Goal: Information Seeking & Learning: Check status

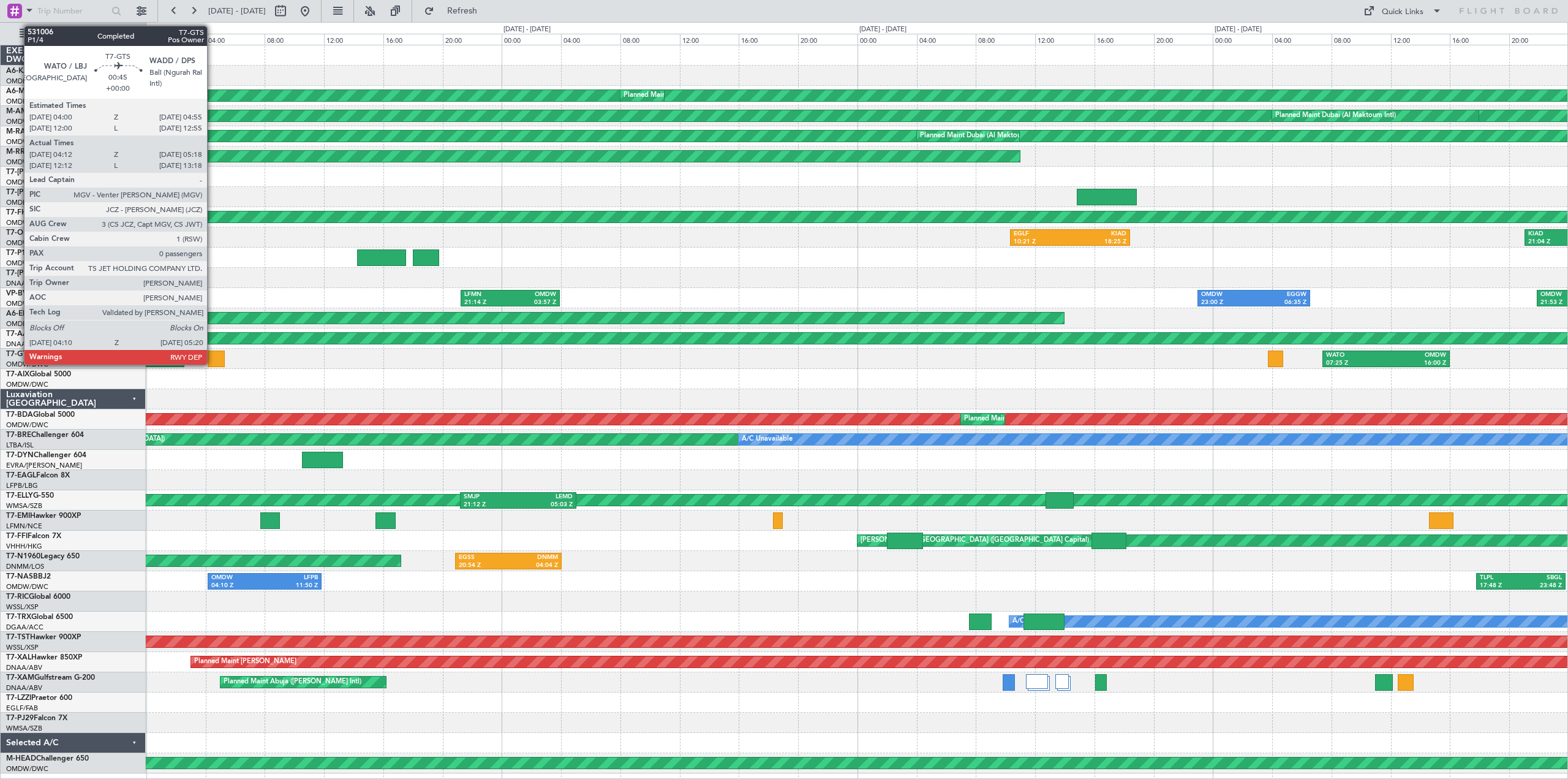
click at [212, 357] on div at bounding box center [216, 358] width 18 height 16
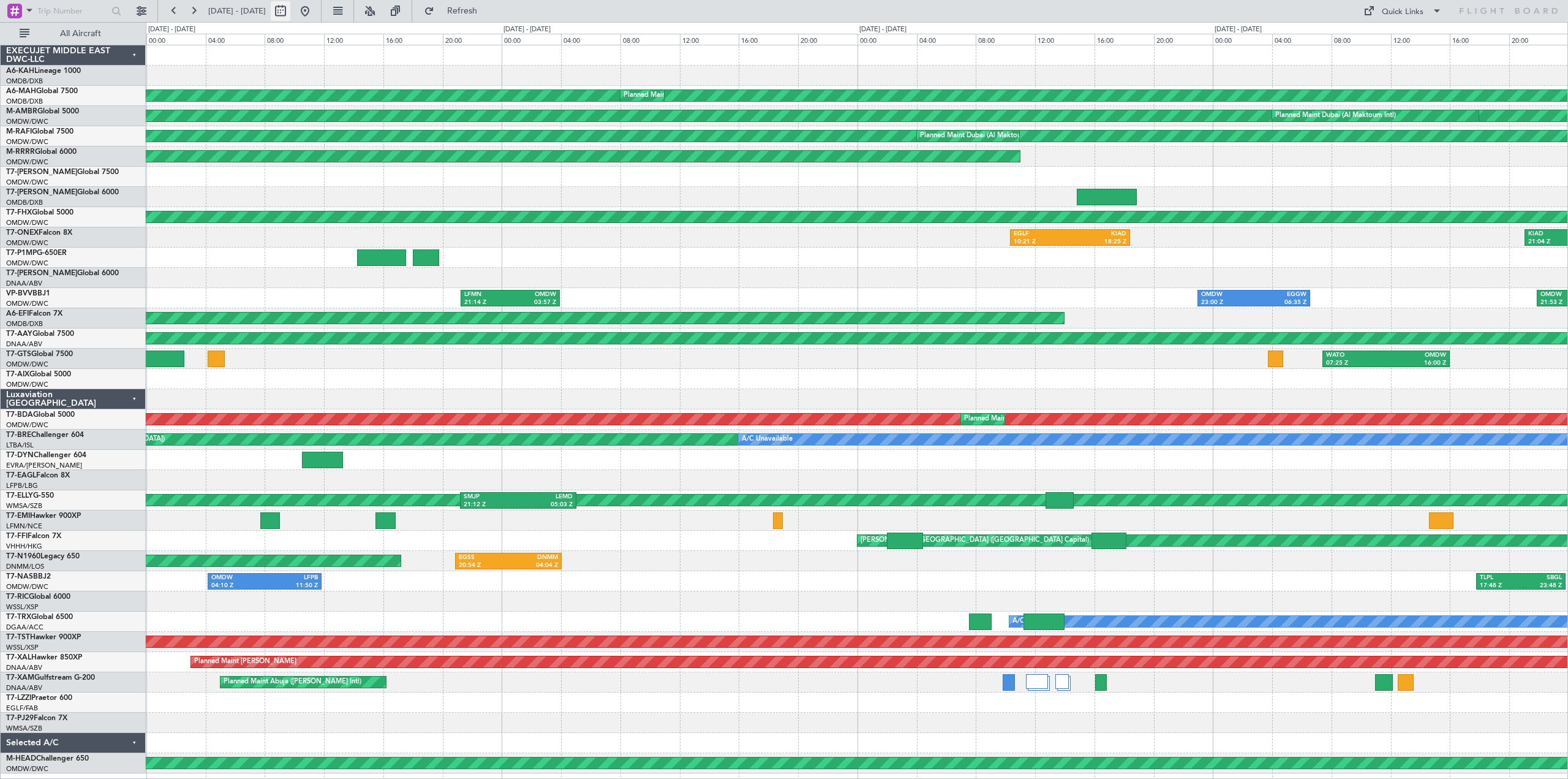
click at [290, 11] on button at bounding box center [281, 11] width 20 height 20
select select "7"
select select "2025"
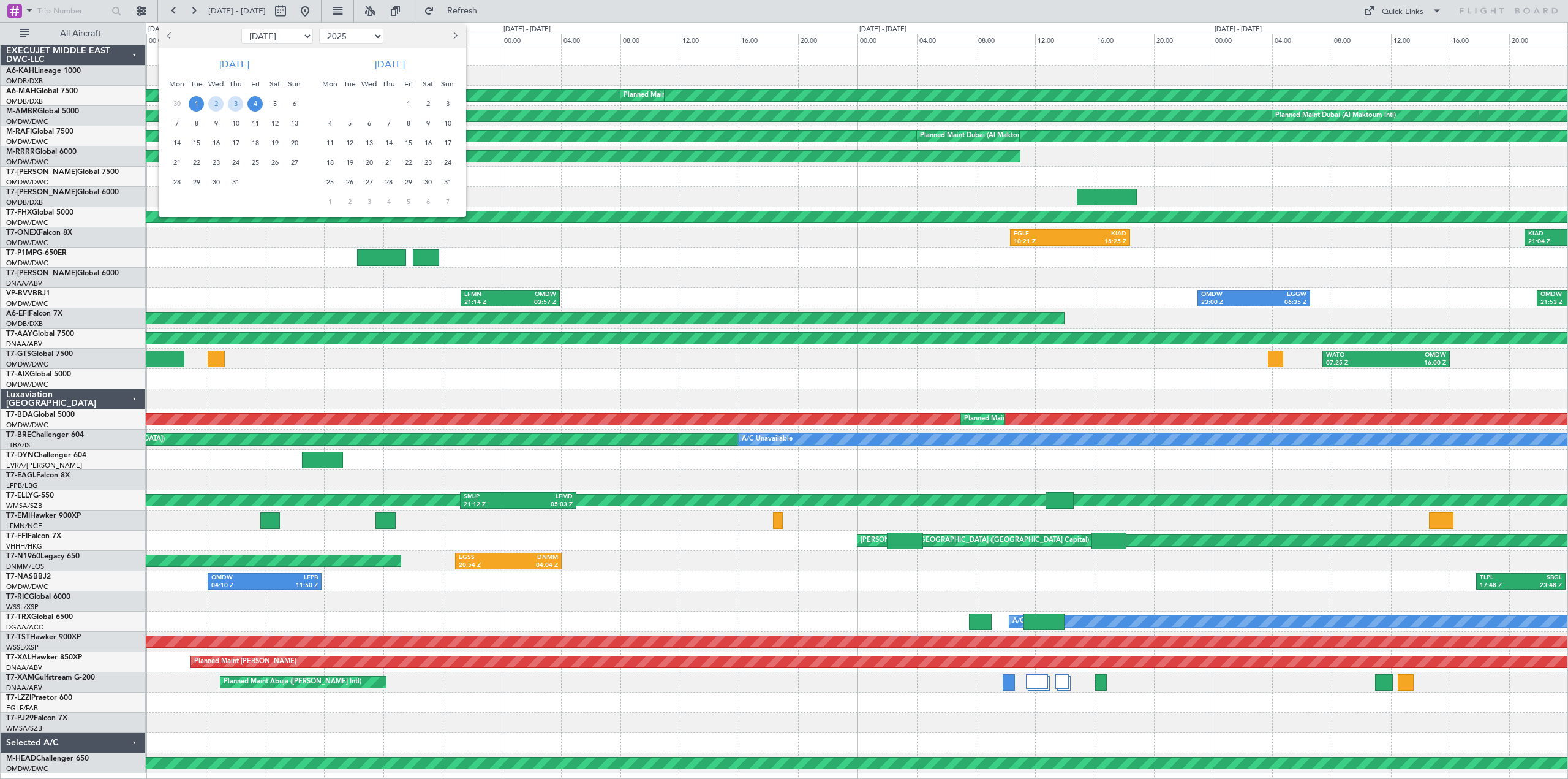
click at [452, 135] on div "17" at bounding box center [448, 143] width 20 height 20
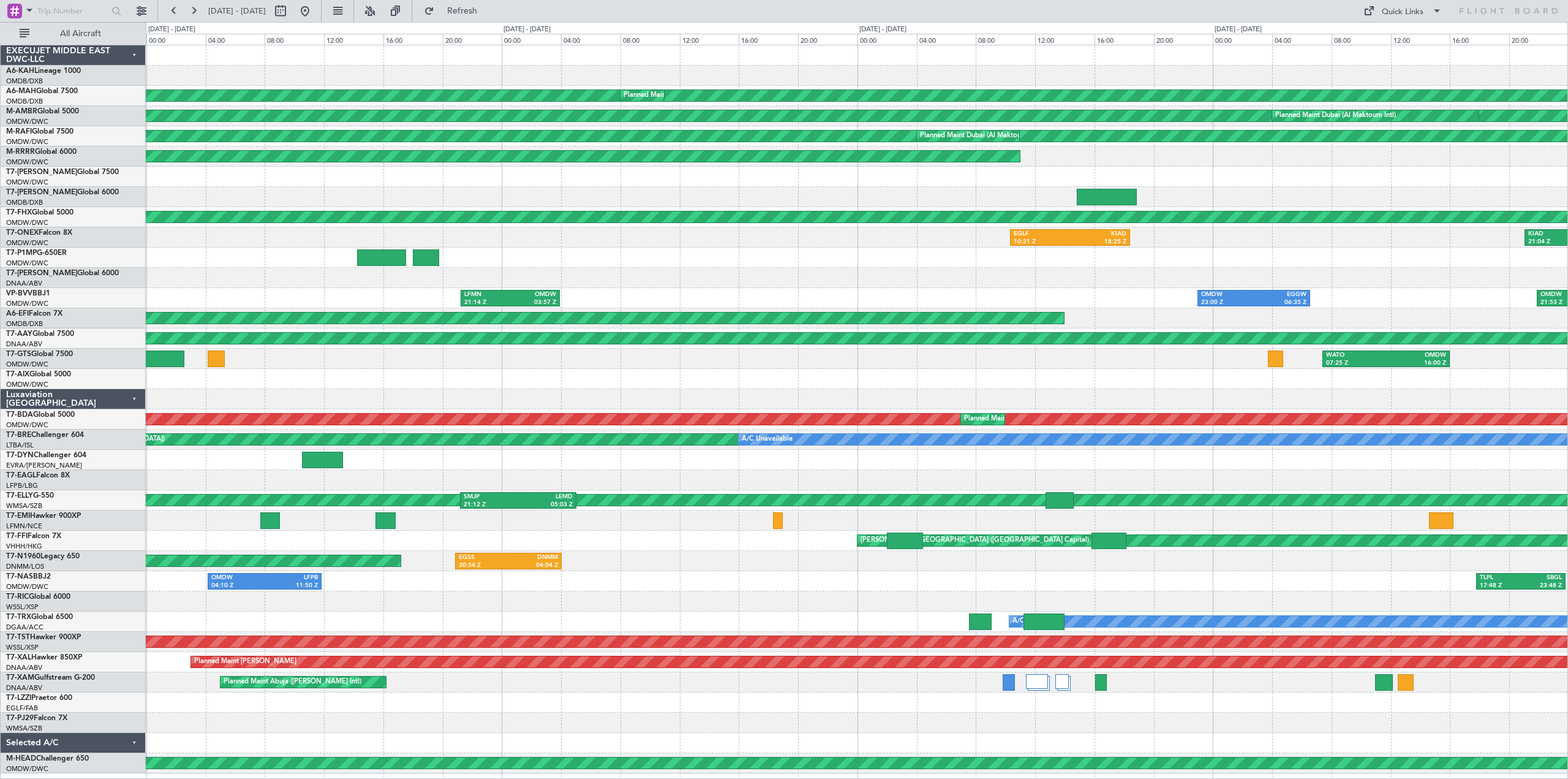
select select "8"
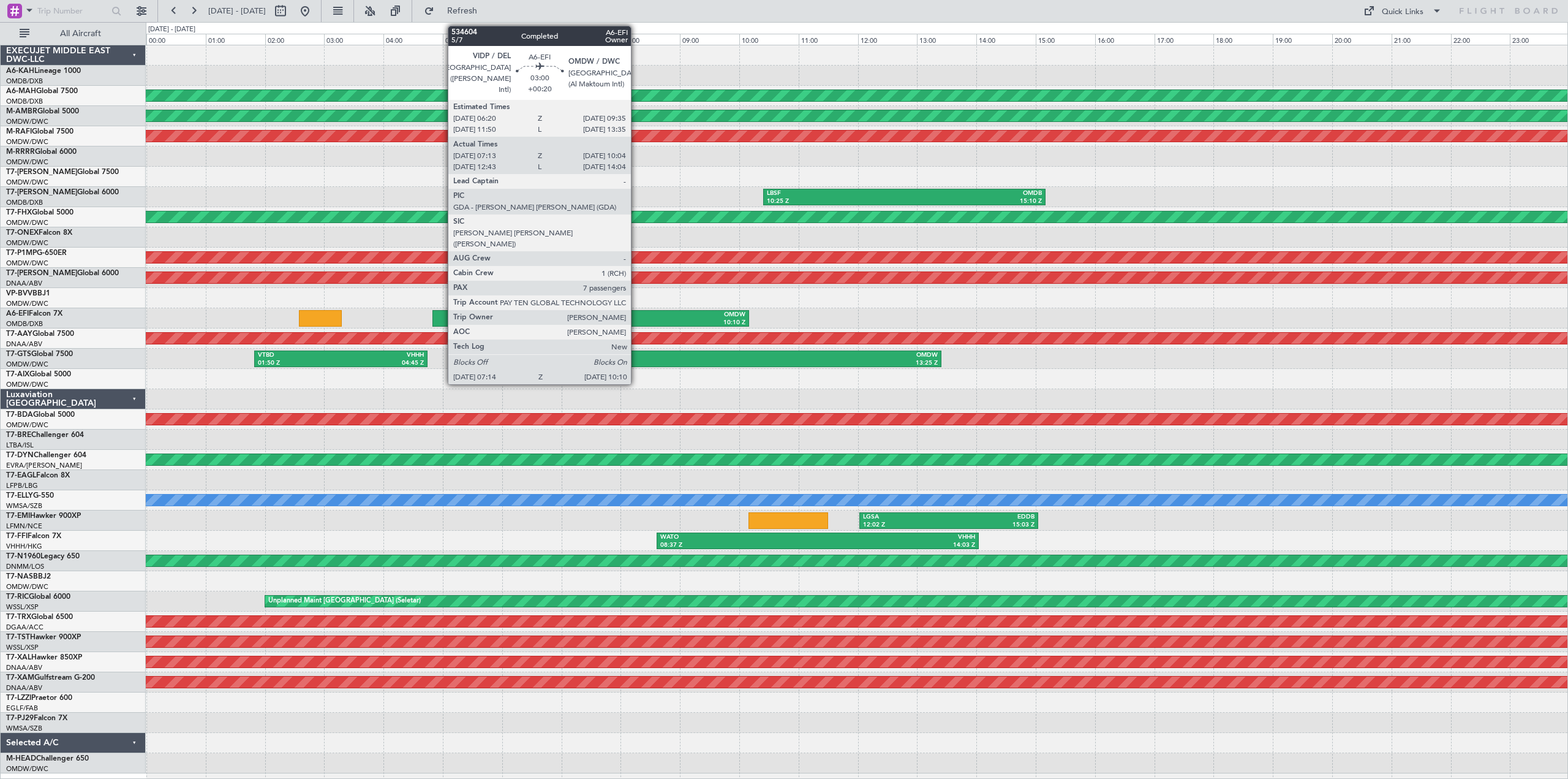
click at [636, 316] on div "VIDP" at bounding box center [620, 315] width 83 height 9
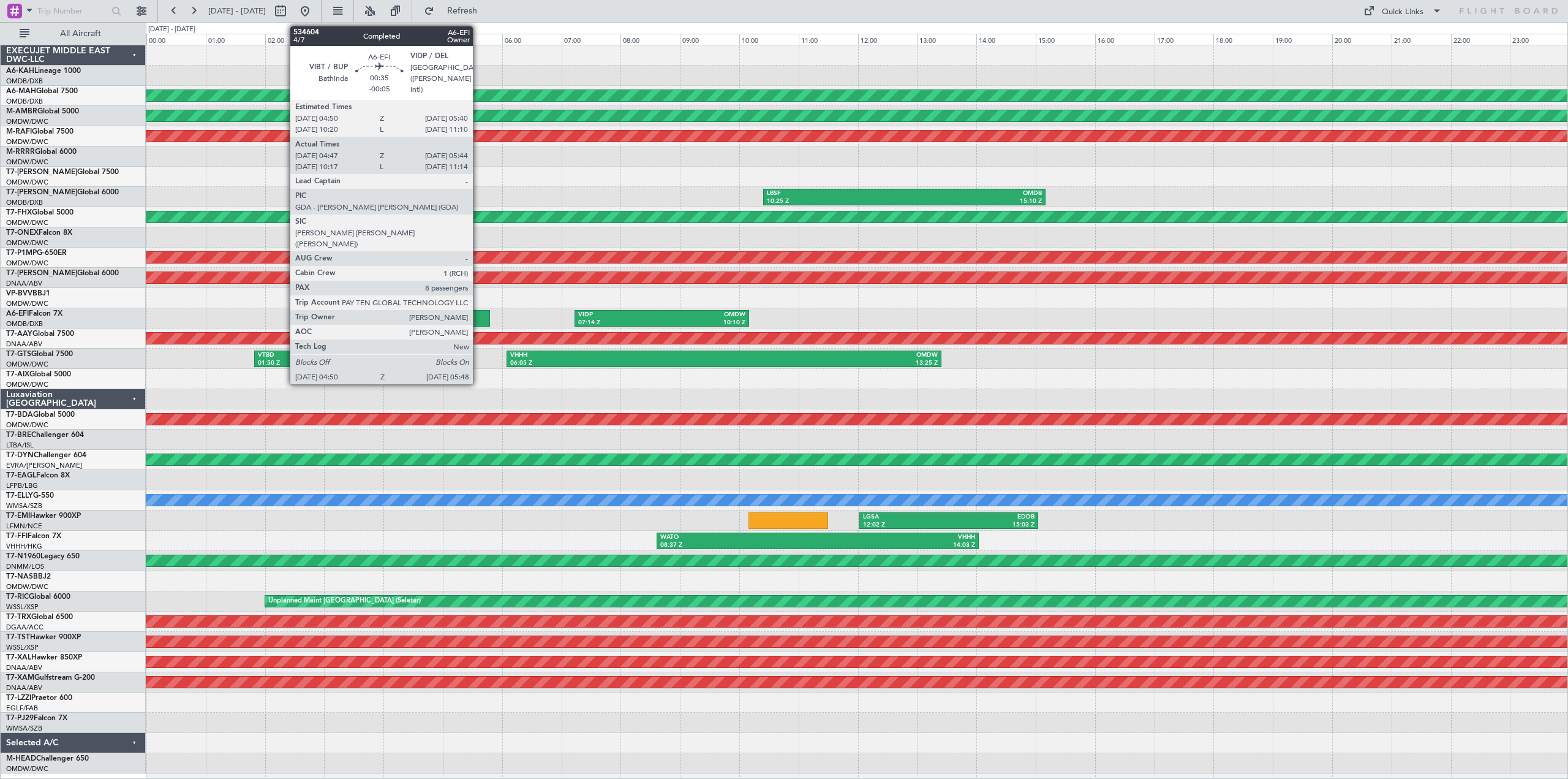
click at [478, 319] on div at bounding box center [461, 318] width 58 height 16
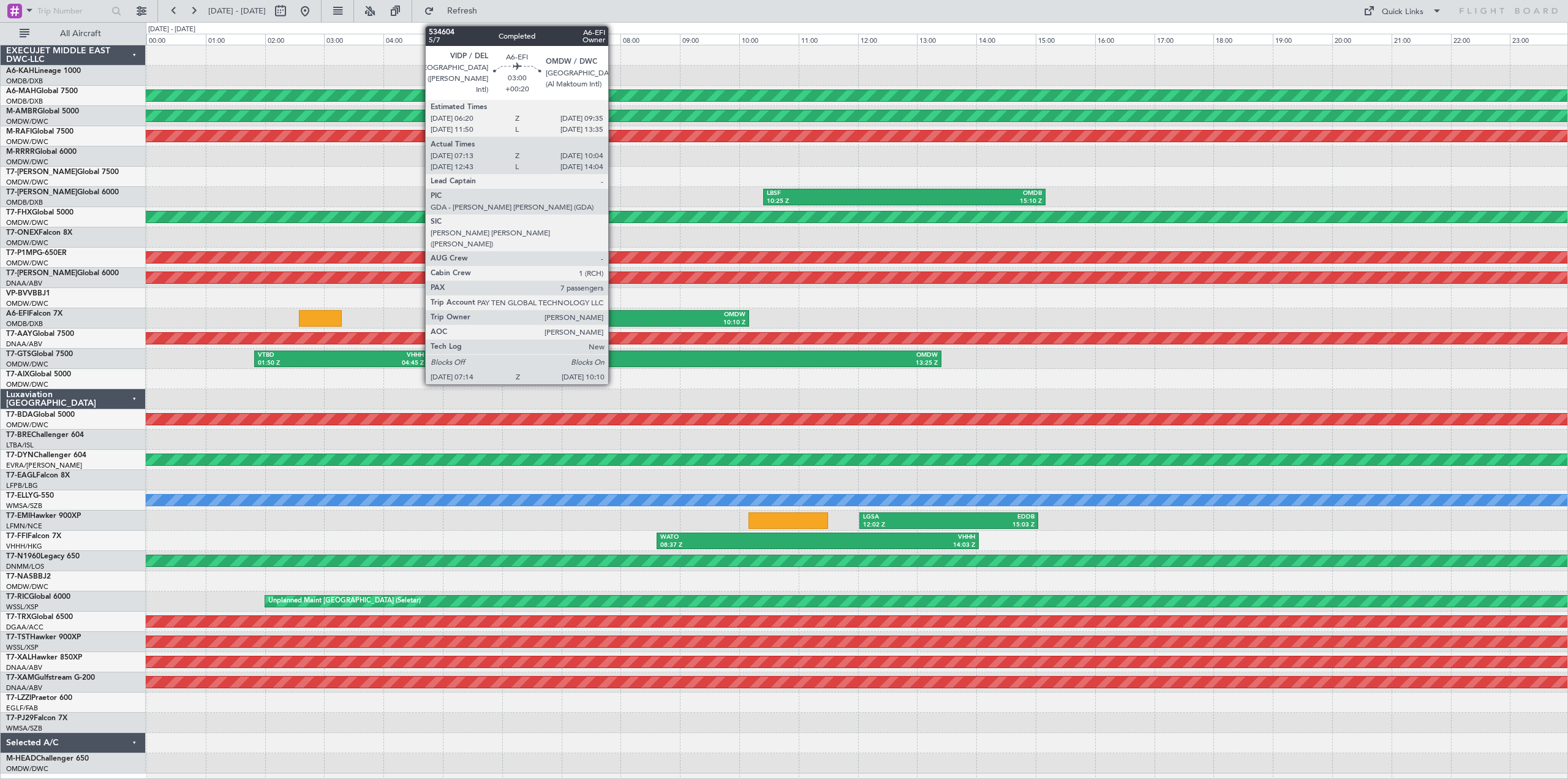
click at [614, 318] on div "VIDP" at bounding box center [620, 315] width 83 height 9
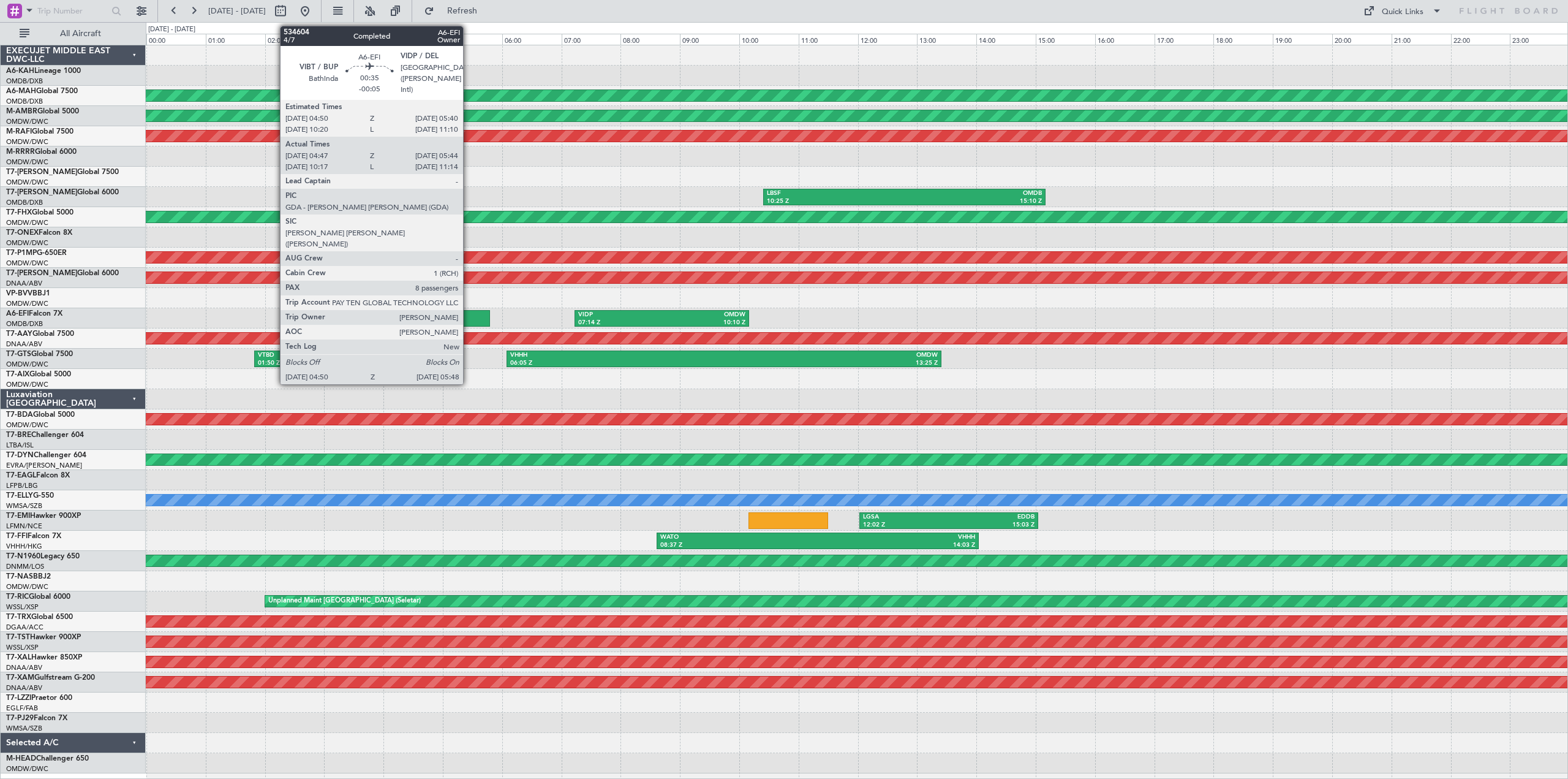
click at [469, 319] on div at bounding box center [461, 318] width 58 height 16
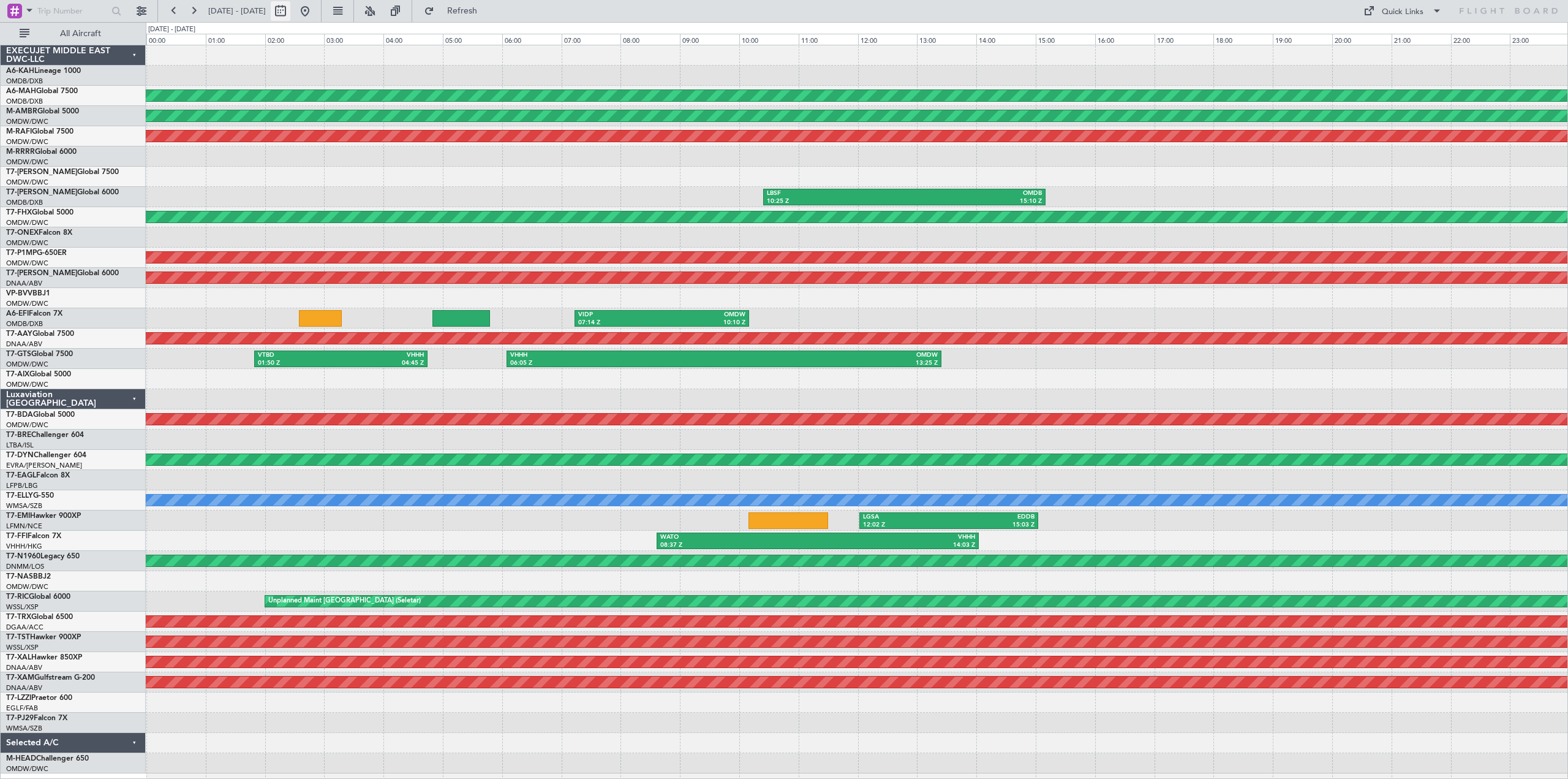
click at [290, 14] on button at bounding box center [281, 11] width 20 height 20
select select "8"
select select "2025"
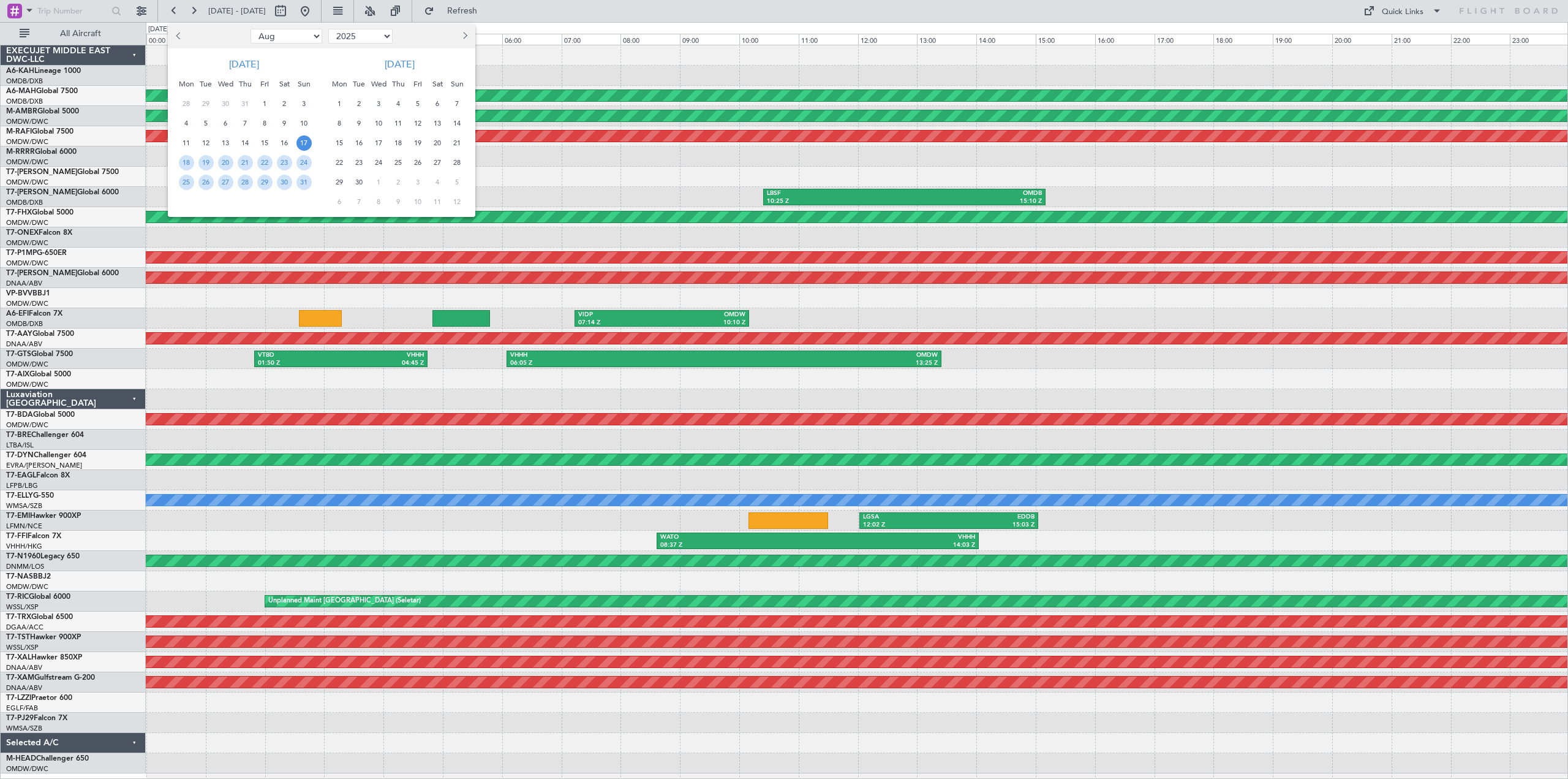
click at [463, 39] on span "Next month" at bounding box center [463, 35] width 7 height 7
select select "9"
click at [346, 12] on div at bounding box center [784, 389] width 1568 height 779
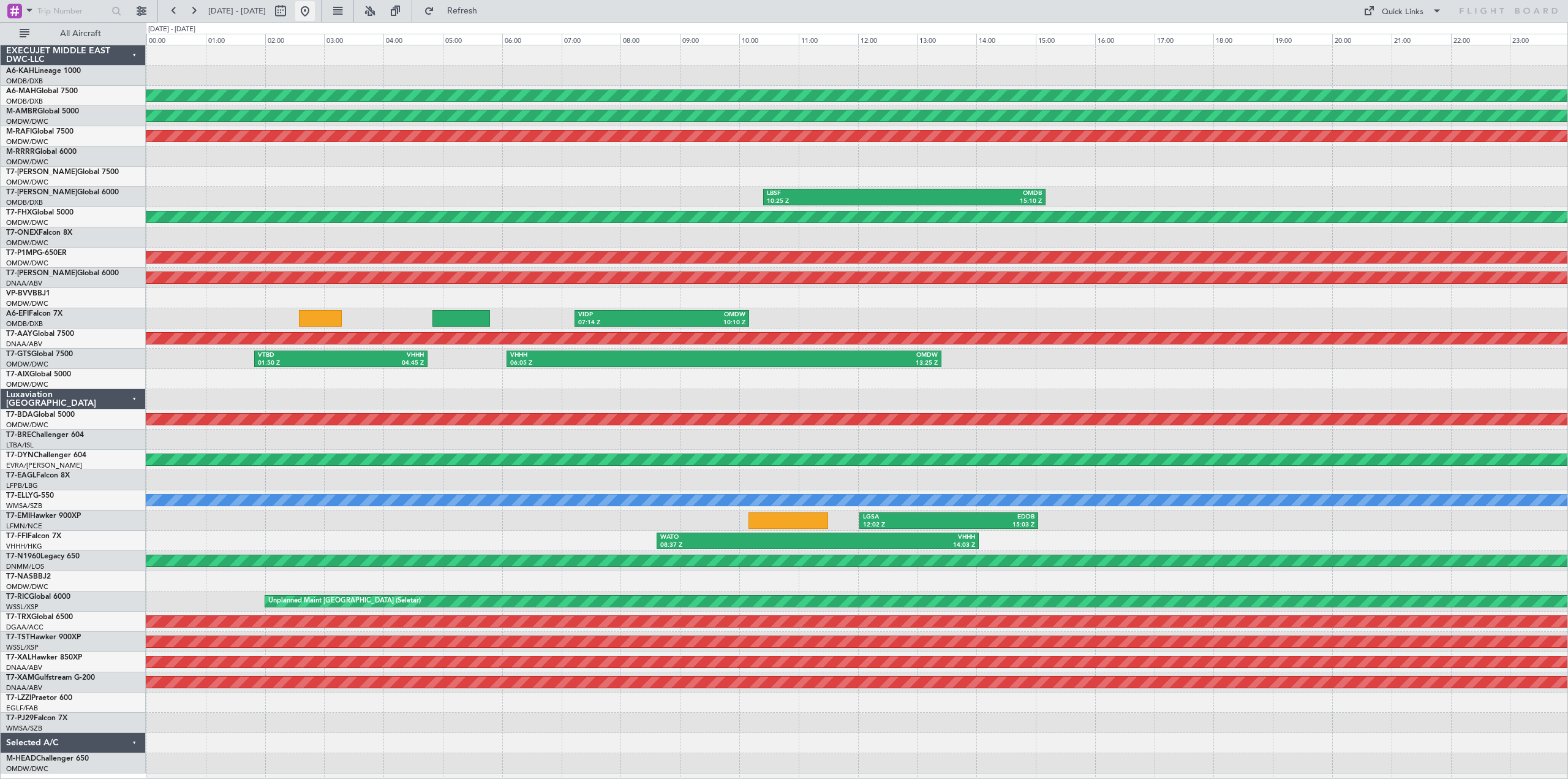
click at [315, 12] on button at bounding box center [305, 11] width 20 height 20
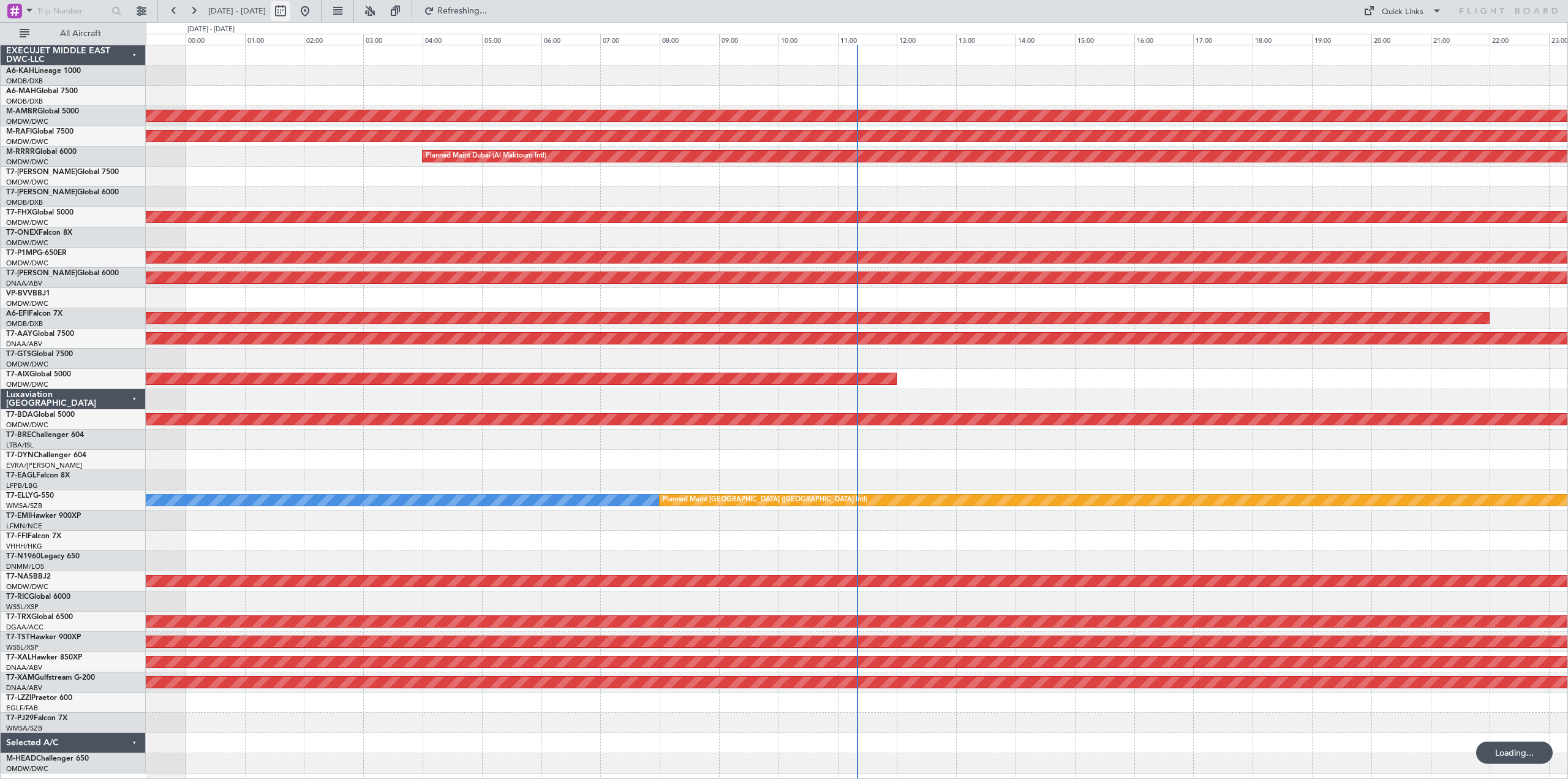
click at [290, 11] on button at bounding box center [281, 11] width 20 height 20
select select "9"
select select "2025"
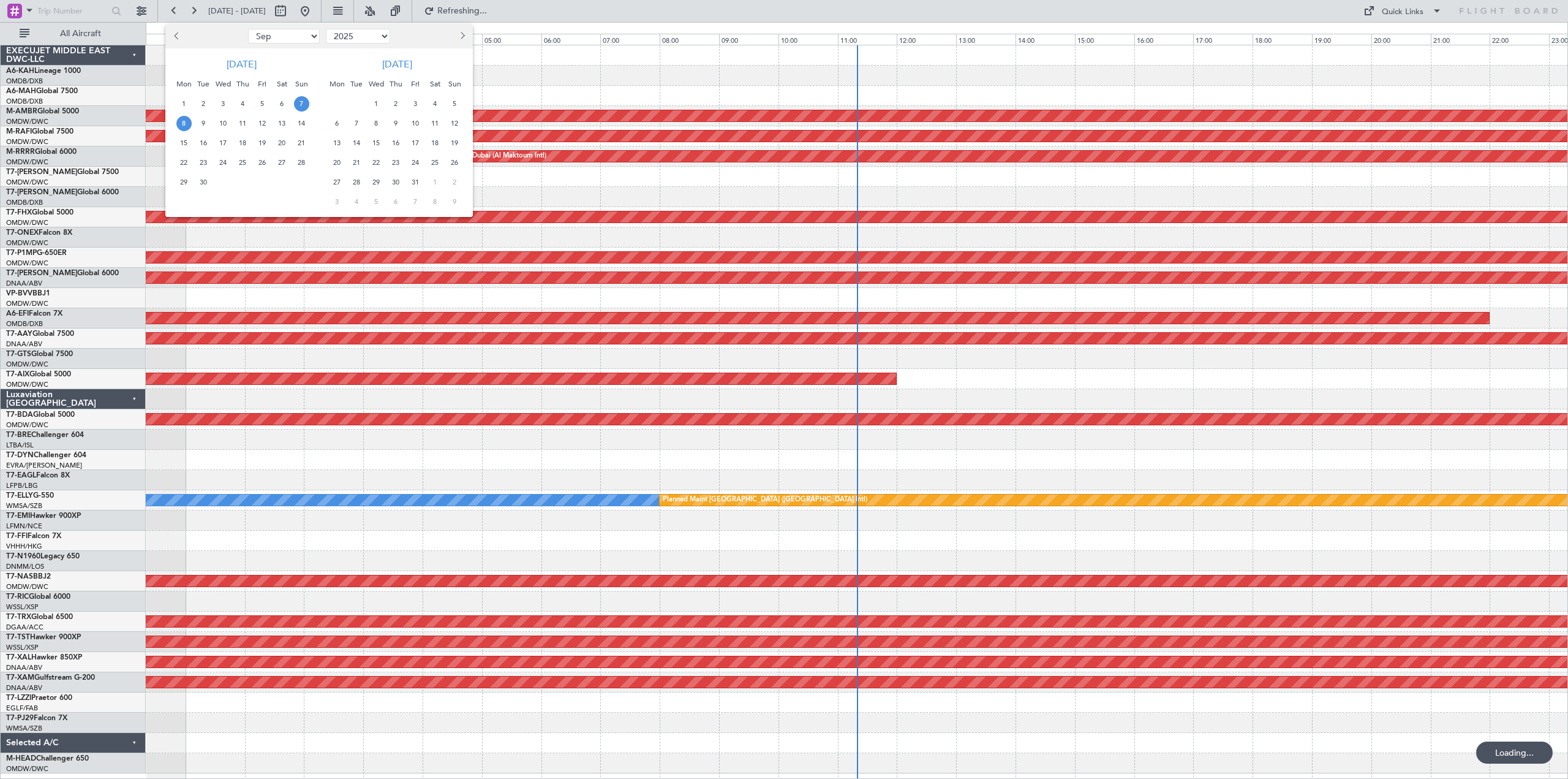
click at [174, 33] on button "Previous month" at bounding box center [177, 36] width 14 height 20
select select "8"
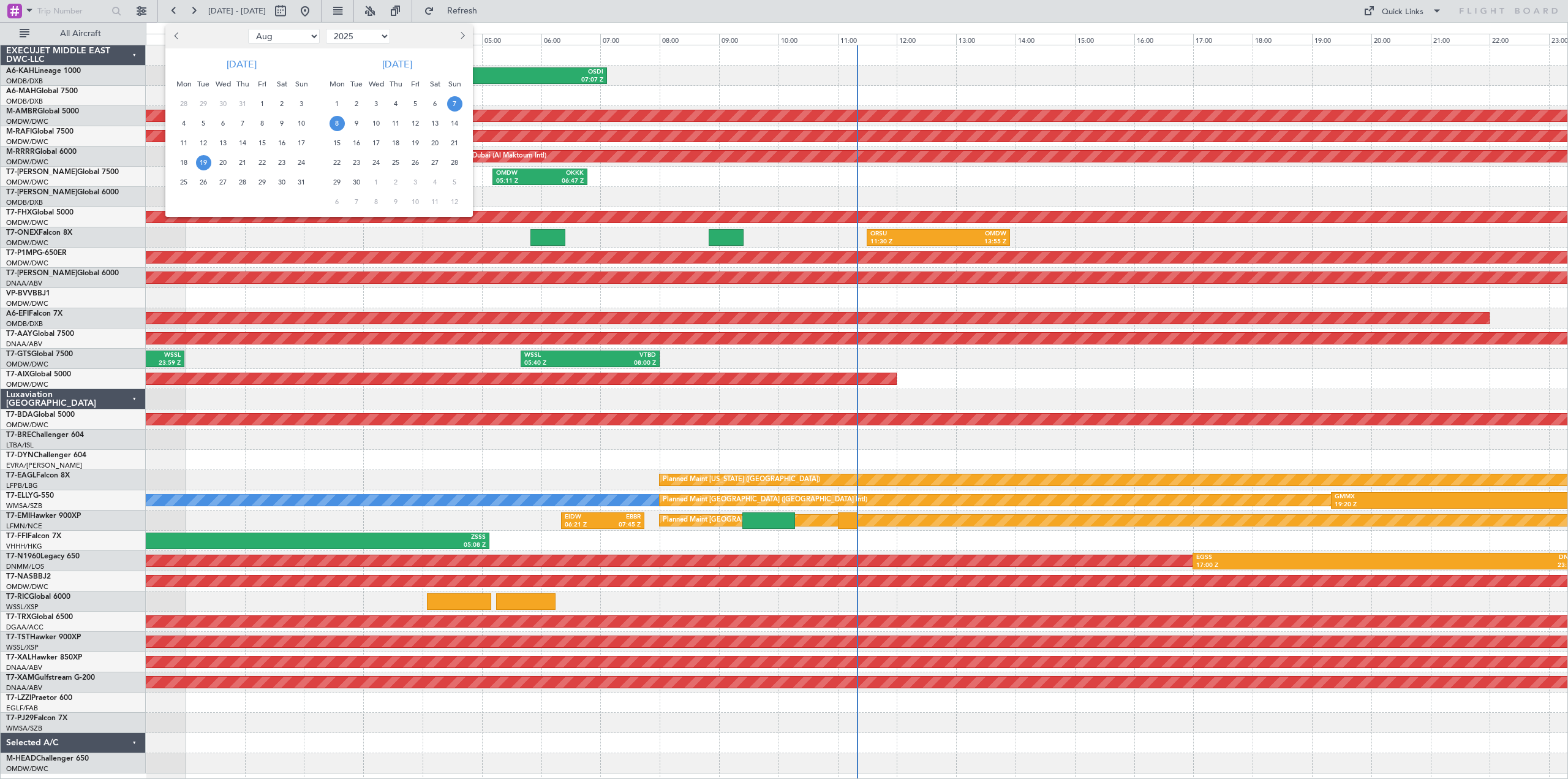
click at [200, 158] on span "19" at bounding box center [203, 162] width 15 height 15
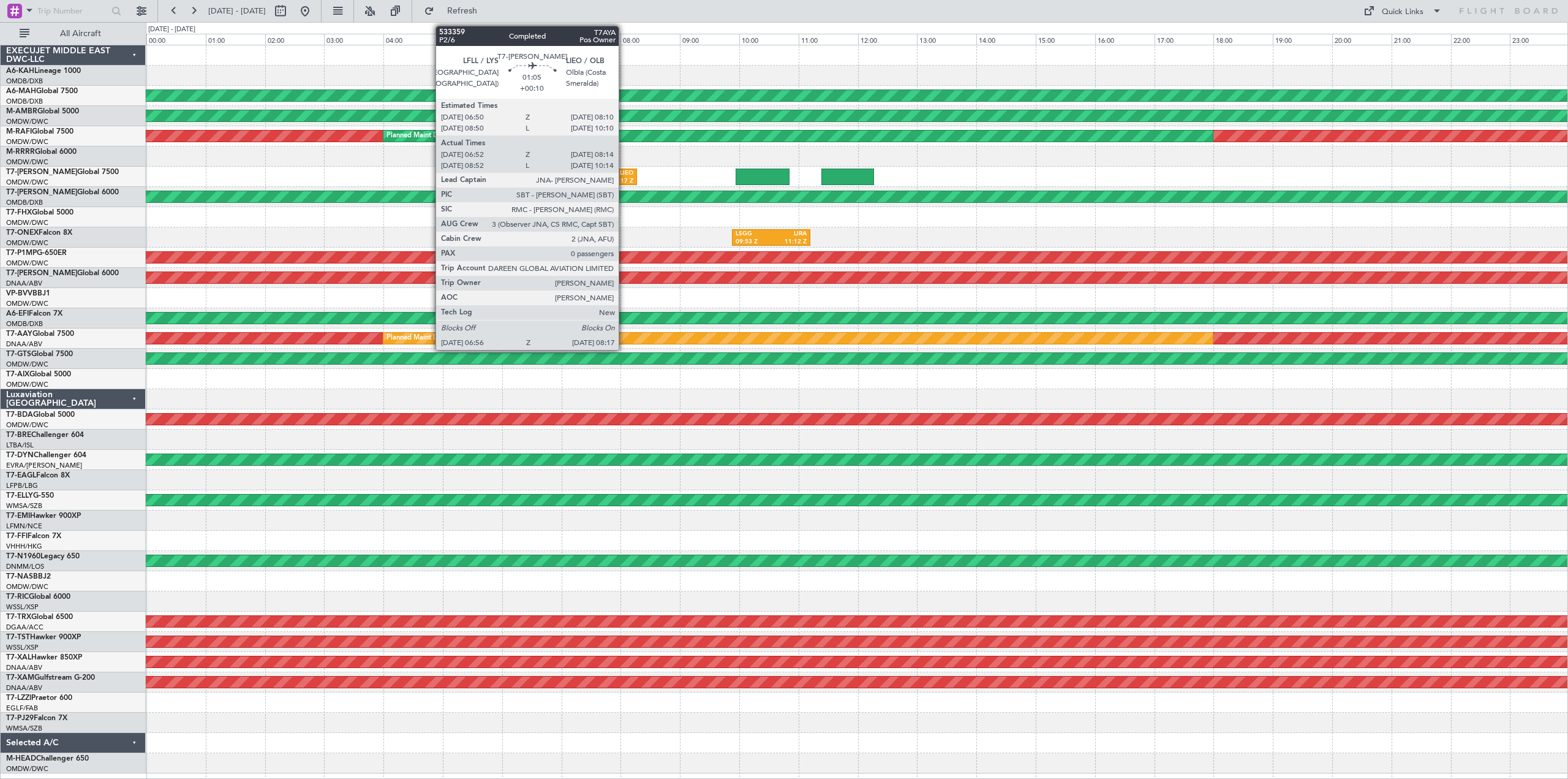
click at [615, 175] on div "LIEO" at bounding box center [616, 173] width 37 height 9
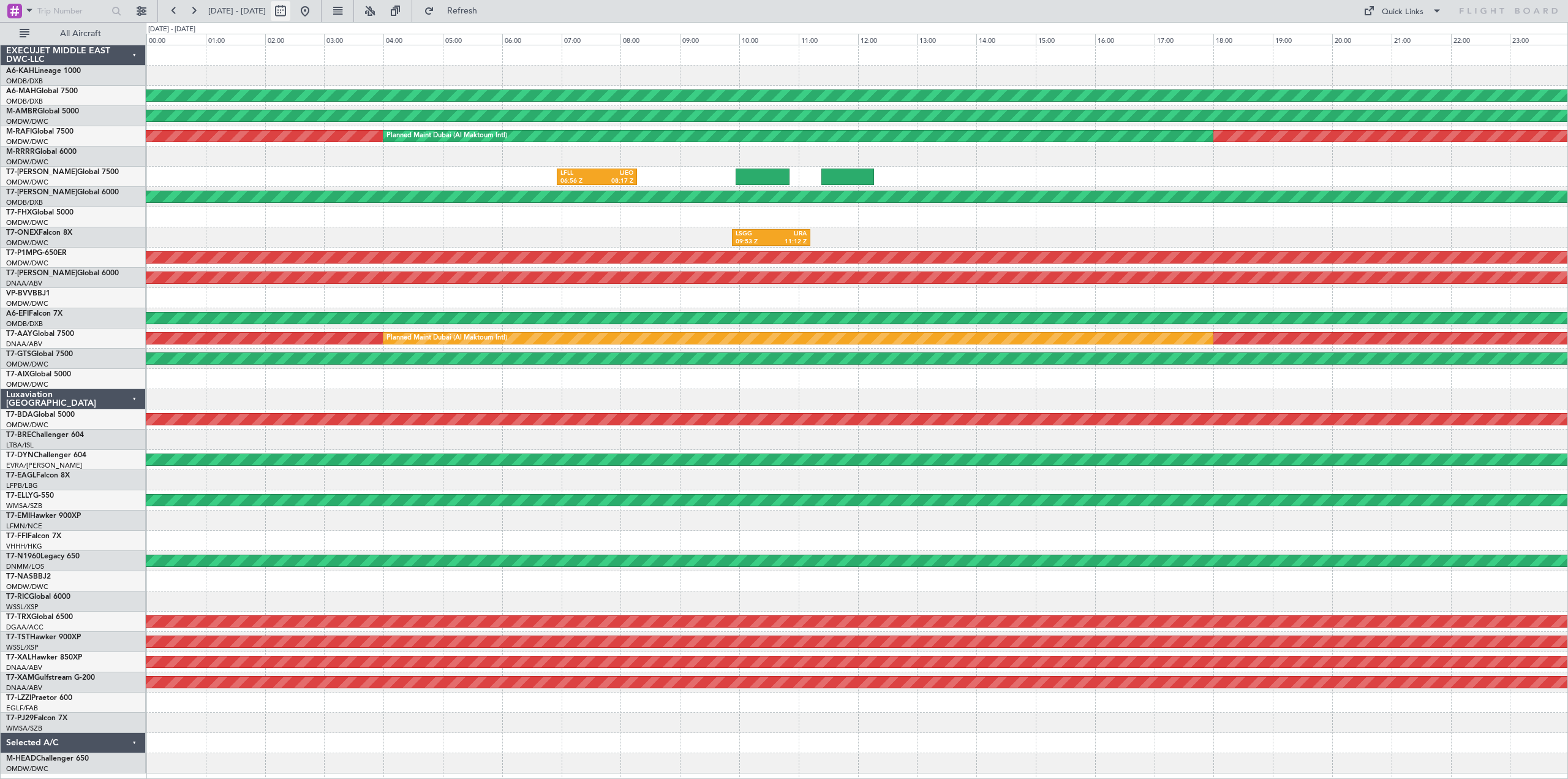
click at [290, 12] on button at bounding box center [281, 11] width 20 height 20
select select "8"
select select "2025"
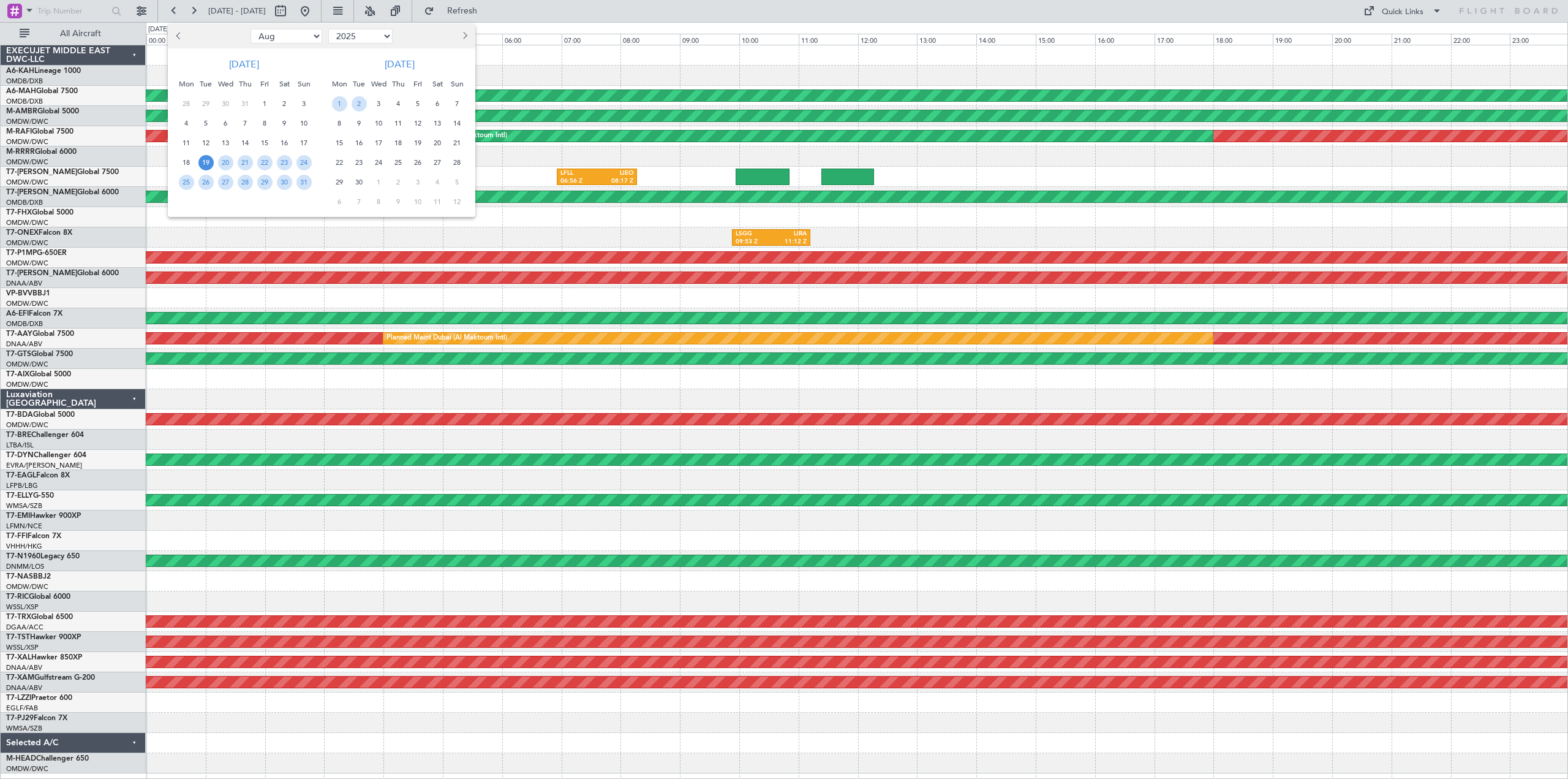
click at [181, 34] on span "Previous month" at bounding box center [179, 35] width 7 height 7
select select "7"
click at [245, 177] on span "31" at bounding box center [245, 182] width 15 height 15
click at [245, 177] on span "31" at bounding box center [245, 182] width 15 height 15
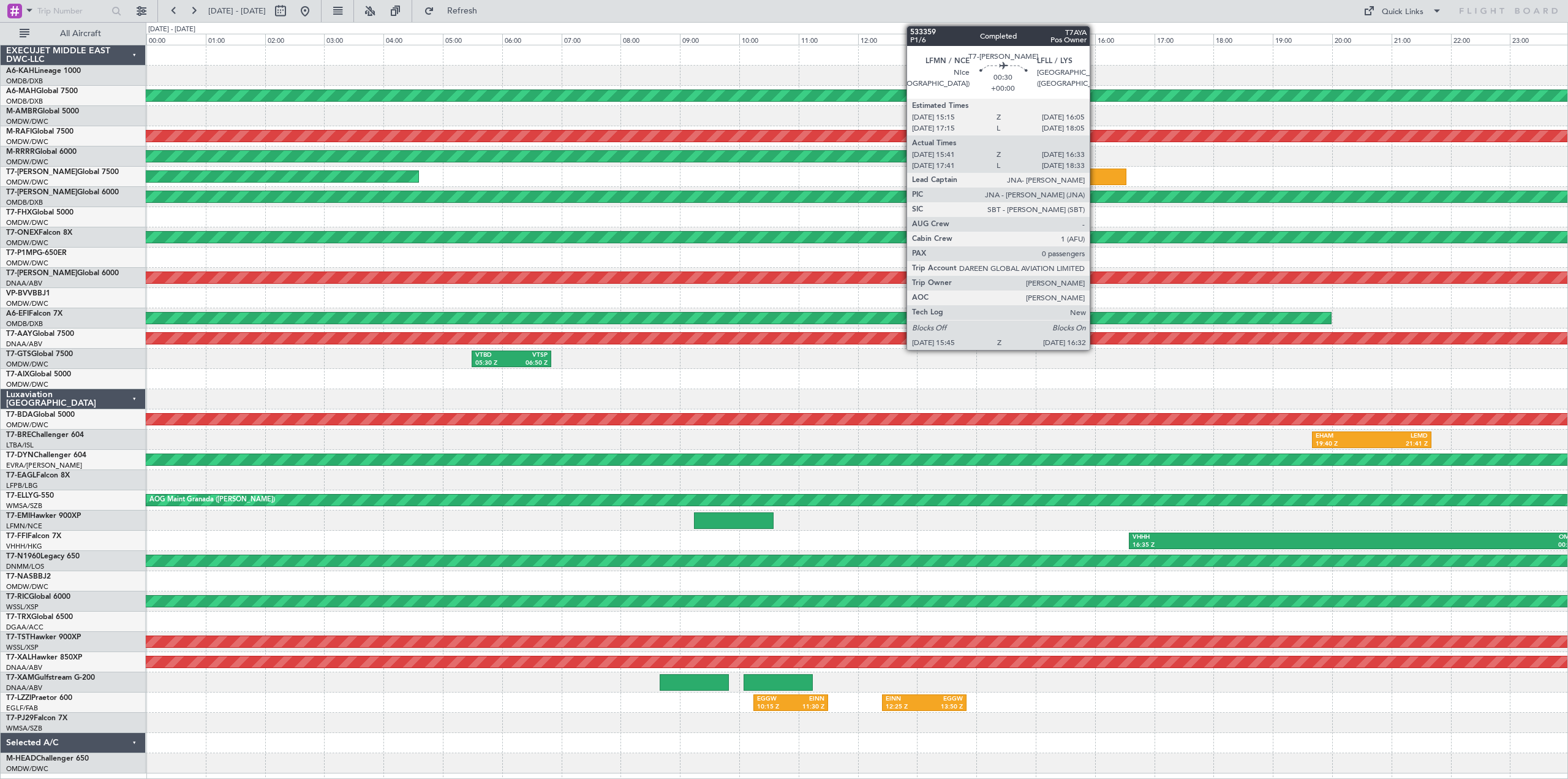
click at [1096, 174] on div at bounding box center [1103, 176] width 47 height 16
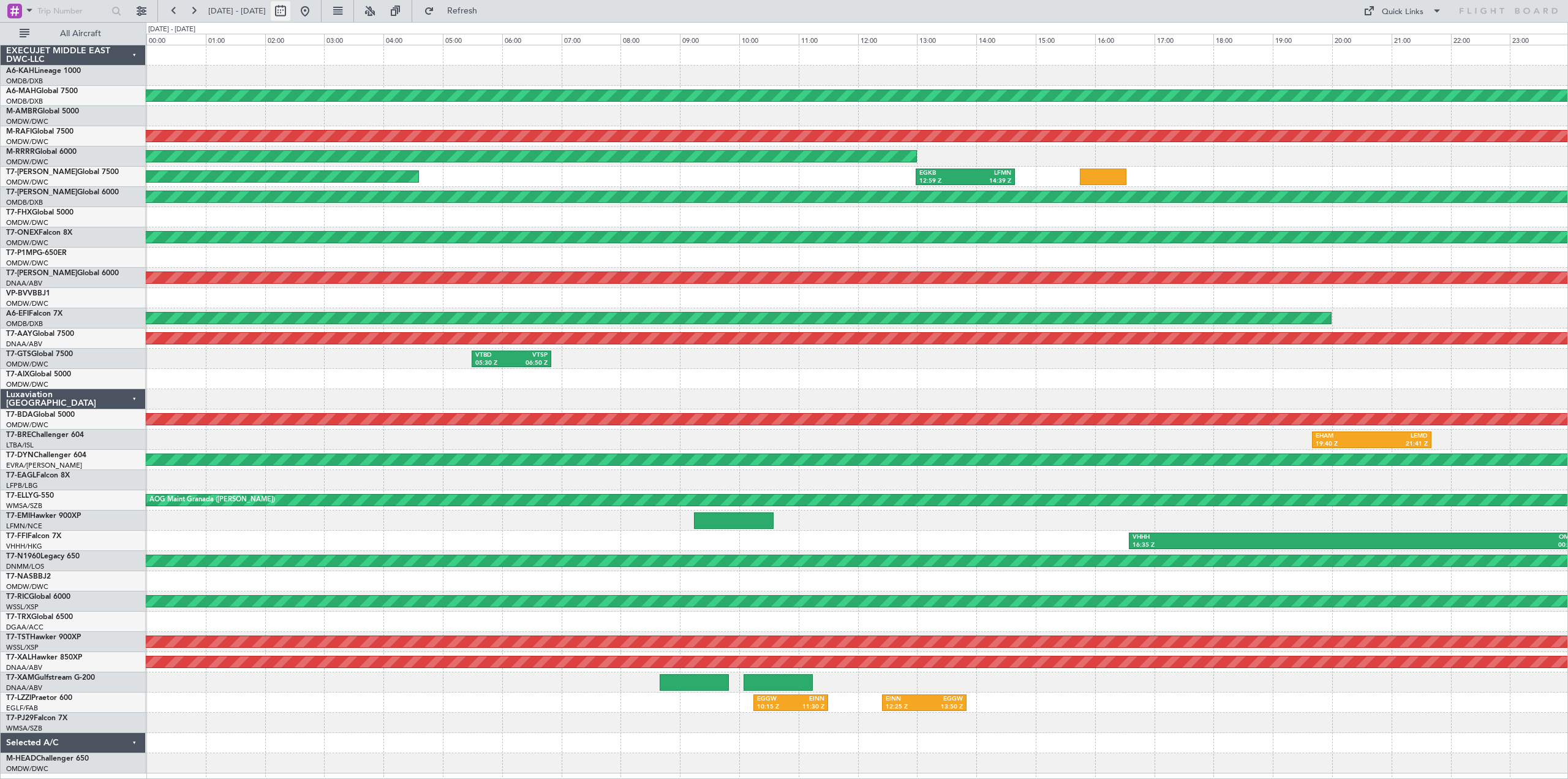
click at [290, 14] on button at bounding box center [281, 11] width 20 height 20
select select "7"
select select "2025"
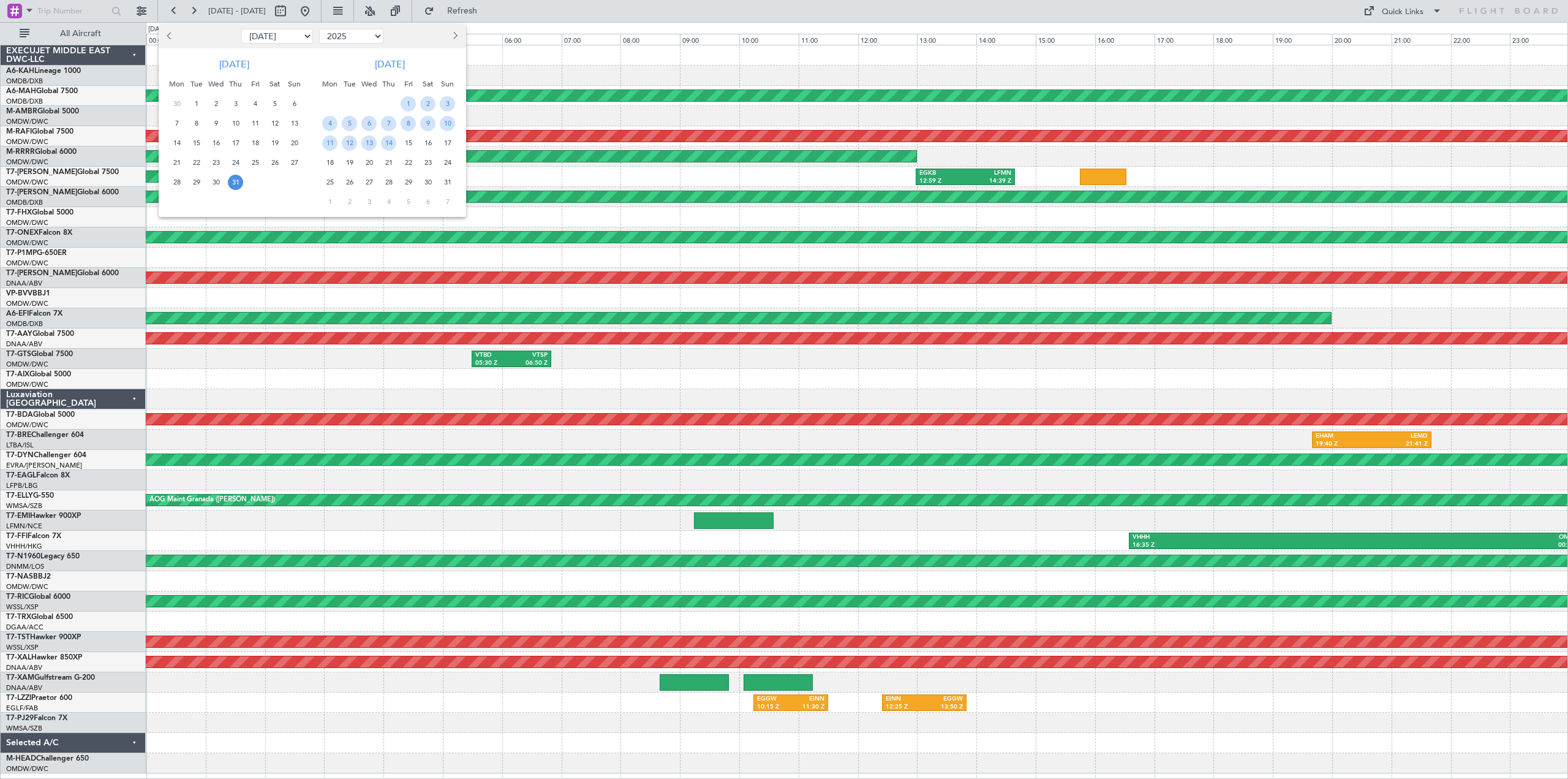
click at [425, 159] on span "23" at bounding box center [427, 162] width 15 height 15
click at [356, 181] on span "26" at bounding box center [349, 182] width 15 height 15
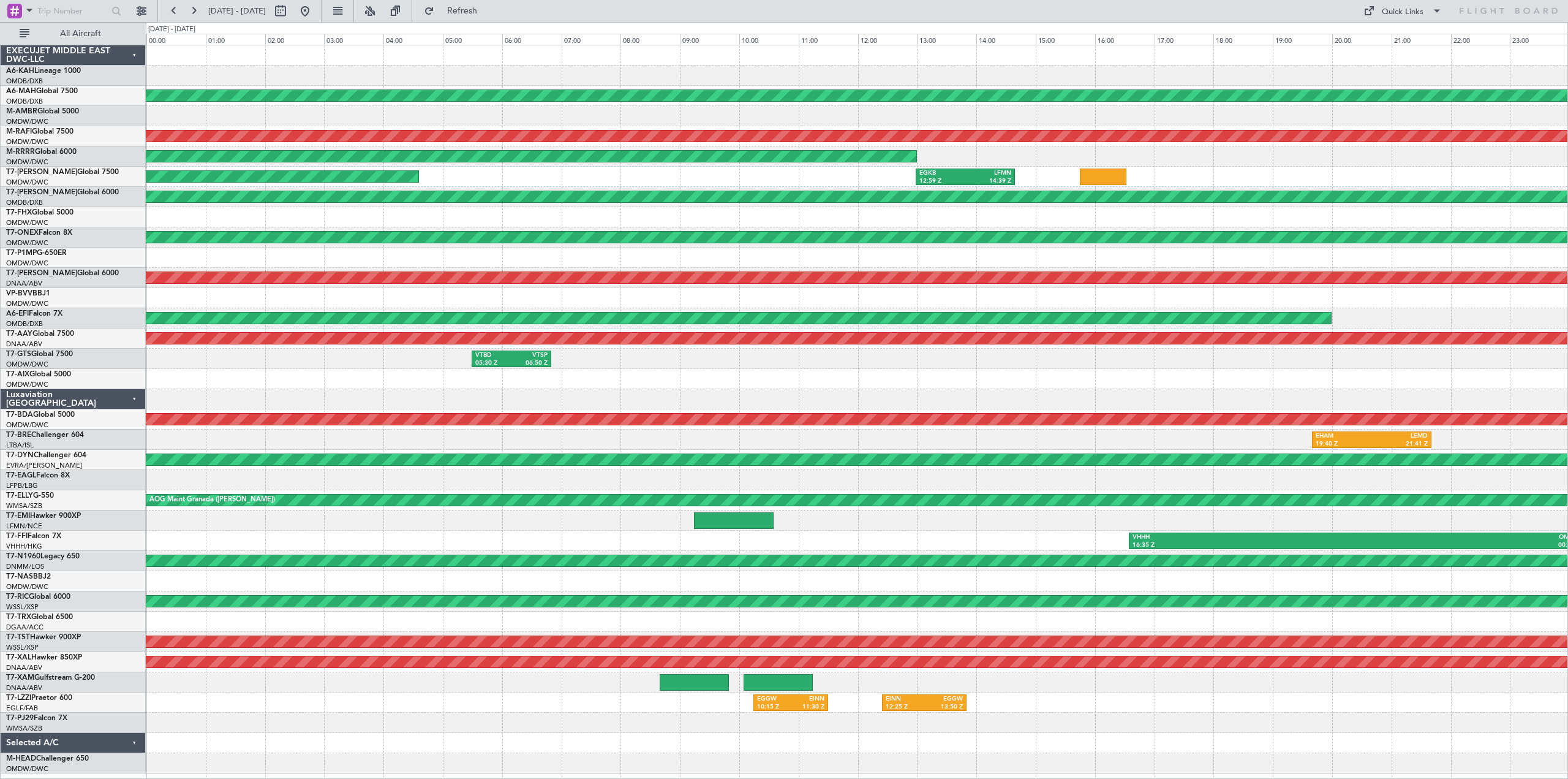
select select "8"
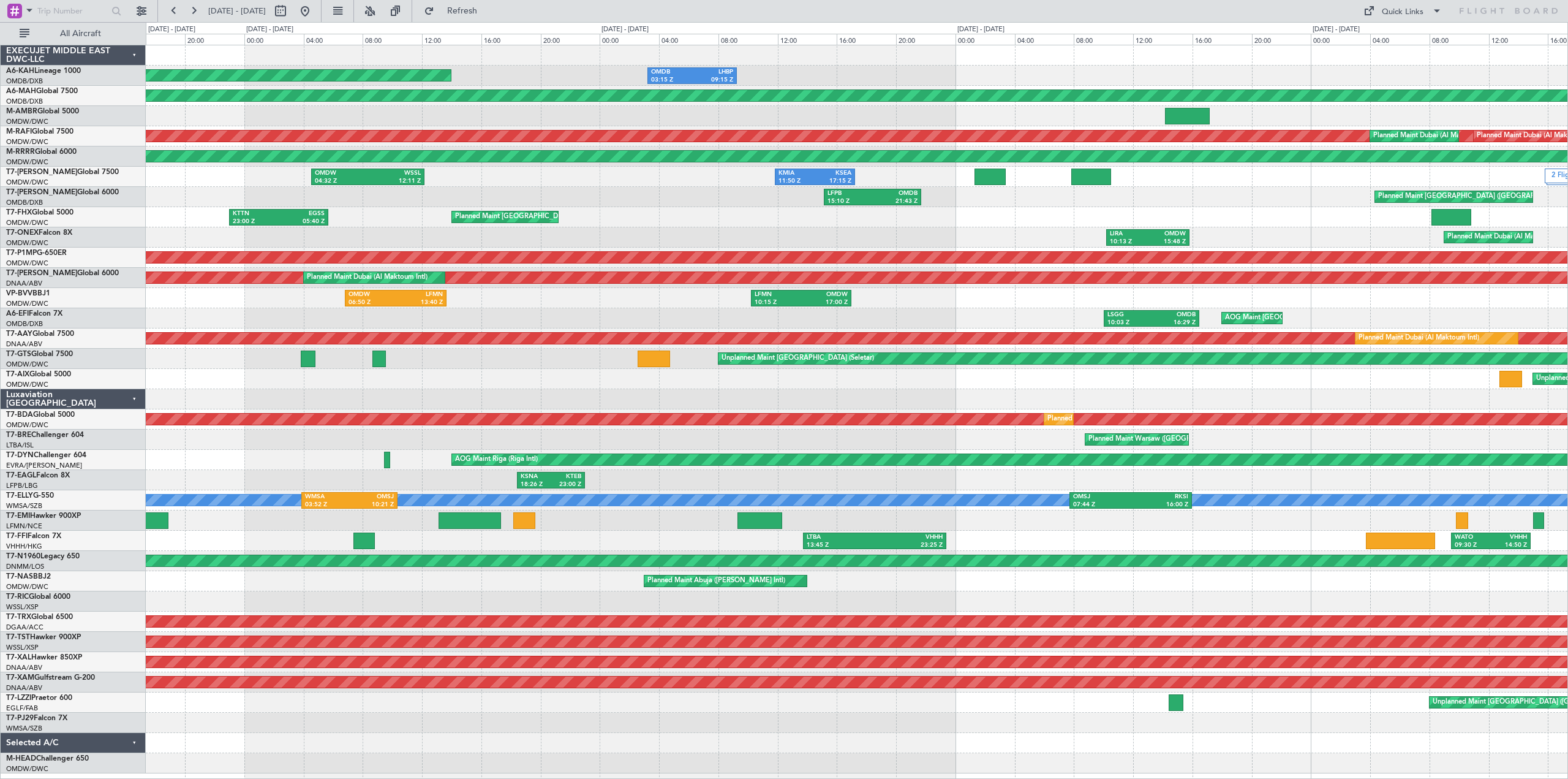
click at [379, 376] on div "Planned Maint Dubai (Al Maktoum Intl) OMDB 03:15 Z LHBP 09:15 Z No Crew Planned…" at bounding box center [856, 409] width 1421 height 728
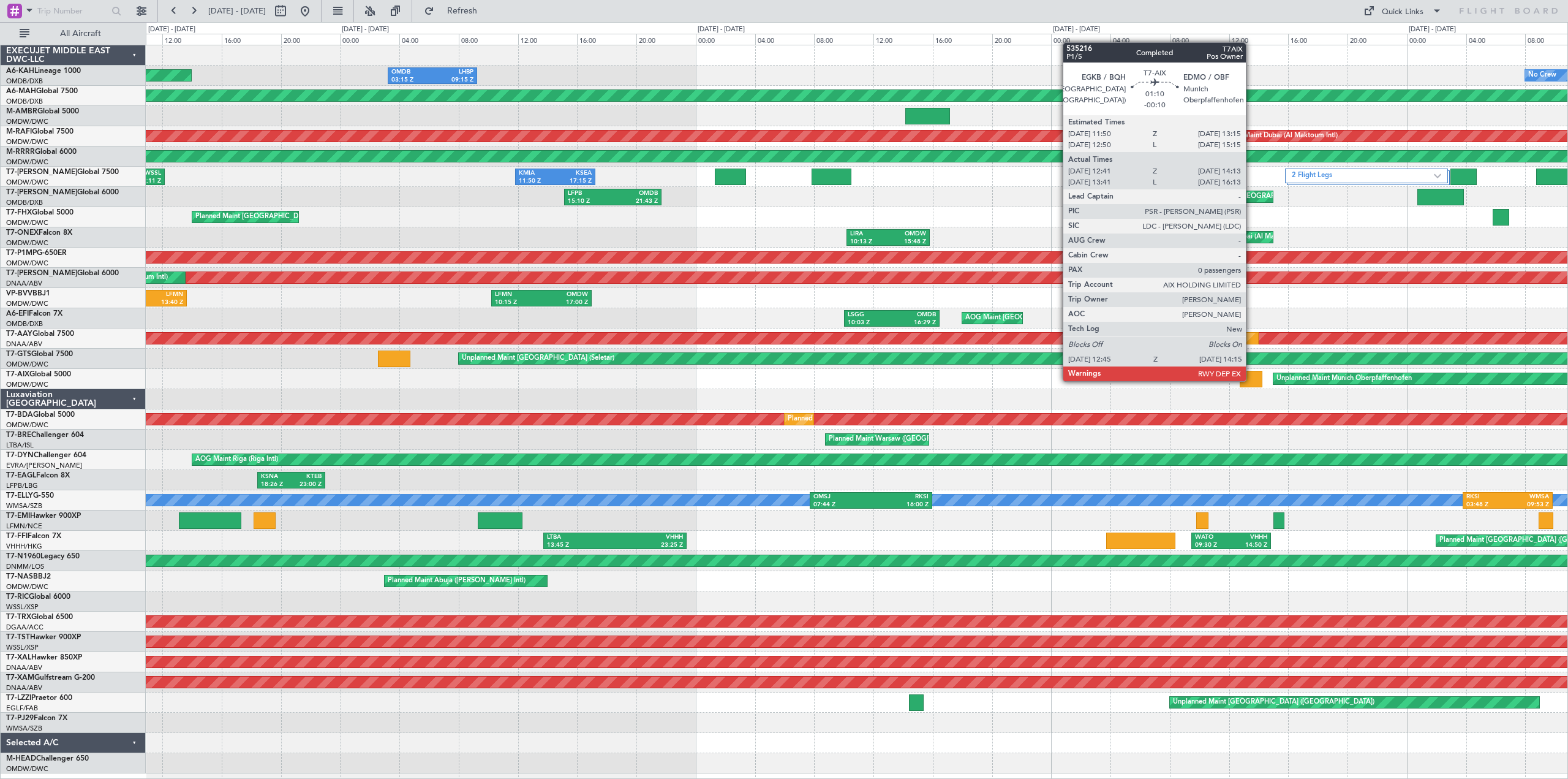
click at [1251, 380] on div at bounding box center [1251, 379] width 22 height 16
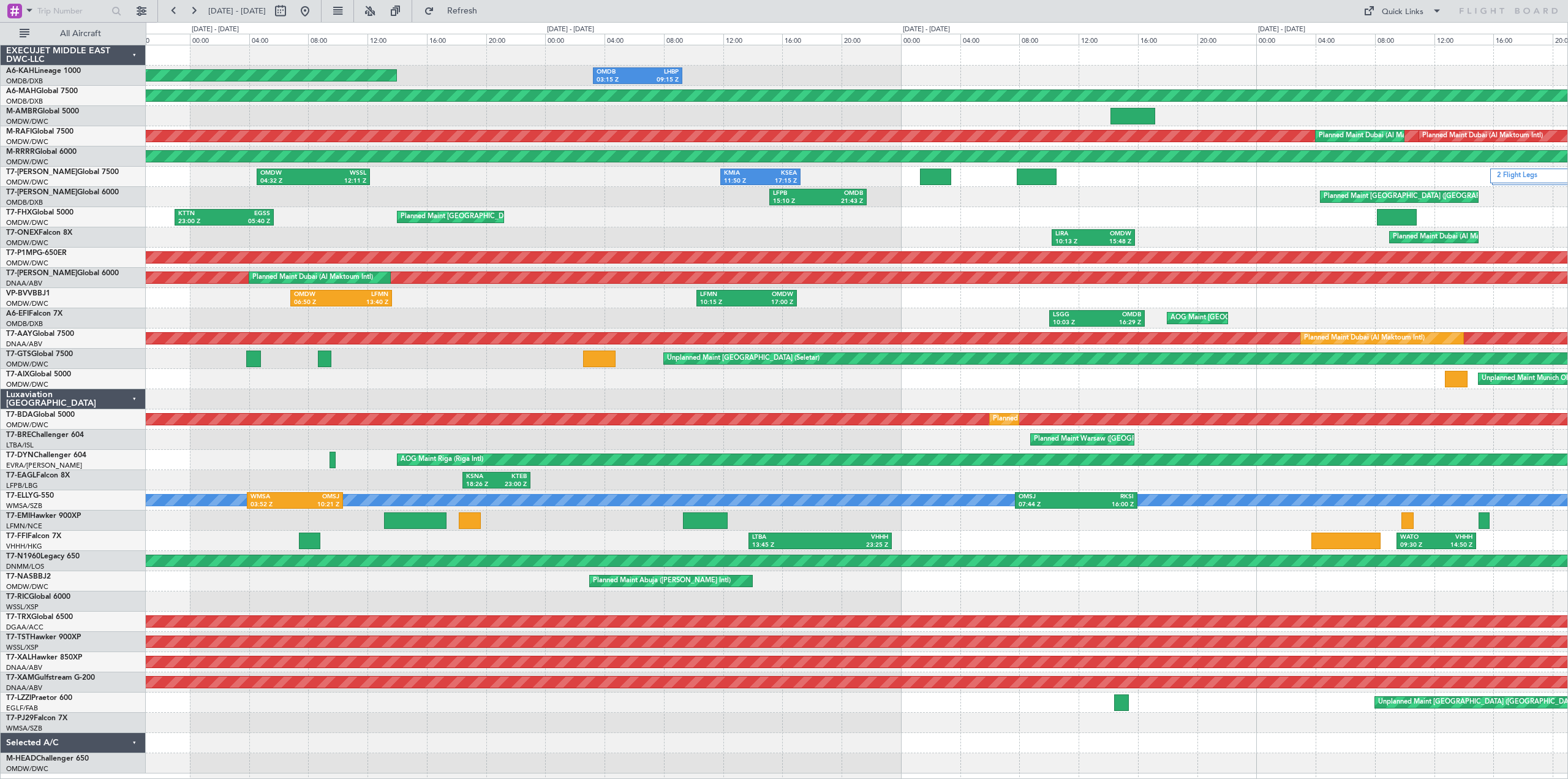
click at [1188, 389] on div "Planned Maint Dubai (Al Maktoum Intl) OMDB 03:15 Z LHBP 09:15 Z No Crew Planned…" at bounding box center [856, 409] width 1421 height 728
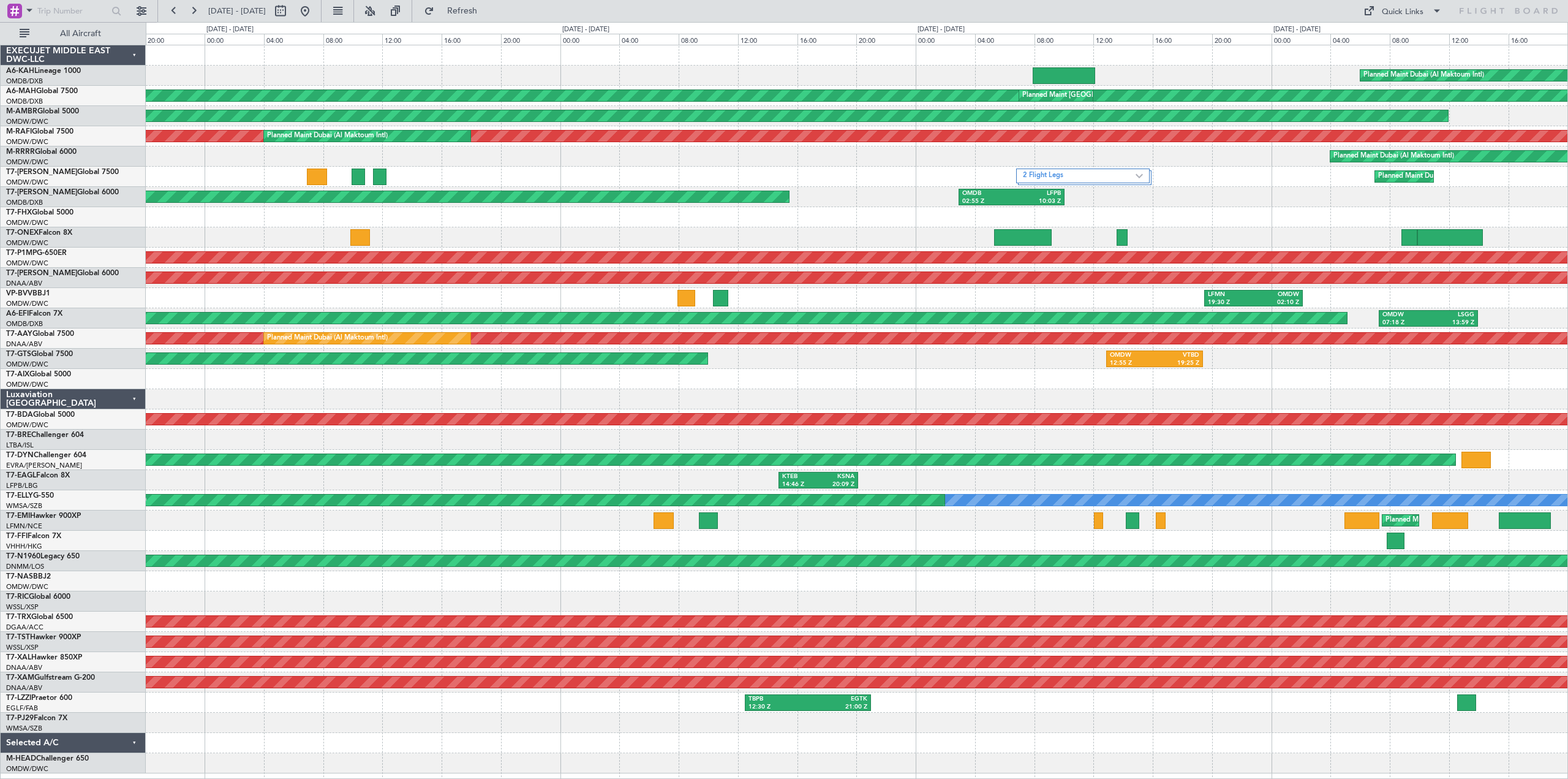
click at [850, 389] on div at bounding box center [856, 379] width 1421 height 20
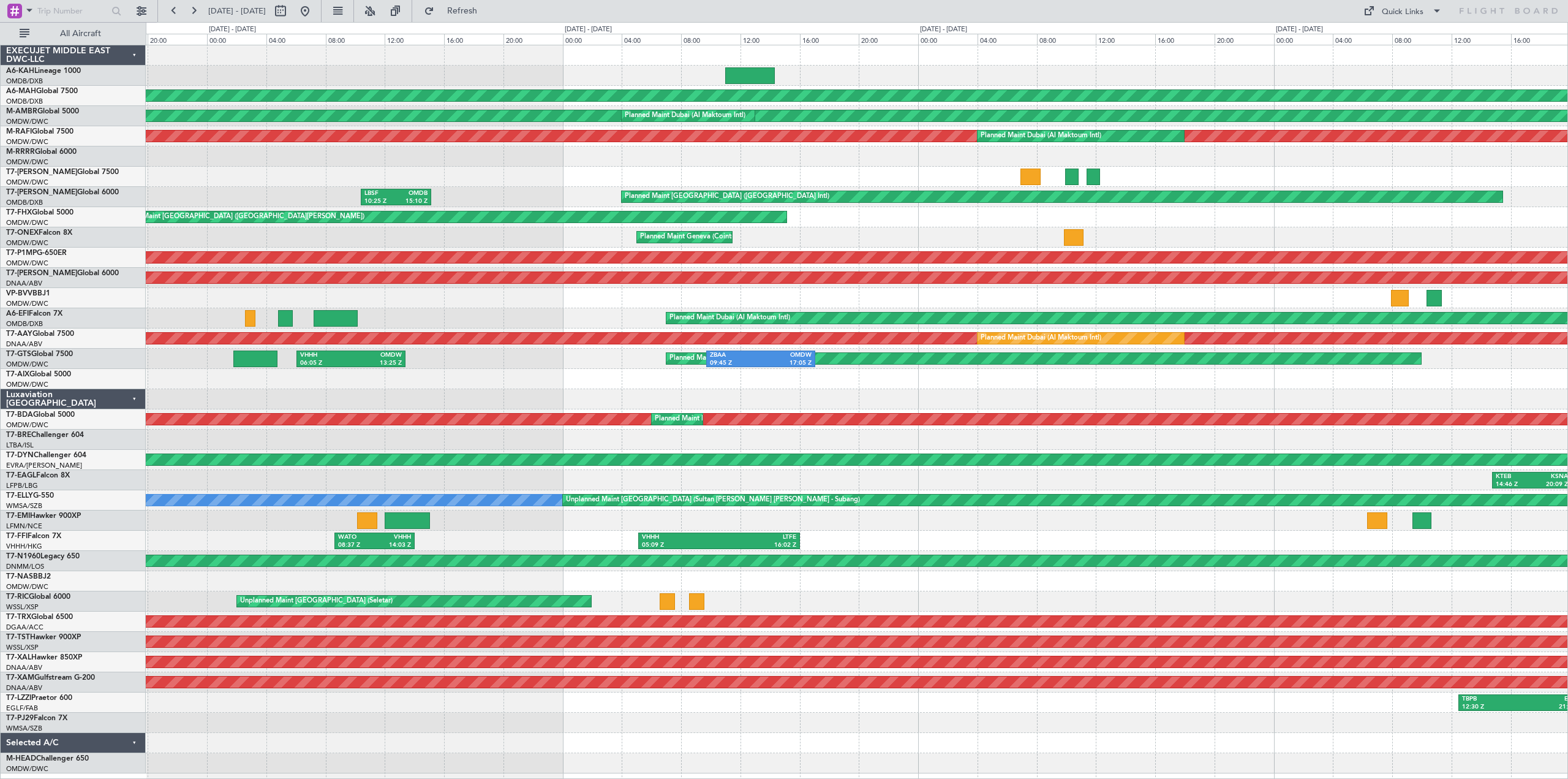
click at [895, 387] on div at bounding box center [856, 379] width 1421 height 20
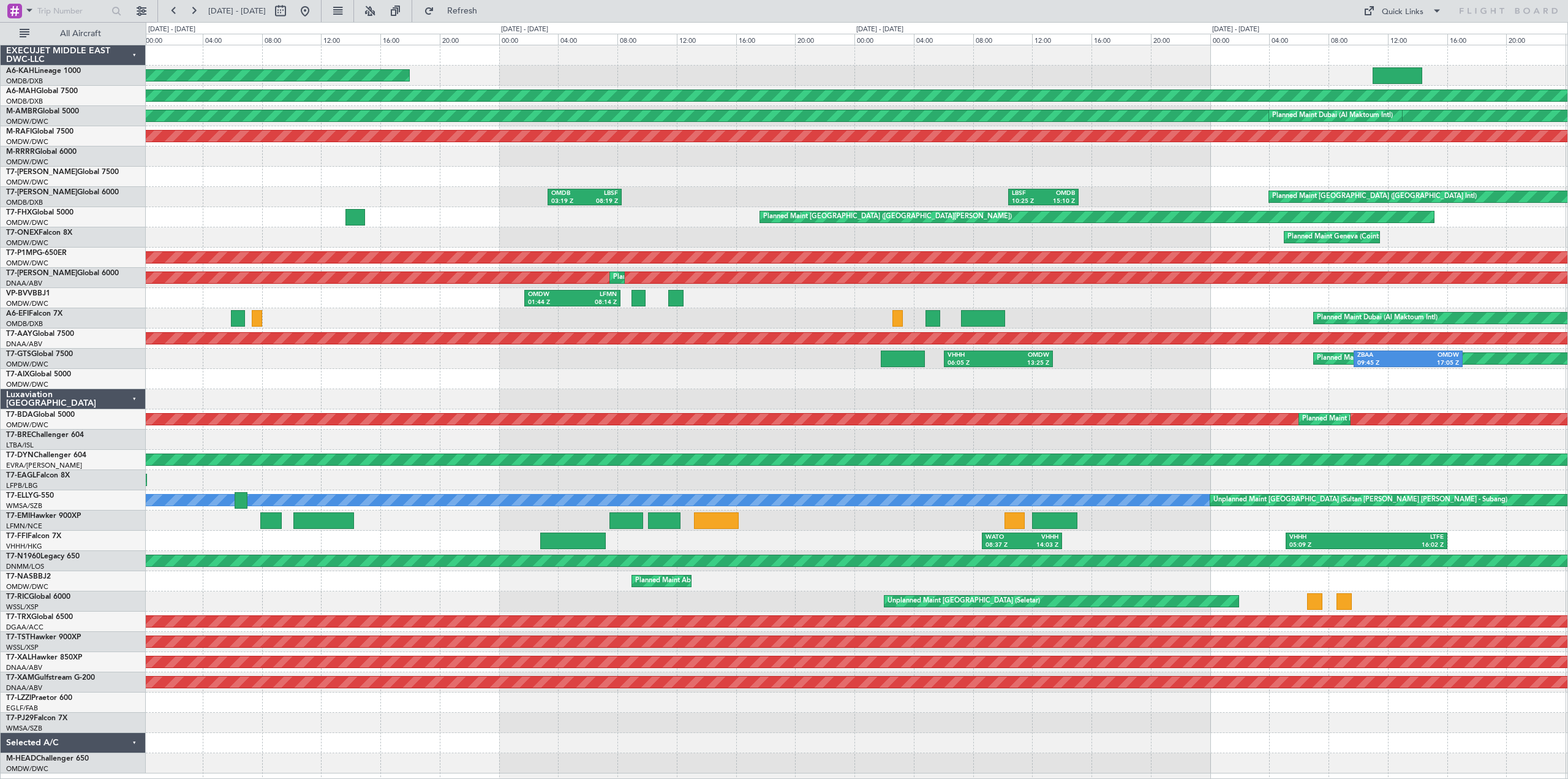
click at [823, 386] on div at bounding box center [856, 379] width 1421 height 20
click at [290, 12] on button at bounding box center [281, 11] width 20 height 20
select select "8"
select select "2025"
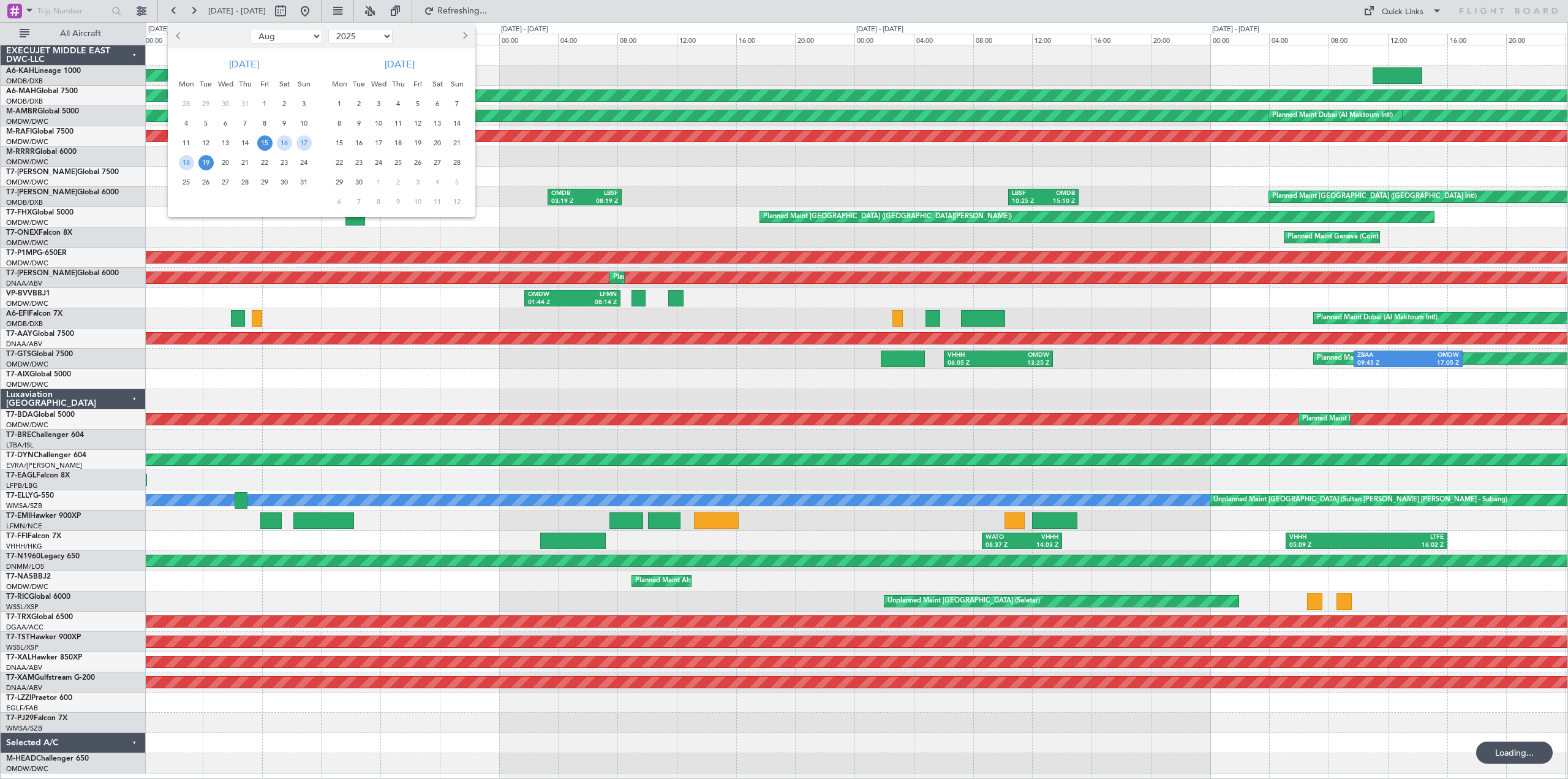
click at [183, 41] on button "Previous month" at bounding box center [179, 36] width 14 height 20
select select "7"
click at [224, 143] on span "16" at bounding box center [225, 143] width 15 height 15
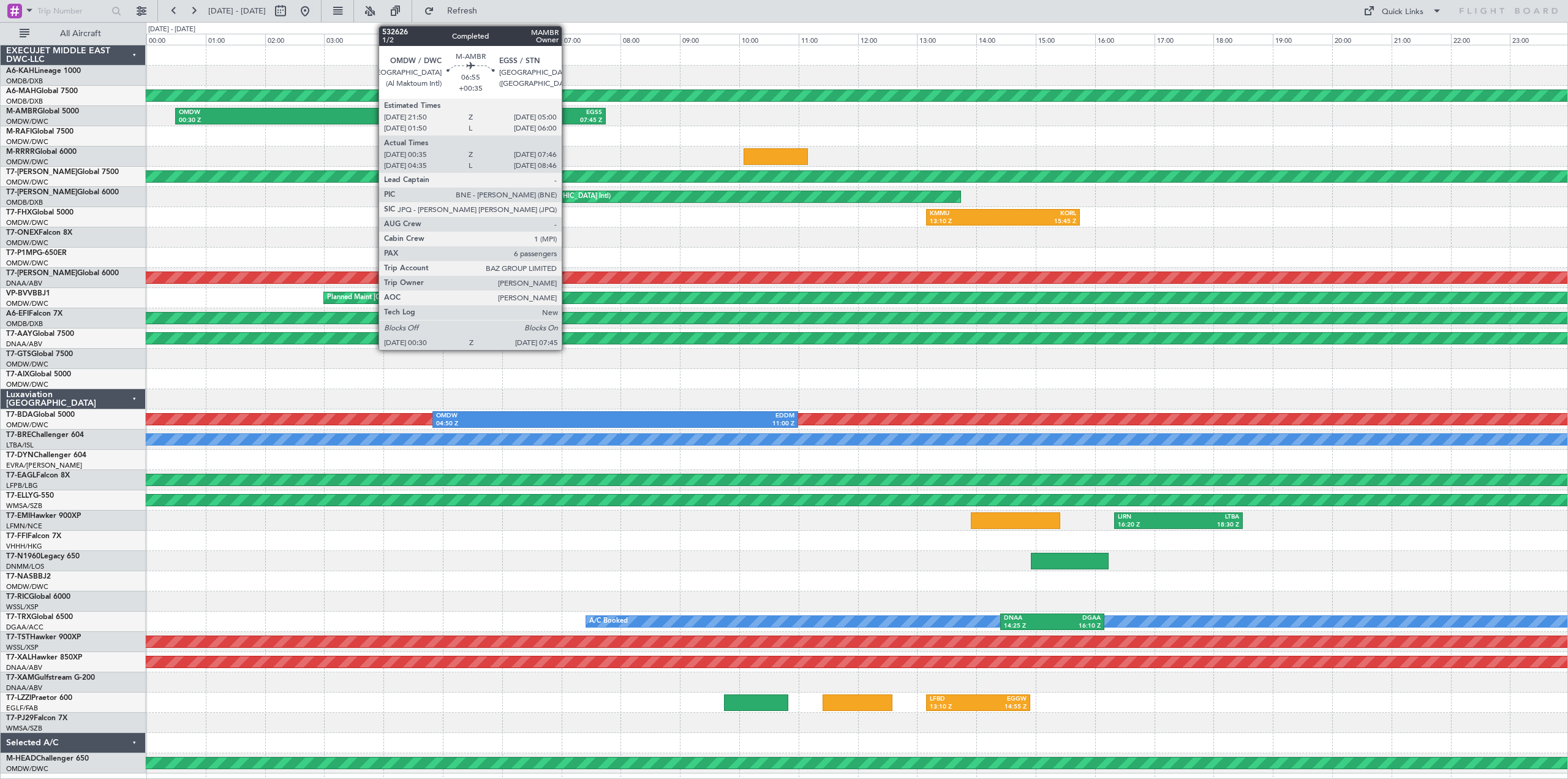
click at [566, 118] on div "07:45 Z" at bounding box center [497, 120] width 212 height 9
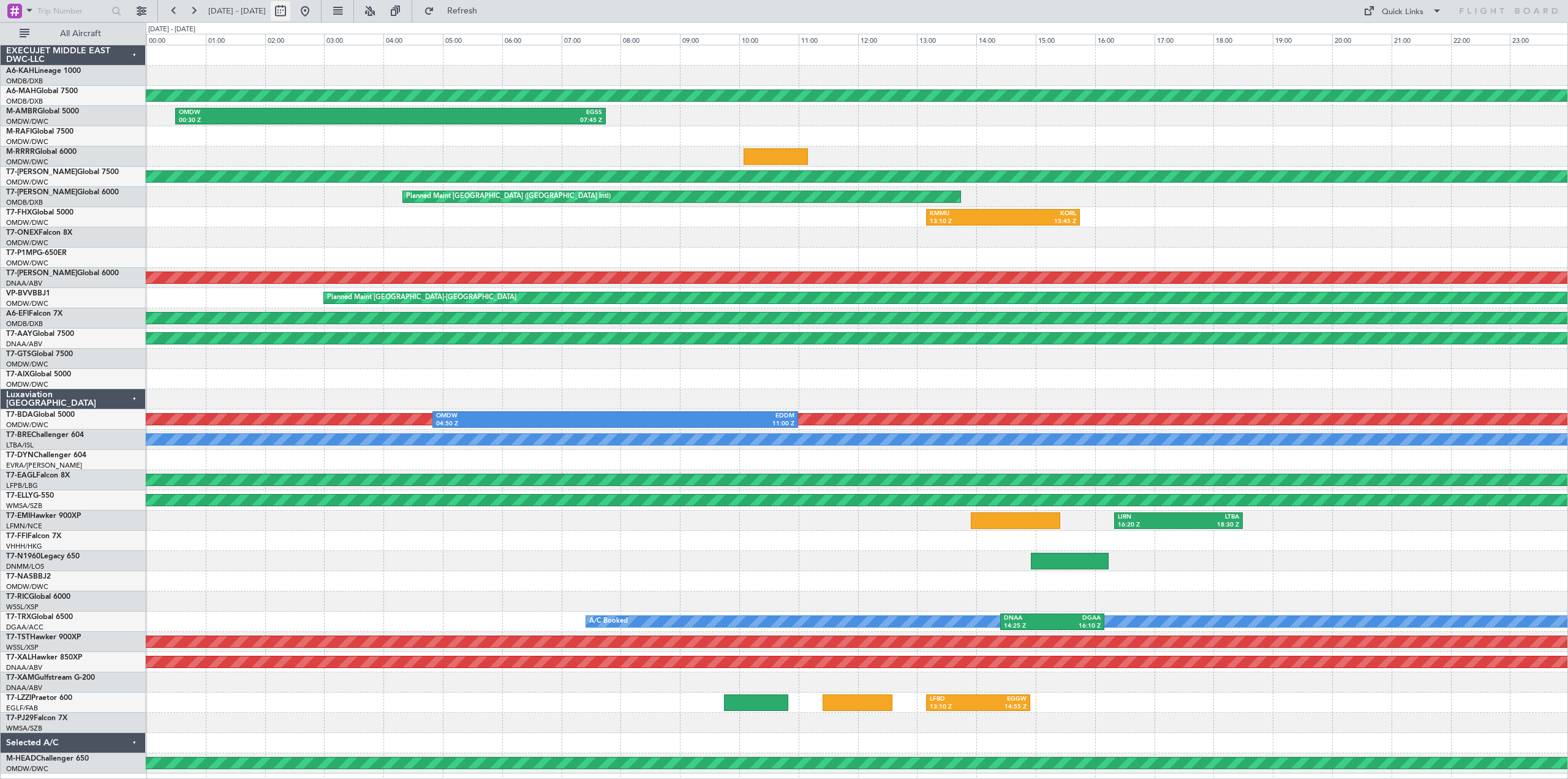
click at [290, 11] on button at bounding box center [281, 11] width 20 height 20
select select "7"
select select "2025"
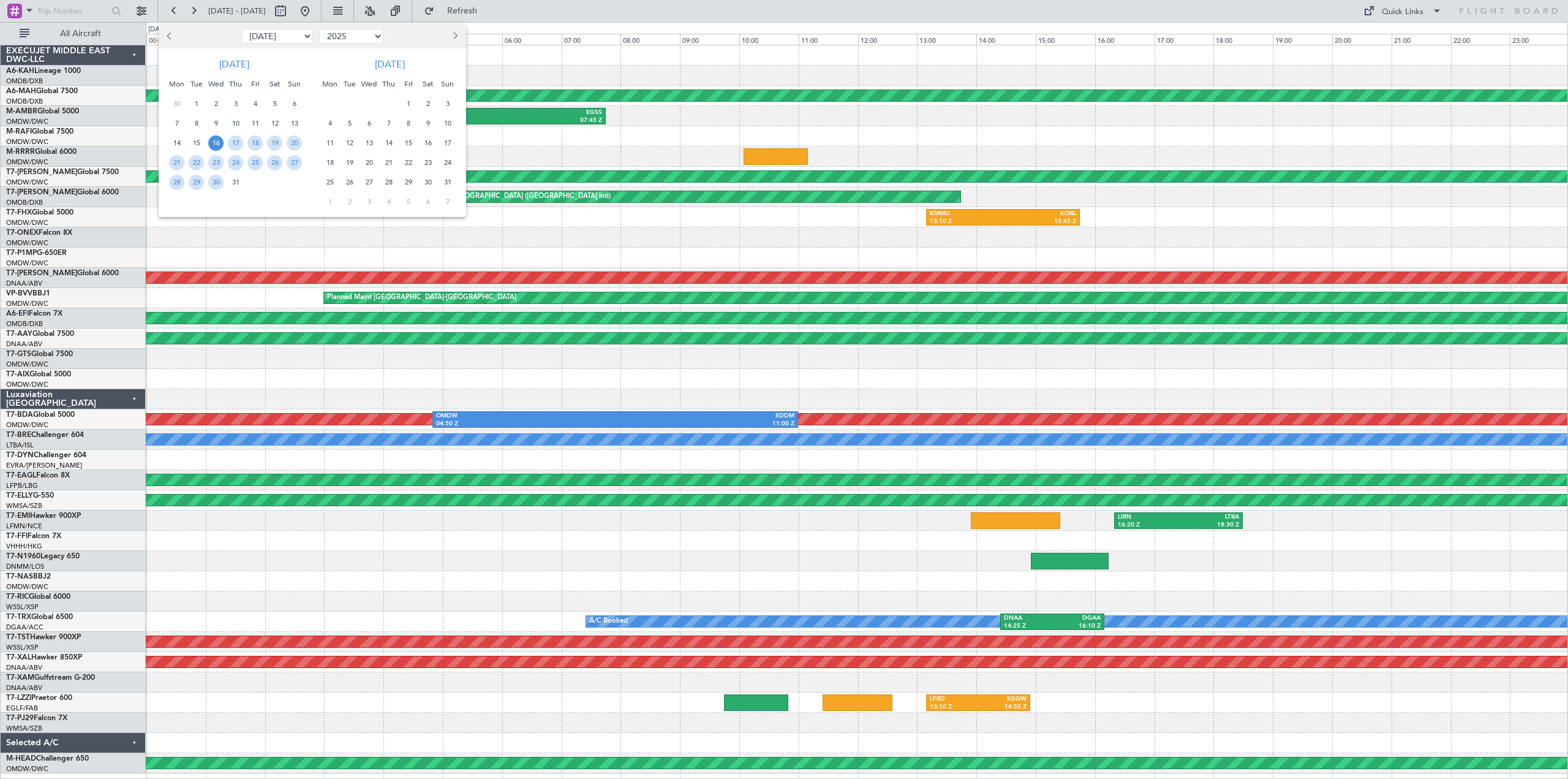
click at [353, 161] on span "19" at bounding box center [349, 162] width 15 height 15
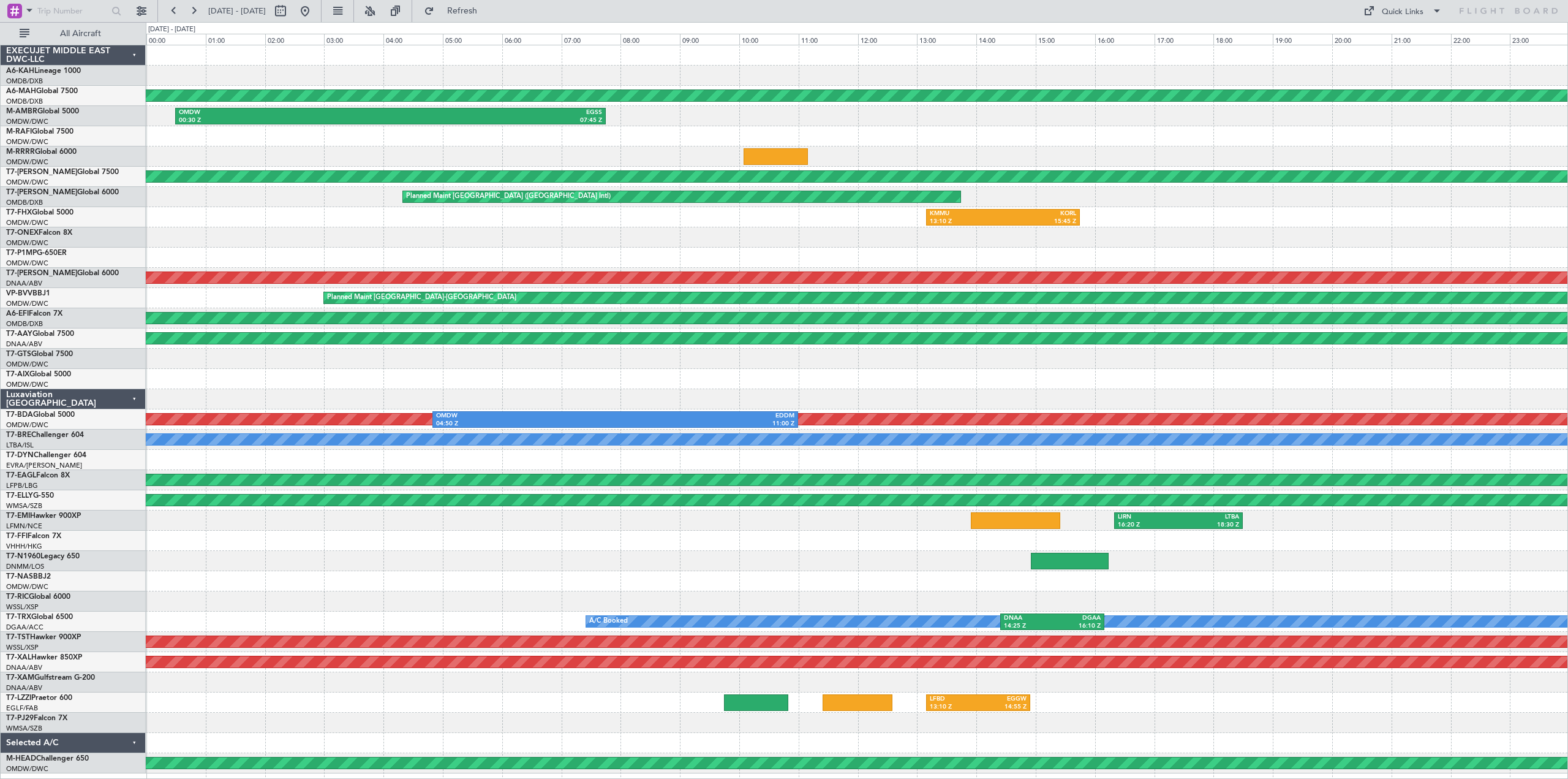
select select "8"
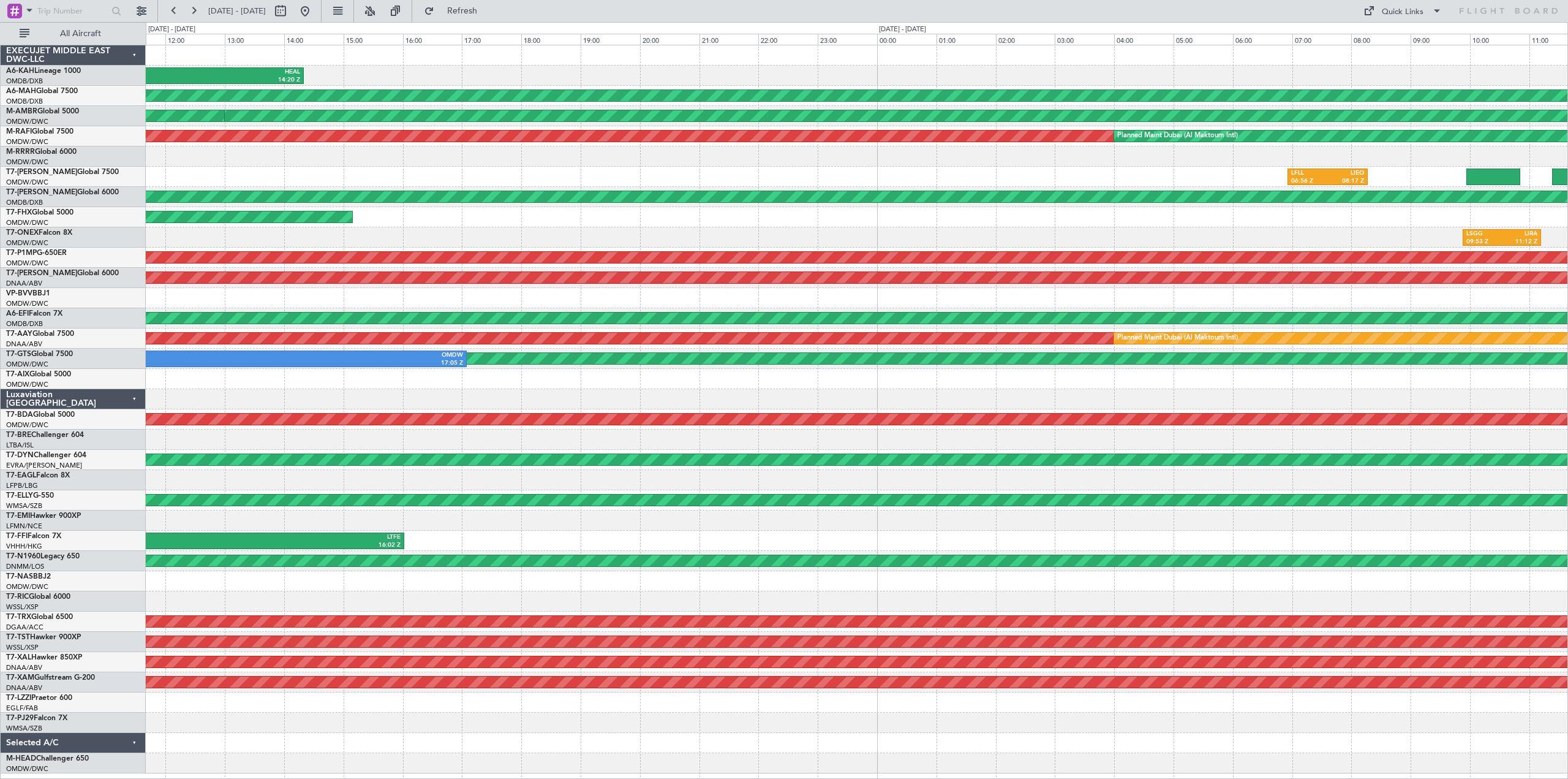
click at [1155, 163] on div "LHBP 11:02 Z HEAL 14:20 Z Planned Maint Dubai (Dubai Intl) Planned Maint Dubai …" at bounding box center [856, 409] width 1421 height 728
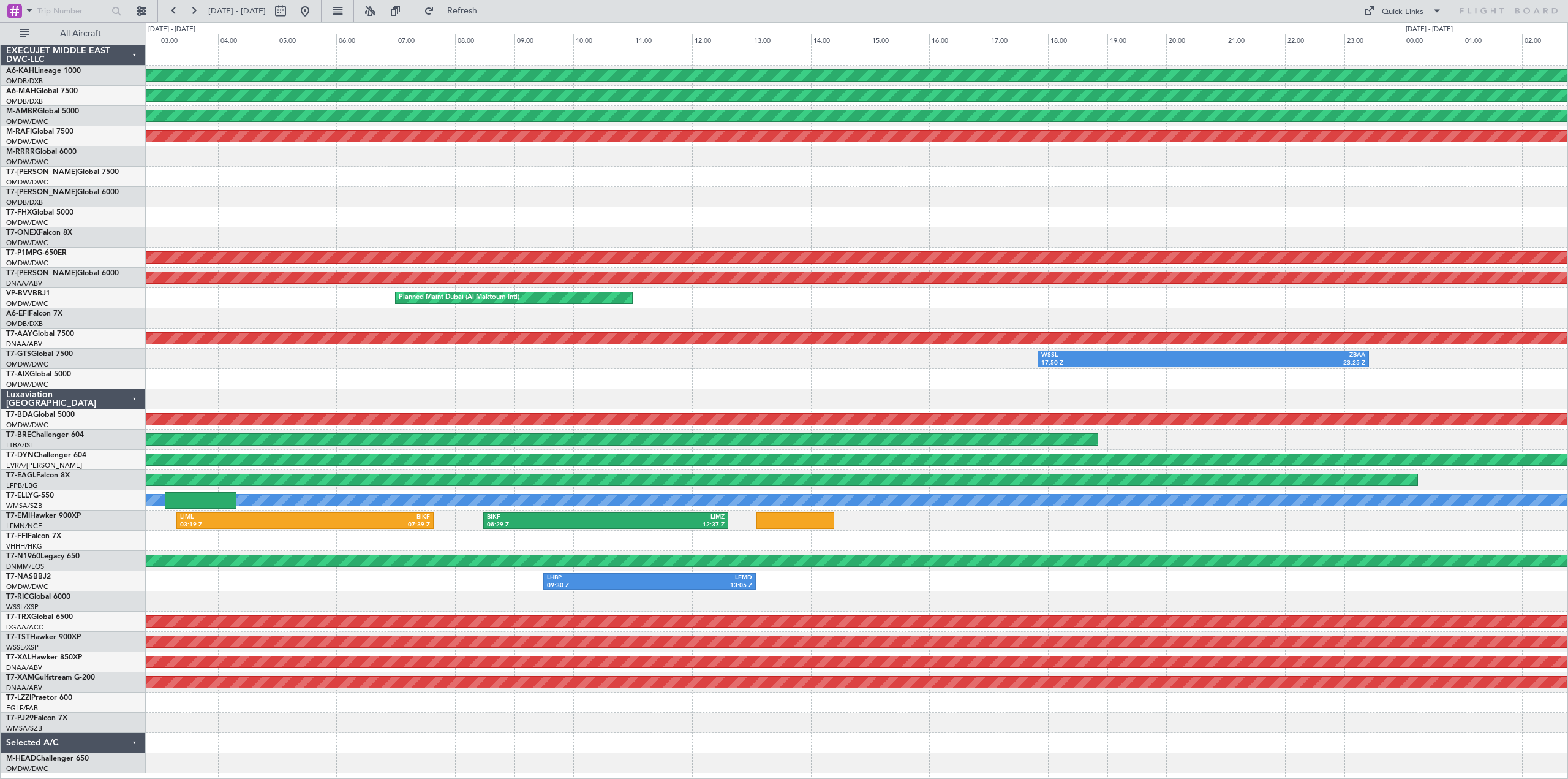
click at [1335, 186] on div at bounding box center [856, 176] width 1421 height 20
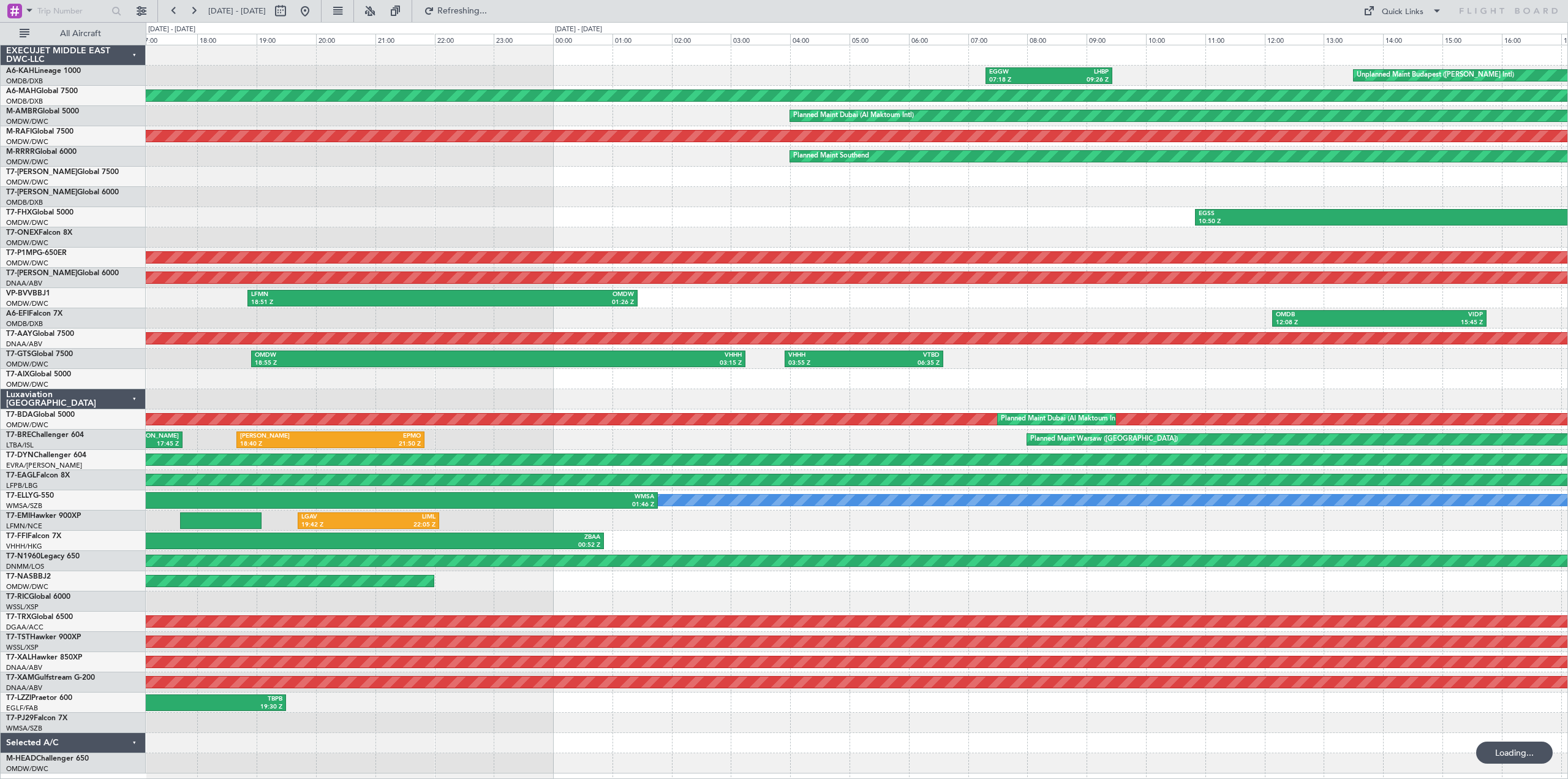
click at [909, 213] on div "Unplanned Maint Budapest (Ferenc Liszt Intl) EGGW 07:18 Z LHBP 09:26 Z Planned …" at bounding box center [856, 409] width 1421 height 728
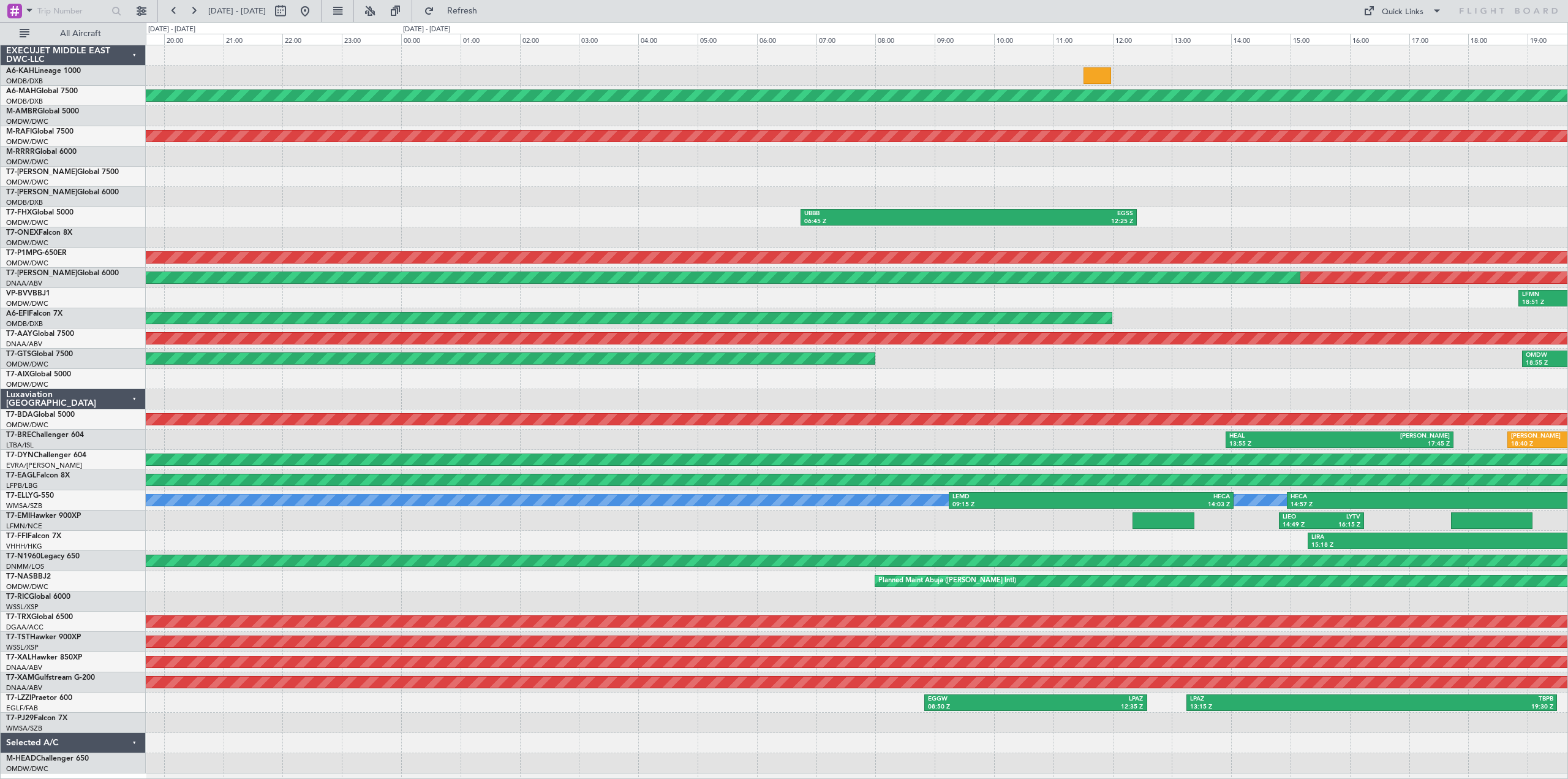
click at [1417, 149] on div "Planned Maint Dubai (Dubai Intl) Planned Maint Dubai (Al Maktoum Intl) UBBB 06:…" at bounding box center [856, 409] width 1421 height 728
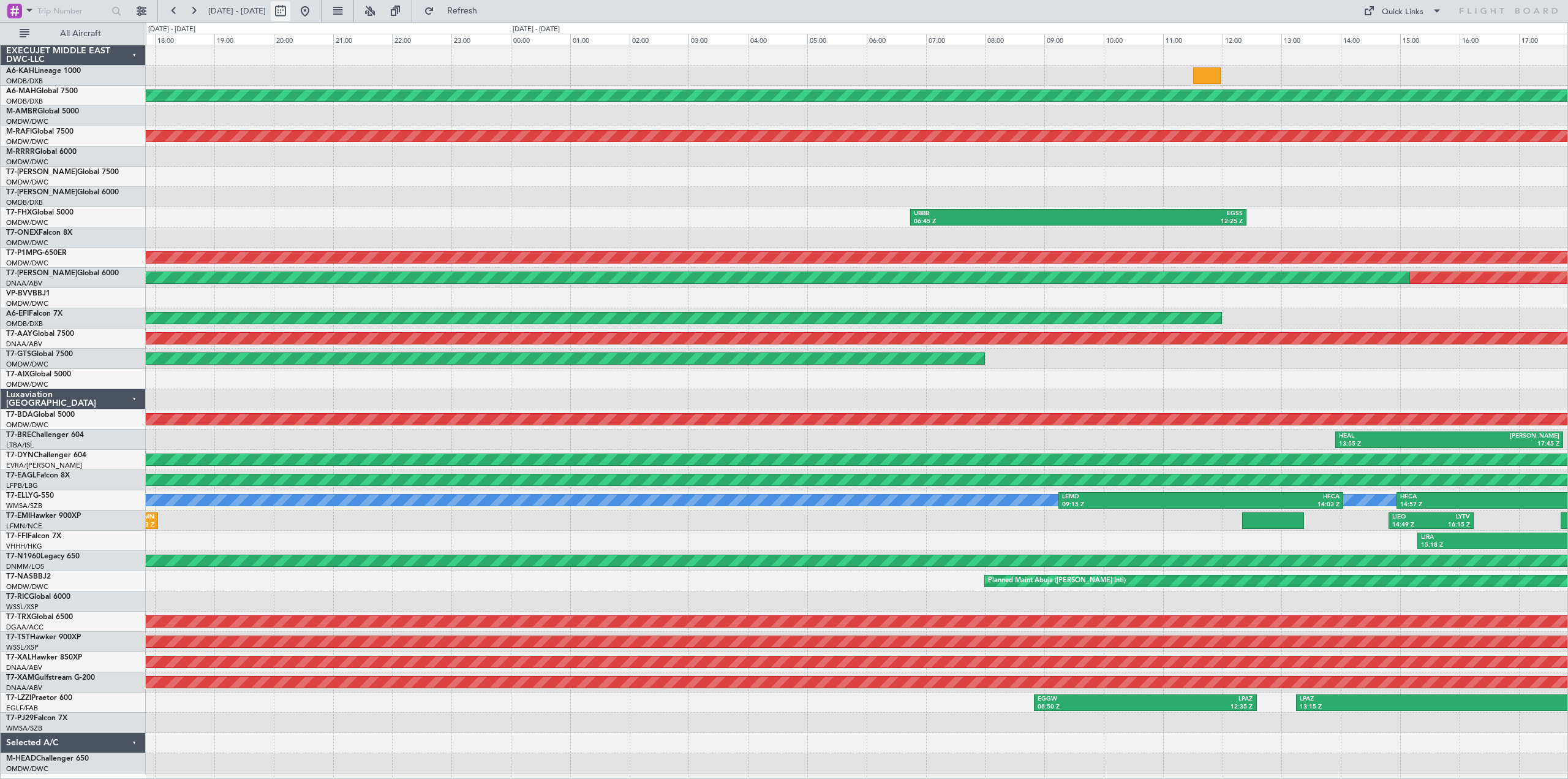
click at [290, 7] on button at bounding box center [281, 11] width 20 height 20
select select "8"
select select "2025"
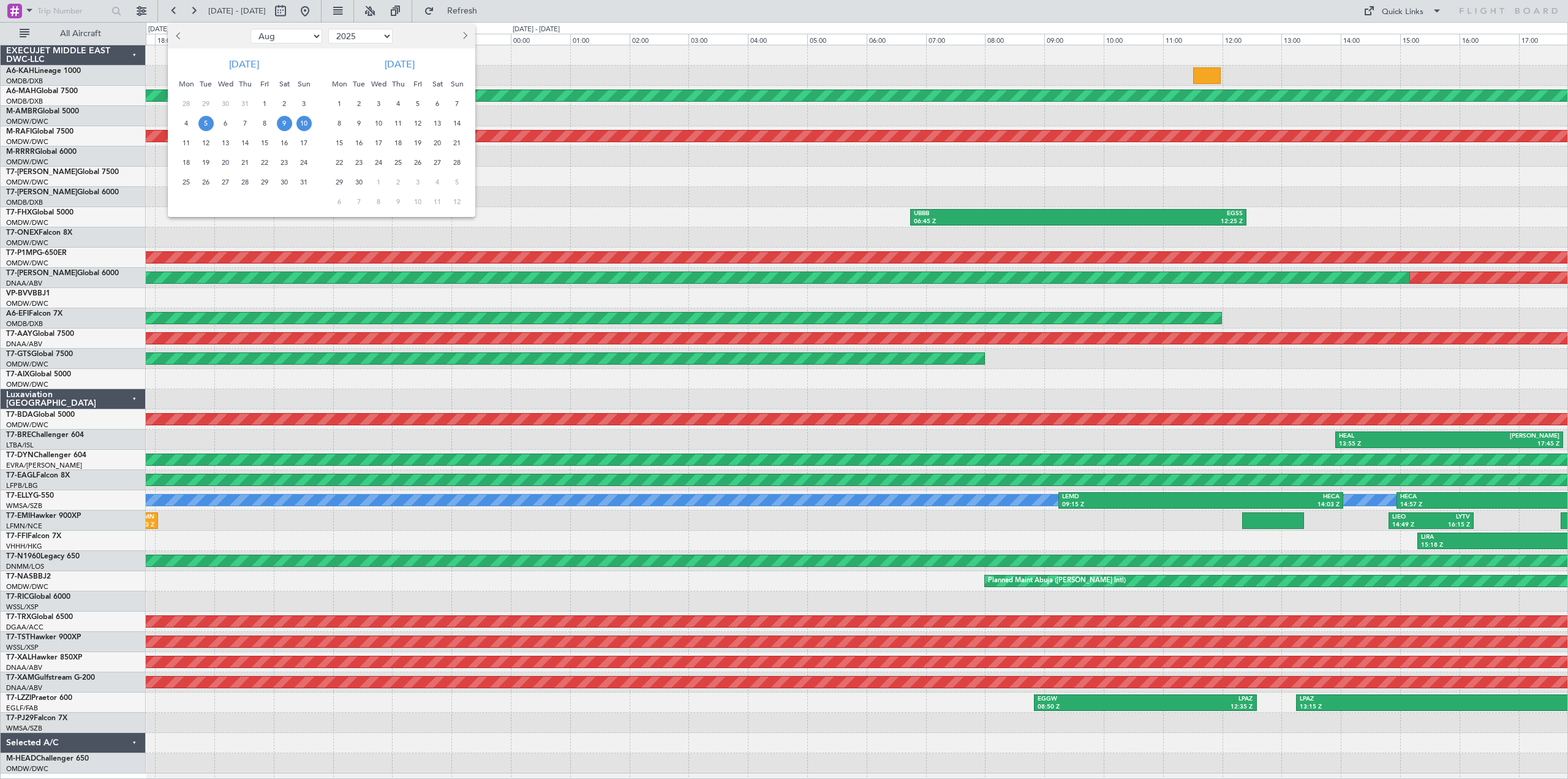
click at [209, 121] on span "5" at bounding box center [206, 123] width 15 height 15
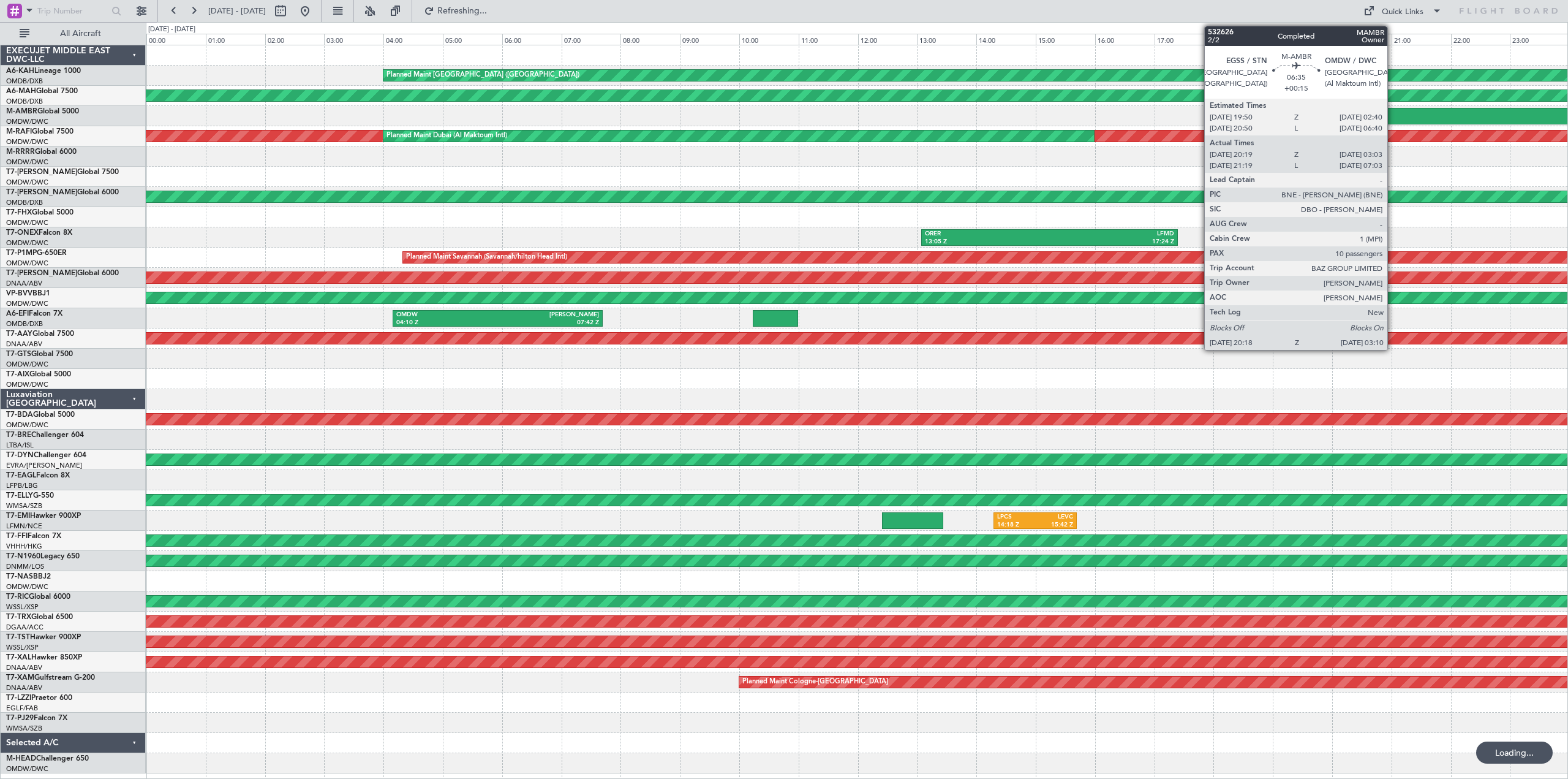
click at [1397, 114] on div "EGSS" at bounding box center [1453, 112] width 200 height 9
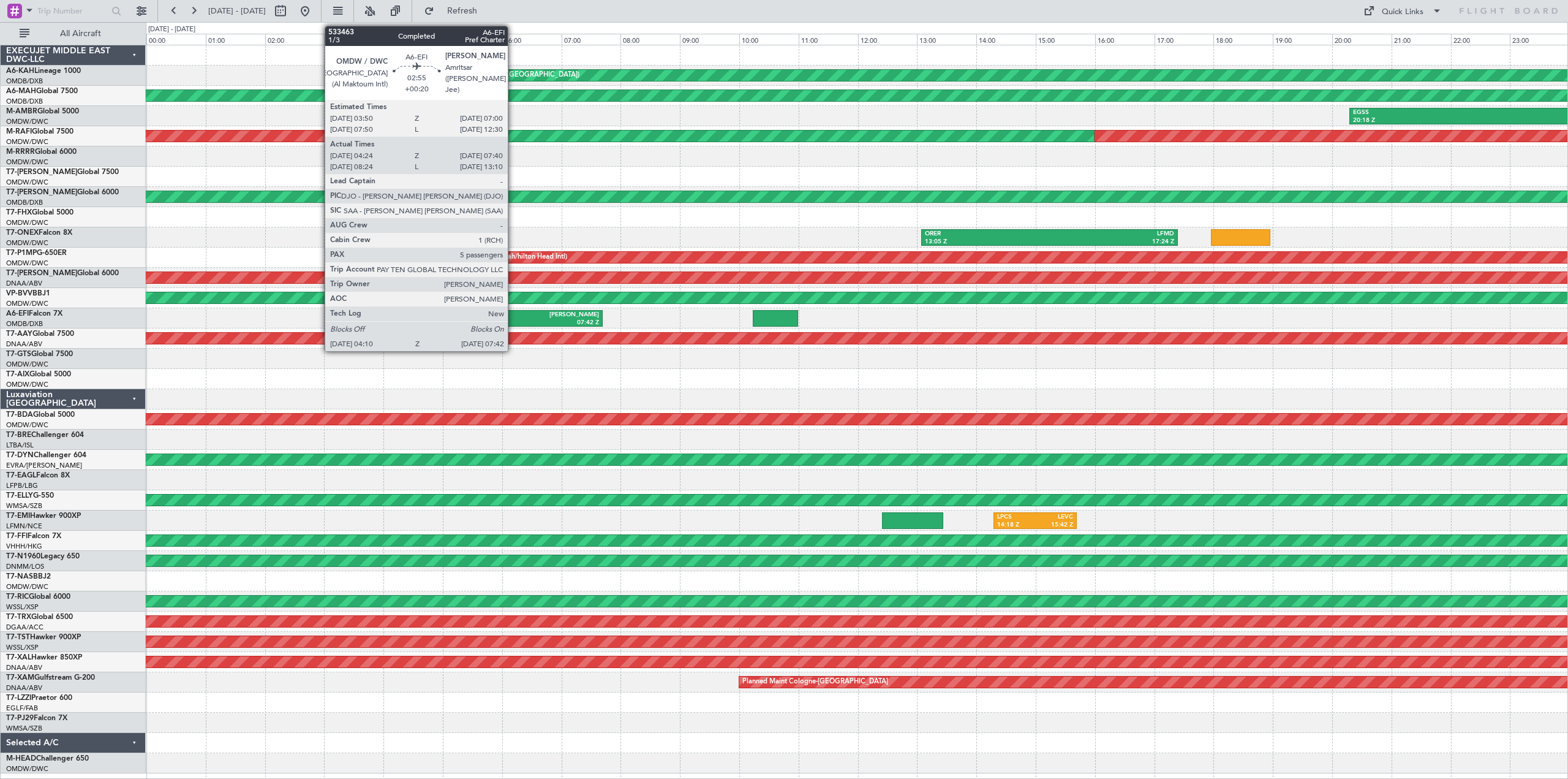
click at [507, 318] on div "[PERSON_NAME]" at bounding box center [549, 315] width 101 height 9
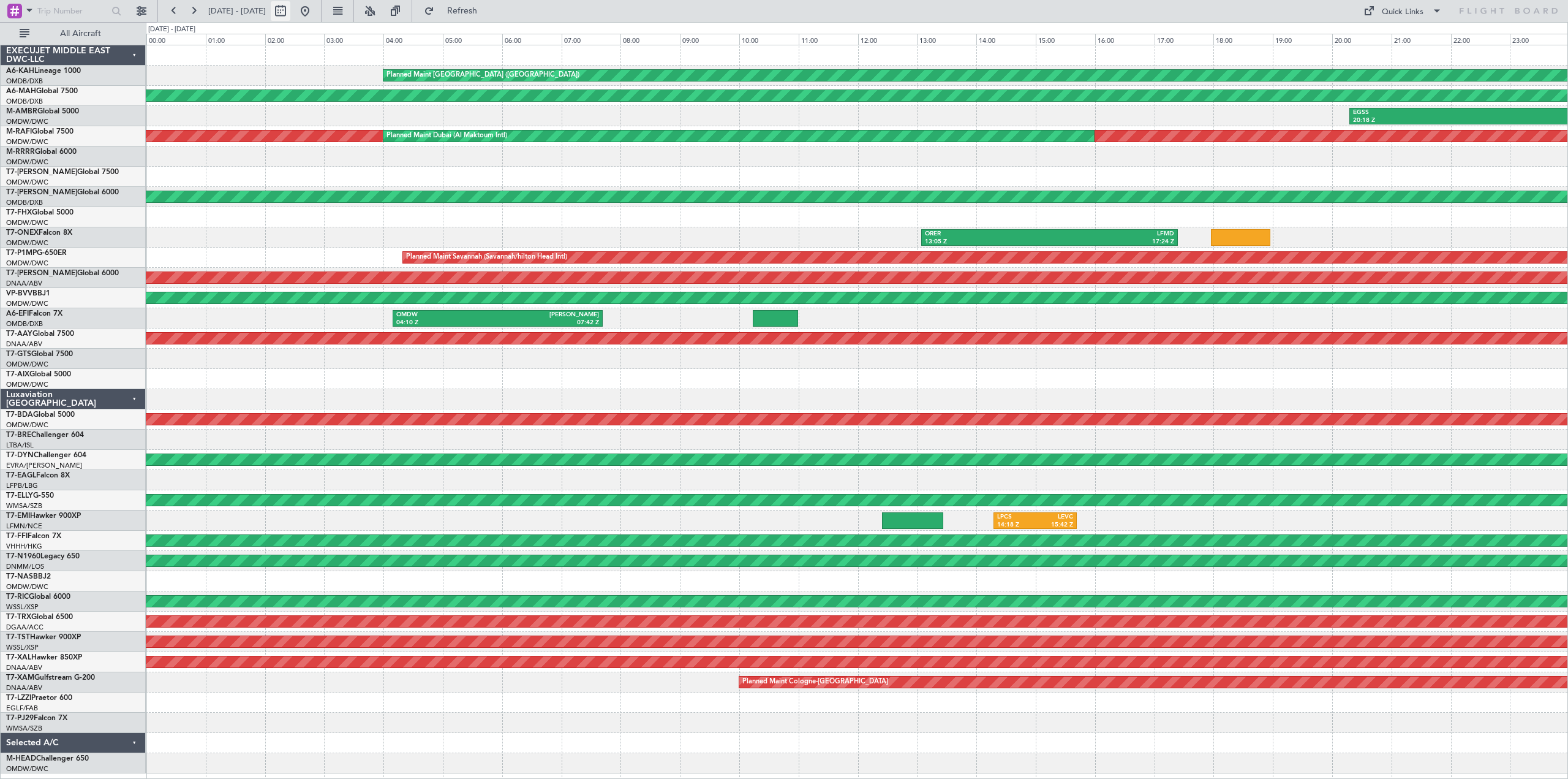
click at [290, 10] on button at bounding box center [281, 11] width 20 height 20
select select "8"
select select "2025"
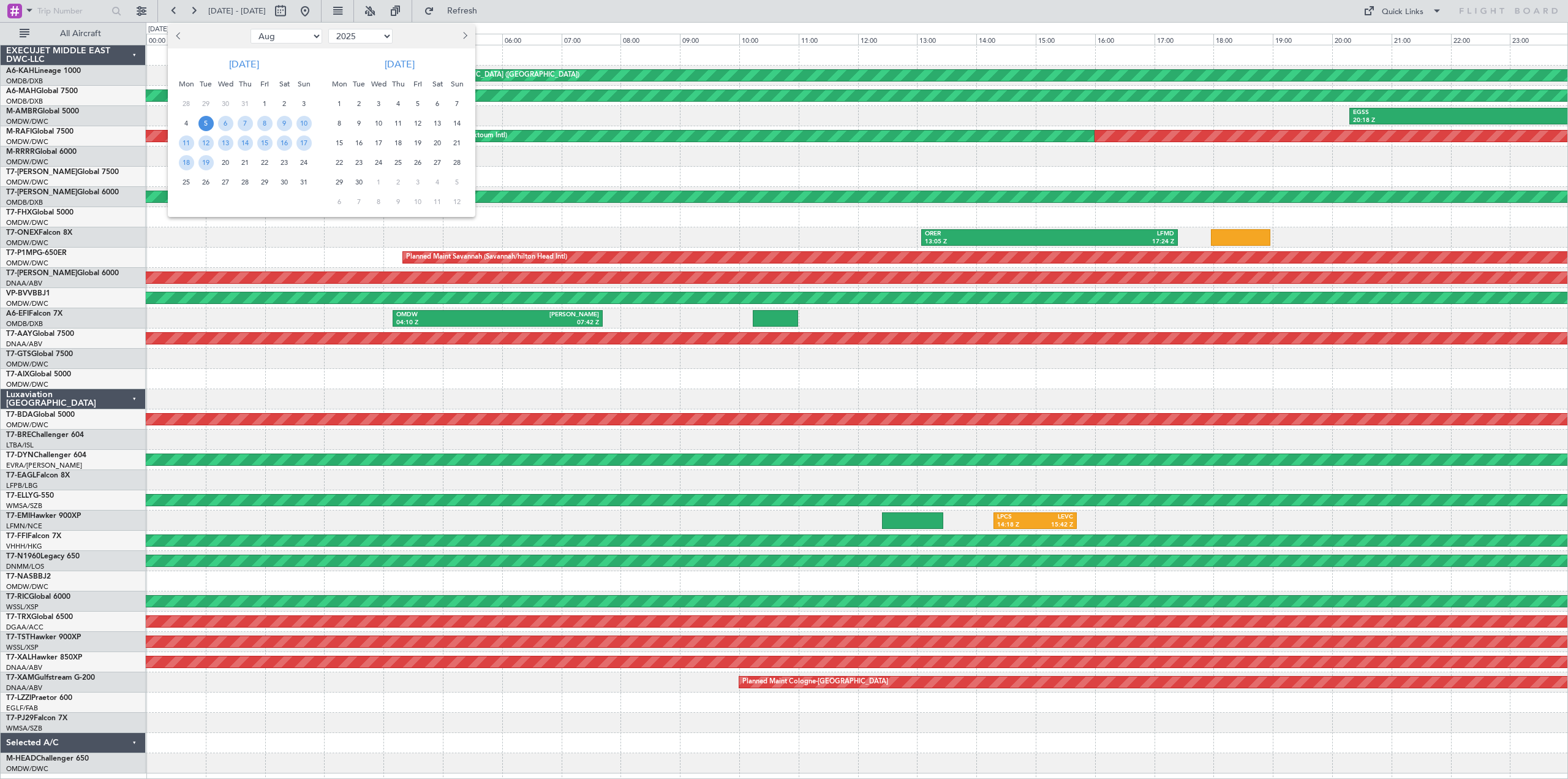
click at [185, 41] on button "Previous month" at bounding box center [179, 36] width 14 height 20
select select "7"
click at [209, 125] on span "8" at bounding box center [206, 123] width 15 height 15
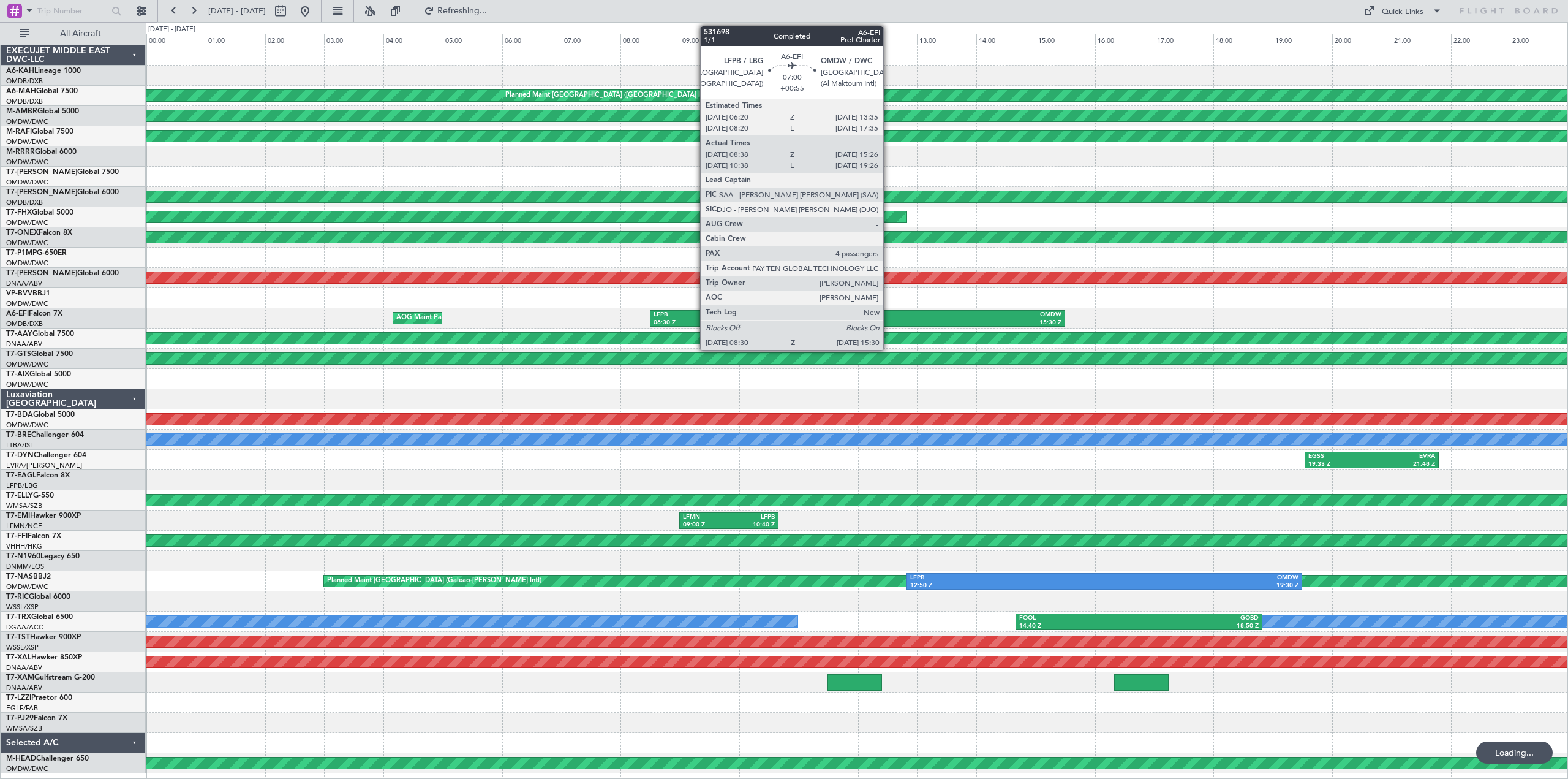
click at [888, 321] on div "15:30 Z" at bounding box center [959, 323] width 204 height 9
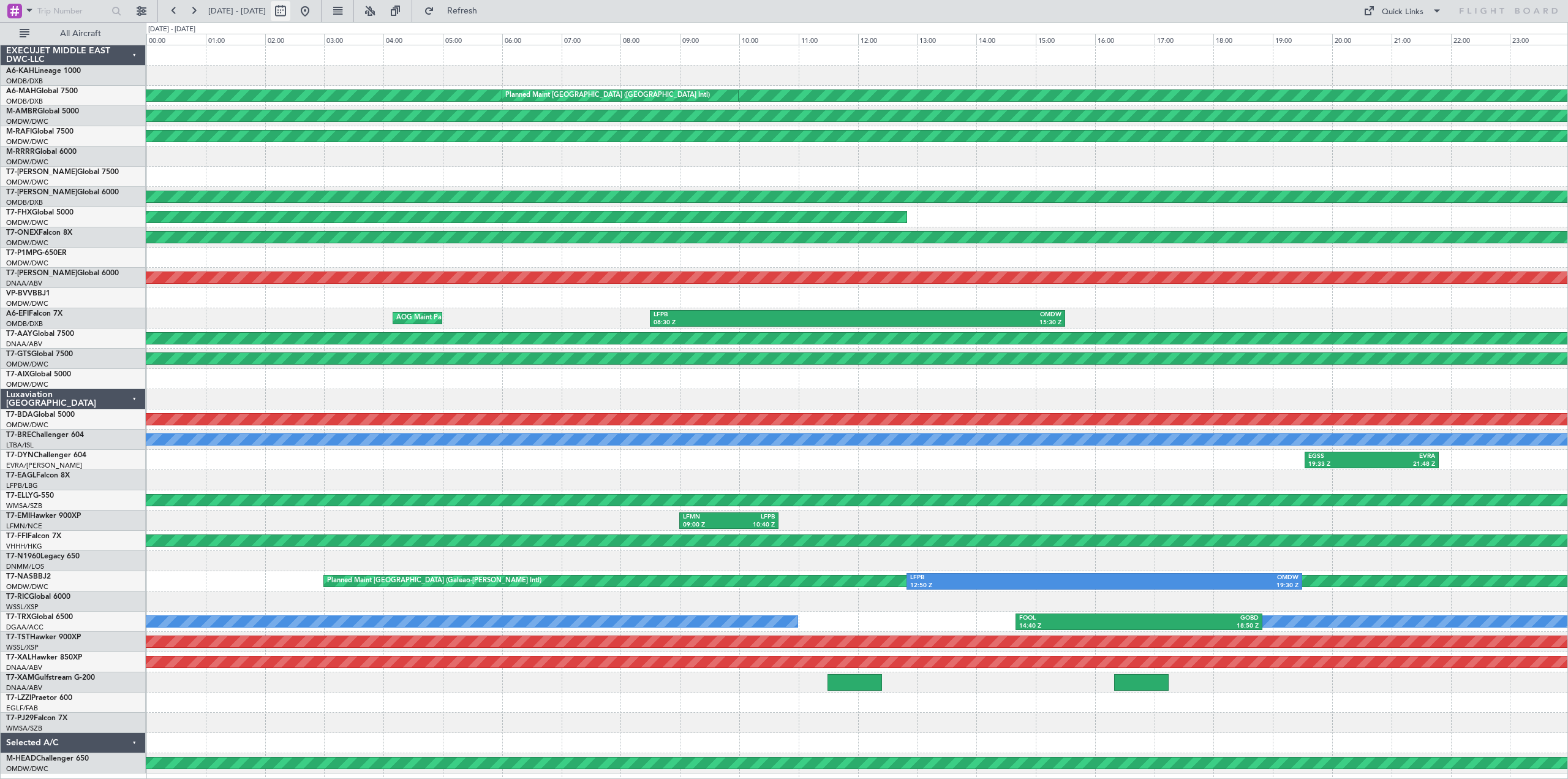
click at [290, 14] on button at bounding box center [281, 11] width 20 height 20
select select "7"
select select "2025"
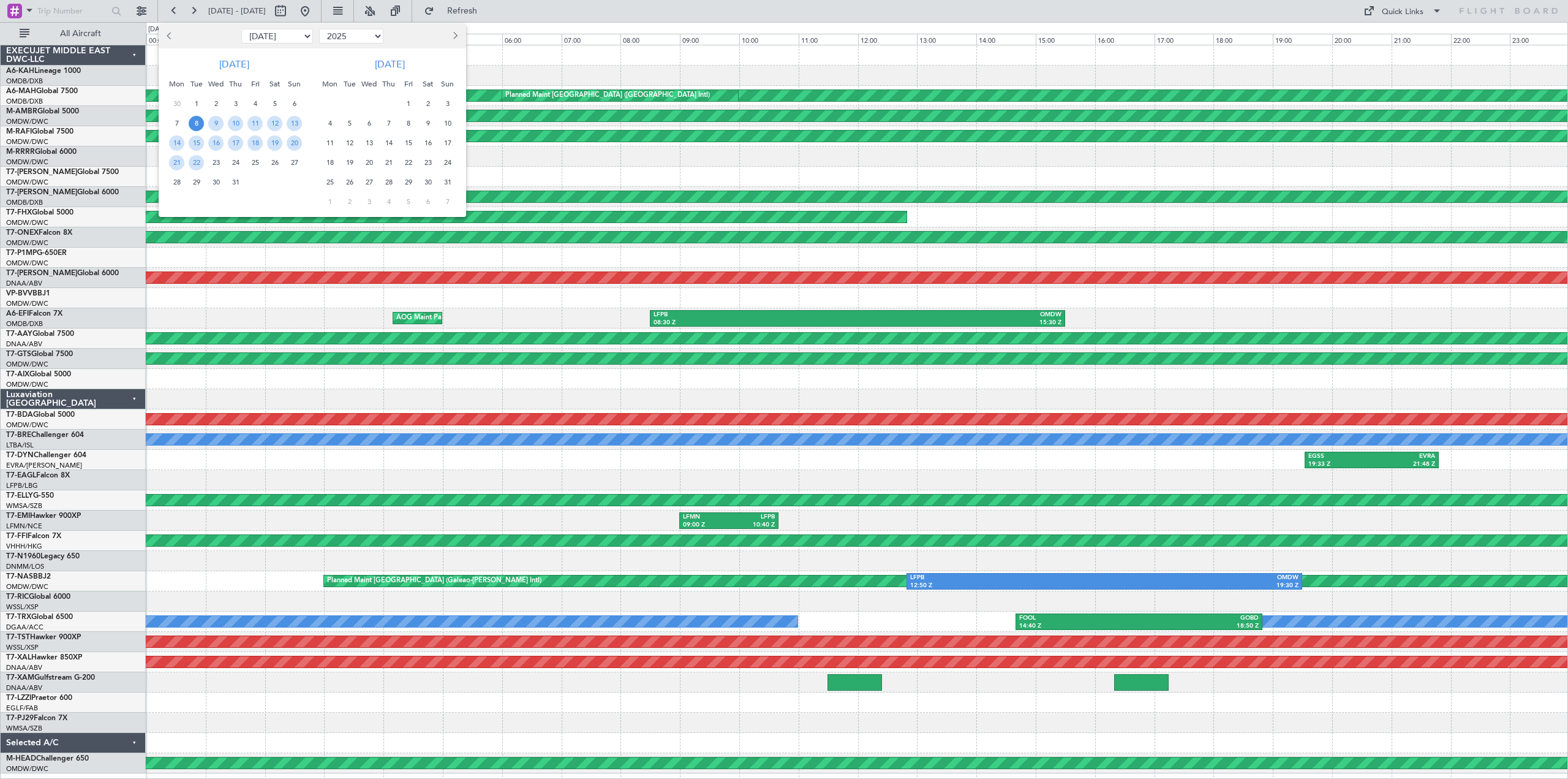
click at [354, 121] on span "5" at bounding box center [349, 123] width 15 height 15
click at [352, 122] on span "5" at bounding box center [349, 123] width 15 height 15
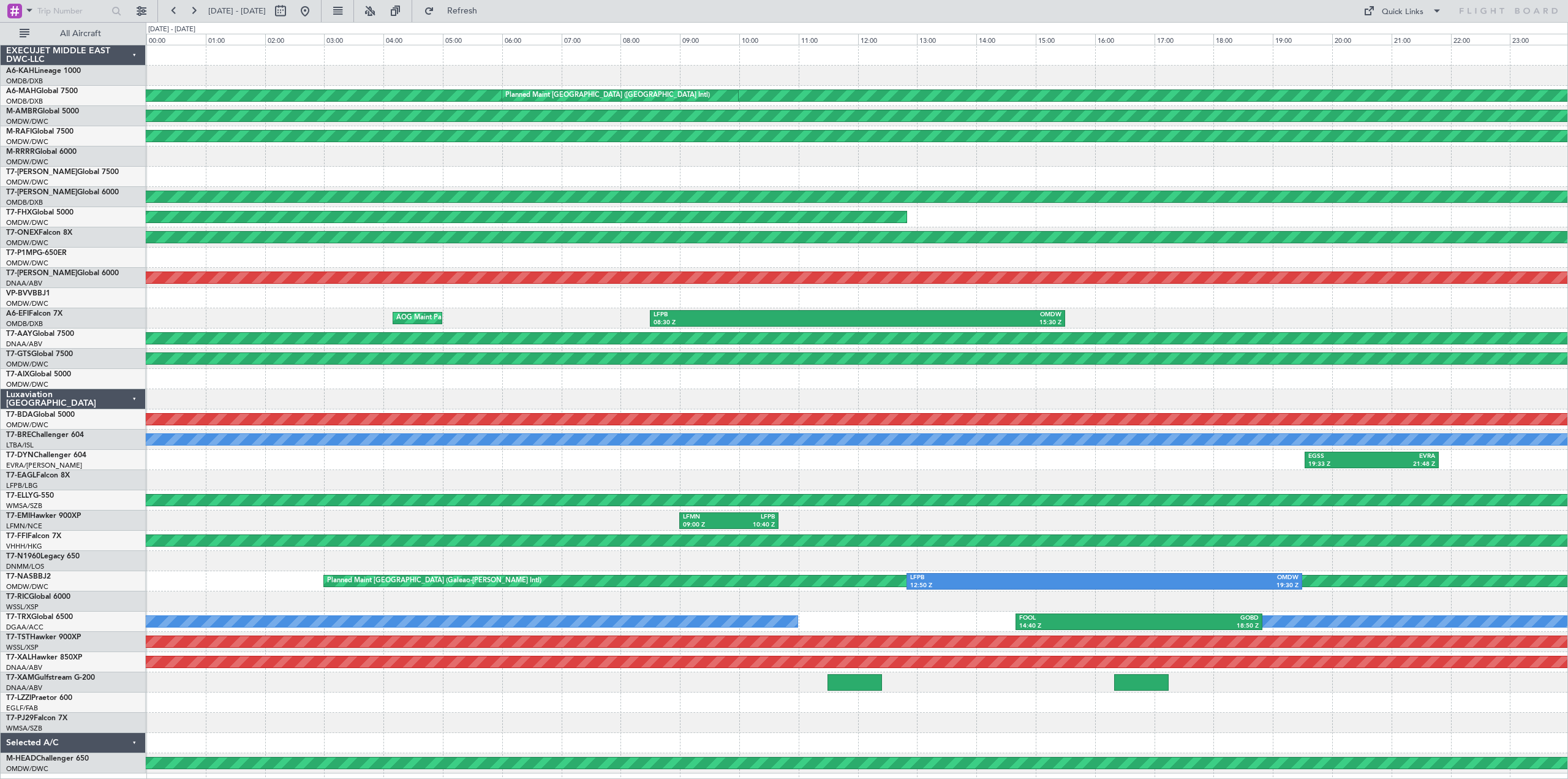
select select "8"
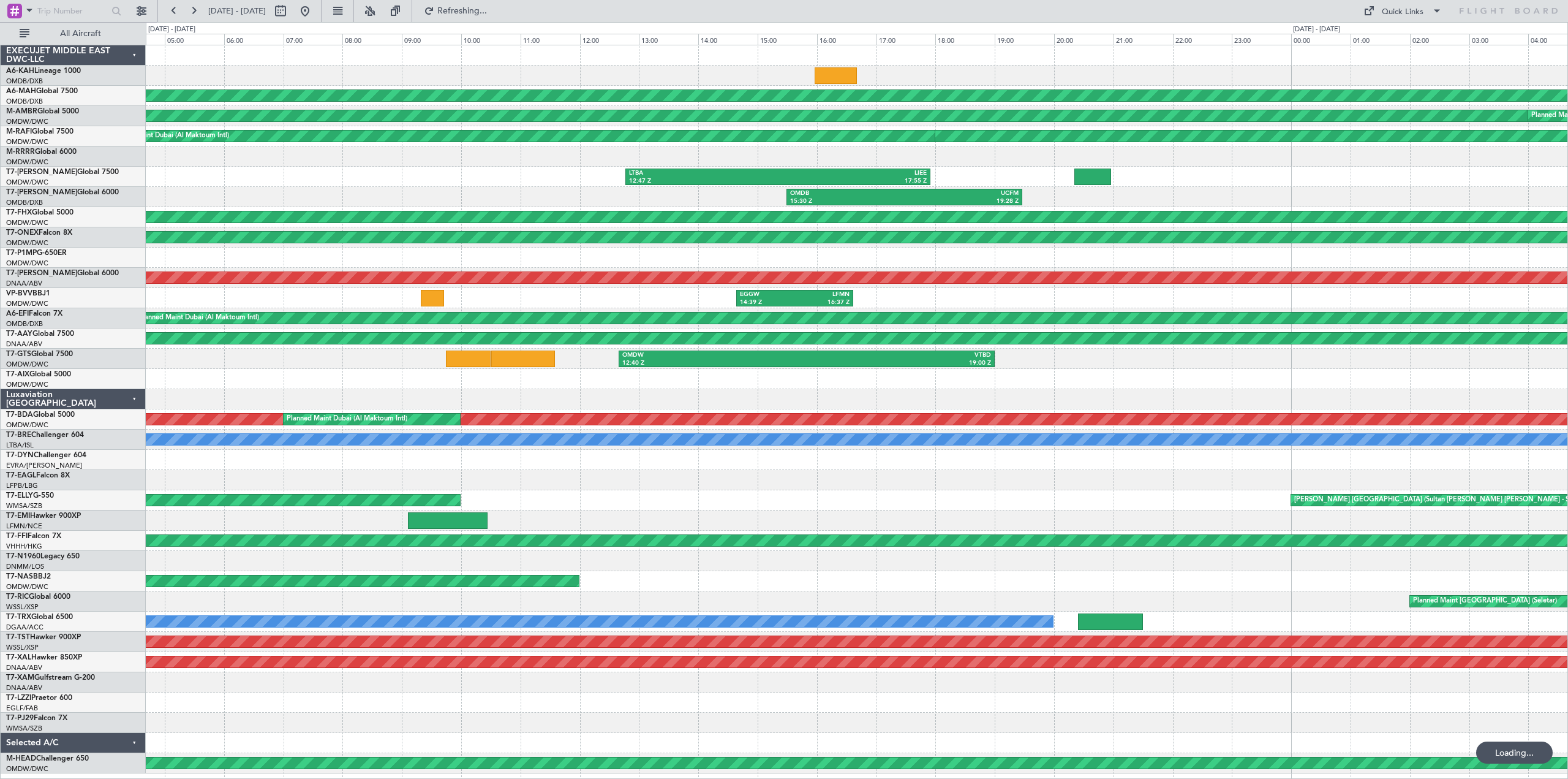
click at [352, 122] on span "9" at bounding box center [349, 123] width 15 height 15
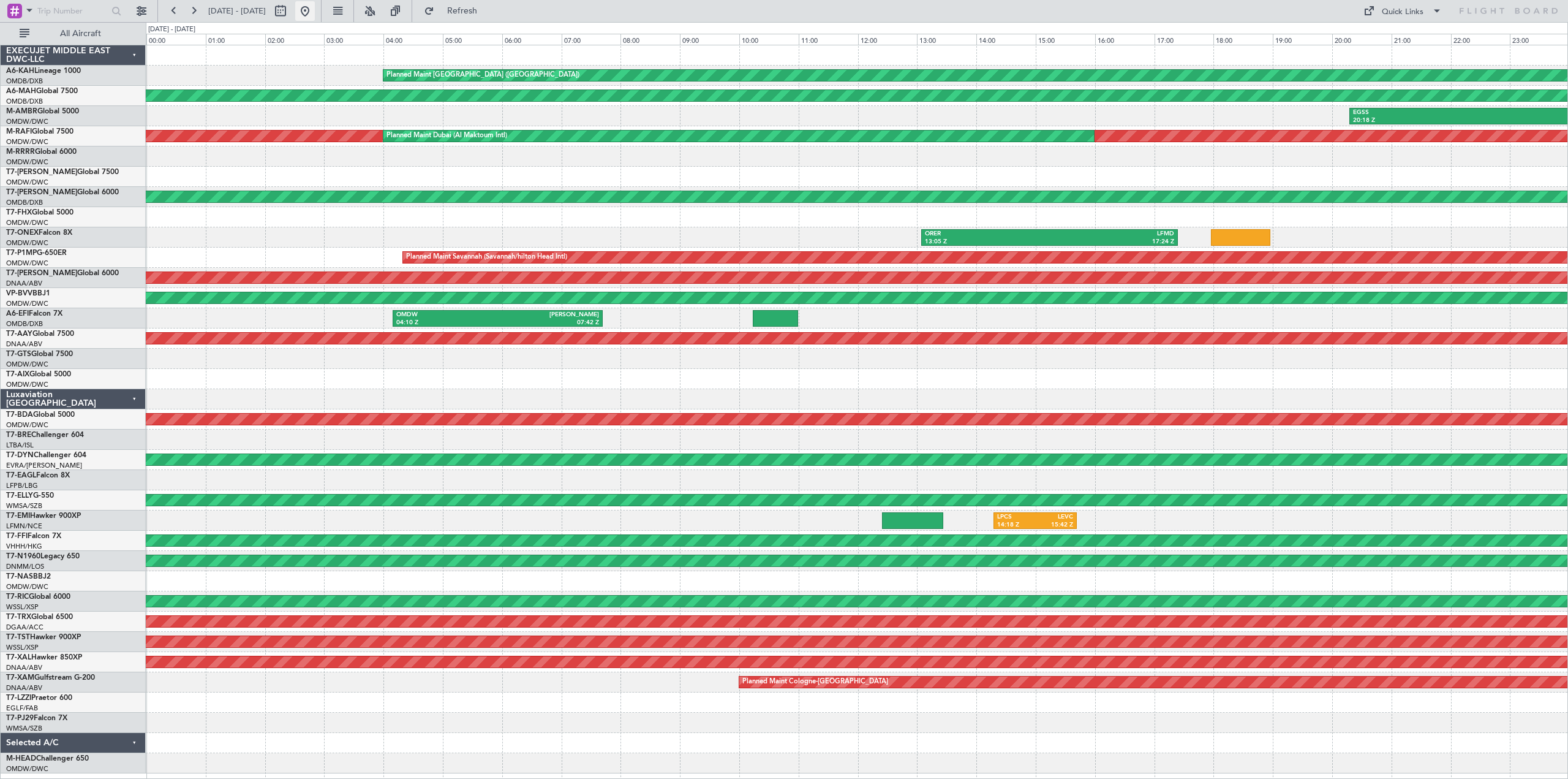
click at [315, 7] on button at bounding box center [305, 11] width 20 height 20
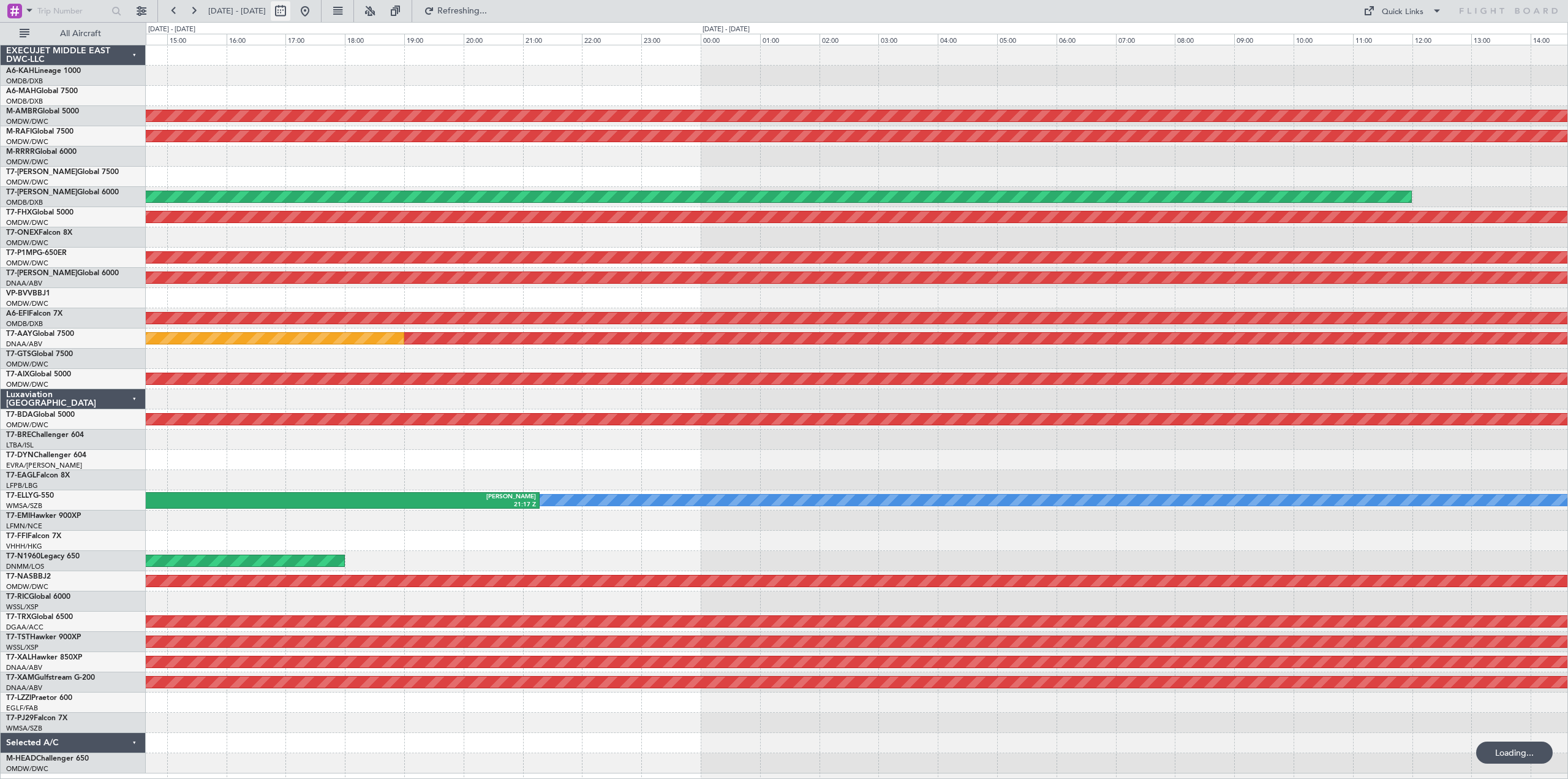
click at [290, 7] on button at bounding box center [281, 11] width 20 height 20
select select "9"
select select "2025"
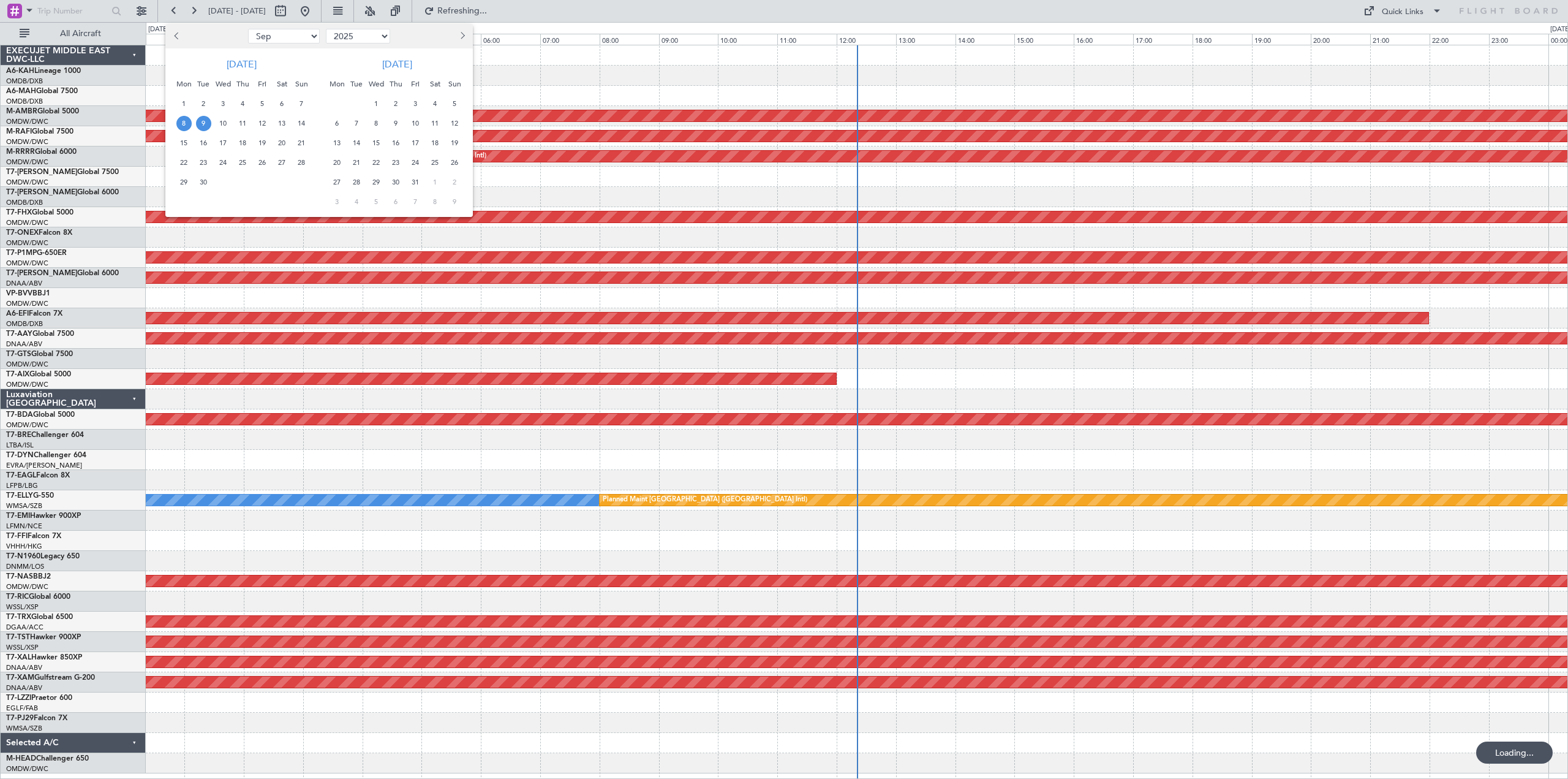
click at [177, 39] on span "Previous month" at bounding box center [177, 35] width 7 height 7
select select "8"
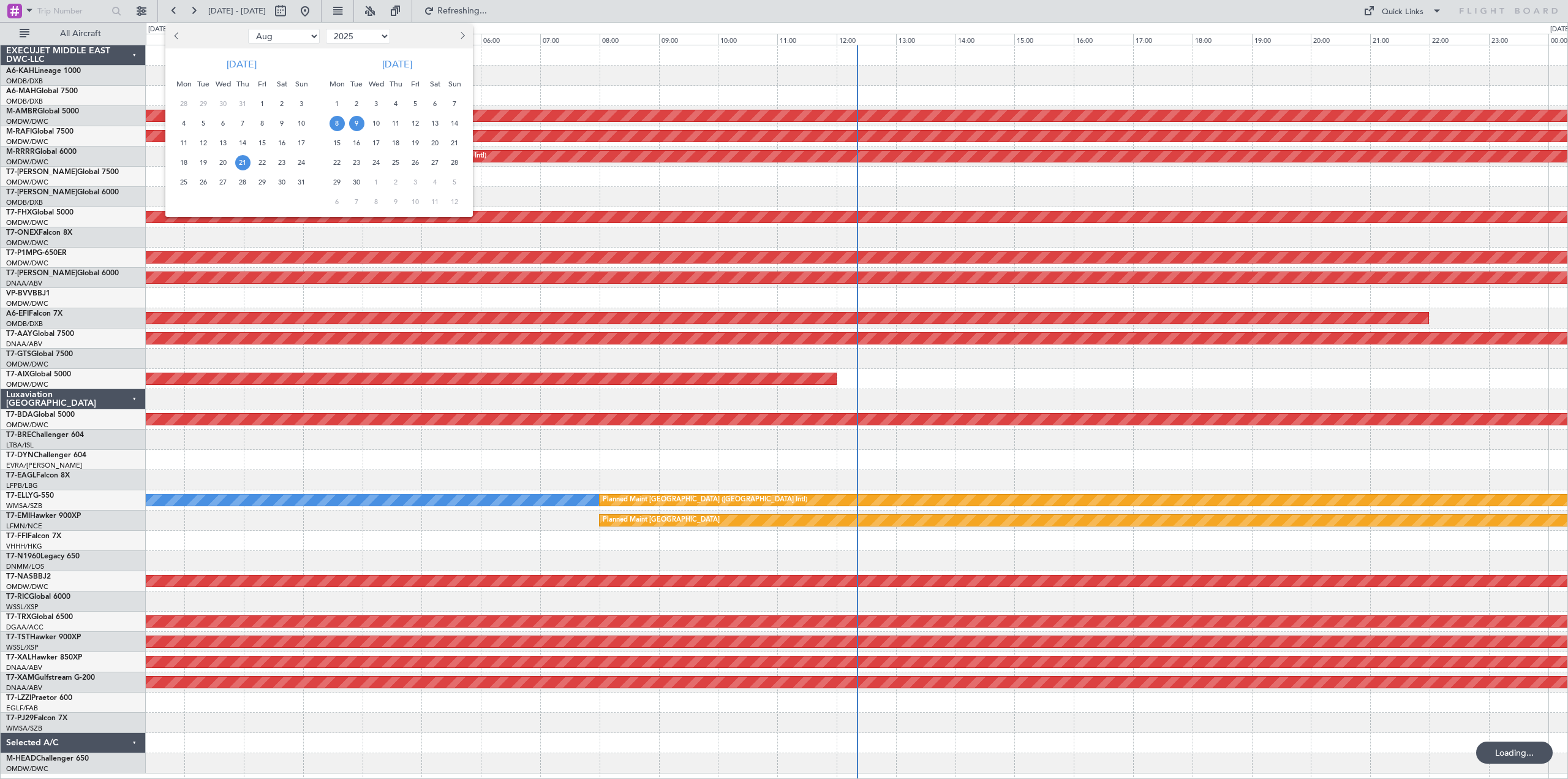
click at [242, 161] on span "21" at bounding box center [242, 162] width 15 height 15
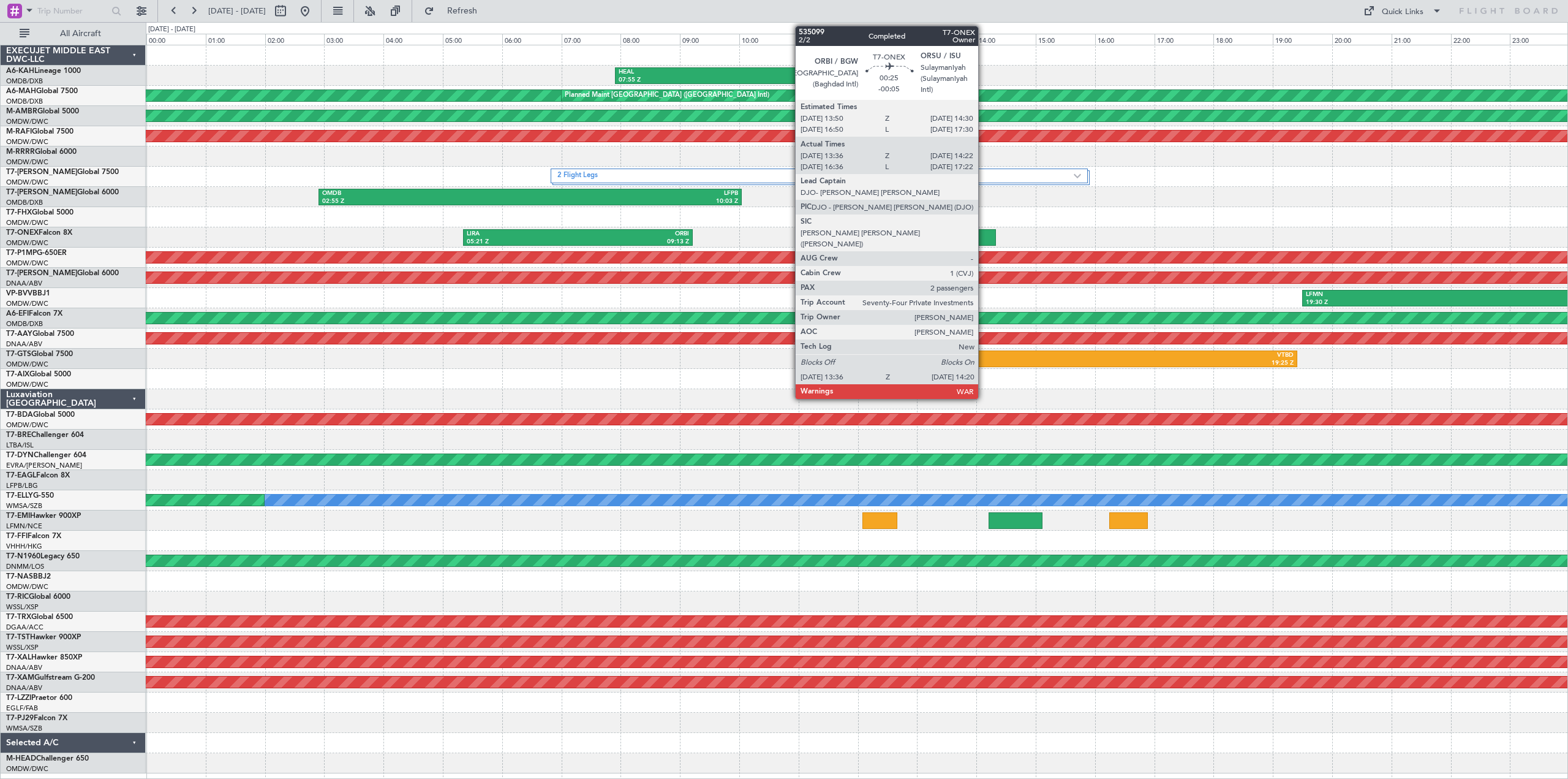
click at [984, 240] on div at bounding box center [973, 237] width 43 height 16
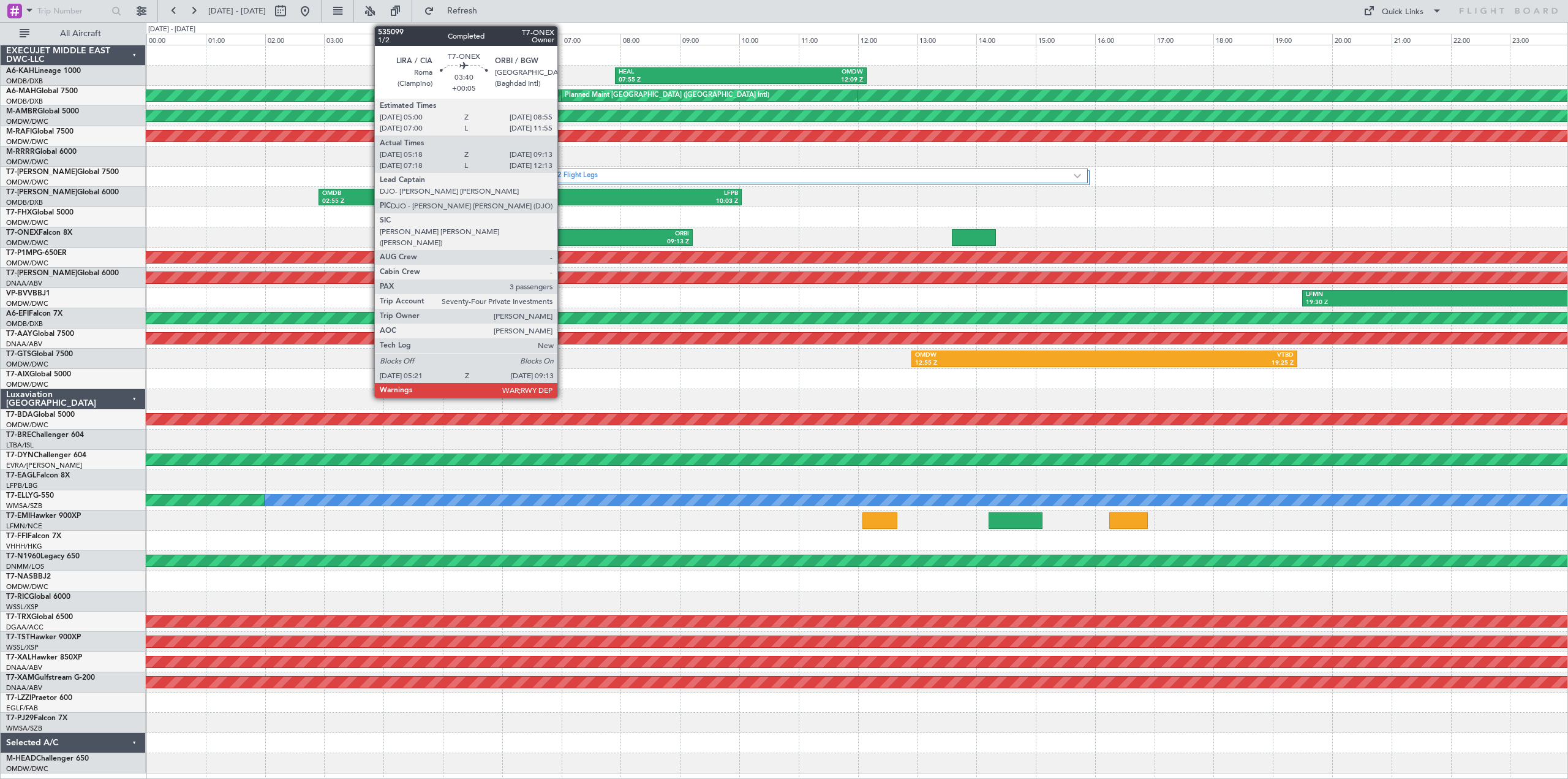
click at [563, 237] on div "LIRA" at bounding box center [522, 233] width 111 height 9
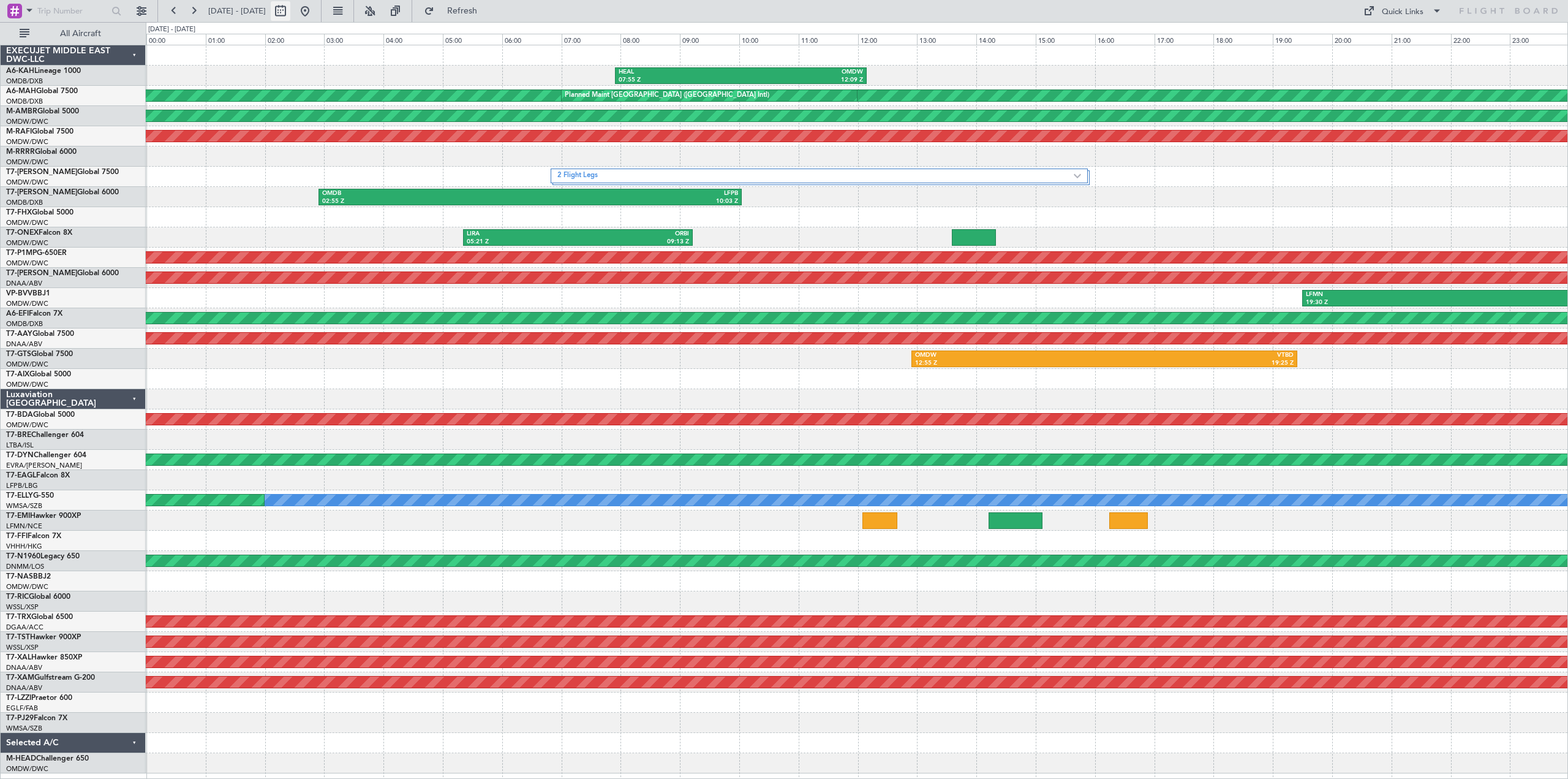
click at [290, 9] on button at bounding box center [281, 11] width 20 height 20
select select "8"
select select "2025"
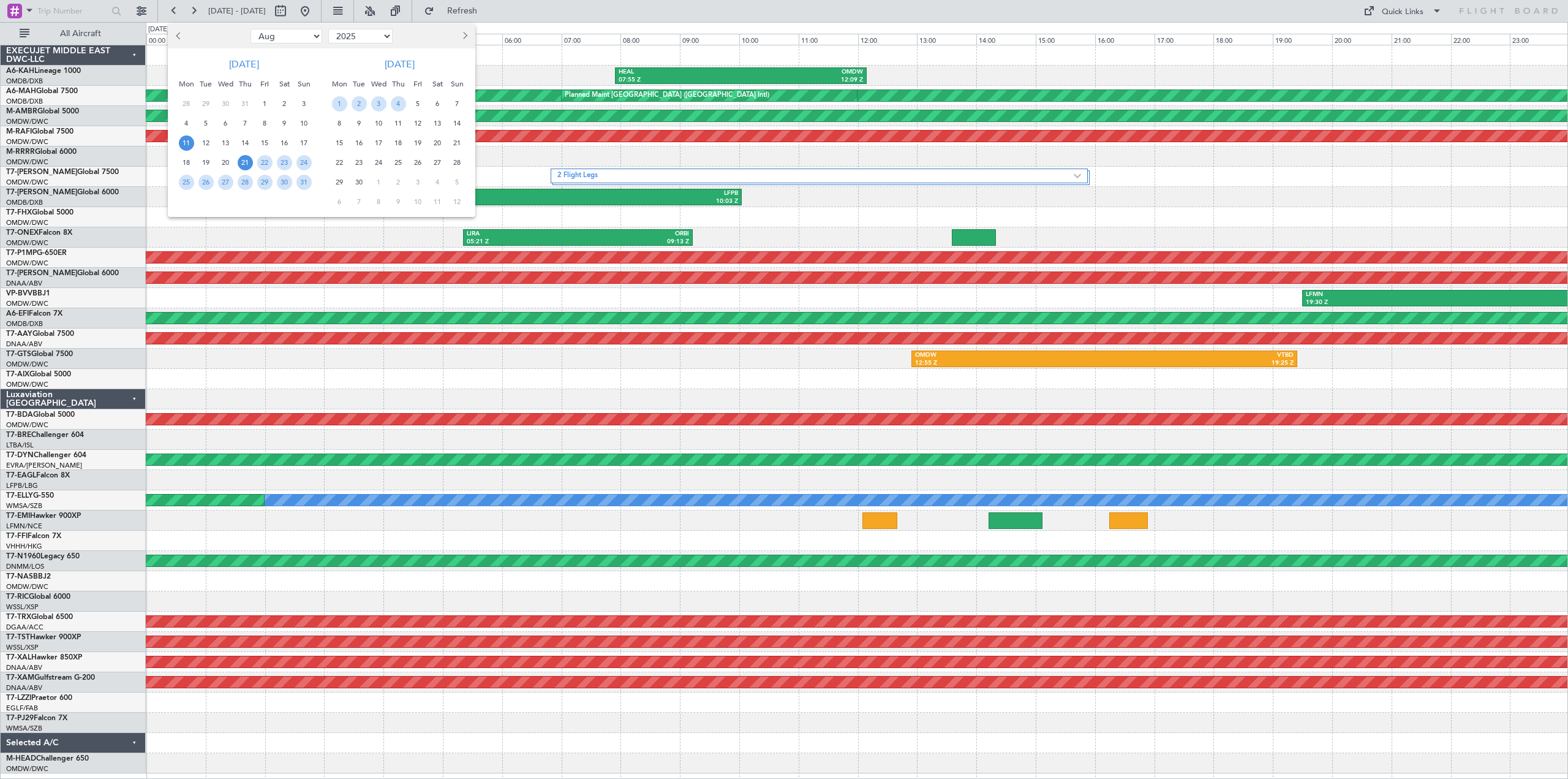
click at [186, 148] on span "11" at bounding box center [186, 143] width 15 height 15
click at [281, 146] on span "16" at bounding box center [284, 143] width 15 height 15
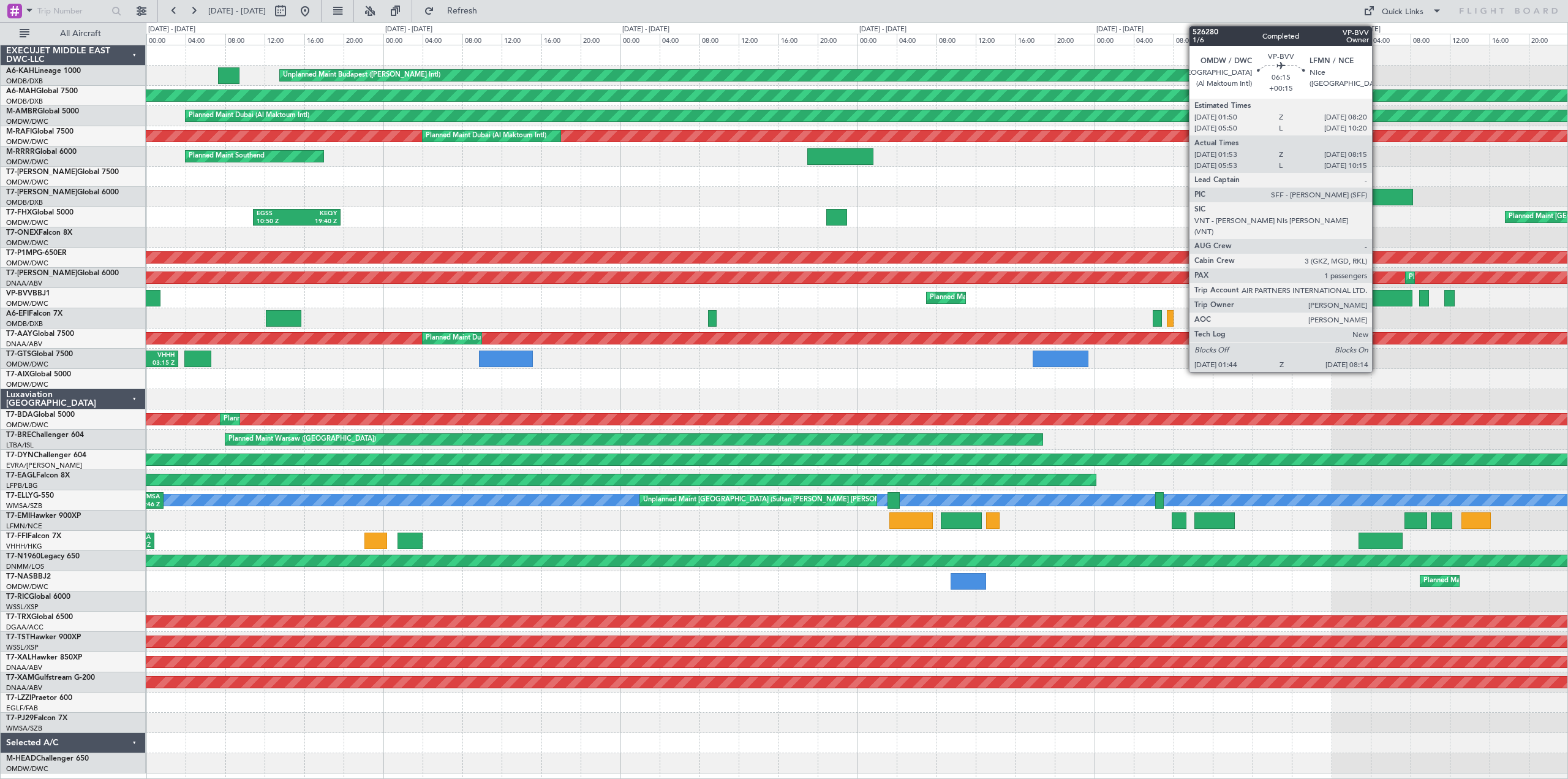
click at [1377, 295] on div at bounding box center [1380, 298] width 64 height 16
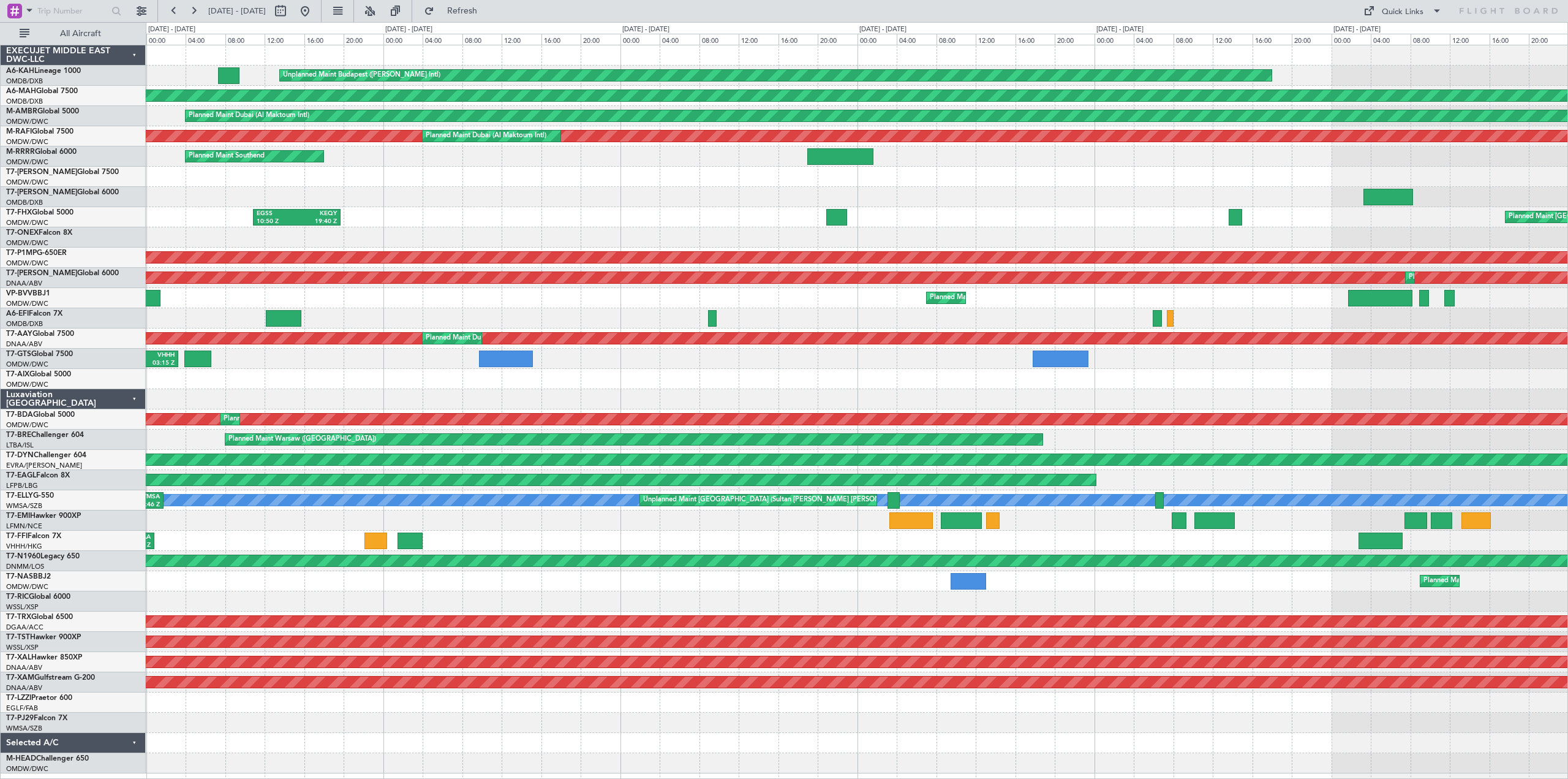
click at [158, 296] on div at bounding box center [127, 298] width 66 height 16
click at [321, 11] on fb-range-datepicker "11 Aug 2025 - 16 Aug 2025" at bounding box center [240, 11] width 164 height 22
click at [315, 11] on button at bounding box center [305, 11] width 20 height 20
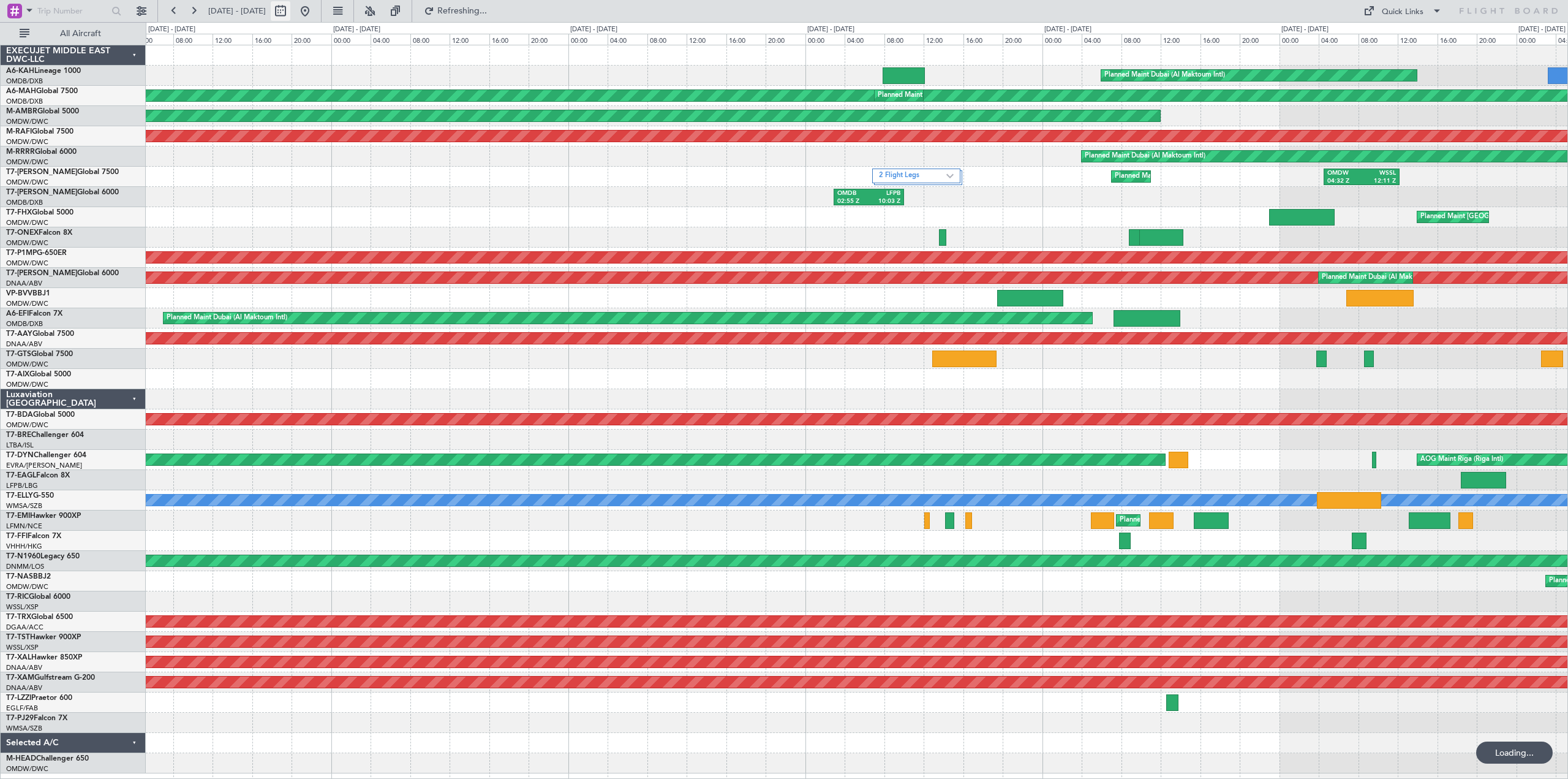
click at [290, 13] on button at bounding box center [281, 11] width 20 height 20
select select "9"
select select "2025"
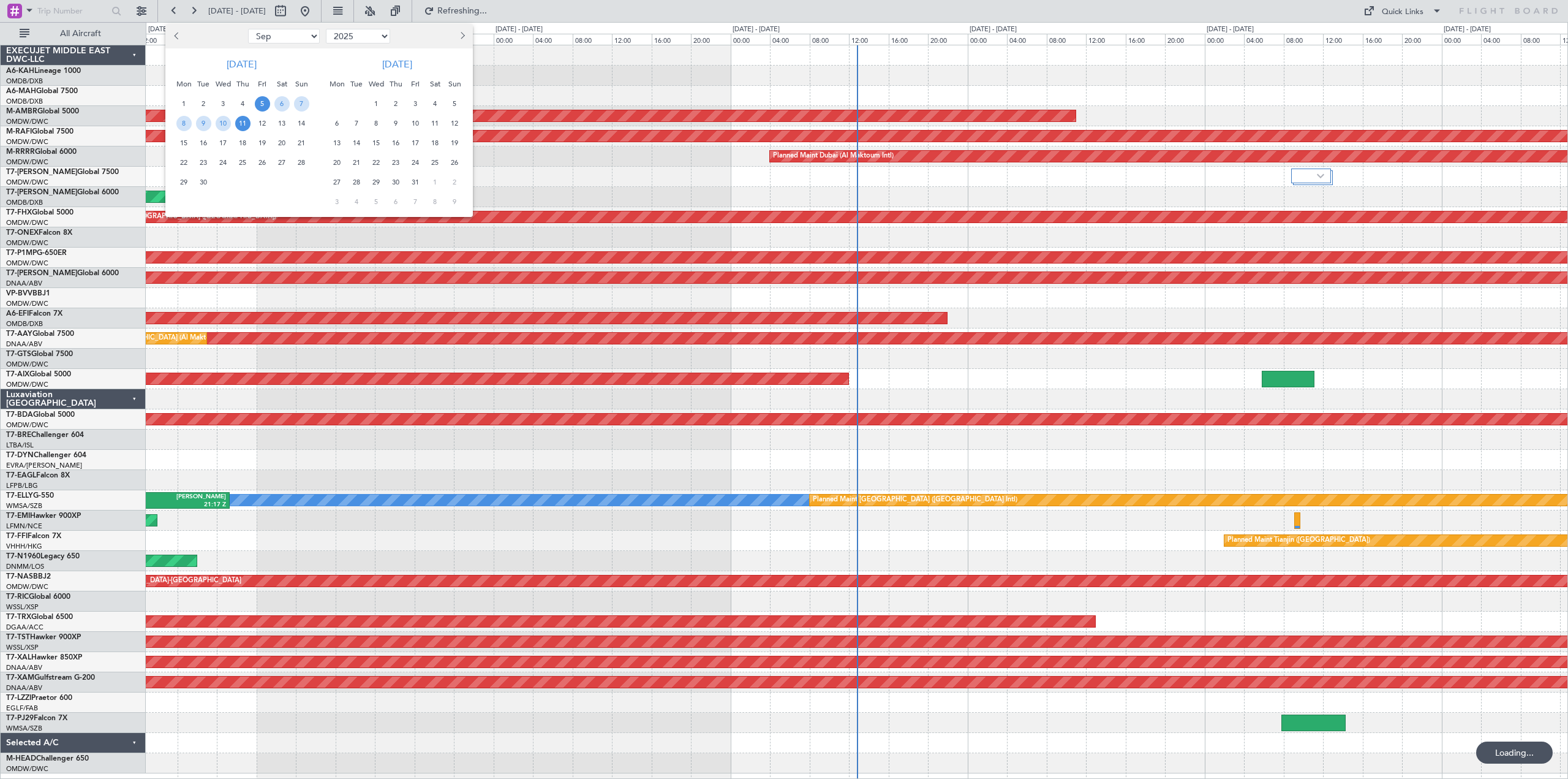
click at [172, 28] on button "Previous month" at bounding box center [177, 36] width 14 height 20
select select "8"
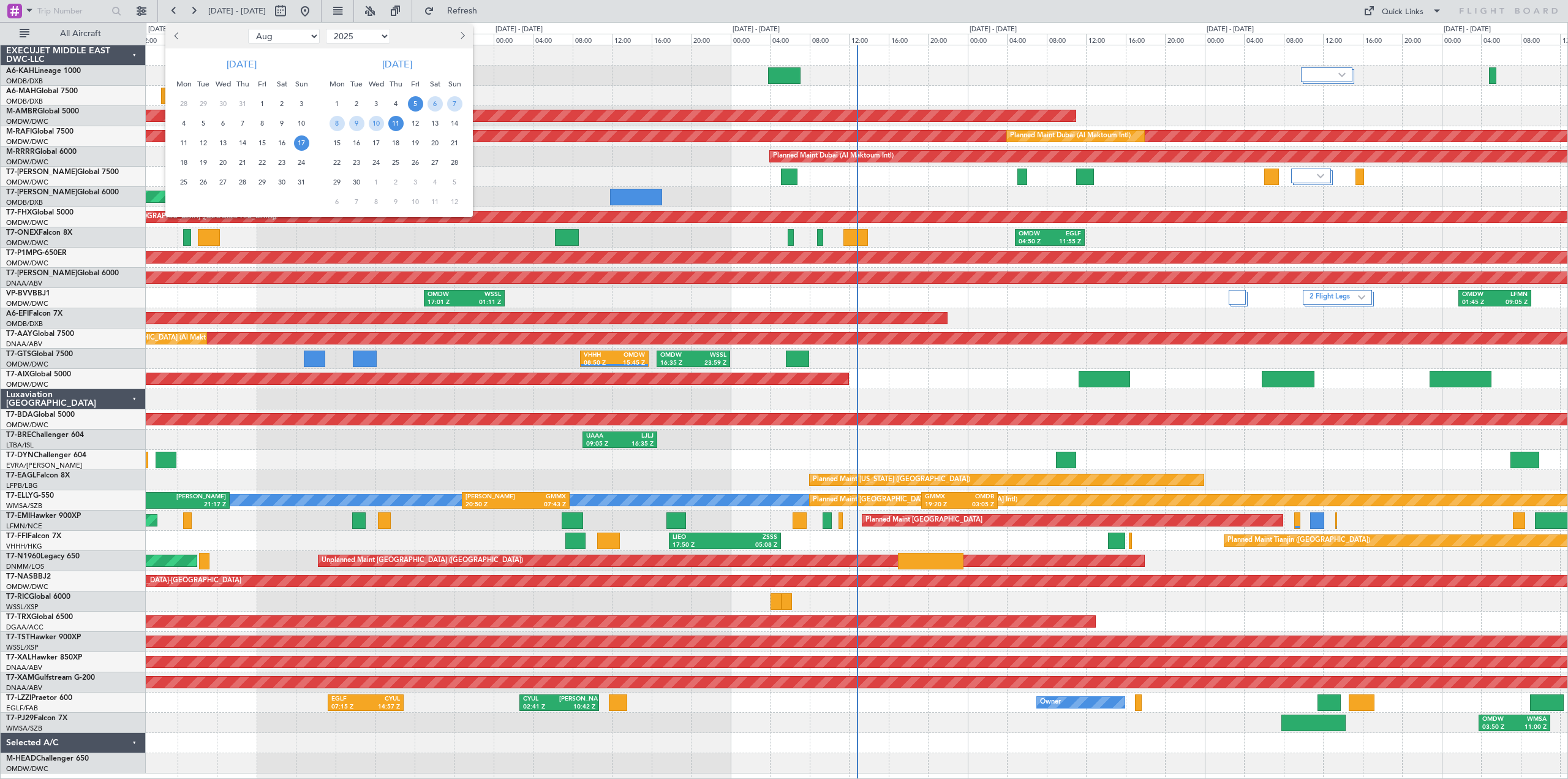
click at [300, 143] on span "17" at bounding box center [301, 143] width 15 height 15
click at [257, 162] on span "22" at bounding box center [262, 162] width 15 height 15
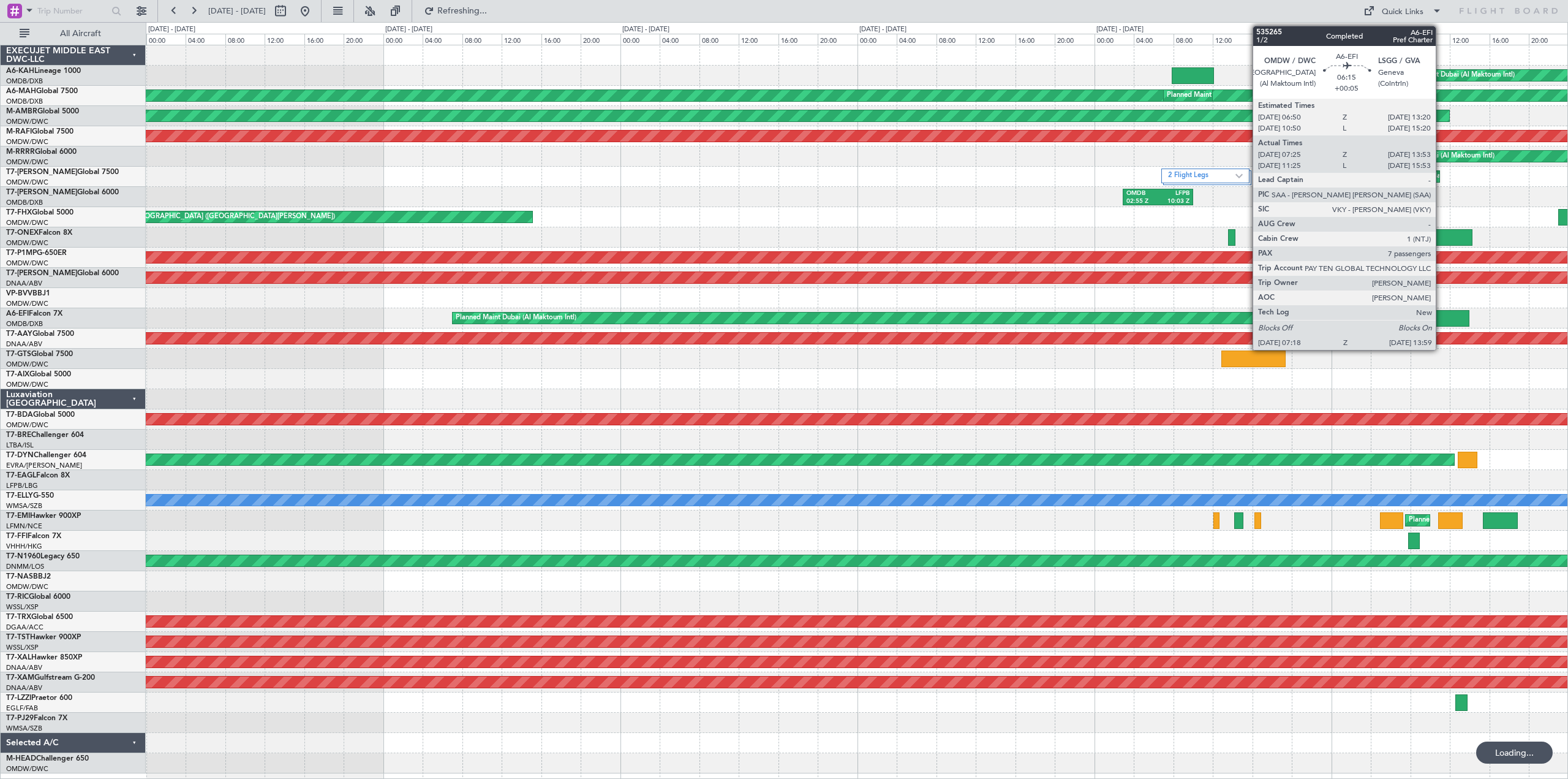
click at [1441, 320] on div at bounding box center [1436, 318] width 66 height 16
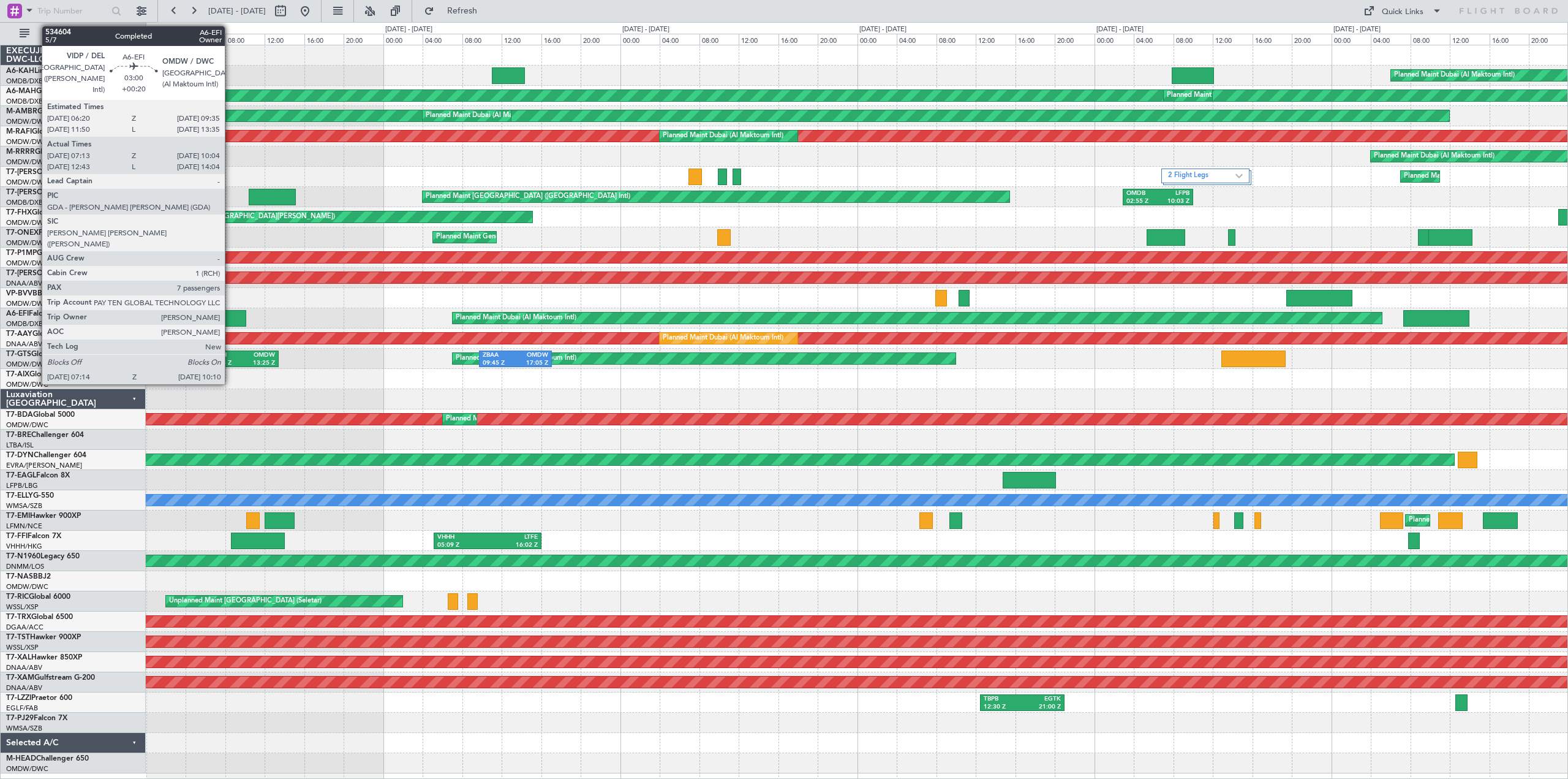
click at [230, 318] on div at bounding box center [232, 318] width 30 height 16
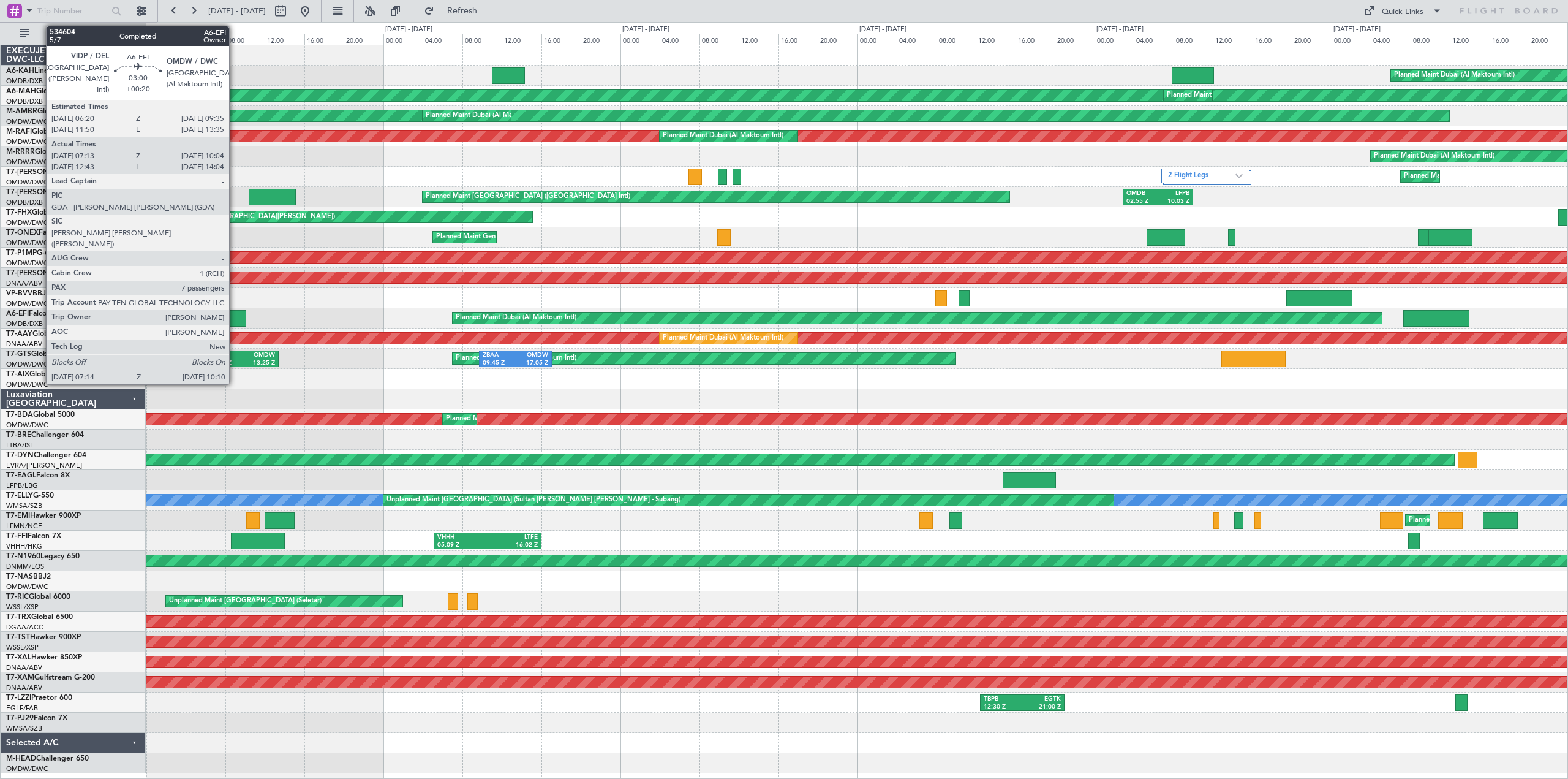
click at [235, 318] on div at bounding box center [232, 318] width 30 height 16
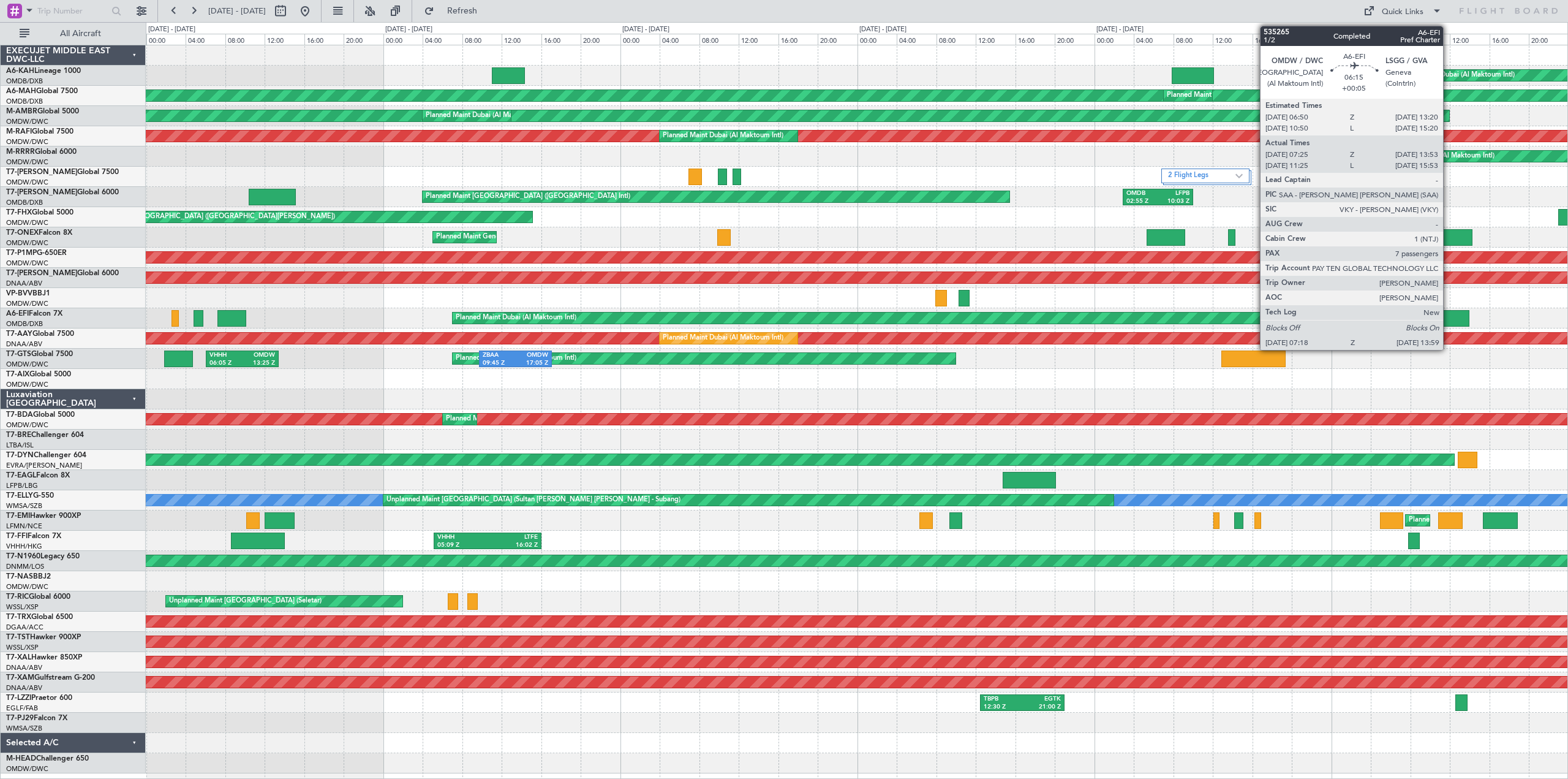
click at [1451, 319] on div at bounding box center [1436, 318] width 66 height 16
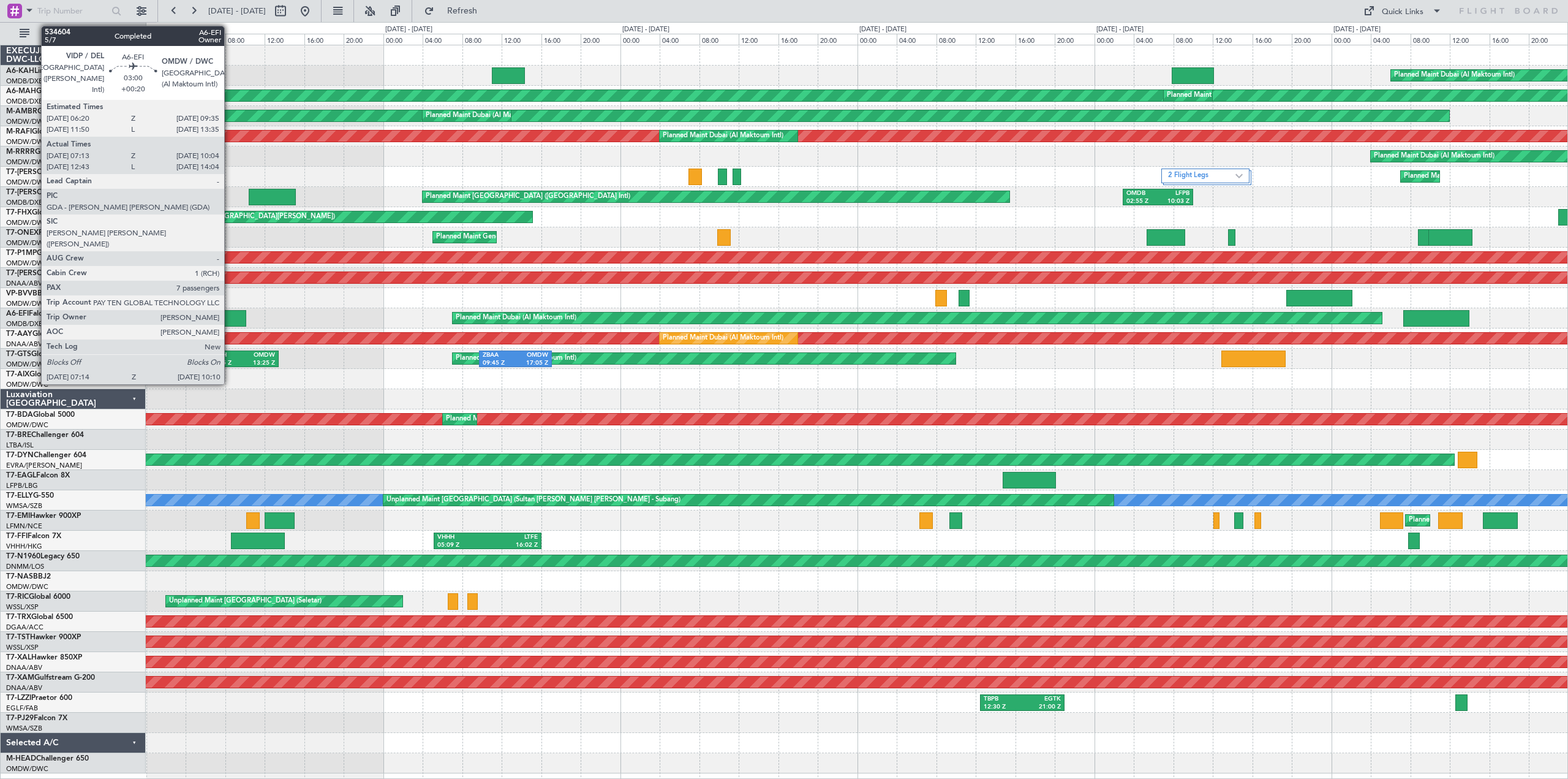
click at [229, 324] on div at bounding box center [232, 318] width 30 height 16
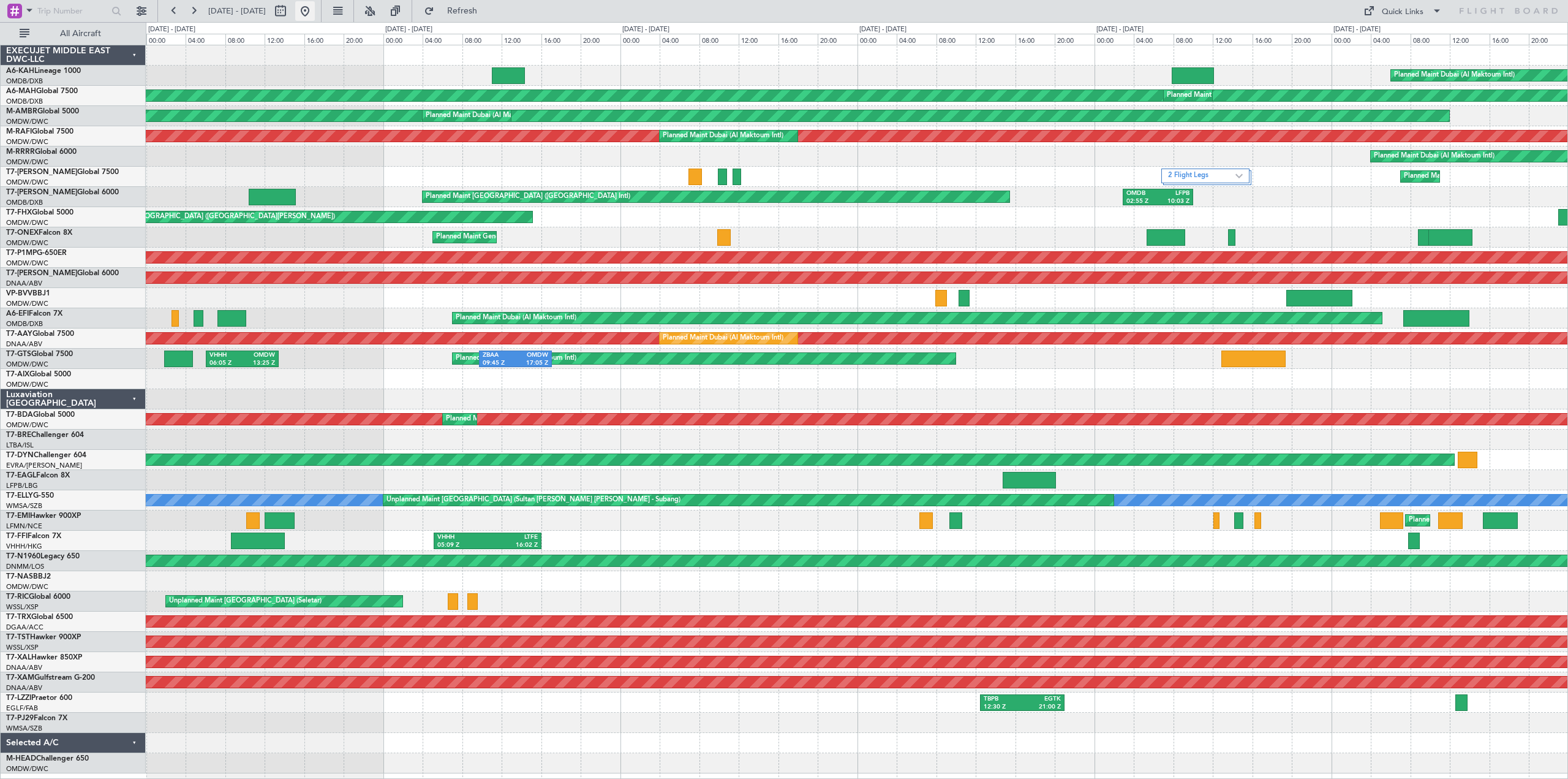
click at [315, 9] on button at bounding box center [305, 11] width 20 height 20
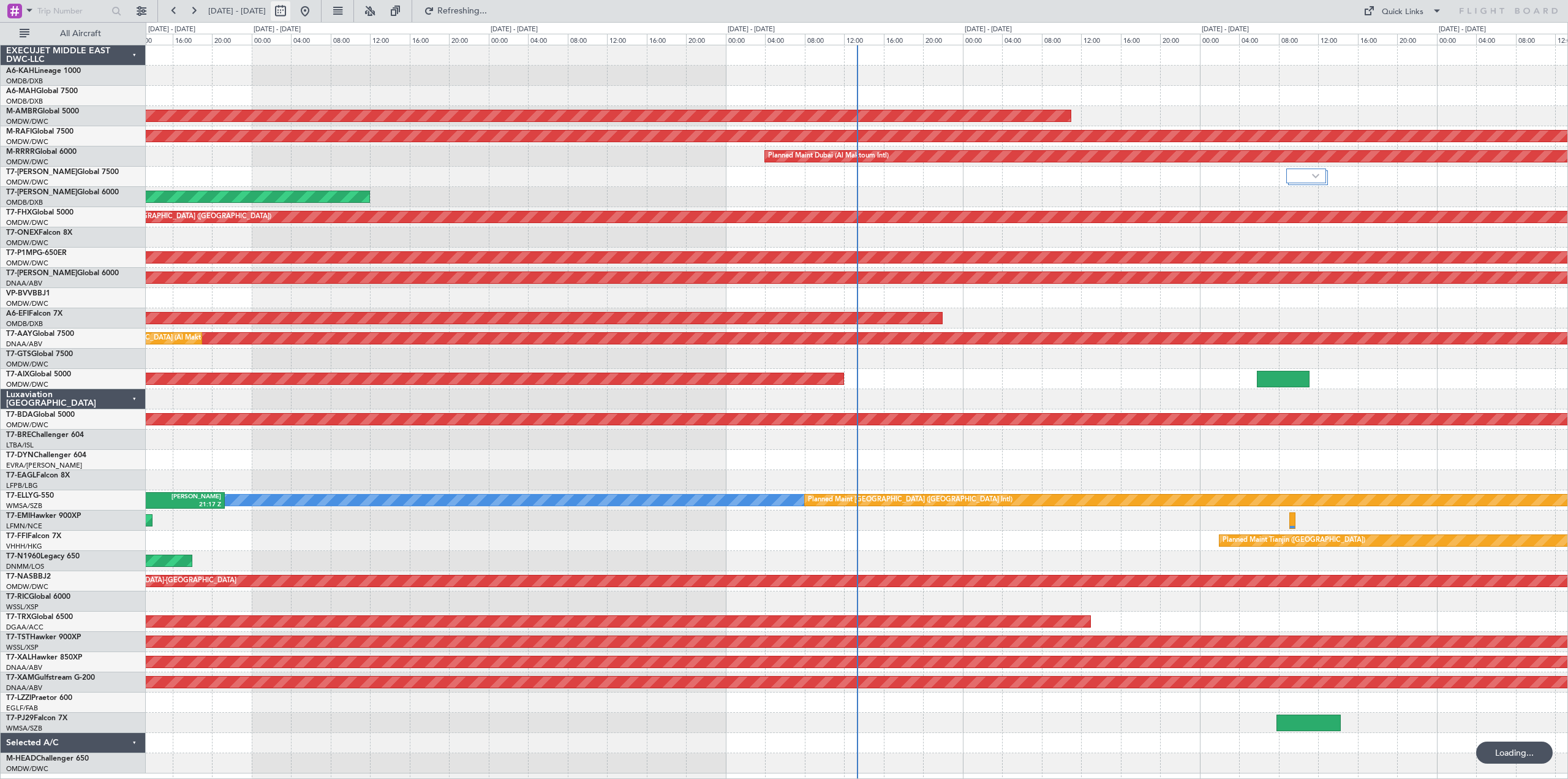
click at [290, 9] on button at bounding box center [281, 11] width 20 height 20
select select "9"
select select "2025"
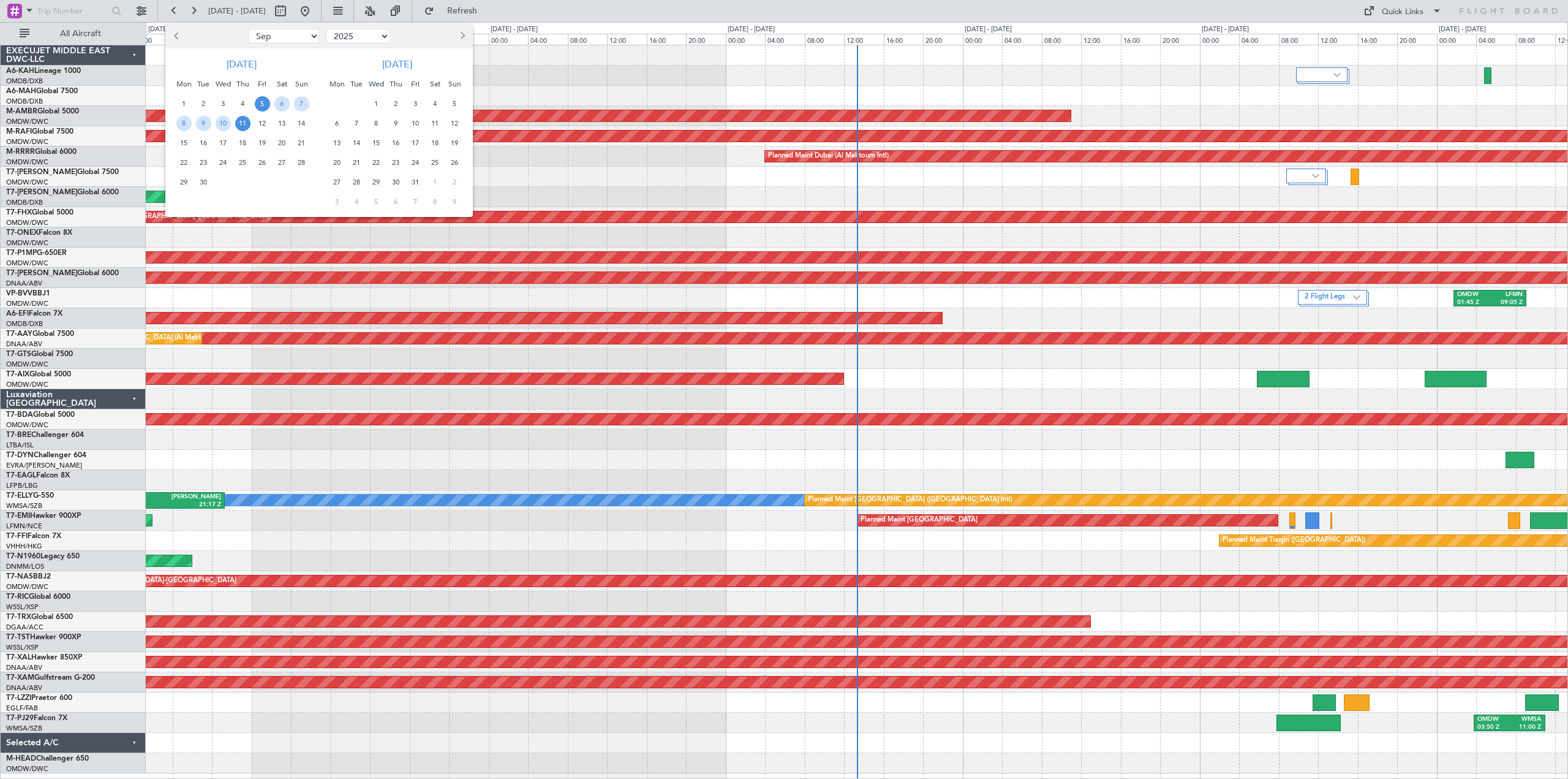
click at [175, 35] on span "Previous month" at bounding box center [177, 35] width 7 height 7
select select "8"
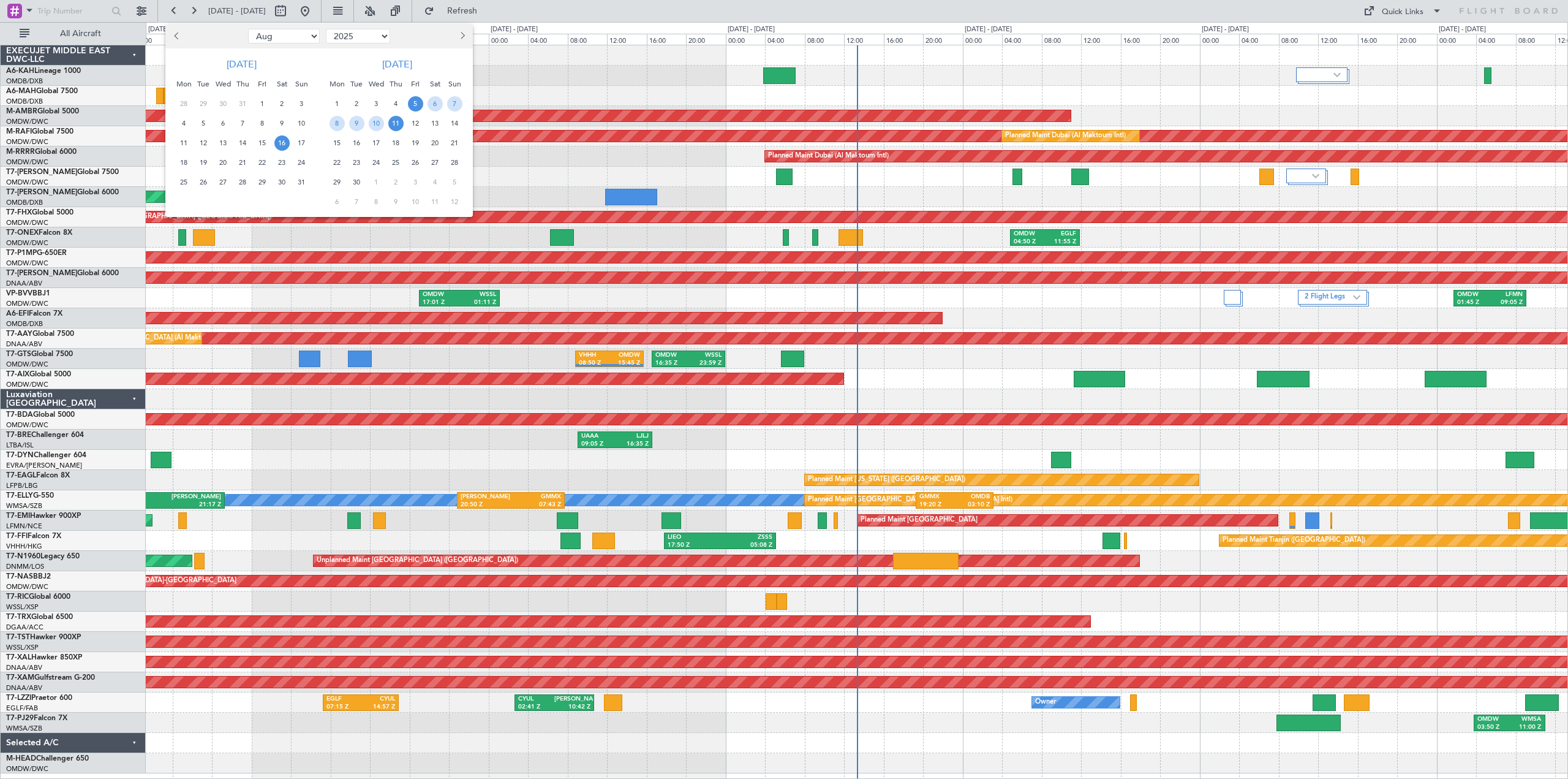
click at [283, 144] on span "16" at bounding box center [282, 143] width 15 height 15
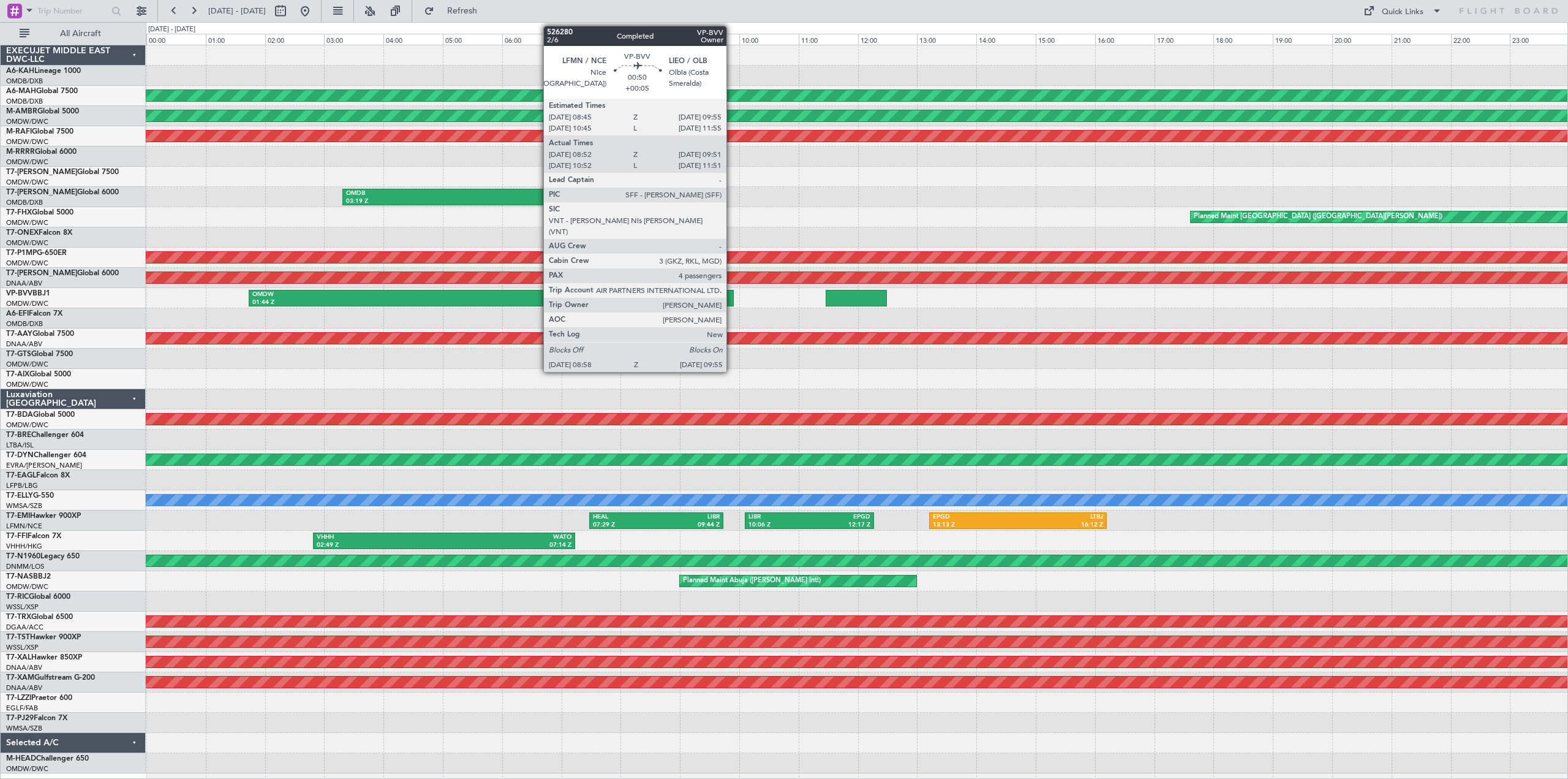
click at [732, 302] on div at bounding box center [706, 298] width 57 height 16
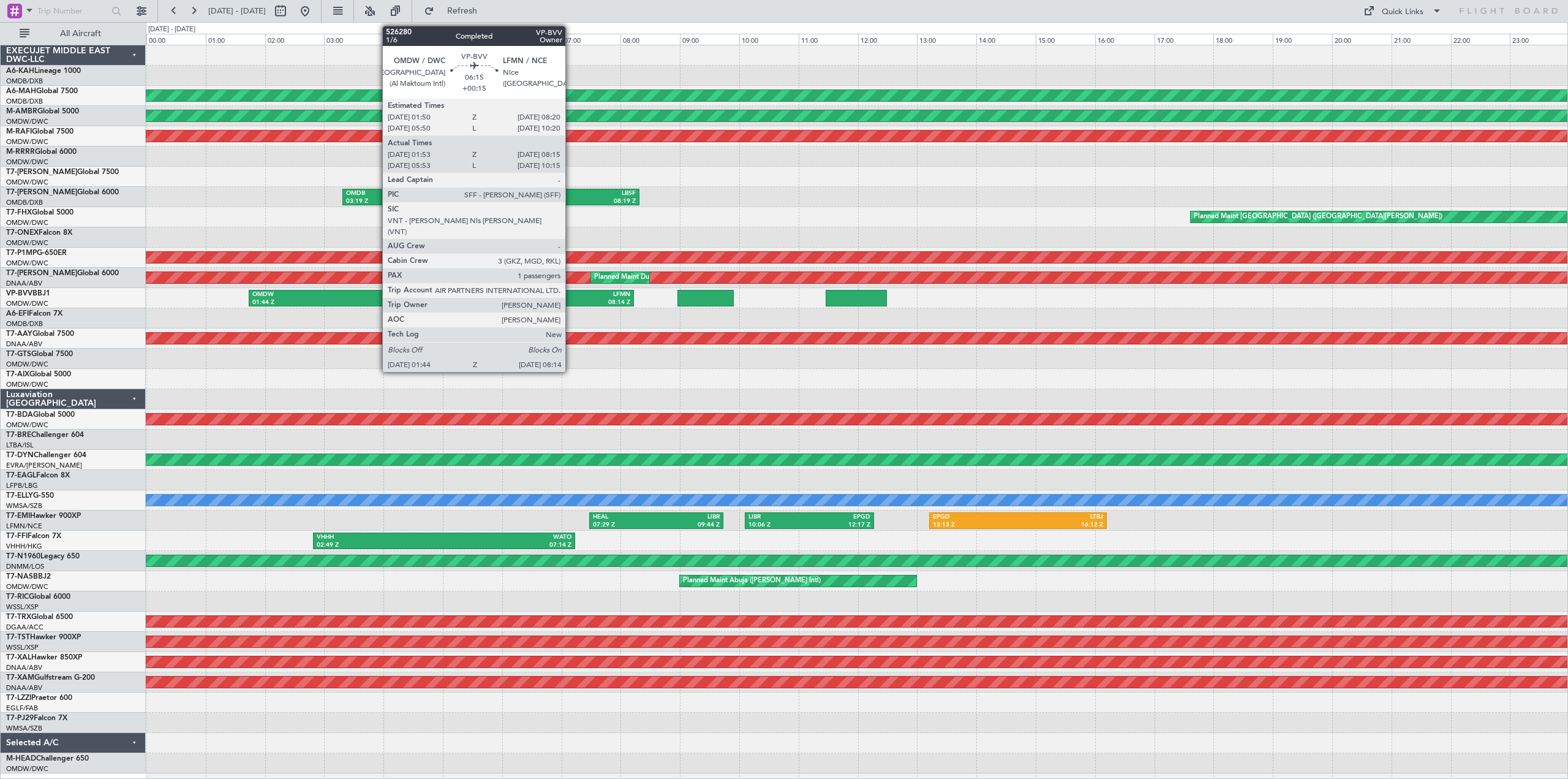
click at [567, 300] on div "08:14 Z" at bounding box center [536, 302] width 189 height 9
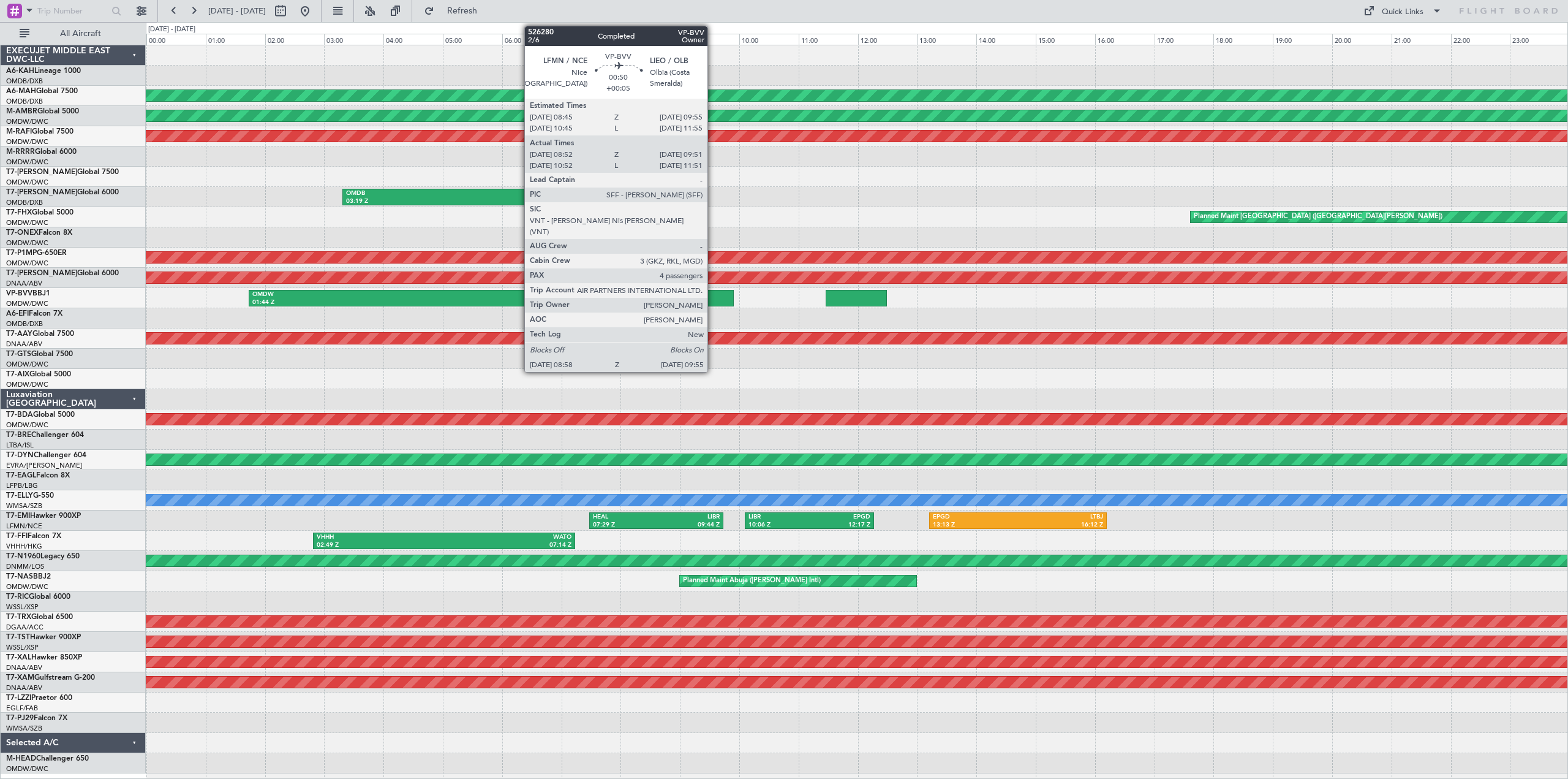
click at [713, 293] on div at bounding box center [706, 298] width 57 height 16
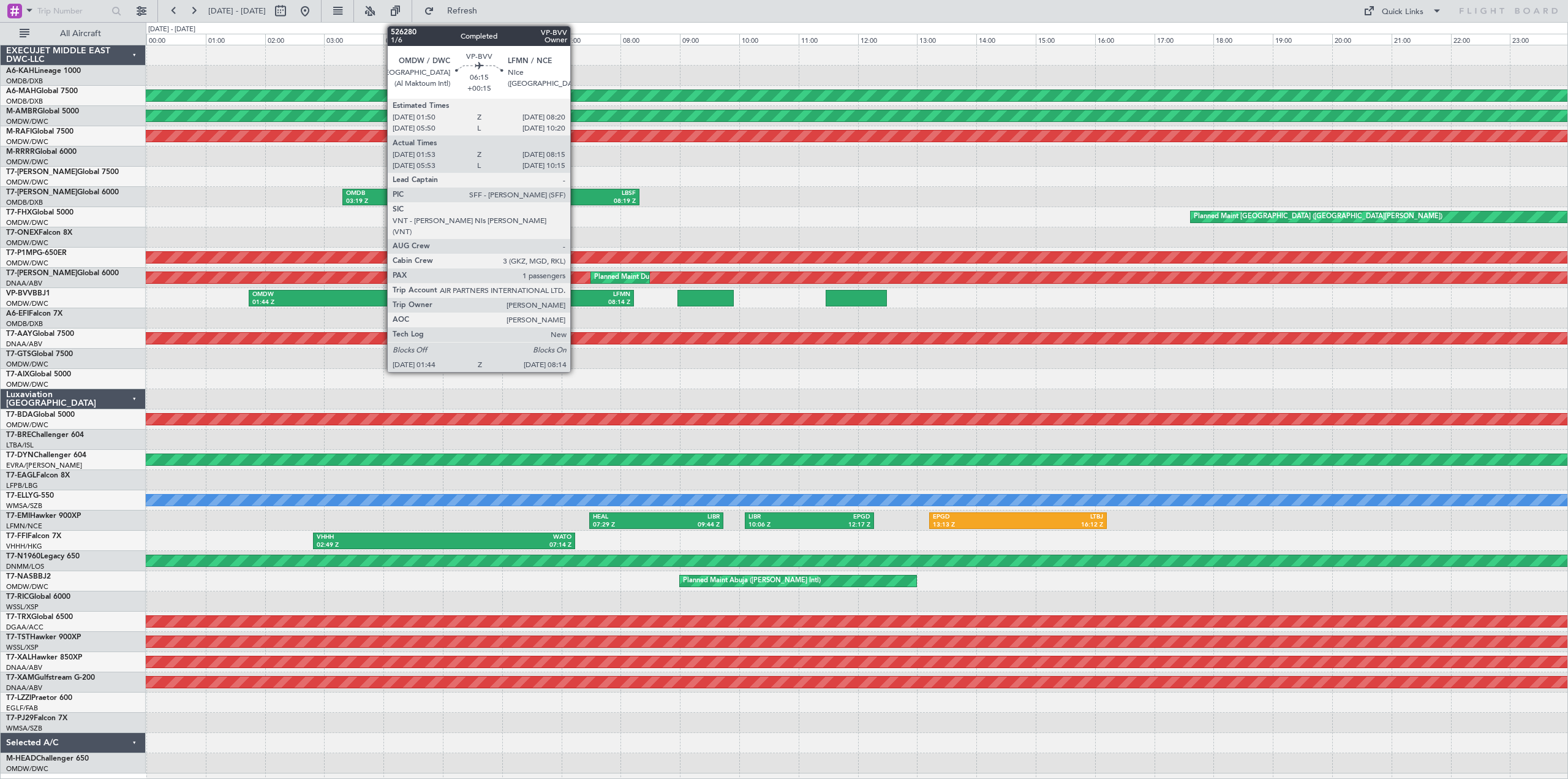
click at [576, 298] on div "08:14 Z" at bounding box center [536, 302] width 189 height 9
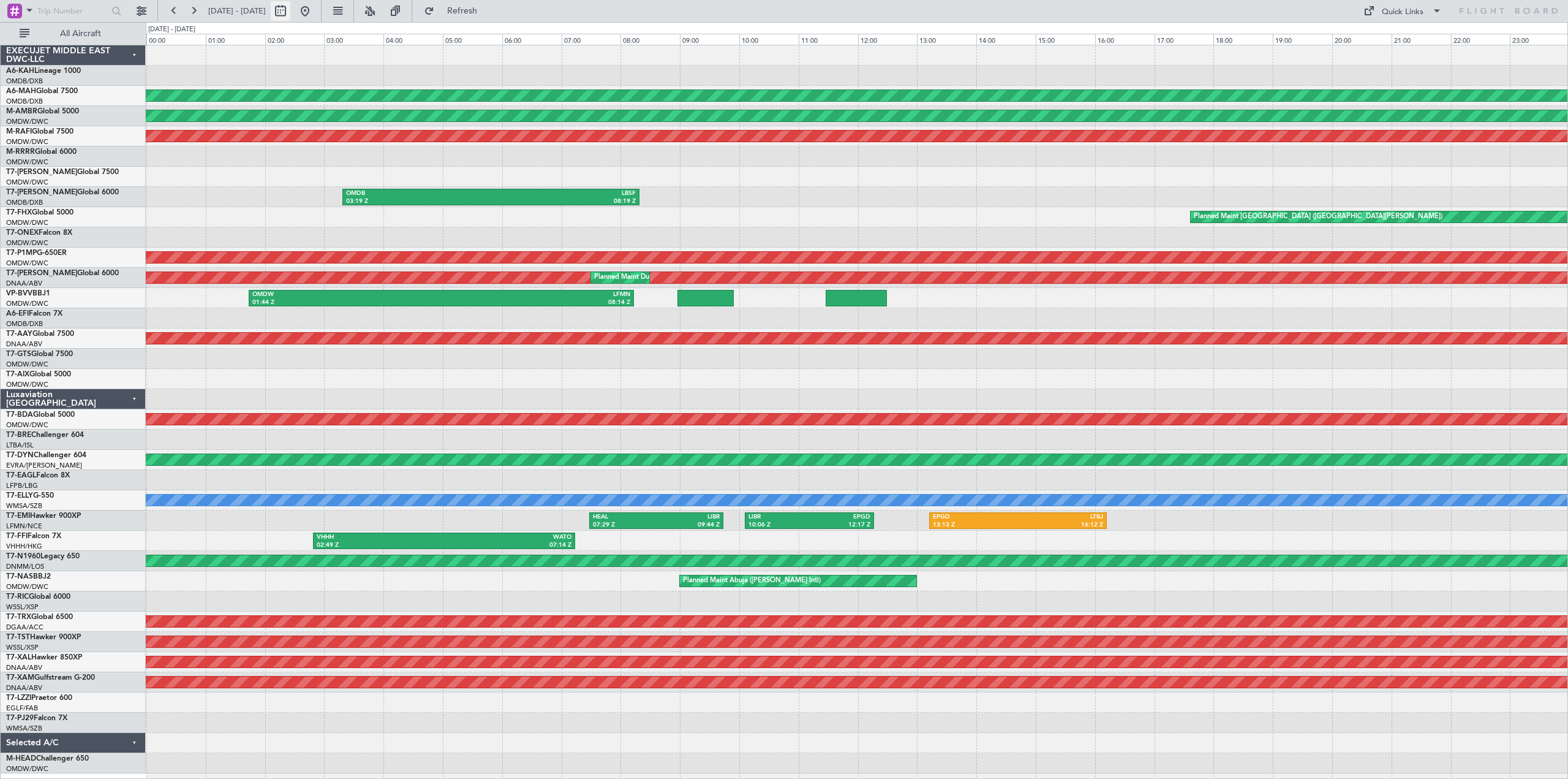
click at [290, 10] on button at bounding box center [281, 11] width 20 height 20
select select "8"
select select "2025"
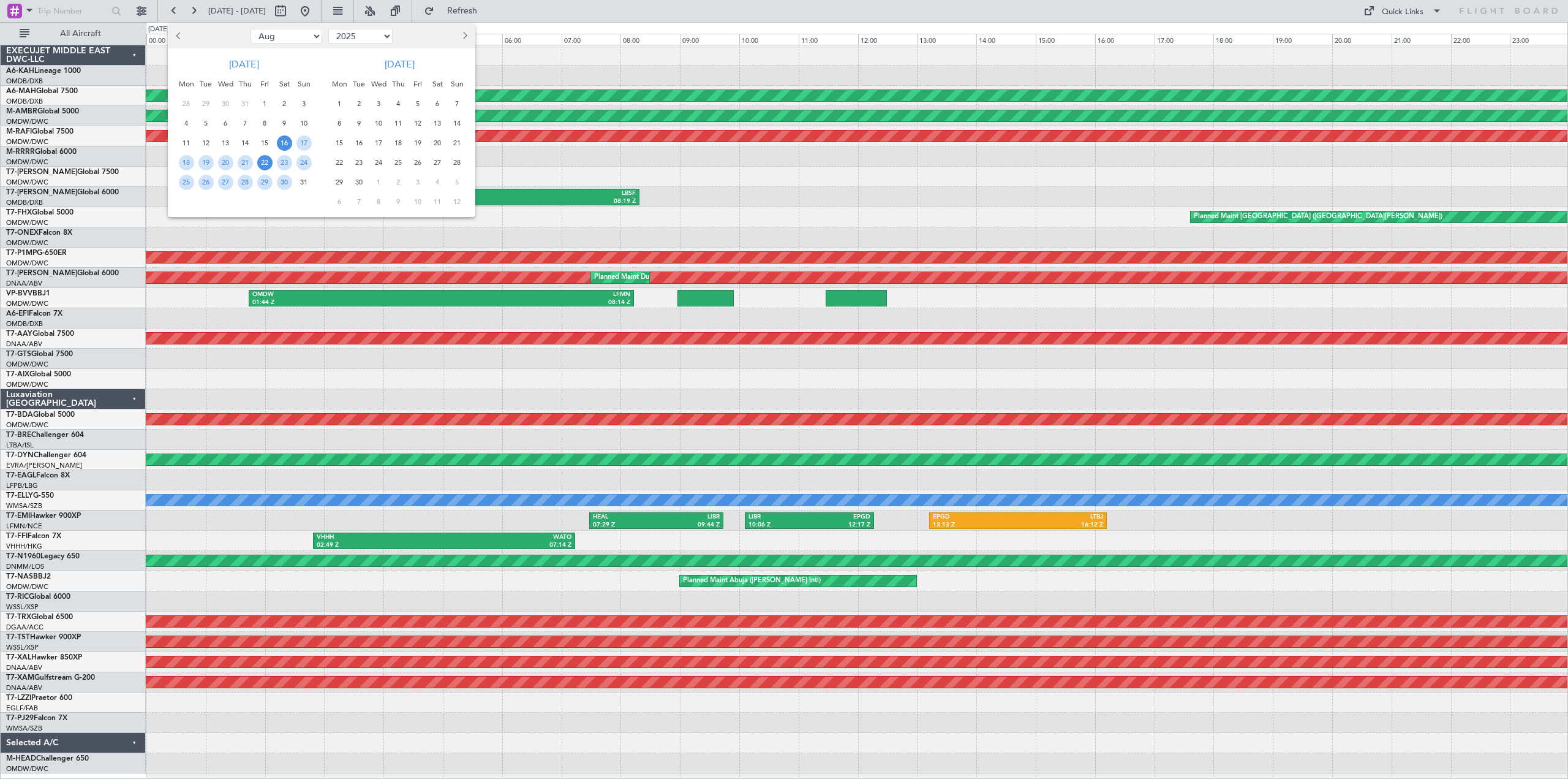
click at [267, 160] on span "22" at bounding box center [264, 162] width 15 height 15
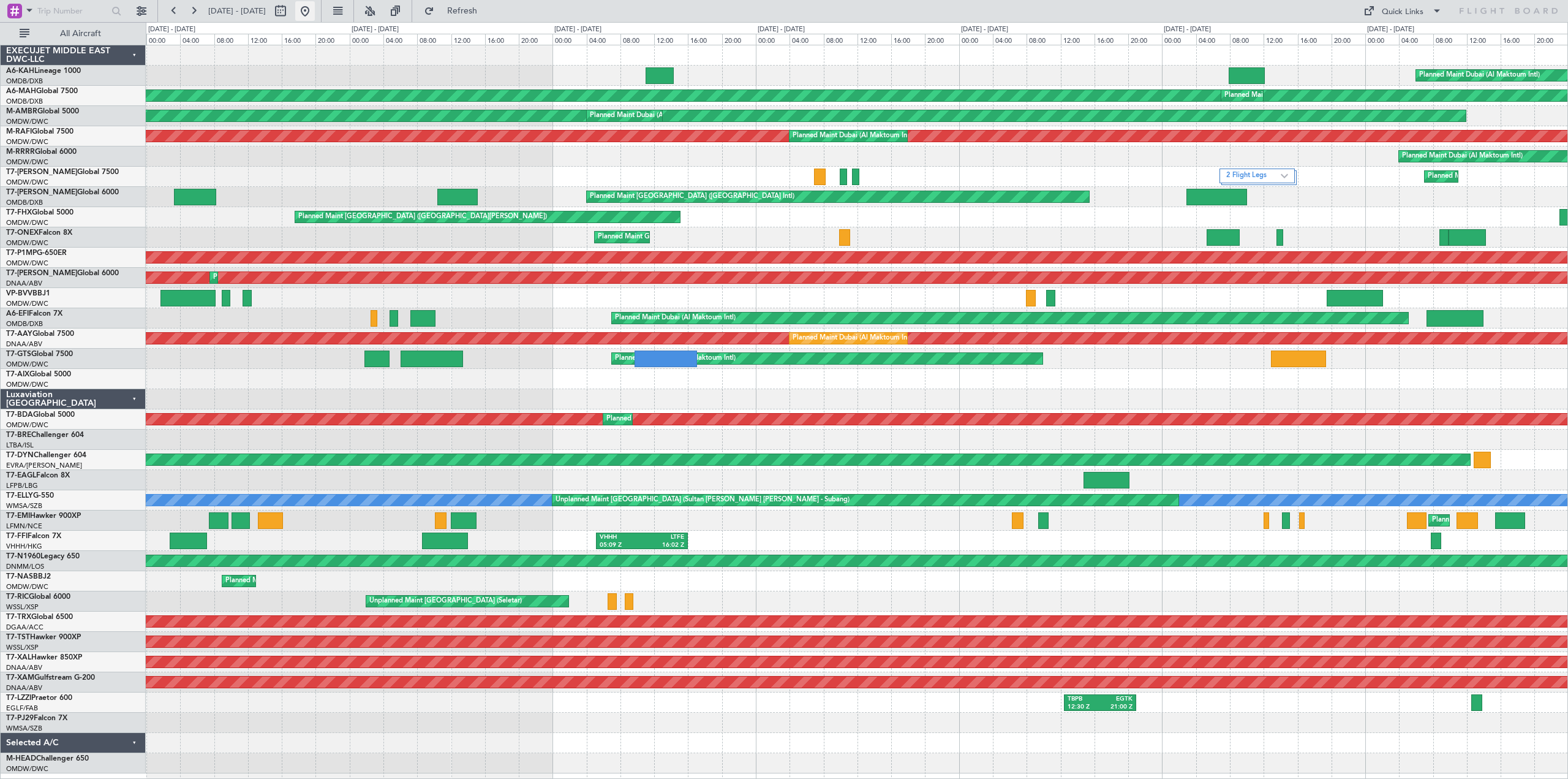
click at [315, 16] on button at bounding box center [305, 11] width 20 height 20
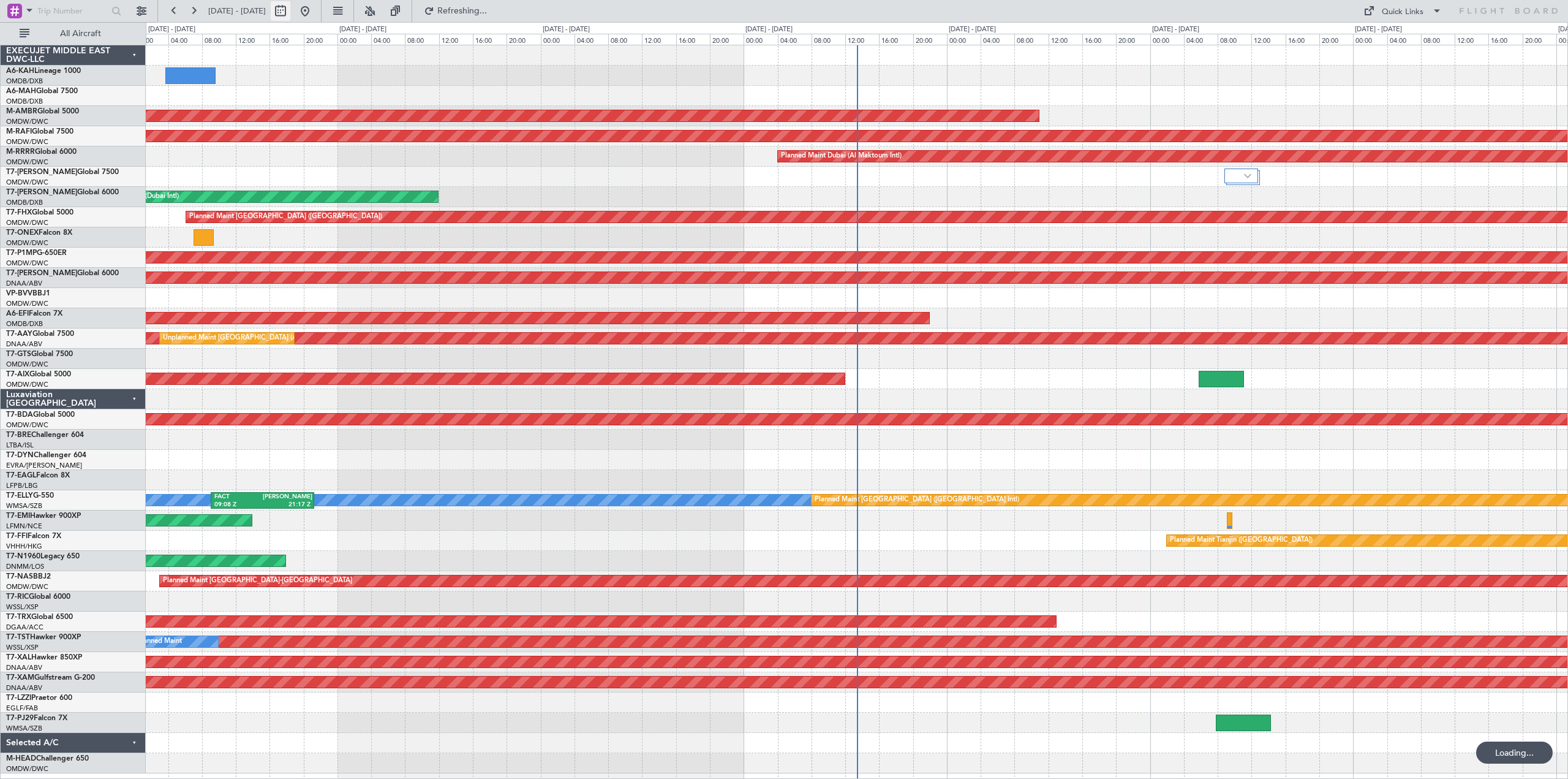
click at [290, 14] on button at bounding box center [281, 11] width 20 height 20
select select "9"
select select "2025"
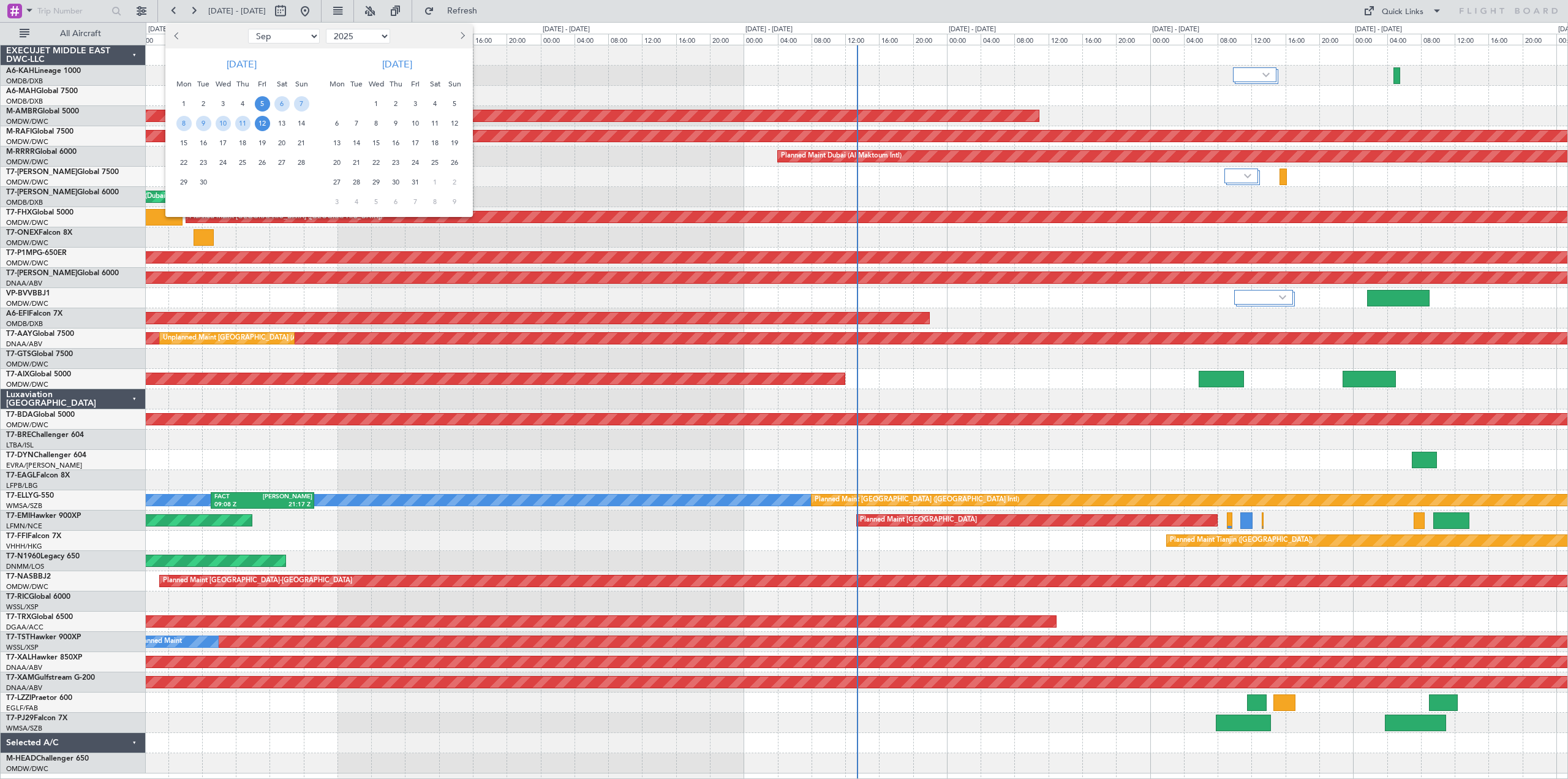
click at [172, 34] on button "Previous month" at bounding box center [177, 36] width 14 height 20
select select "8"
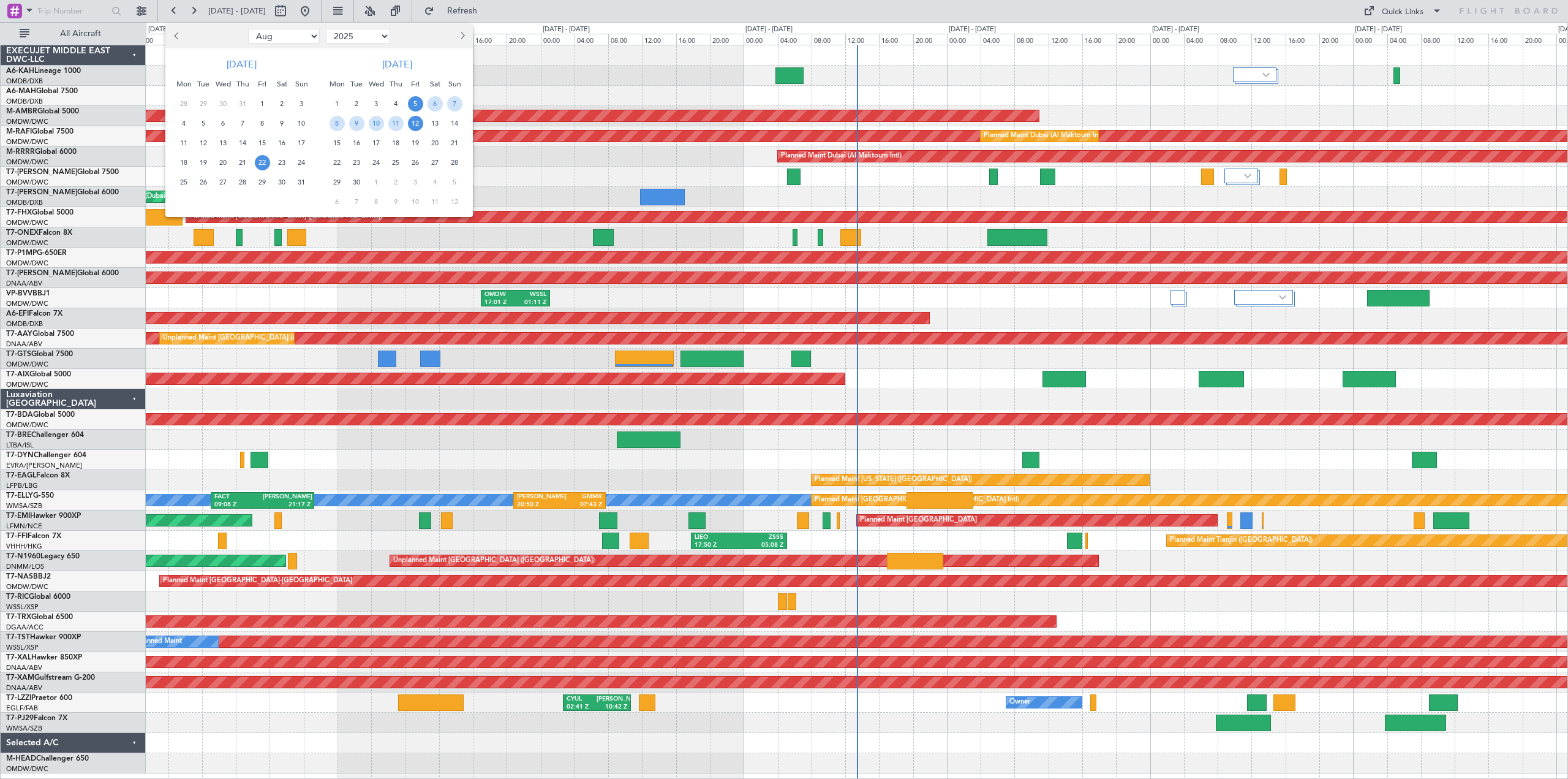
click at [259, 166] on span "22" at bounding box center [262, 162] width 15 height 15
click at [278, 165] on span "23" at bounding box center [282, 162] width 15 height 15
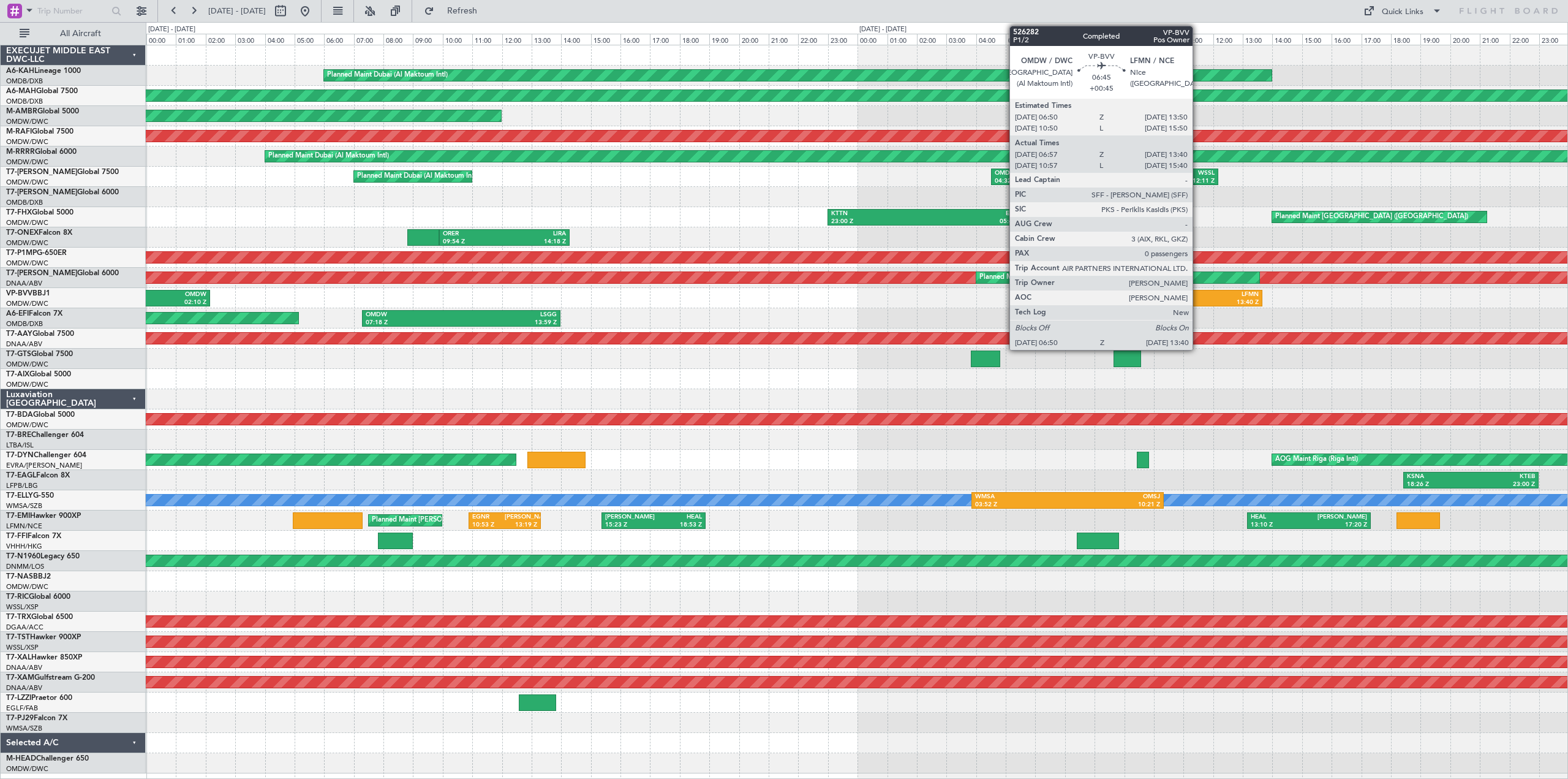
click at [1198, 298] on div "LFMN" at bounding box center [1209, 295] width 98 height 9
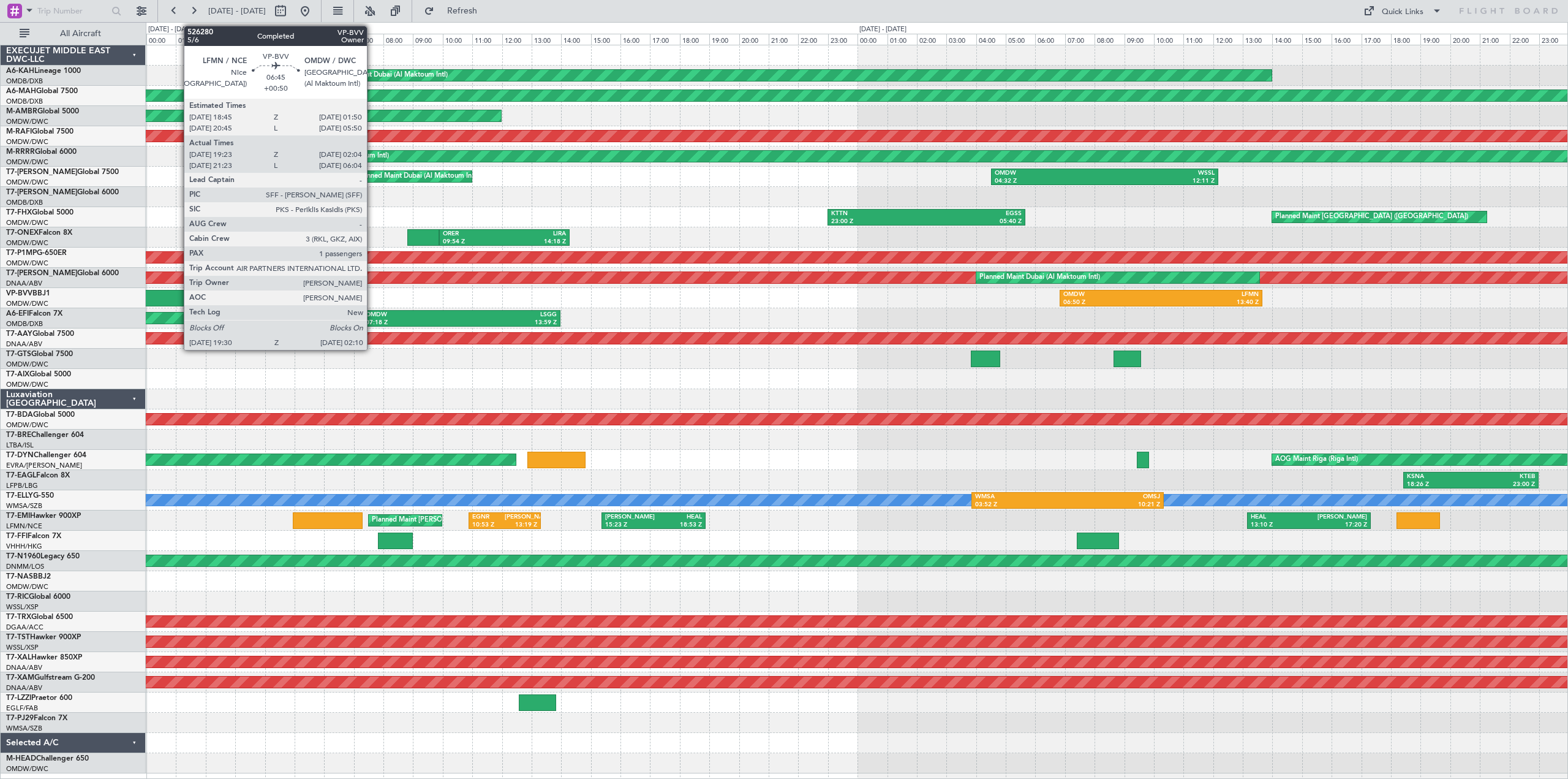
click at [177, 293] on div "OMDW" at bounding box center [159, 295] width 95 height 9
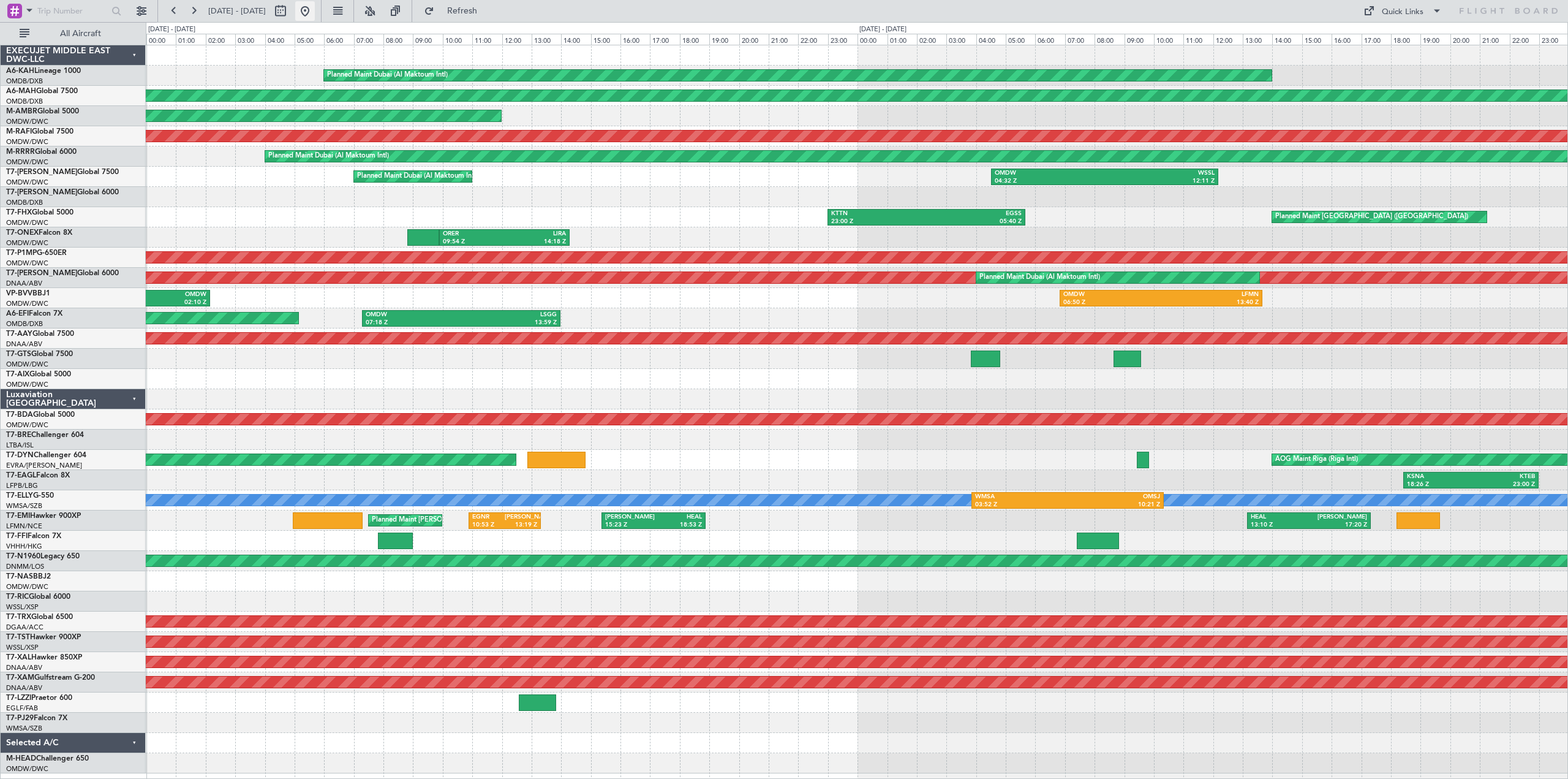
click at [315, 16] on button at bounding box center [305, 11] width 20 height 20
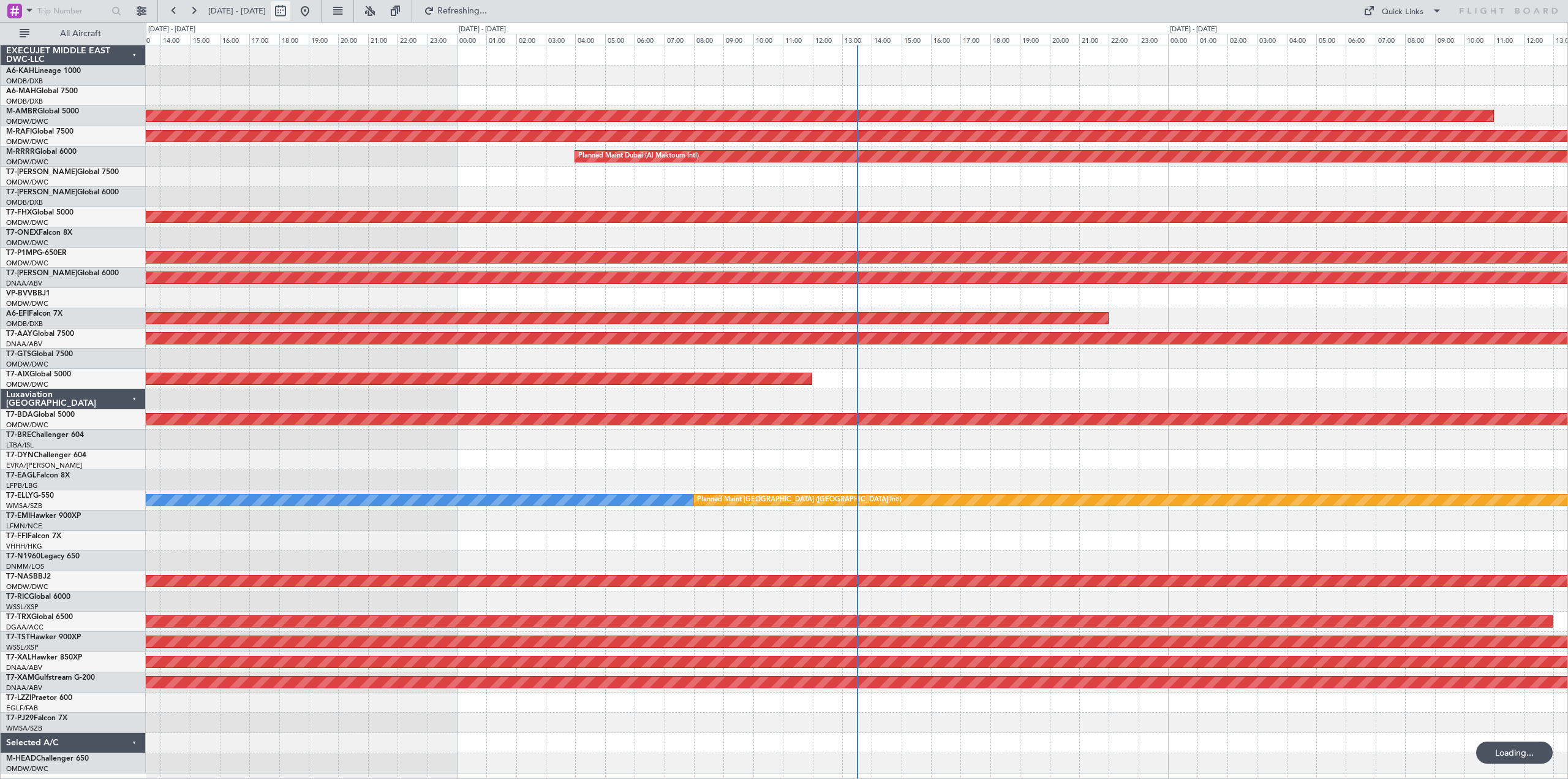
click at [290, 11] on button at bounding box center [281, 11] width 20 height 20
select select "9"
select select "2025"
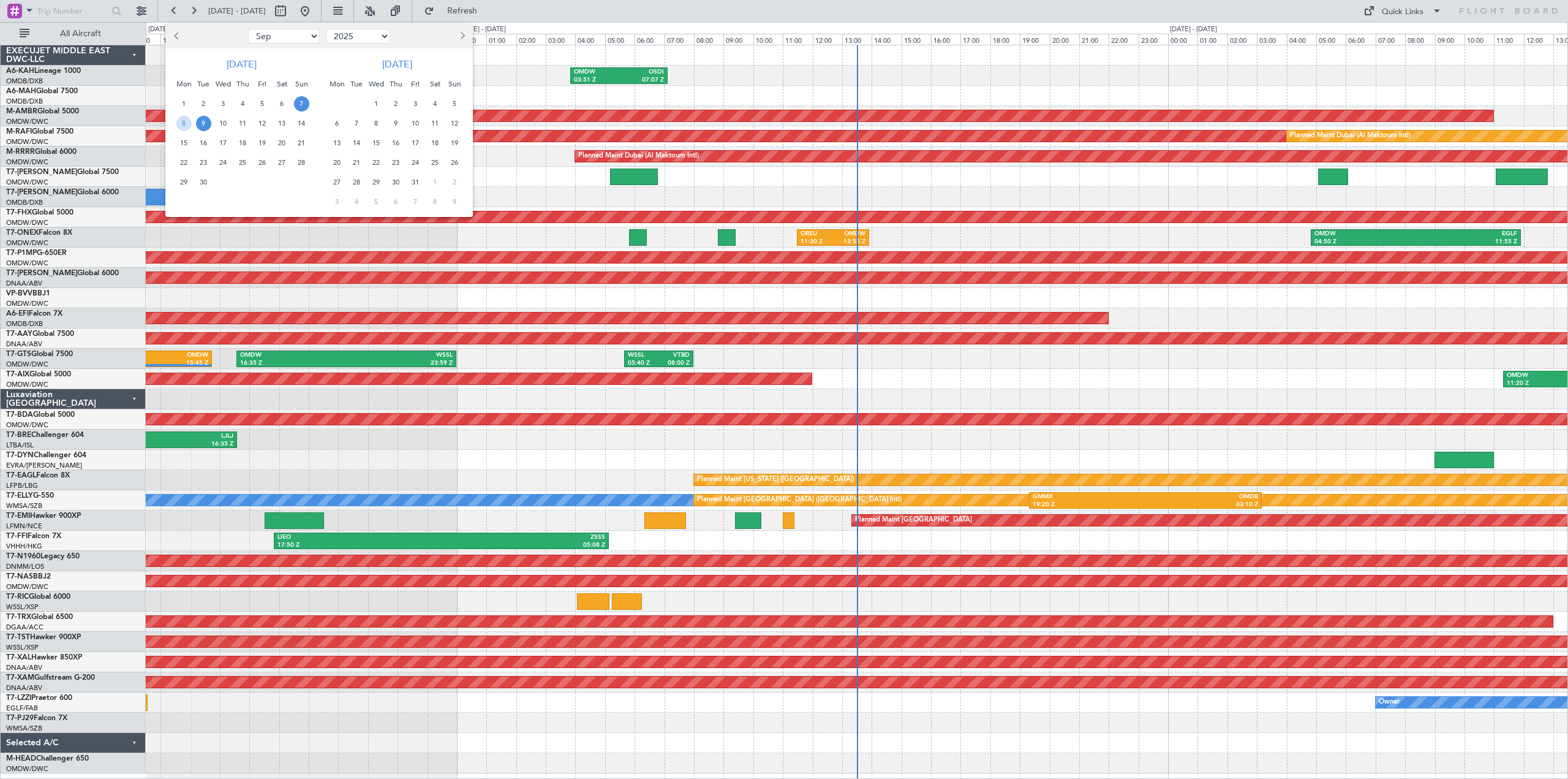
click at [179, 41] on button "Previous month" at bounding box center [177, 36] width 14 height 20
select select "8"
click at [221, 121] on span "6" at bounding box center [223, 123] width 15 height 15
click at [185, 147] on span "11" at bounding box center [183, 143] width 15 height 15
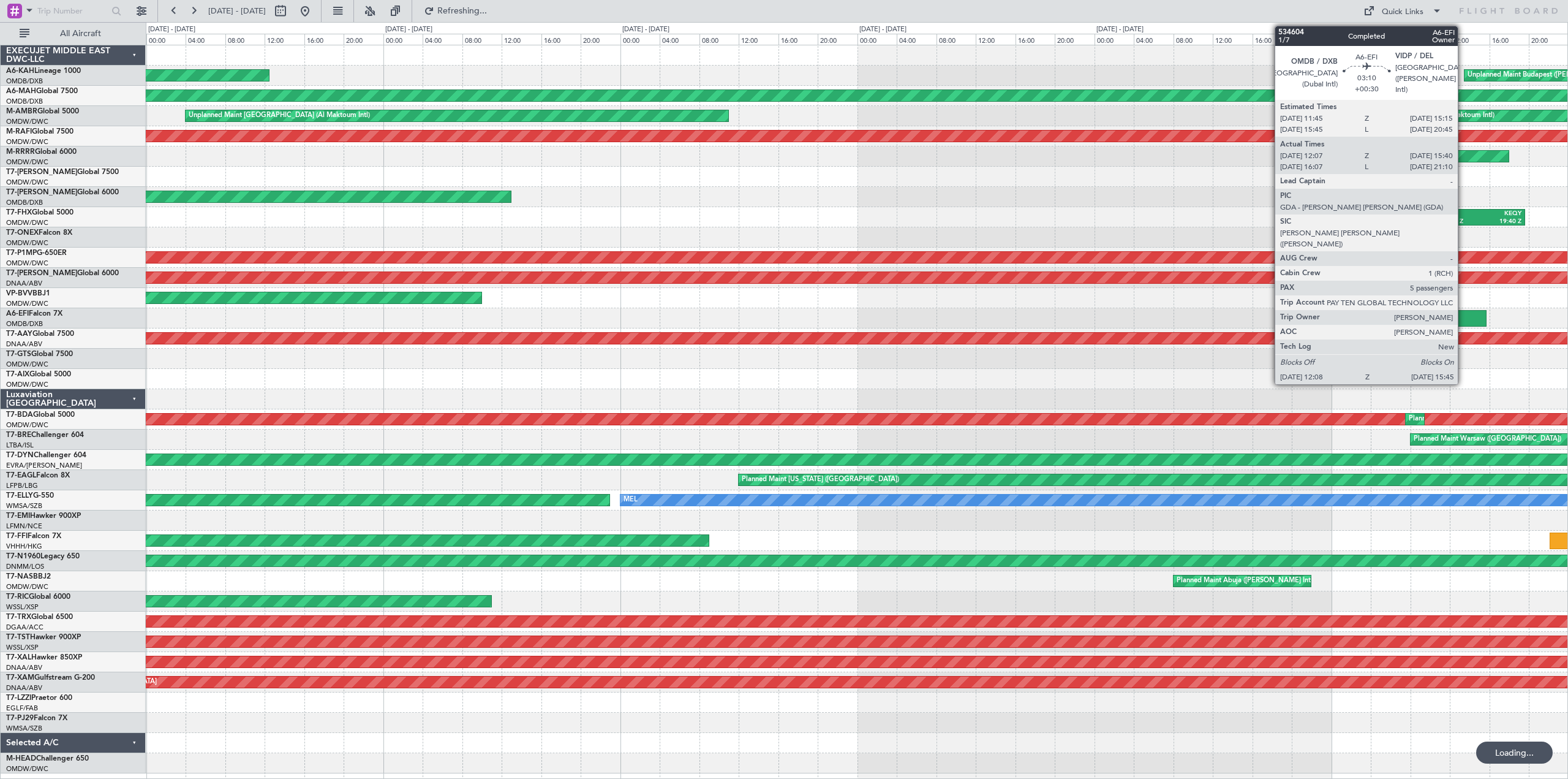
click at [1463, 320] on div at bounding box center [1468, 318] width 36 height 16
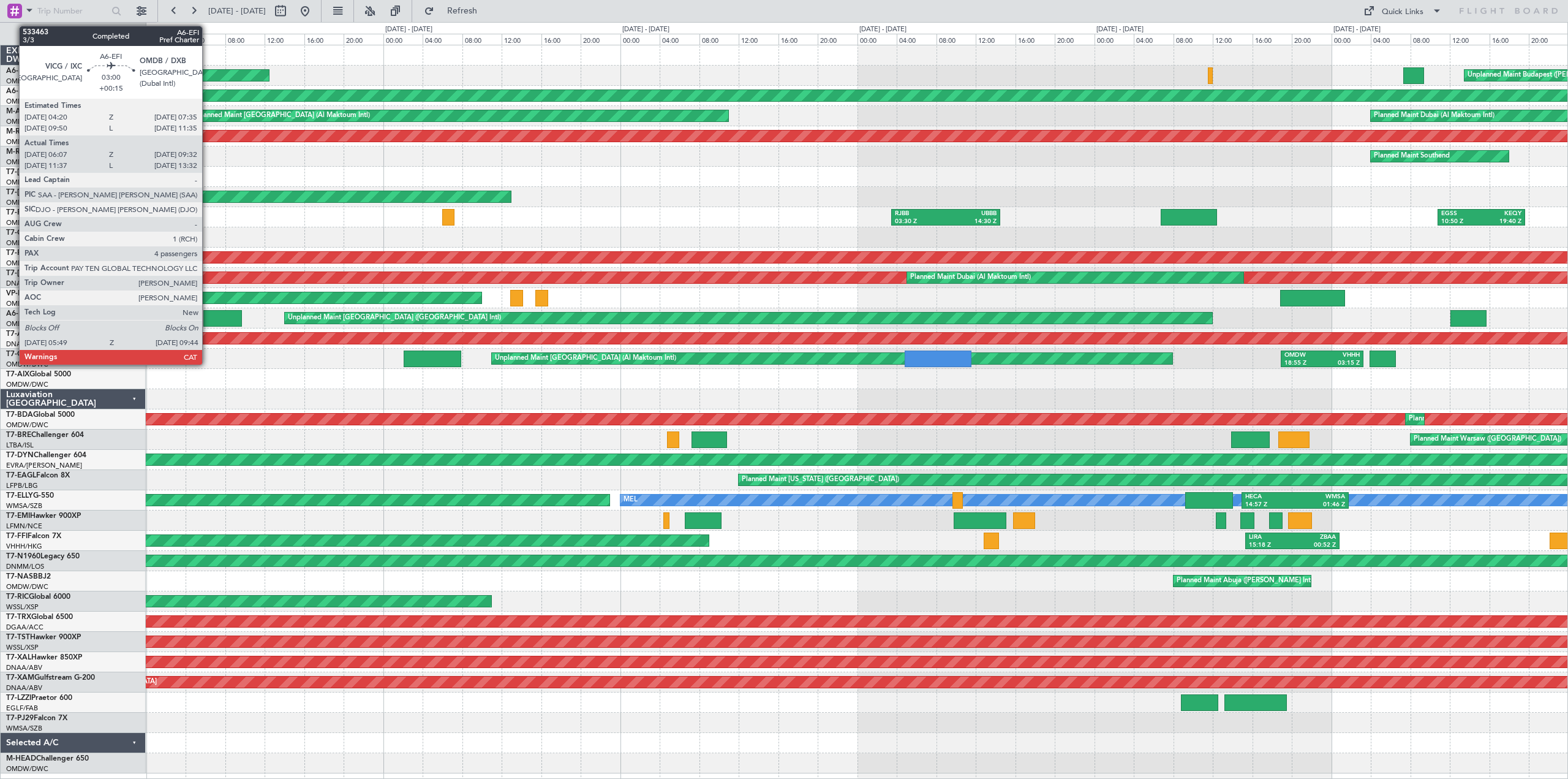
click at [211, 317] on div at bounding box center [223, 318] width 39 height 16
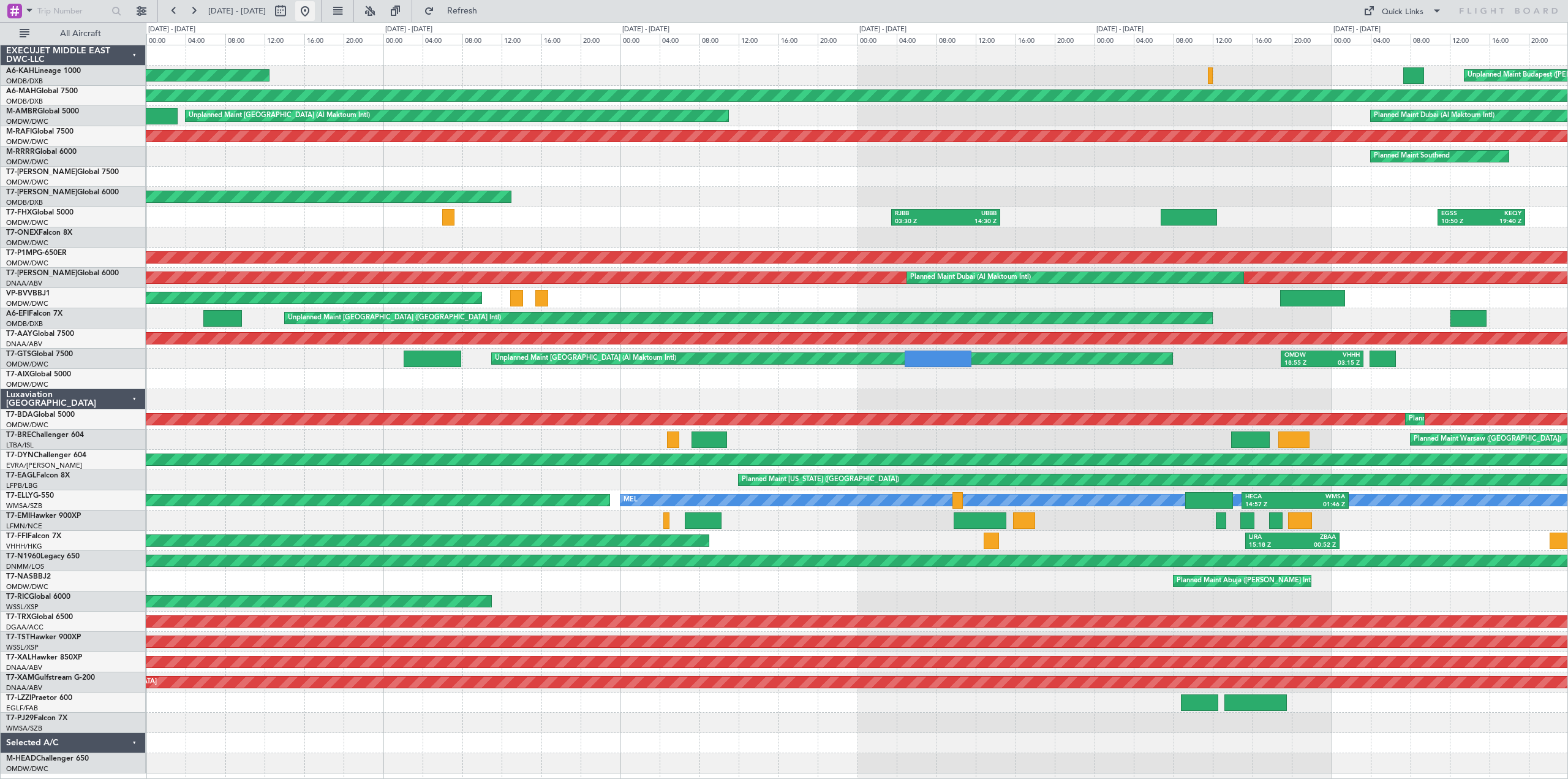
click at [315, 6] on button at bounding box center [305, 11] width 20 height 20
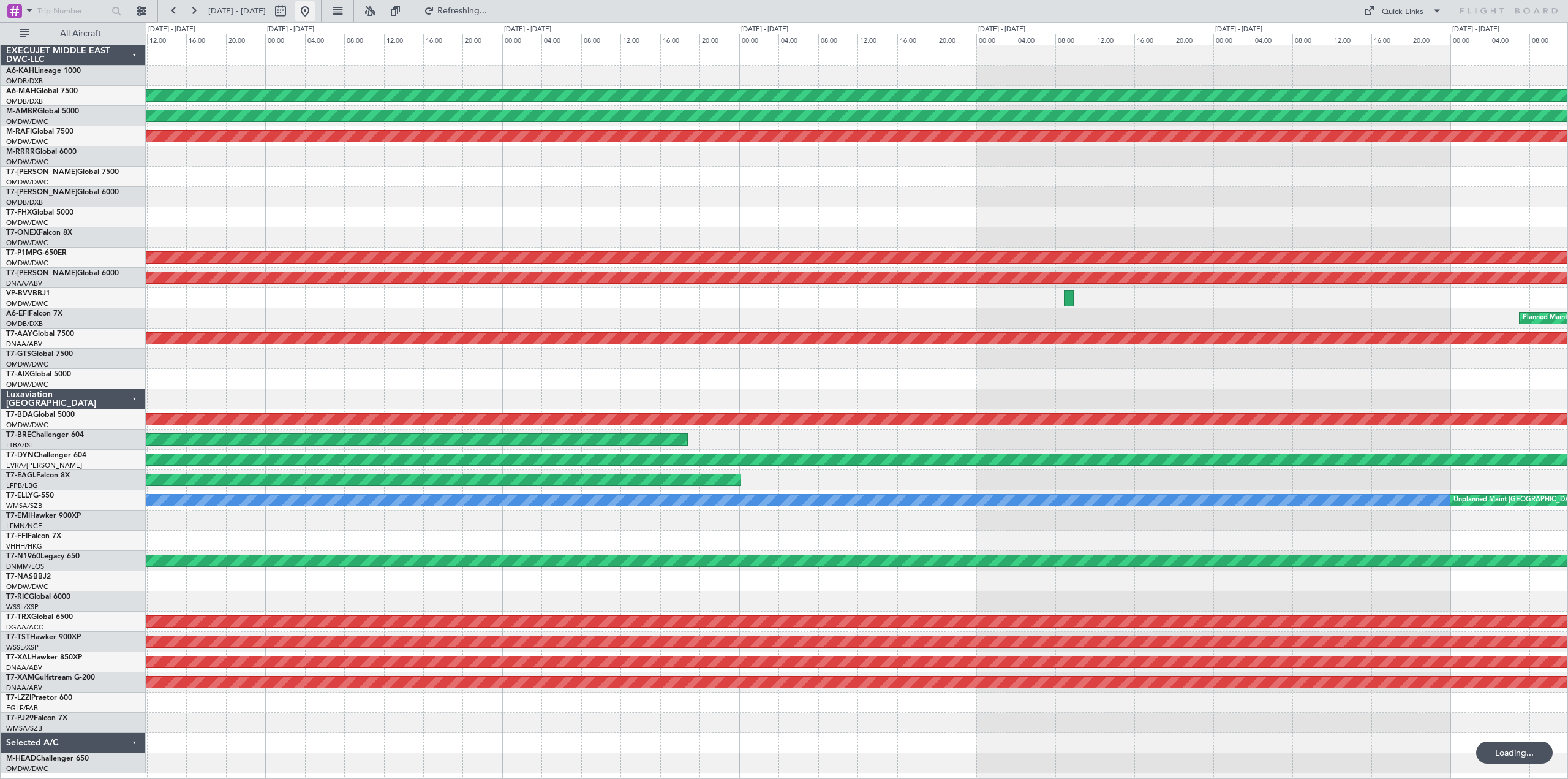
click at [315, 8] on button at bounding box center [305, 11] width 20 height 20
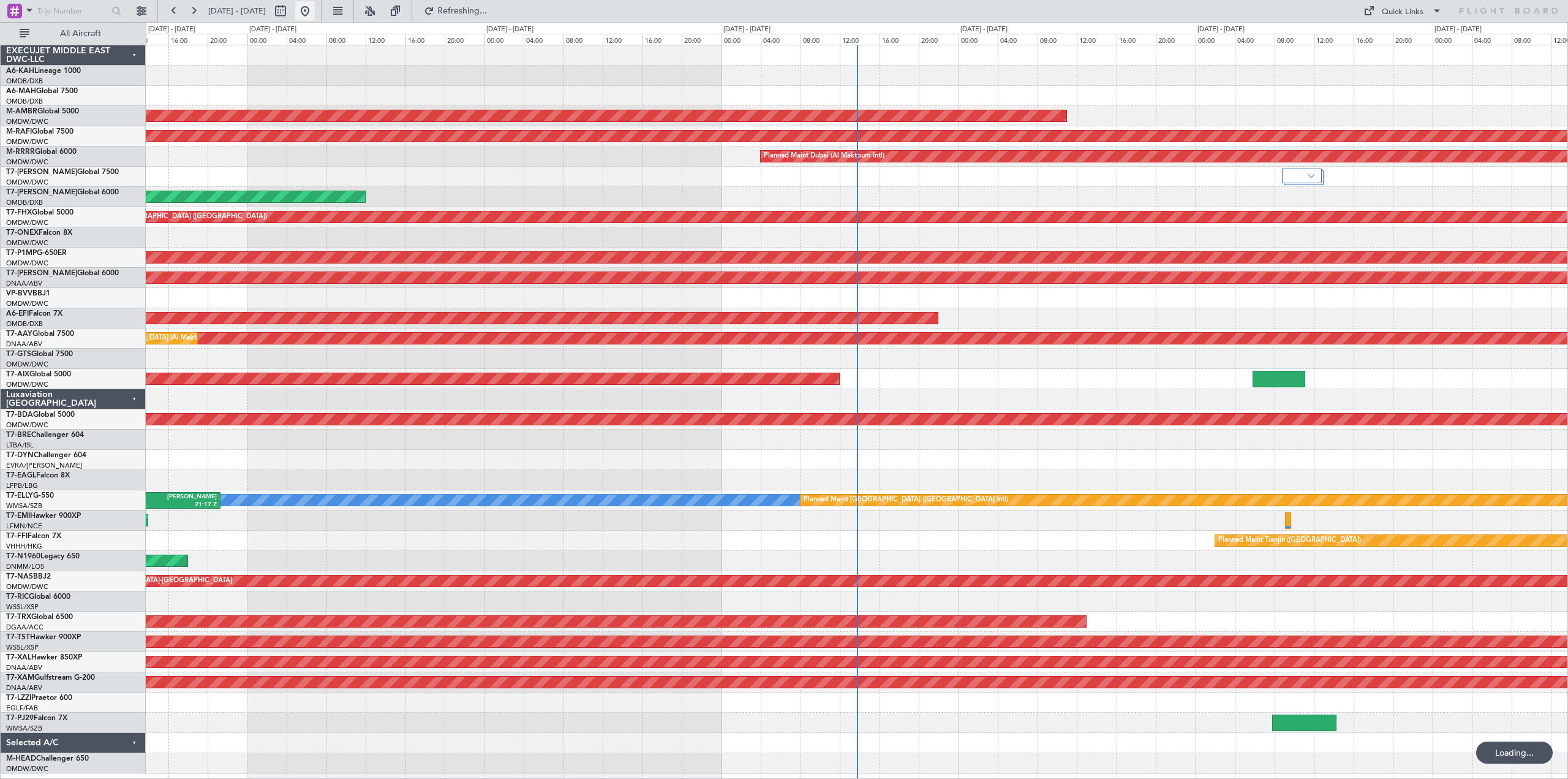
click at [315, 12] on button at bounding box center [305, 11] width 20 height 20
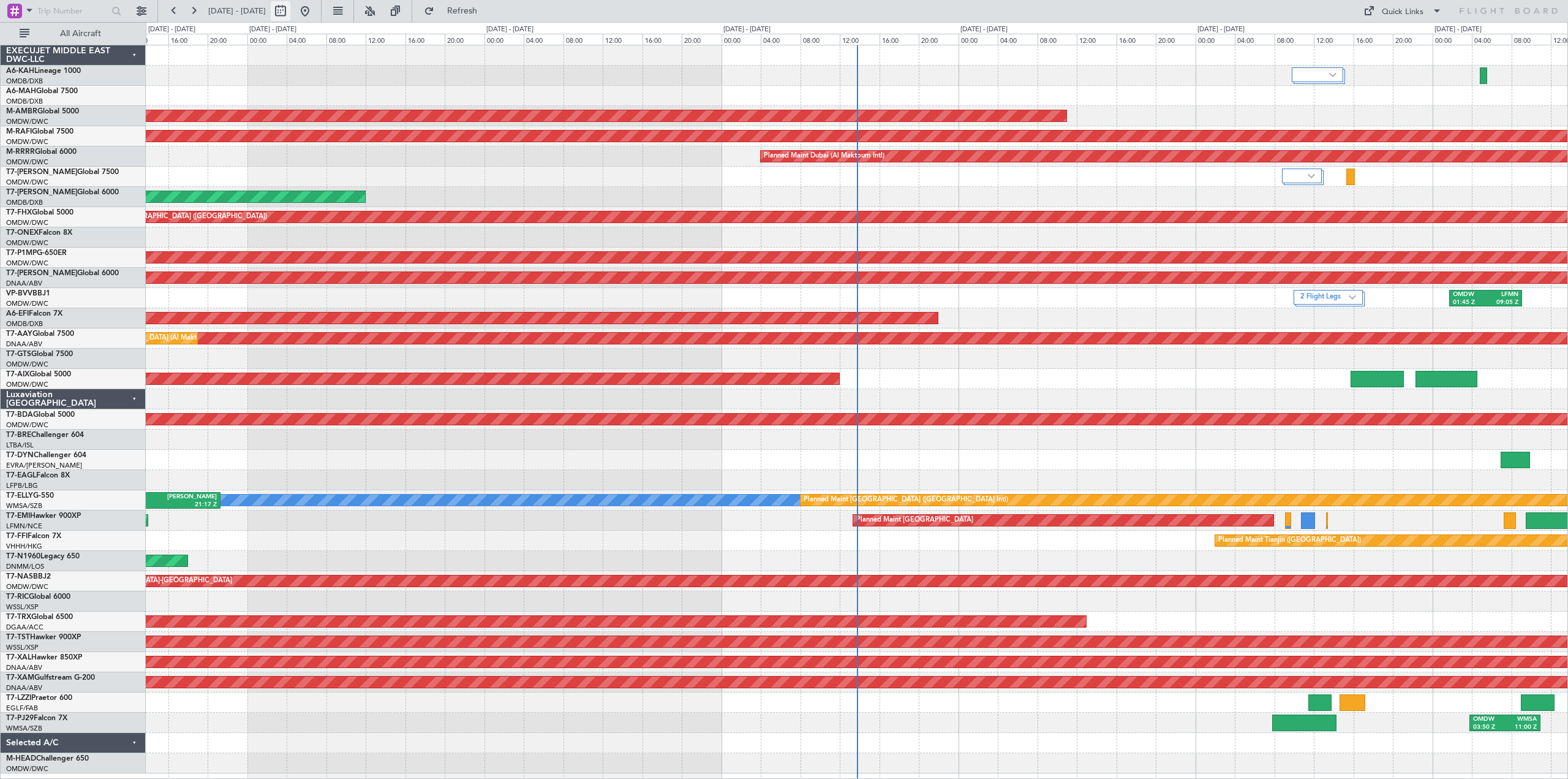
click at [290, 11] on button at bounding box center [281, 11] width 20 height 20
select select "9"
select select "2025"
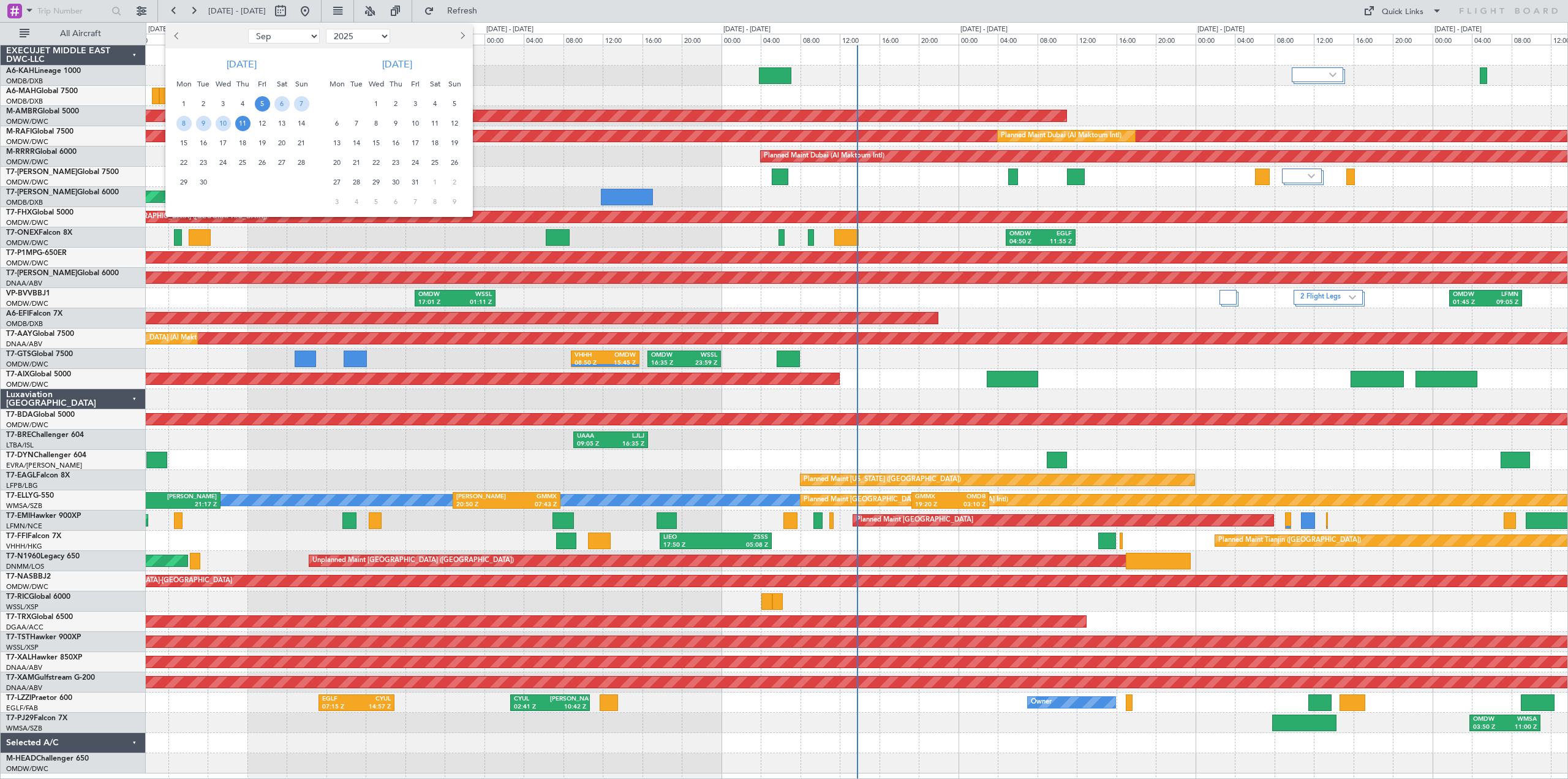
click at [170, 32] on button "Previous month" at bounding box center [177, 36] width 14 height 20
select select "8"
click at [190, 182] on span "25" at bounding box center [183, 182] width 15 height 15
click at [240, 185] on span "28" at bounding box center [242, 182] width 15 height 15
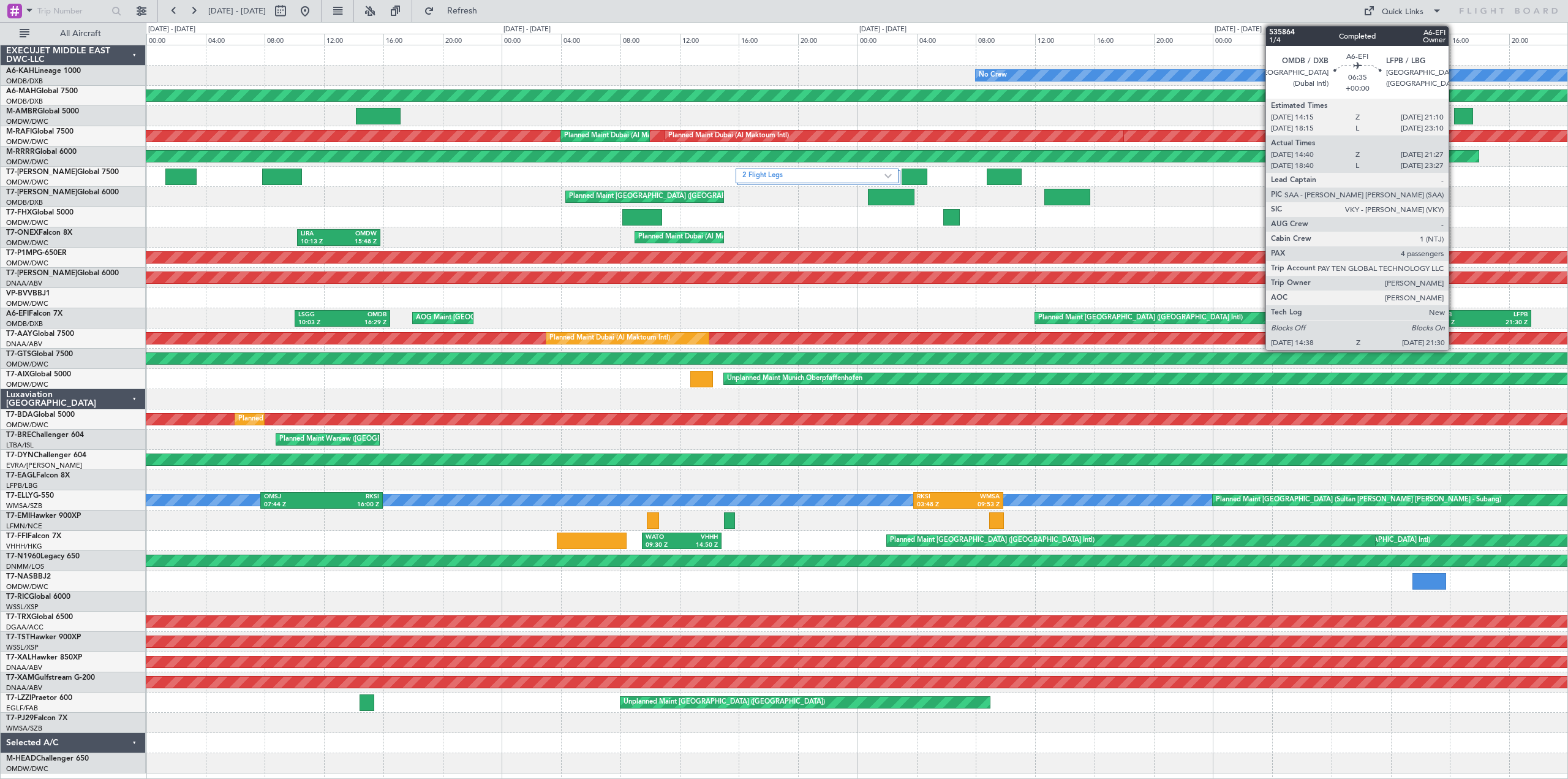
click at [1454, 320] on div "14:38 Z" at bounding box center [1456, 323] width 47 height 9
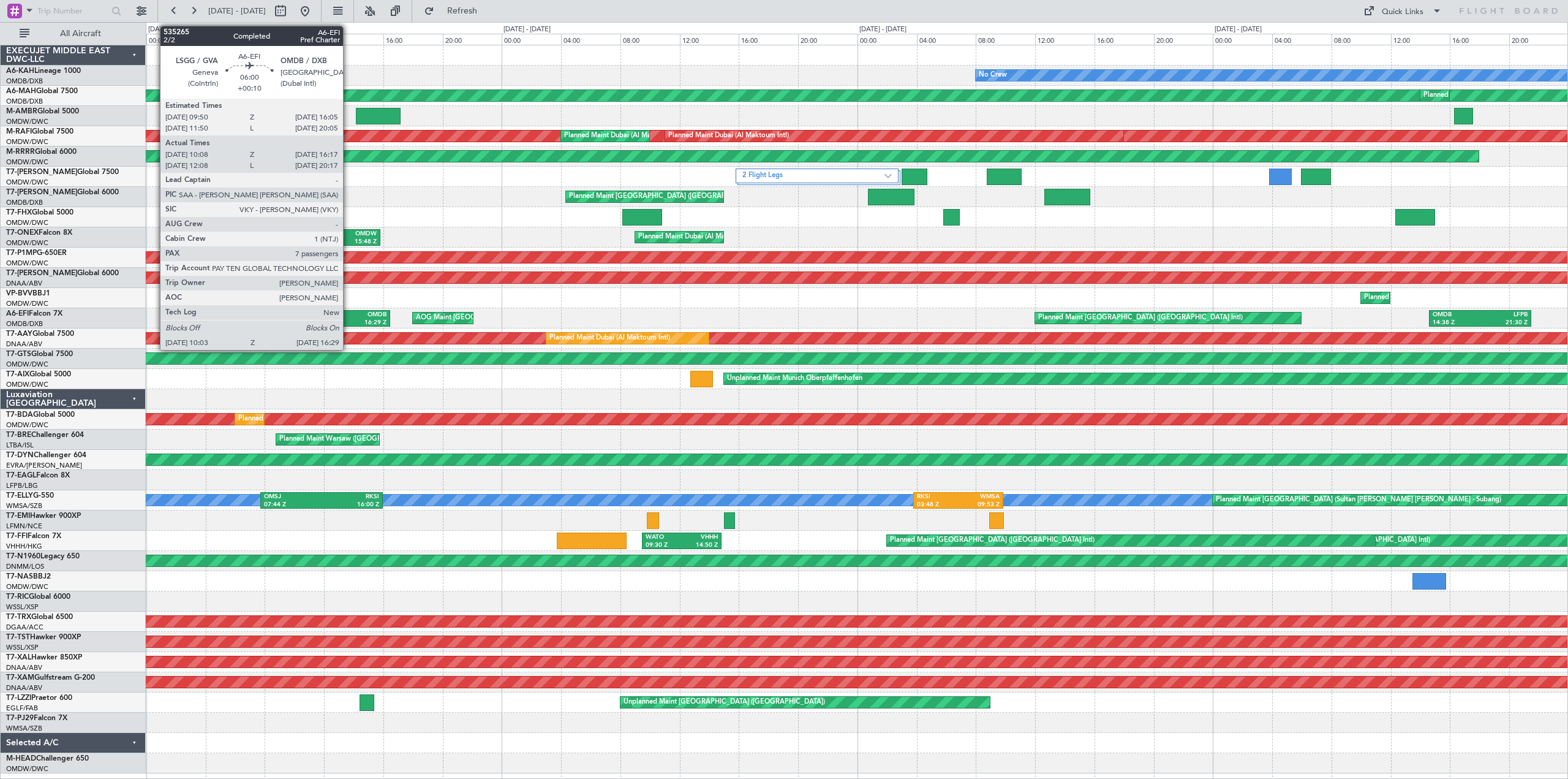
click at [348, 314] on div "OMDB" at bounding box center [364, 315] width 44 height 9
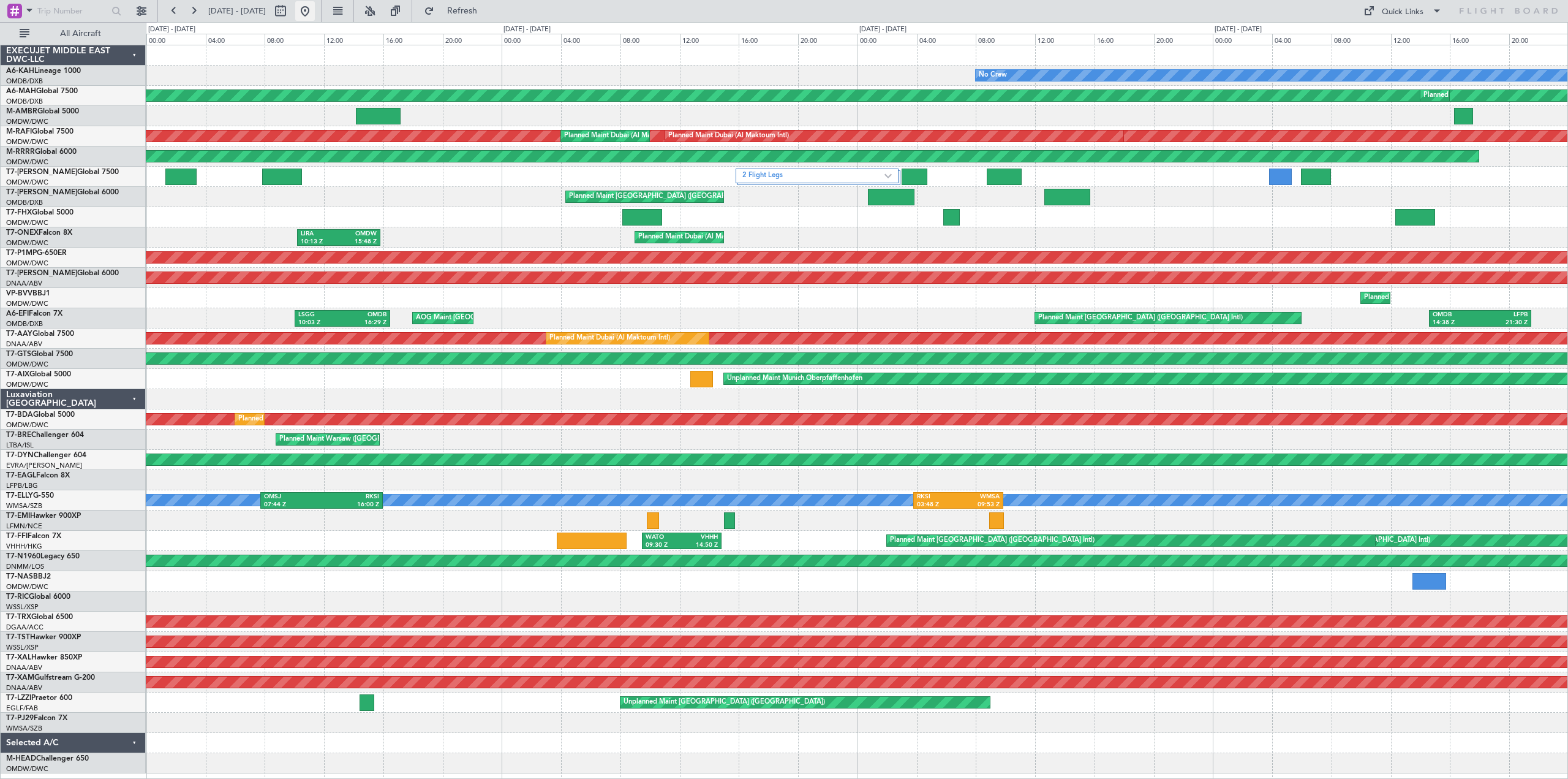
click at [315, 11] on button at bounding box center [305, 11] width 20 height 20
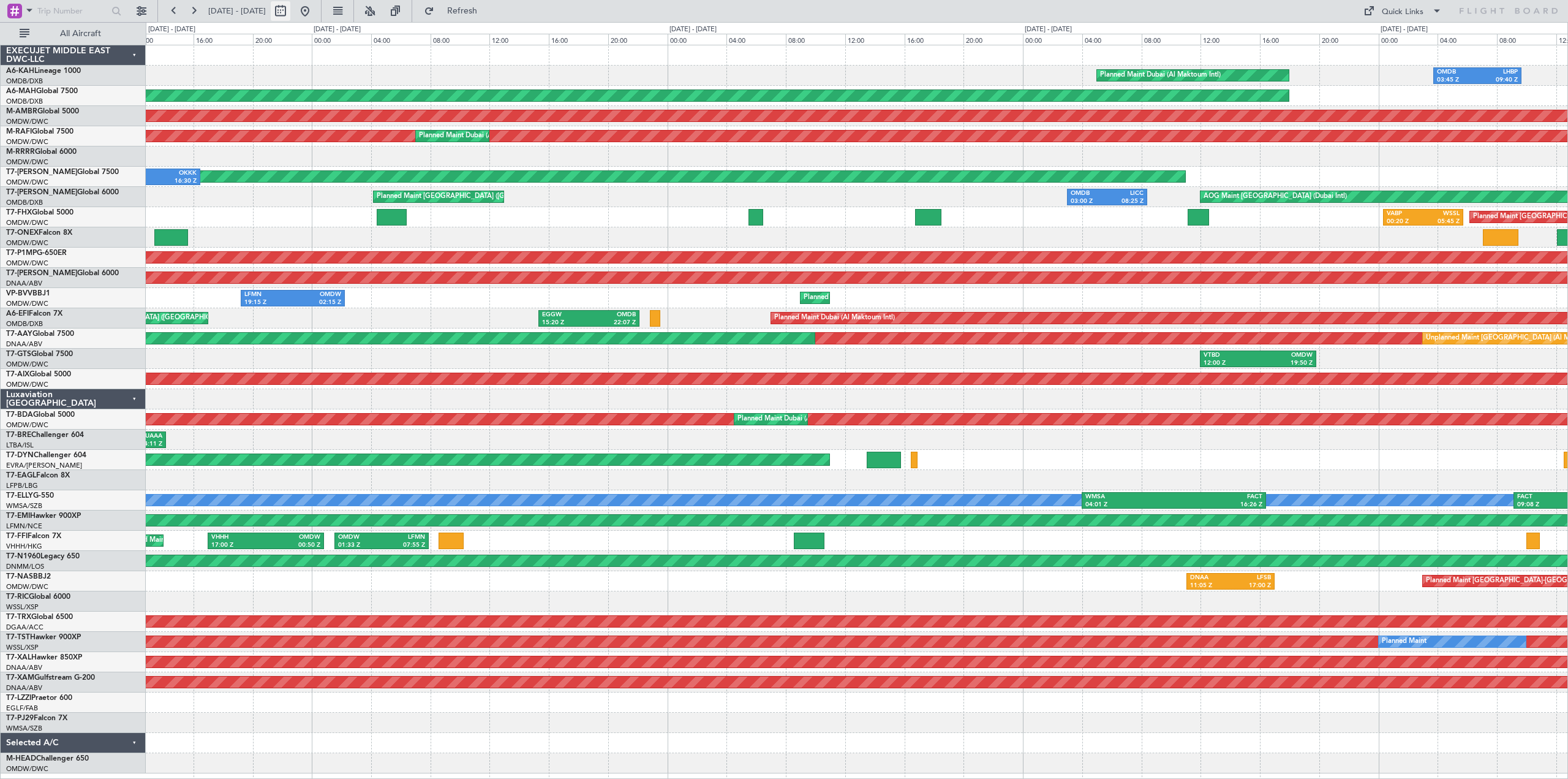
click at [290, 10] on button at bounding box center [281, 11] width 20 height 20
select select "9"
select select "2025"
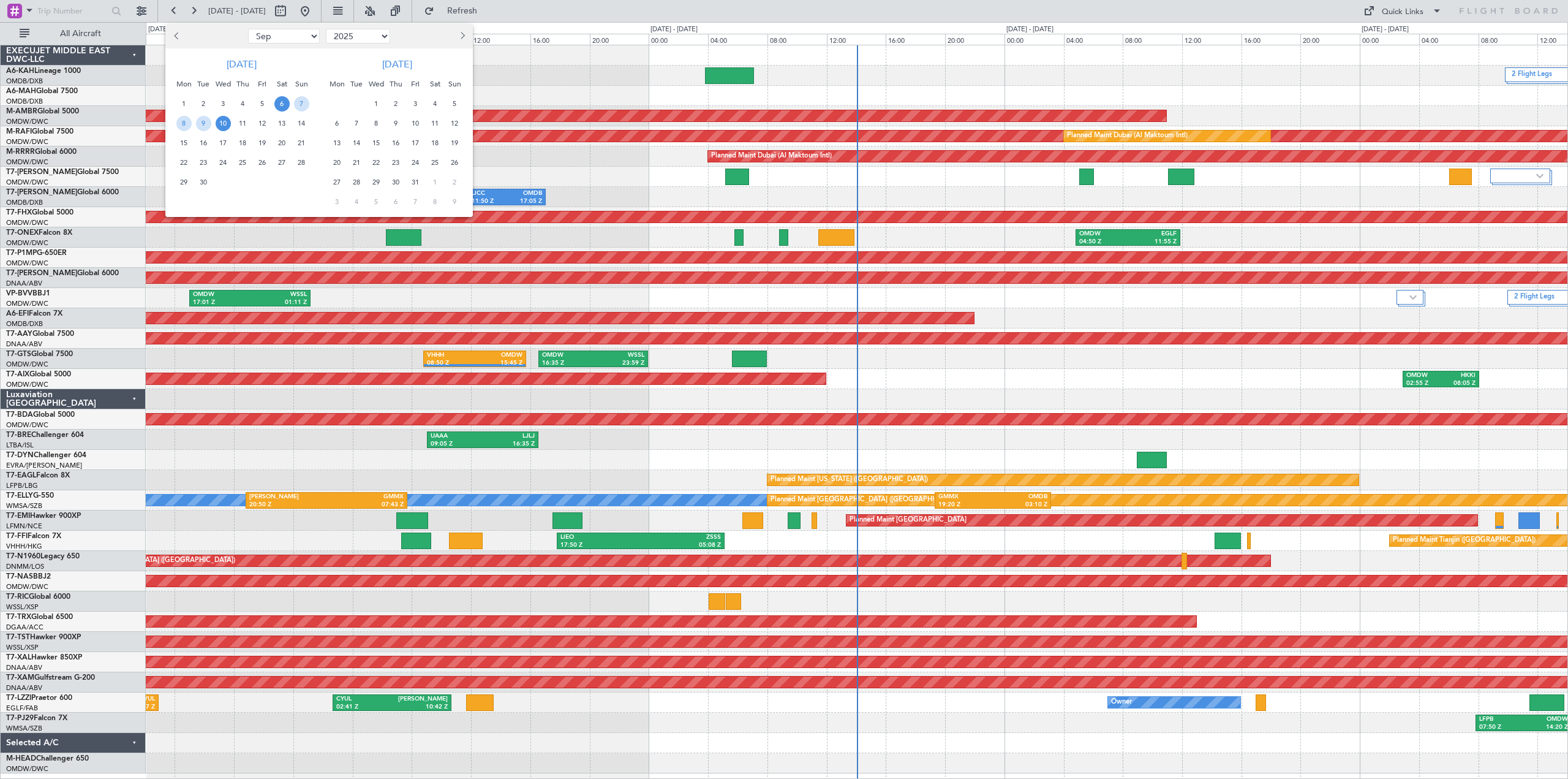
click at [175, 35] on span "Previous month" at bounding box center [177, 35] width 7 height 7
select select "8"
click at [187, 123] on span "4" at bounding box center [183, 123] width 15 height 15
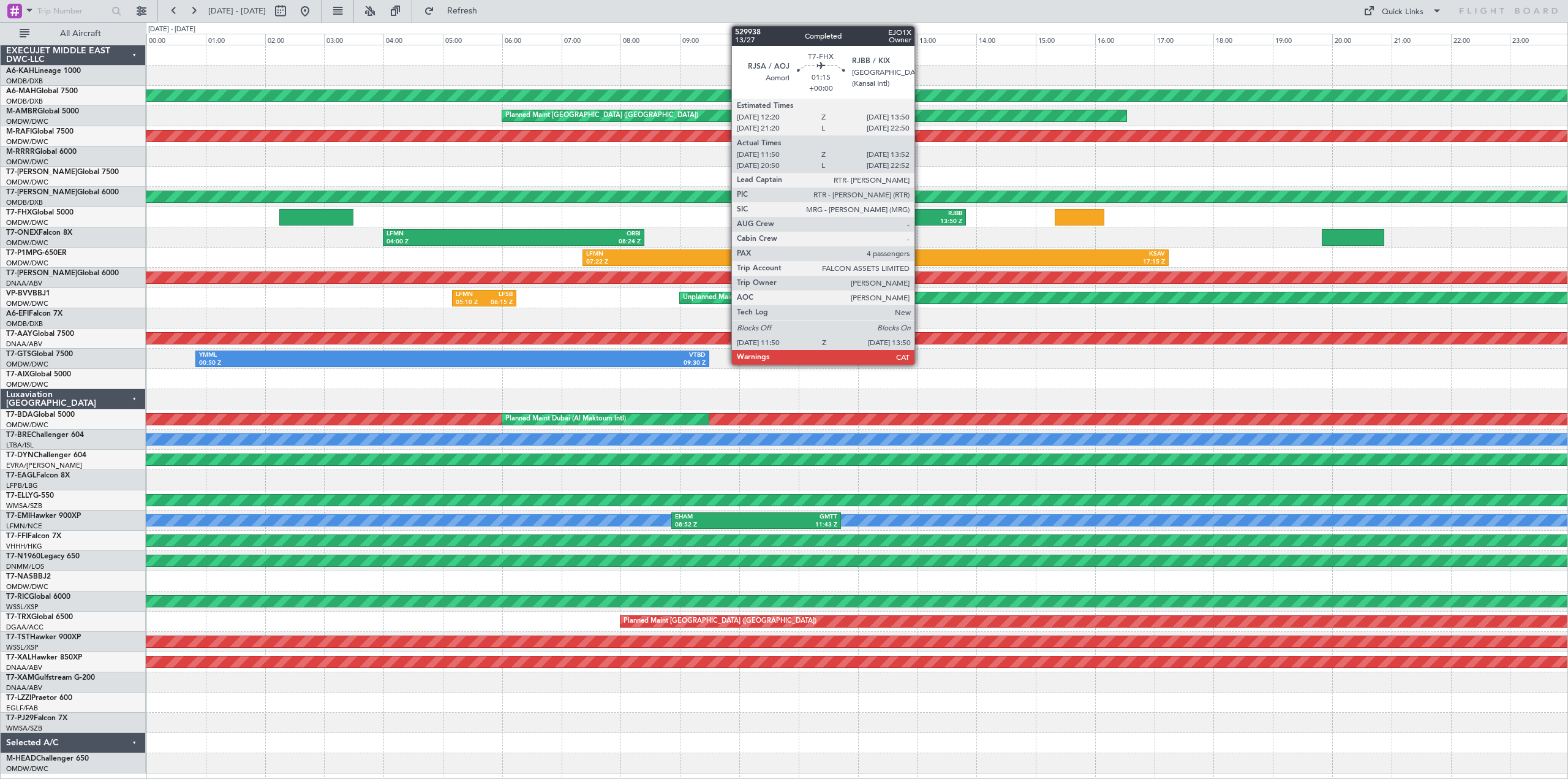
click at [920, 221] on div "13:50 Z" at bounding box center [934, 222] width 56 height 9
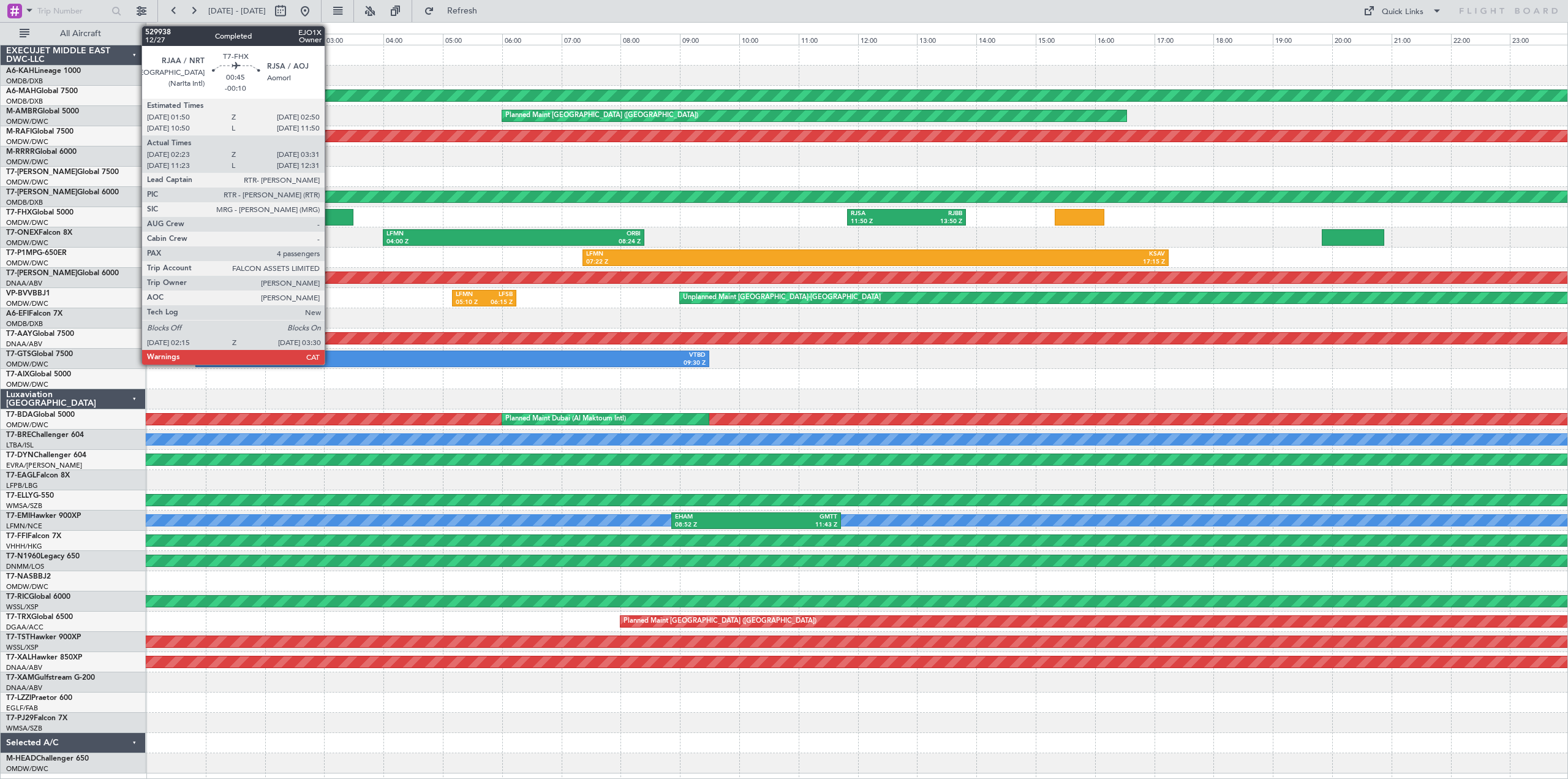
click at [330, 214] on div at bounding box center [316, 217] width 74 height 16
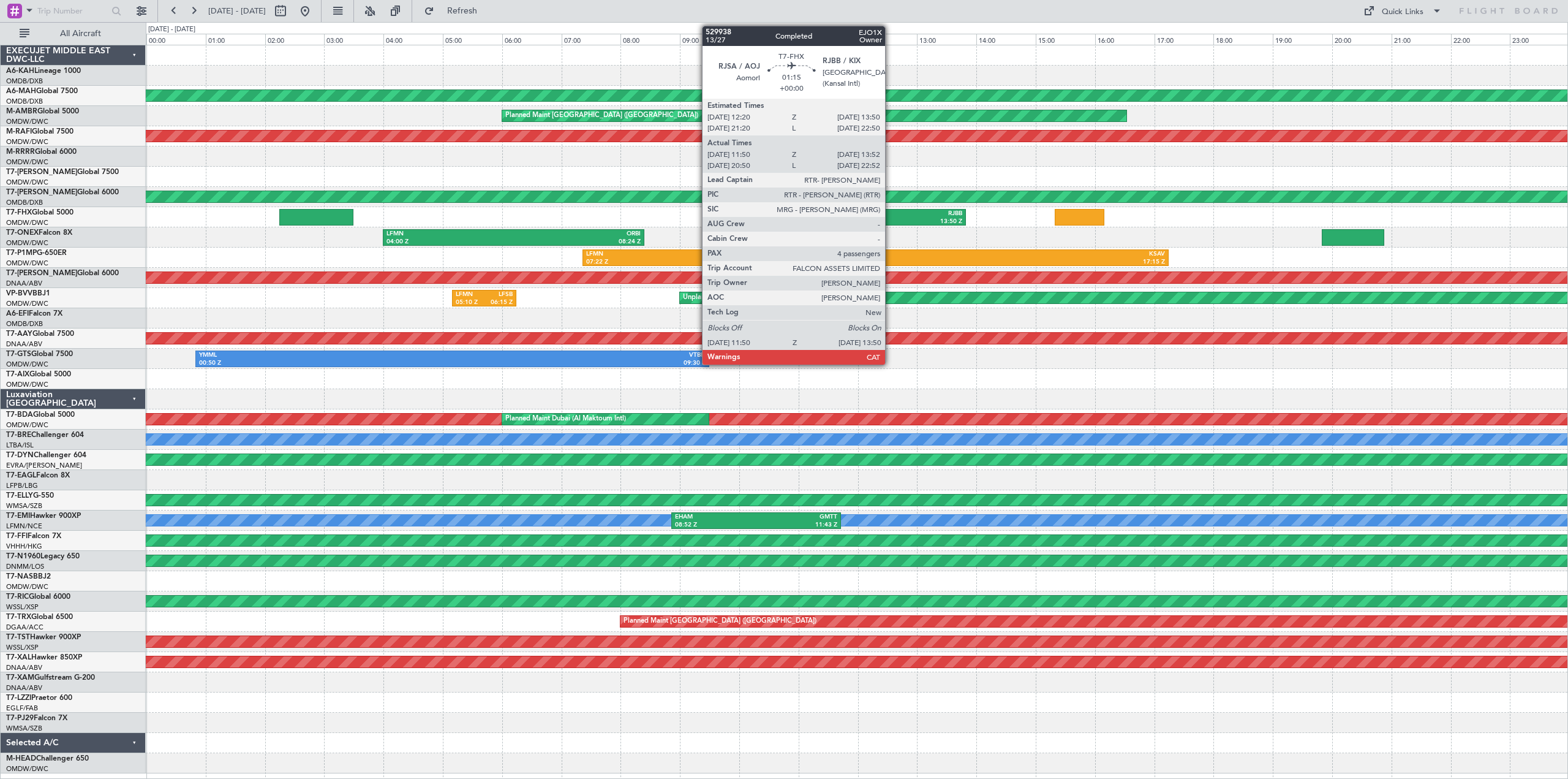
click at [892, 220] on div "11:50 Z" at bounding box center [878, 222] width 56 height 9
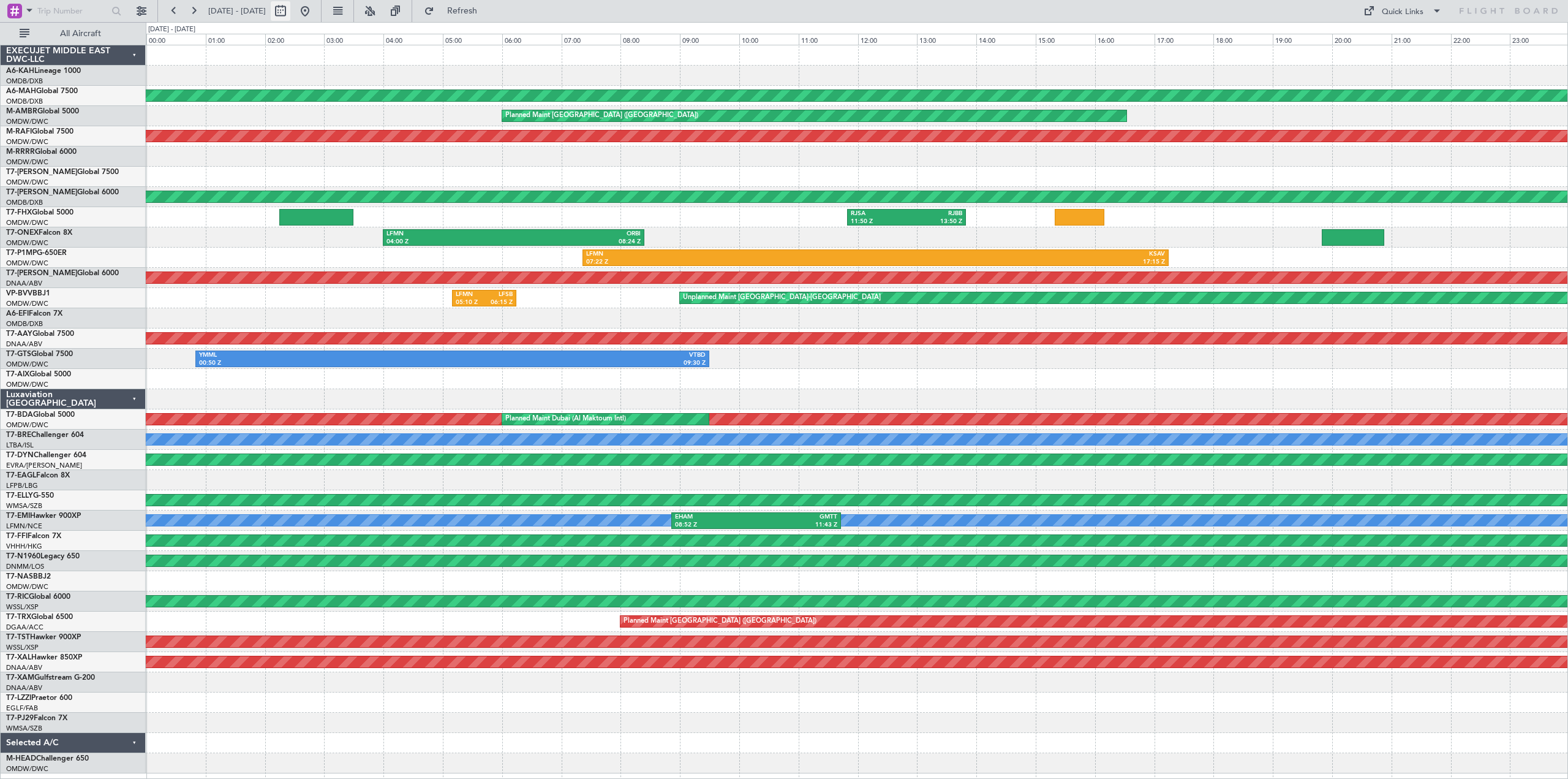
click at [290, 8] on button at bounding box center [281, 11] width 20 height 20
select select "8"
select select "2025"
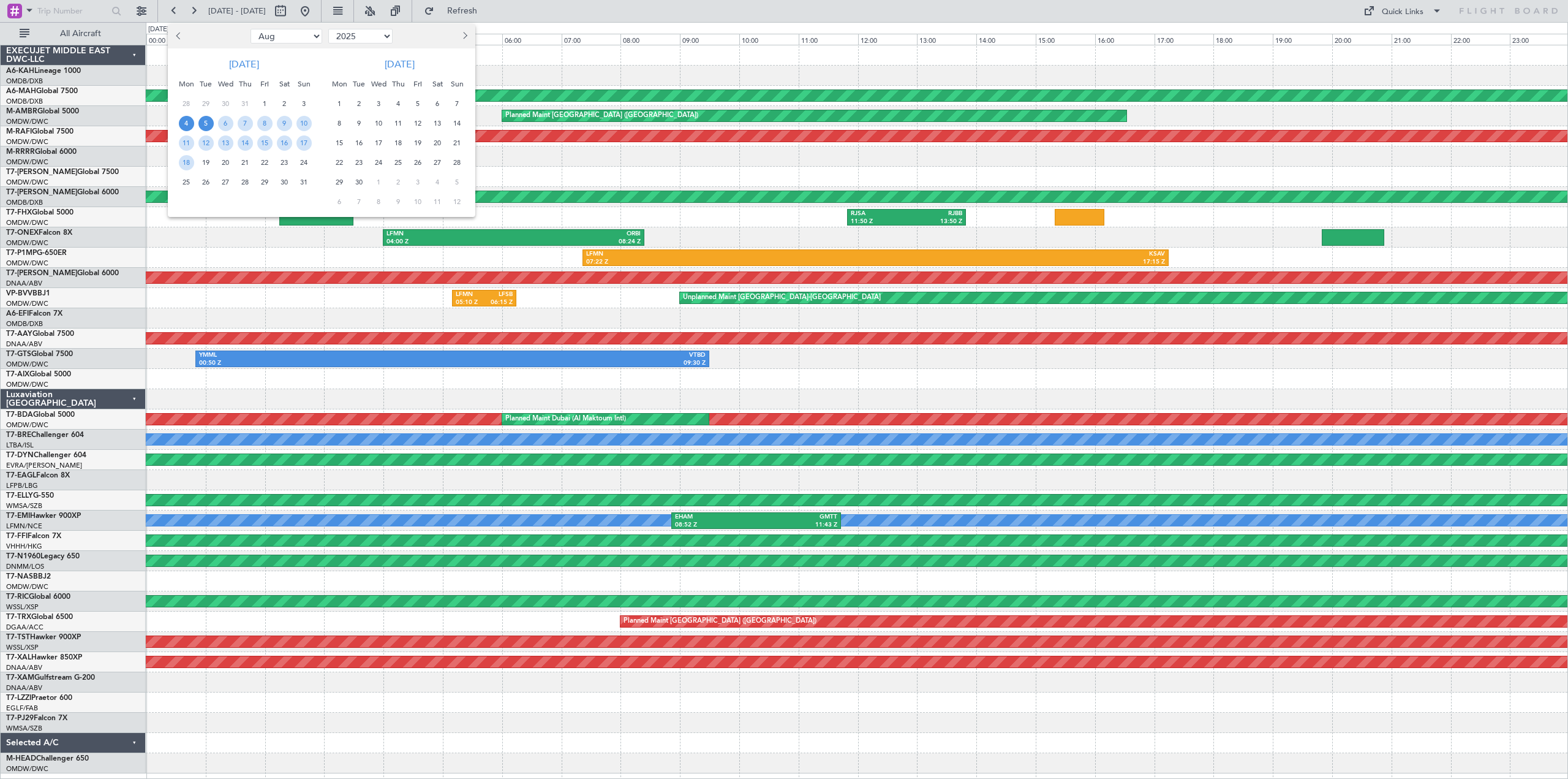
click at [206, 122] on span "5" at bounding box center [206, 123] width 15 height 15
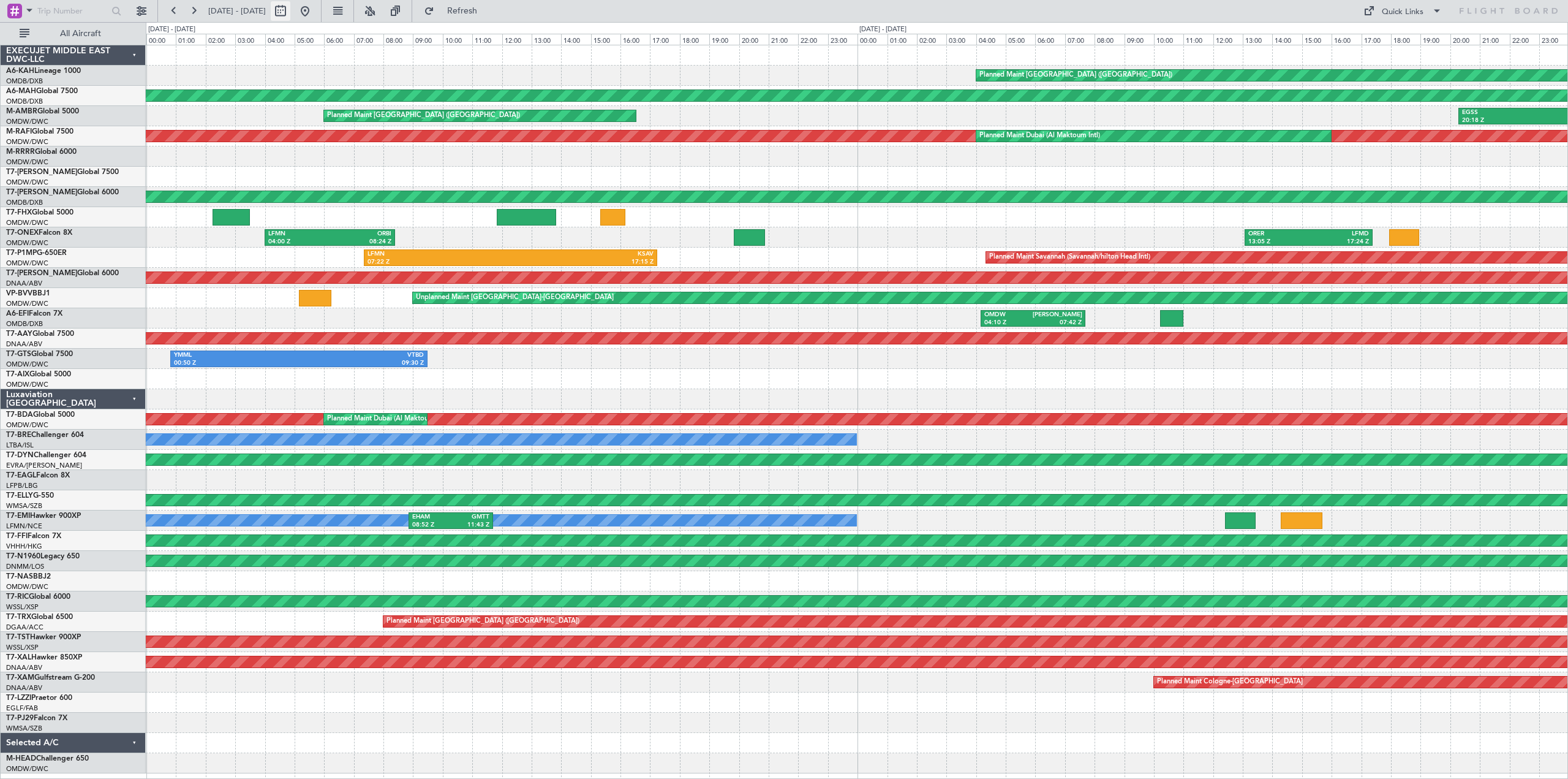
click at [290, 12] on button at bounding box center [281, 11] width 20 height 20
select select "8"
select select "2025"
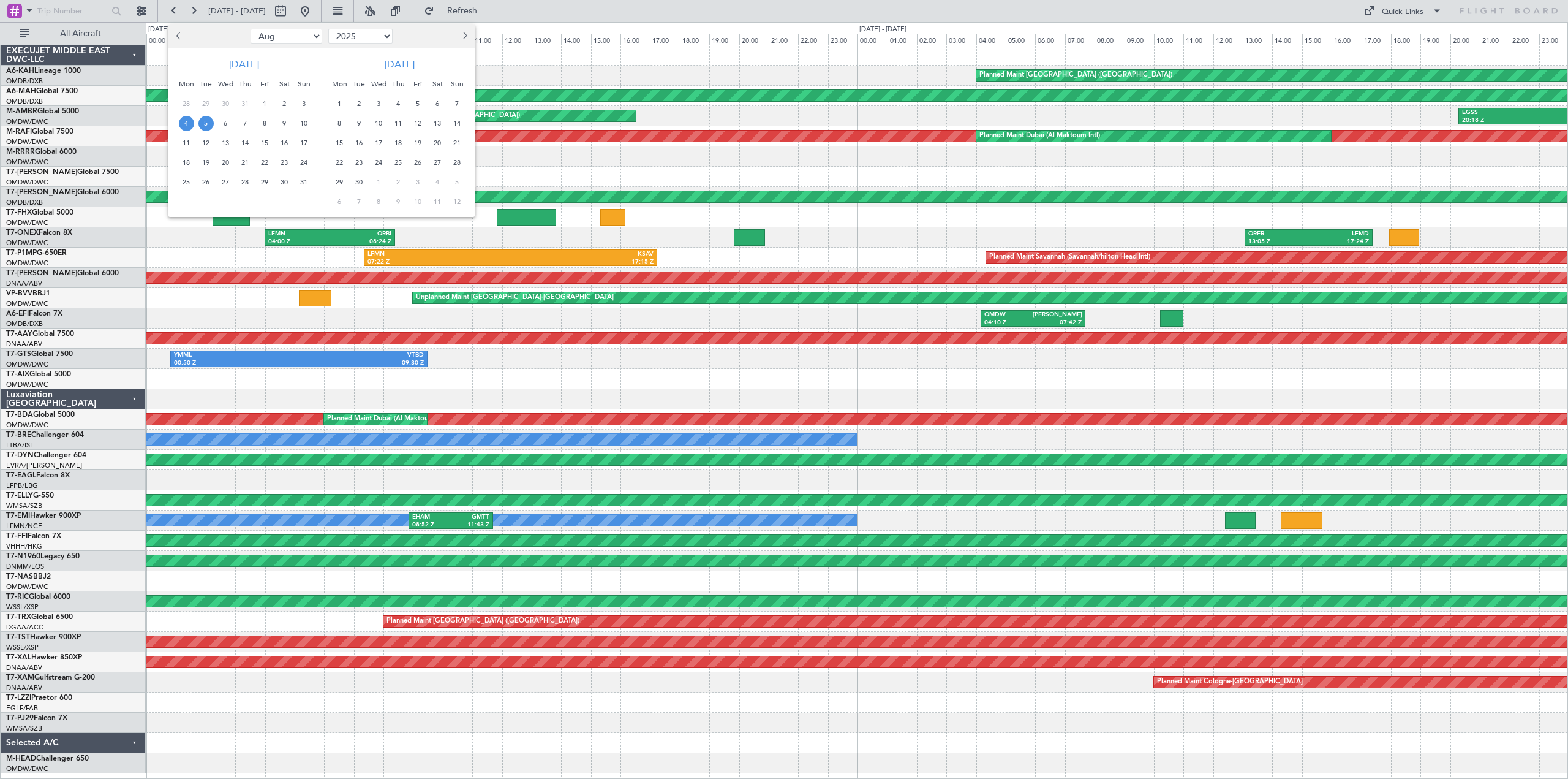
click at [246, 123] on span "7" at bounding box center [245, 123] width 15 height 15
click at [208, 122] on span "5" at bounding box center [206, 123] width 15 height 15
click at [251, 126] on span "7" at bounding box center [245, 123] width 15 height 15
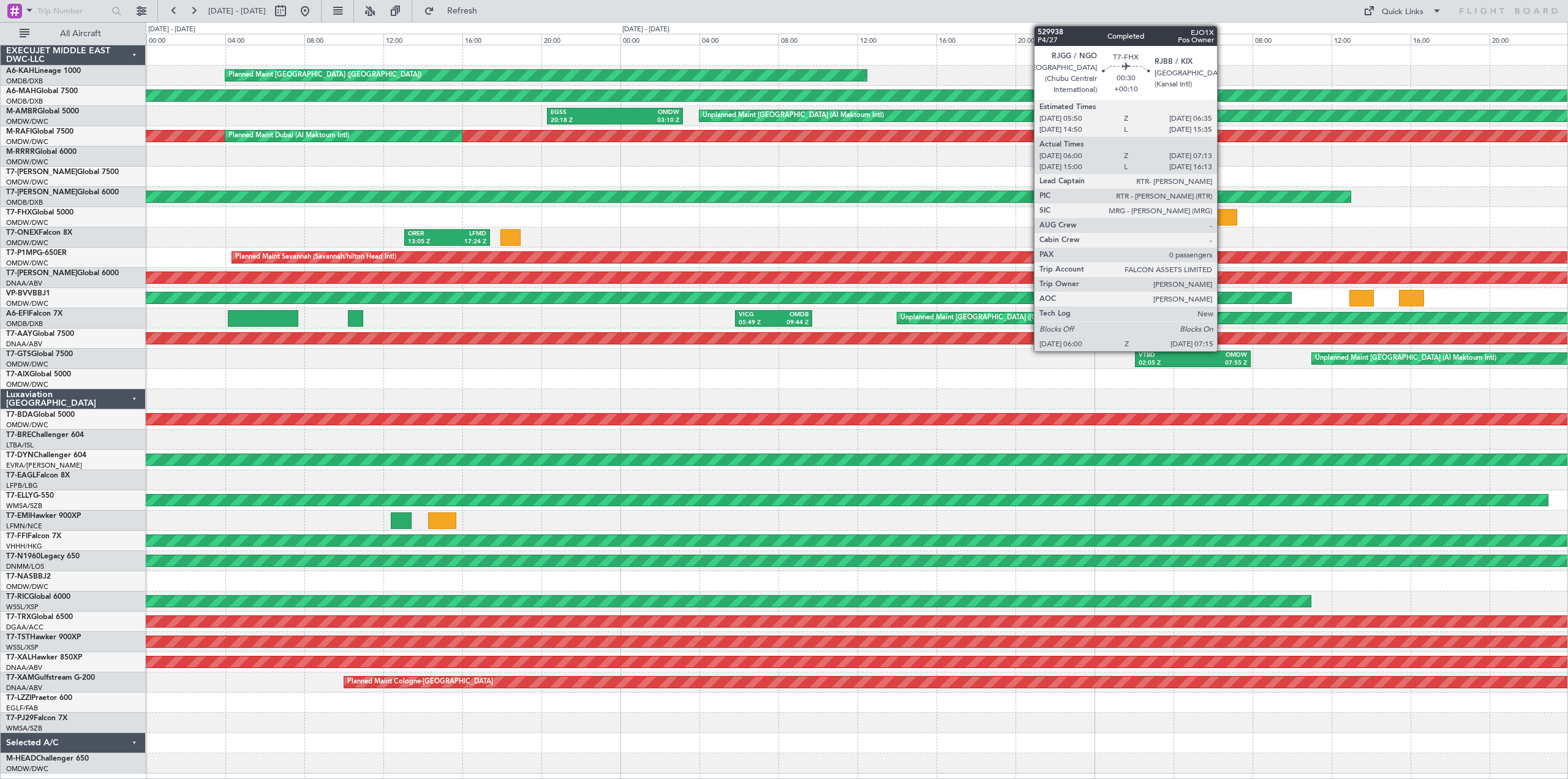
click at [1222, 216] on div at bounding box center [1225, 217] width 25 height 16
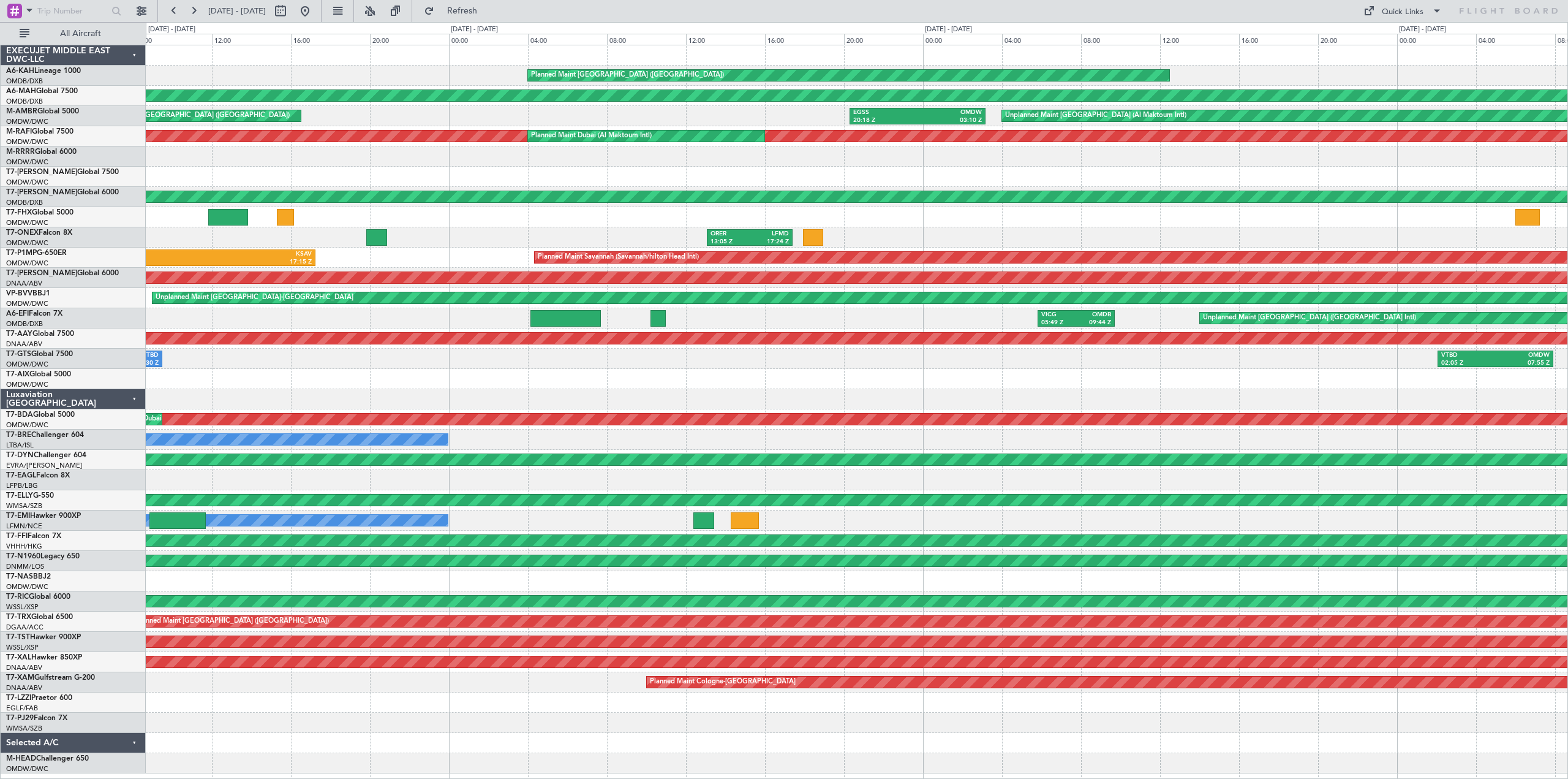
click at [1040, 248] on div "Planned Maint [GEOGRAPHIC_DATA] ([GEOGRAPHIC_DATA]) Planned Maint [GEOGRAPHIC_D…" at bounding box center [856, 409] width 1421 height 728
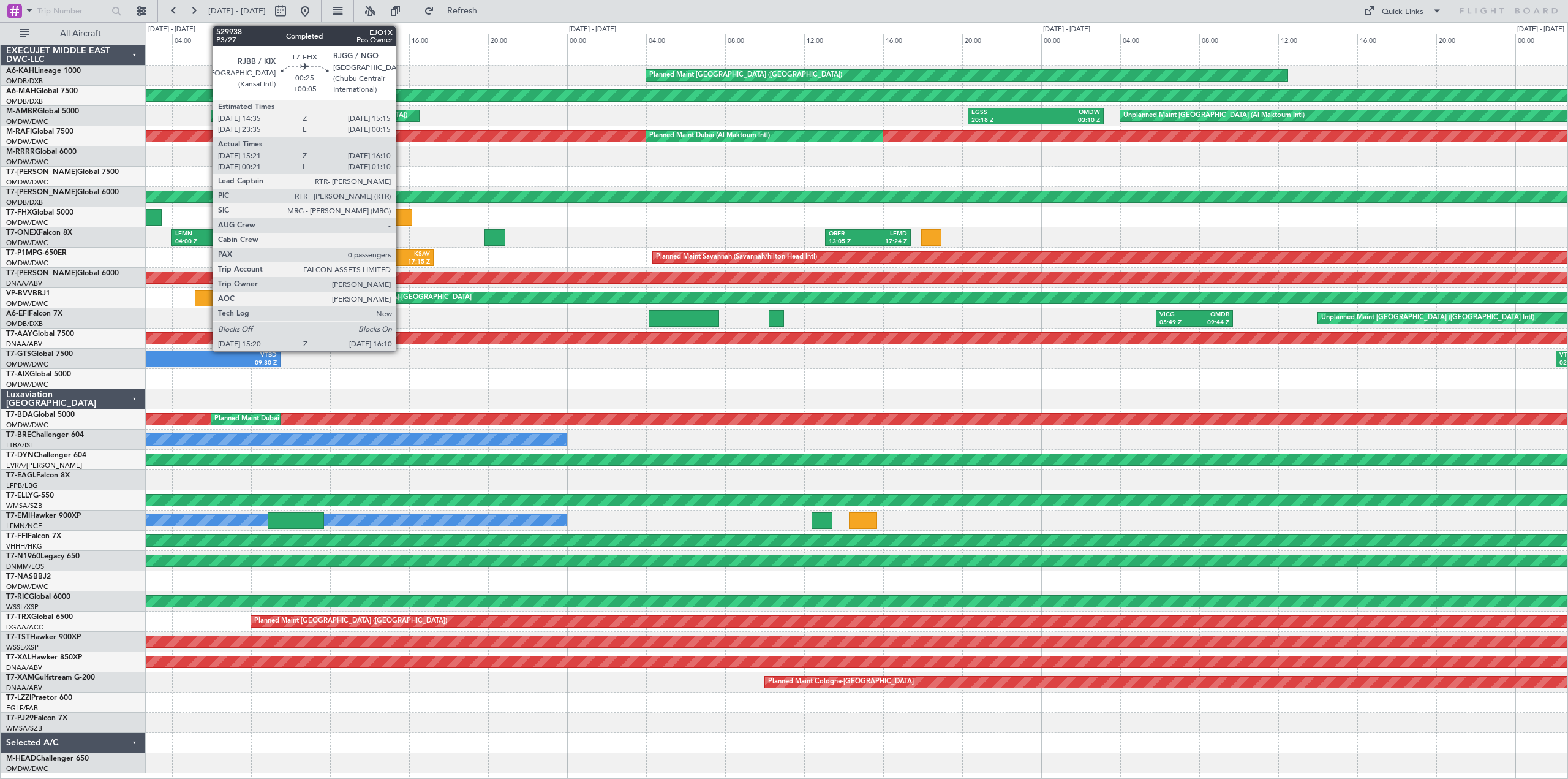
click at [401, 212] on div at bounding box center [403, 217] width 16 height 16
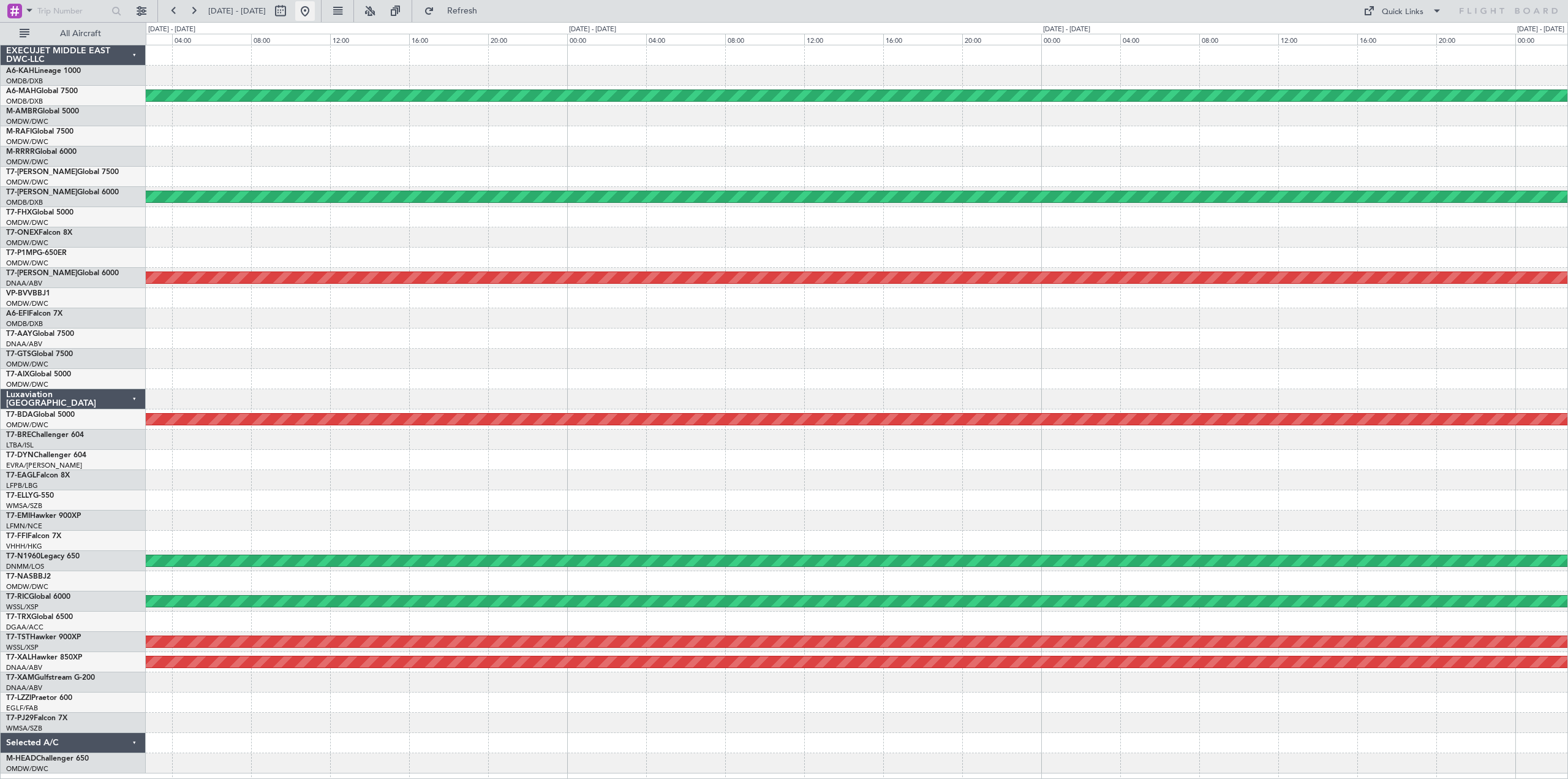
click at [315, 14] on button at bounding box center [305, 11] width 20 height 20
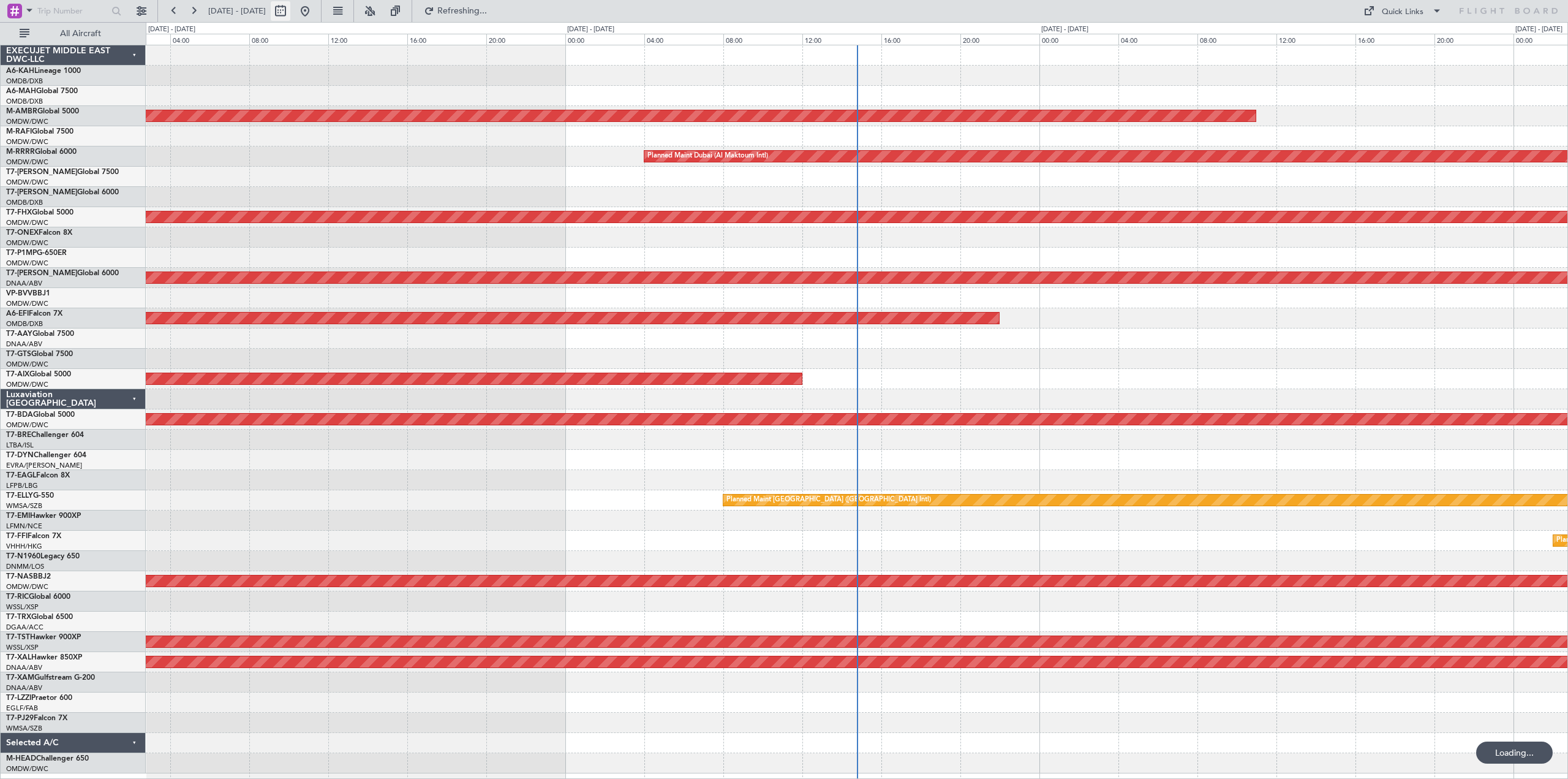
click at [290, 14] on button at bounding box center [281, 11] width 20 height 20
select select "9"
select select "2025"
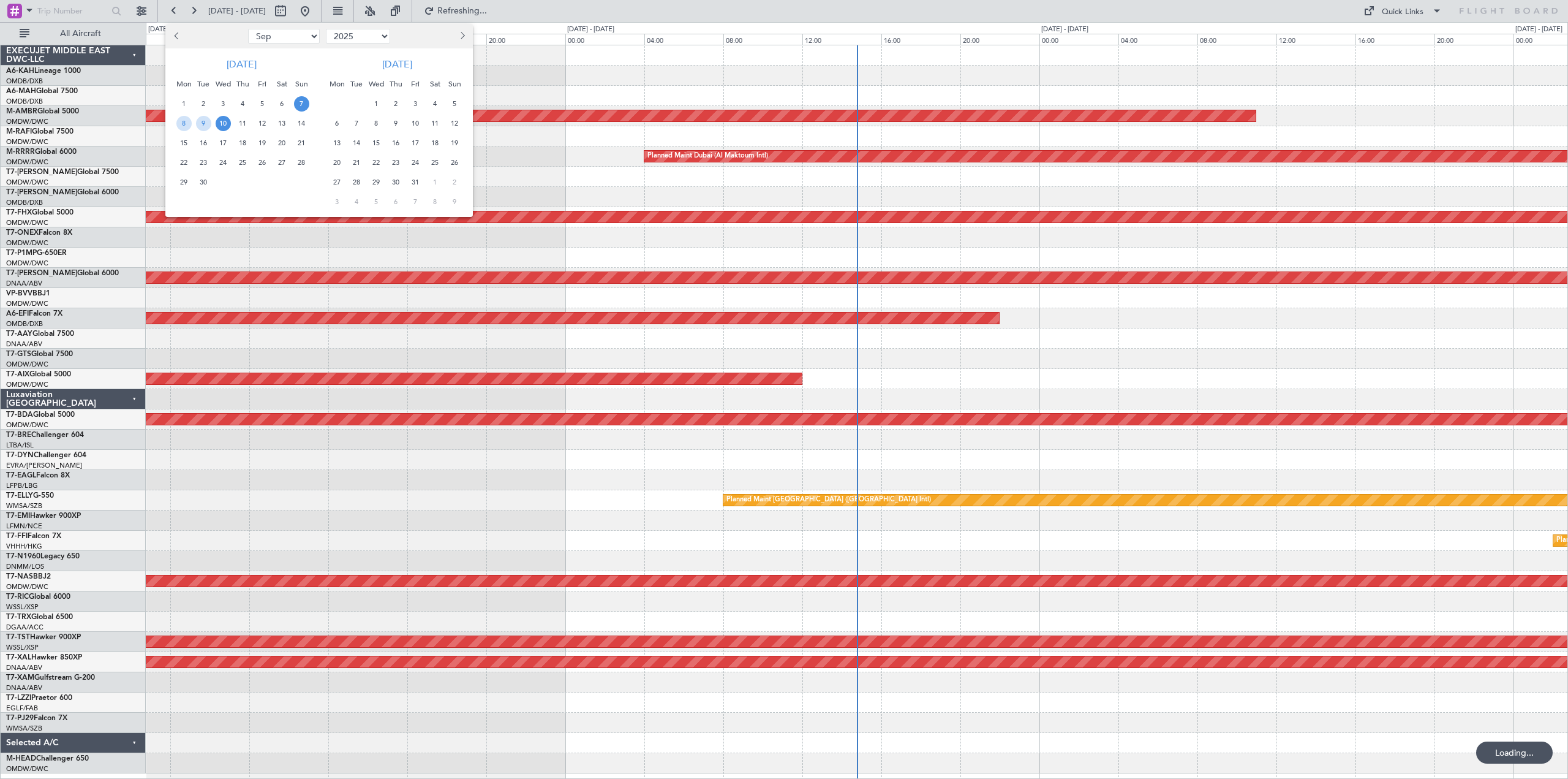
click at [179, 37] on span "Previous month" at bounding box center [177, 35] width 7 height 7
select select "8"
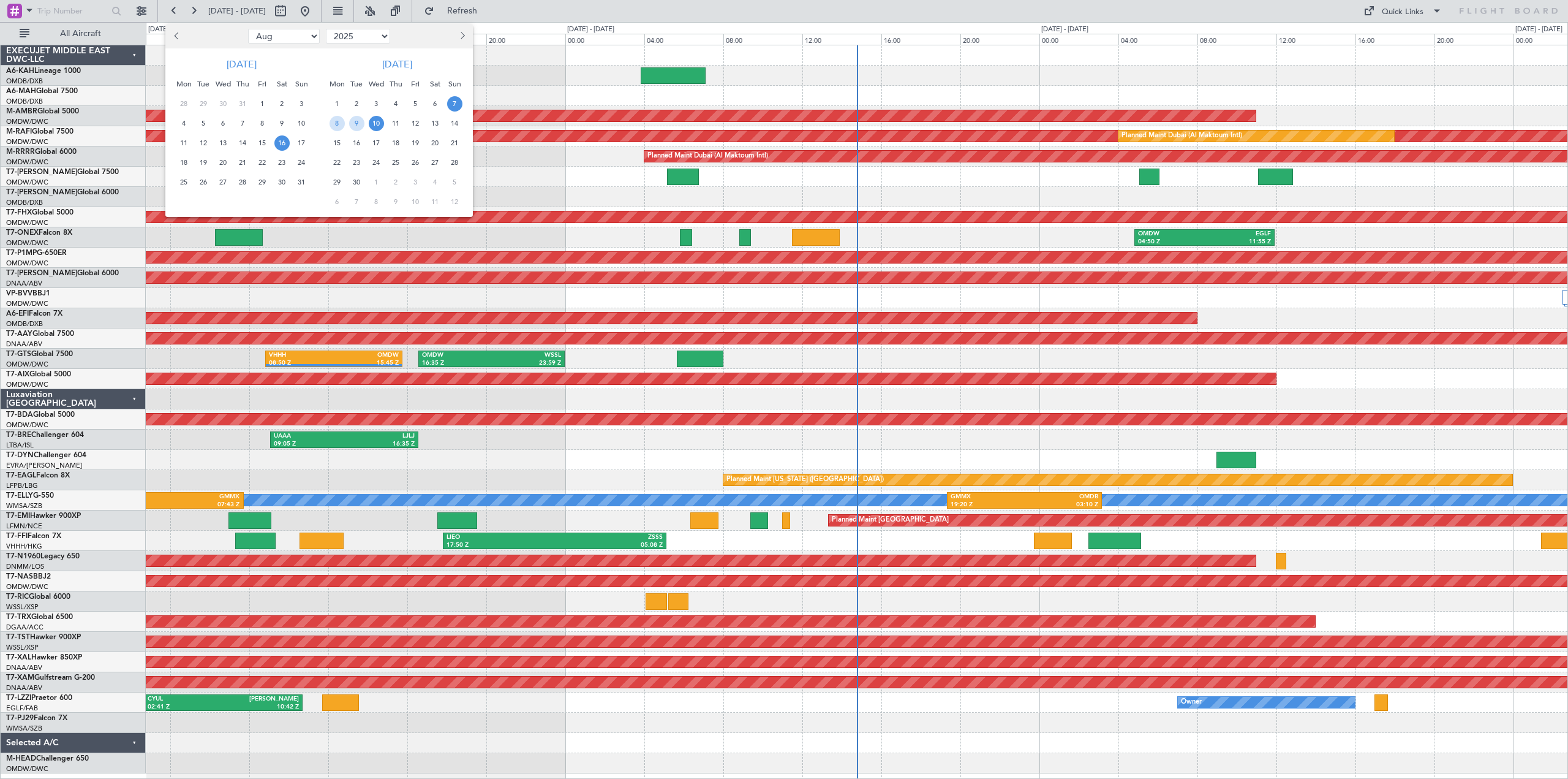
click at [281, 143] on span "16" at bounding box center [282, 143] width 15 height 15
click at [301, 142] on span "17" at bounding box center [301, 143] width 15 height 15
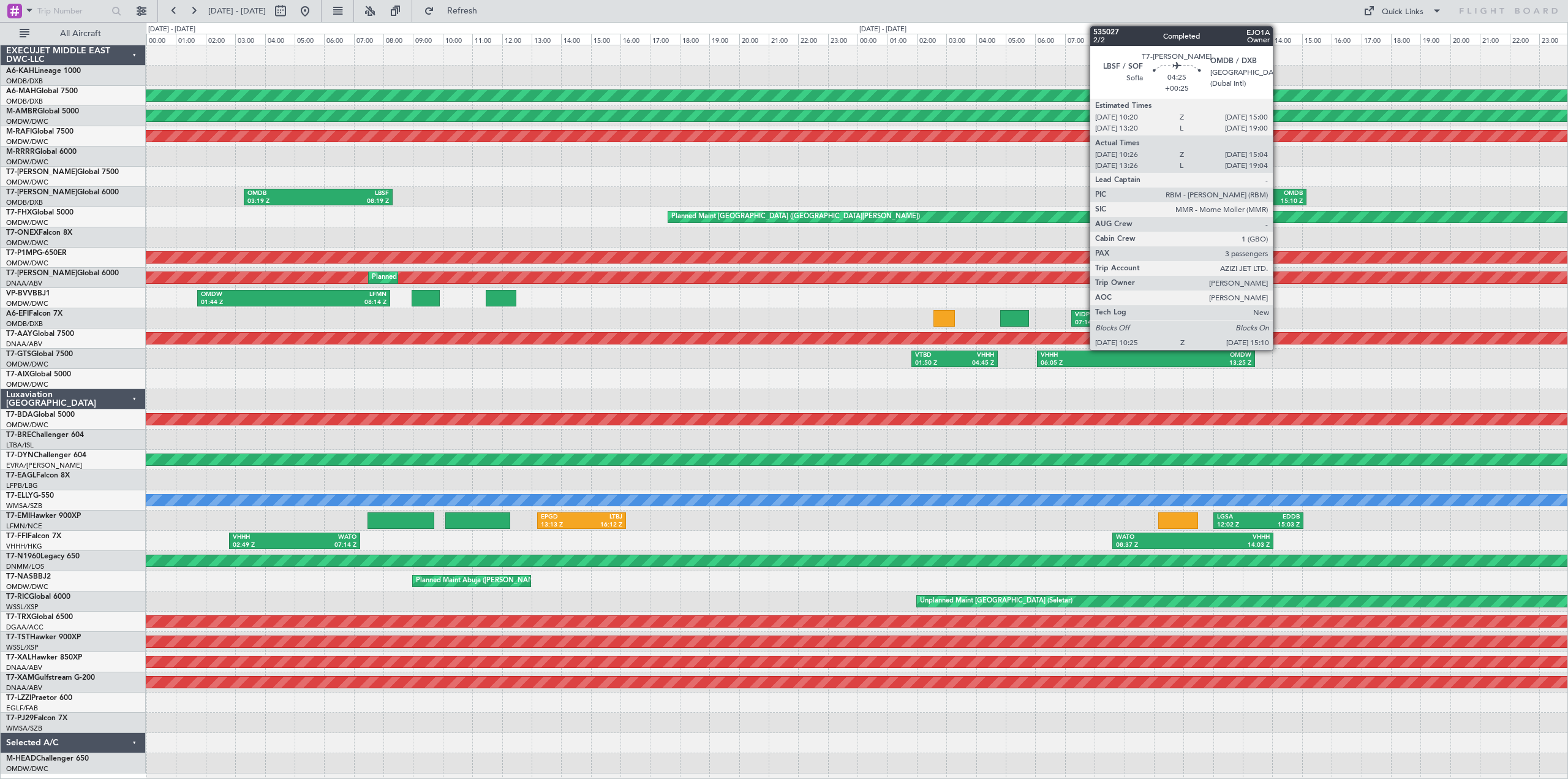
click at [1280, 193] on div "OMDB" at bounding box center [1270, 193] width 67 height 9
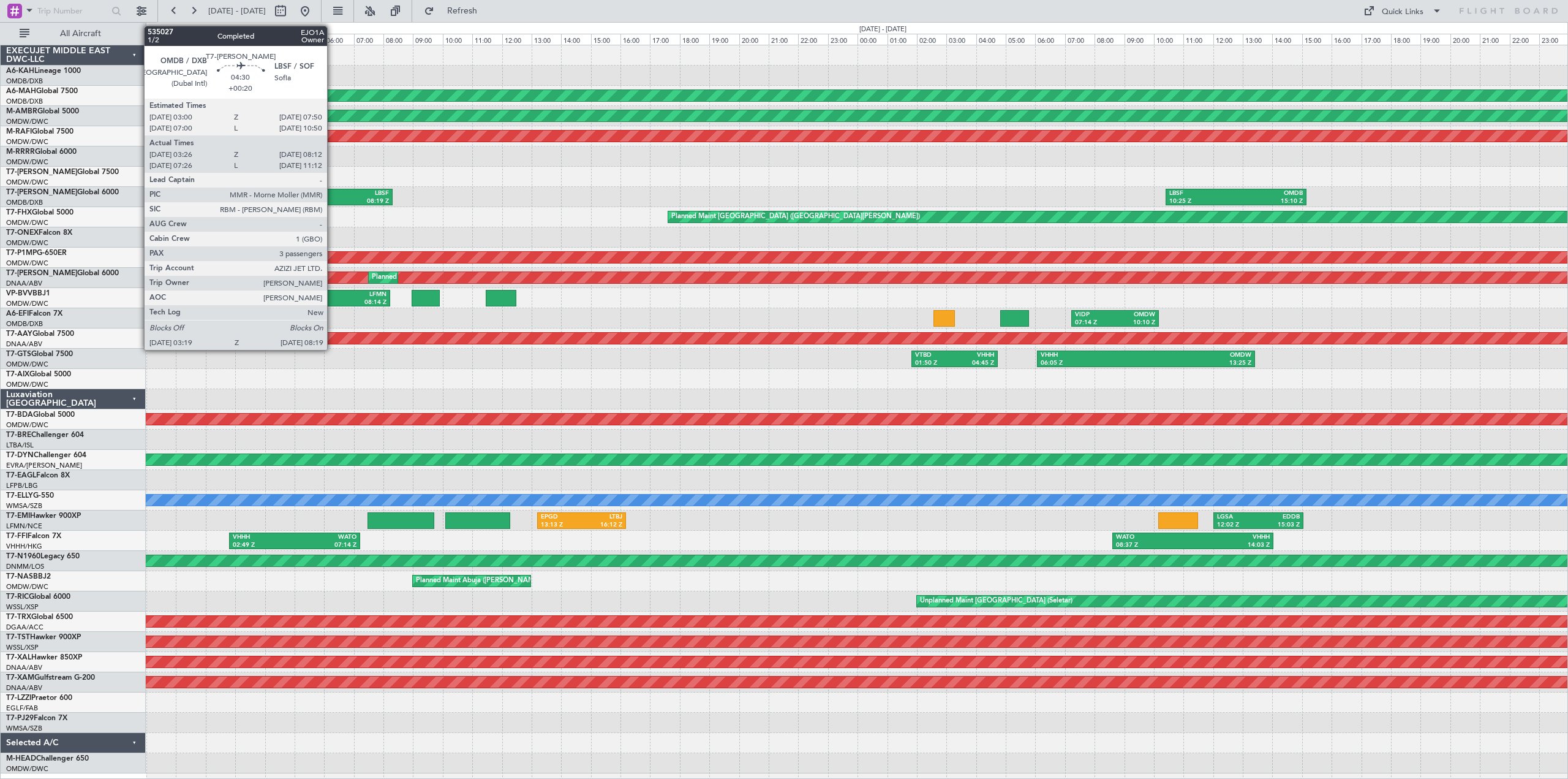
click at [333, 193] on div "LBSF" at bounding box center [354, 193] width 70 height 9
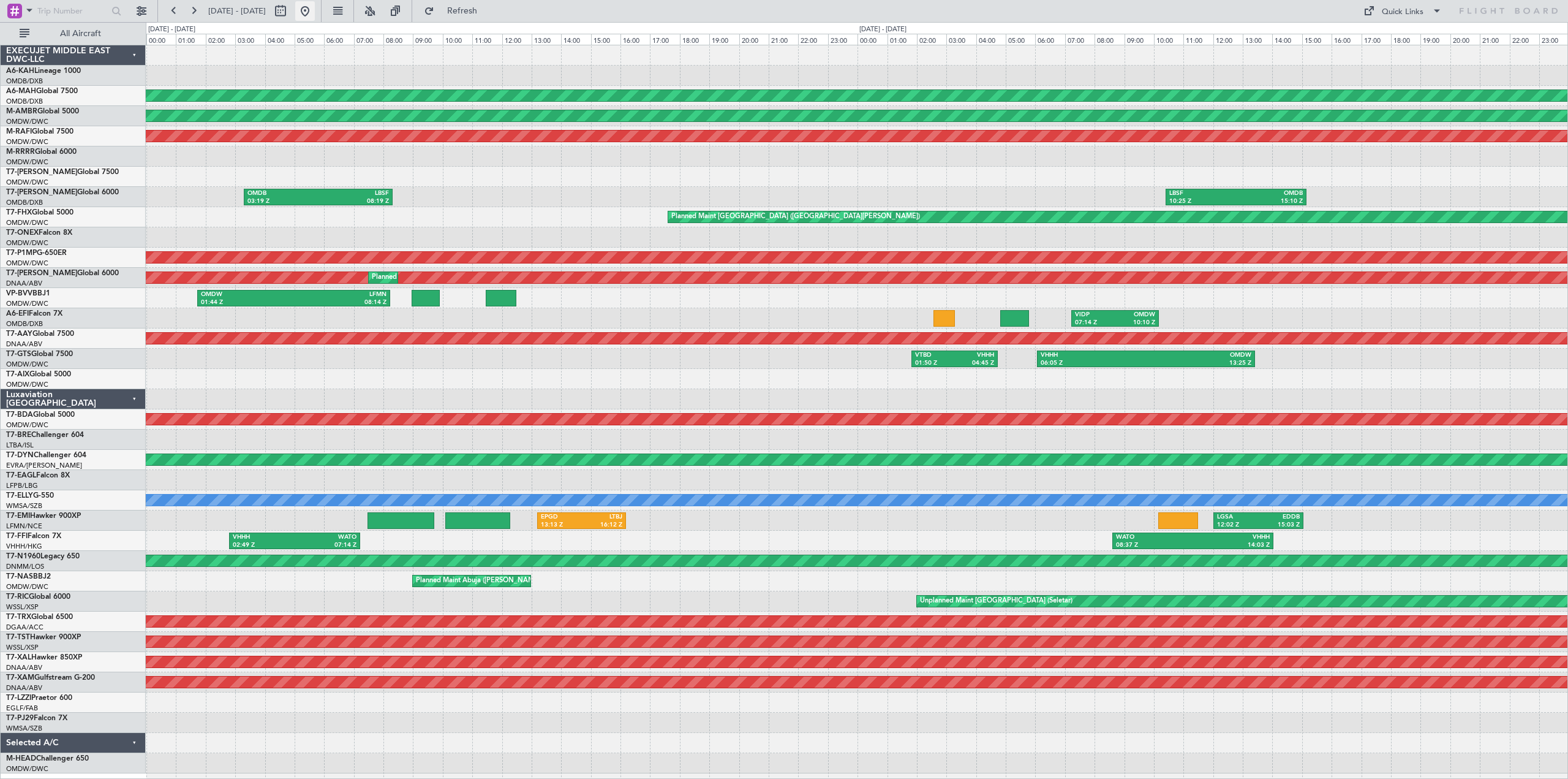
click at [315, 12] on button at bounding box center [305, 11] width 20 height 20
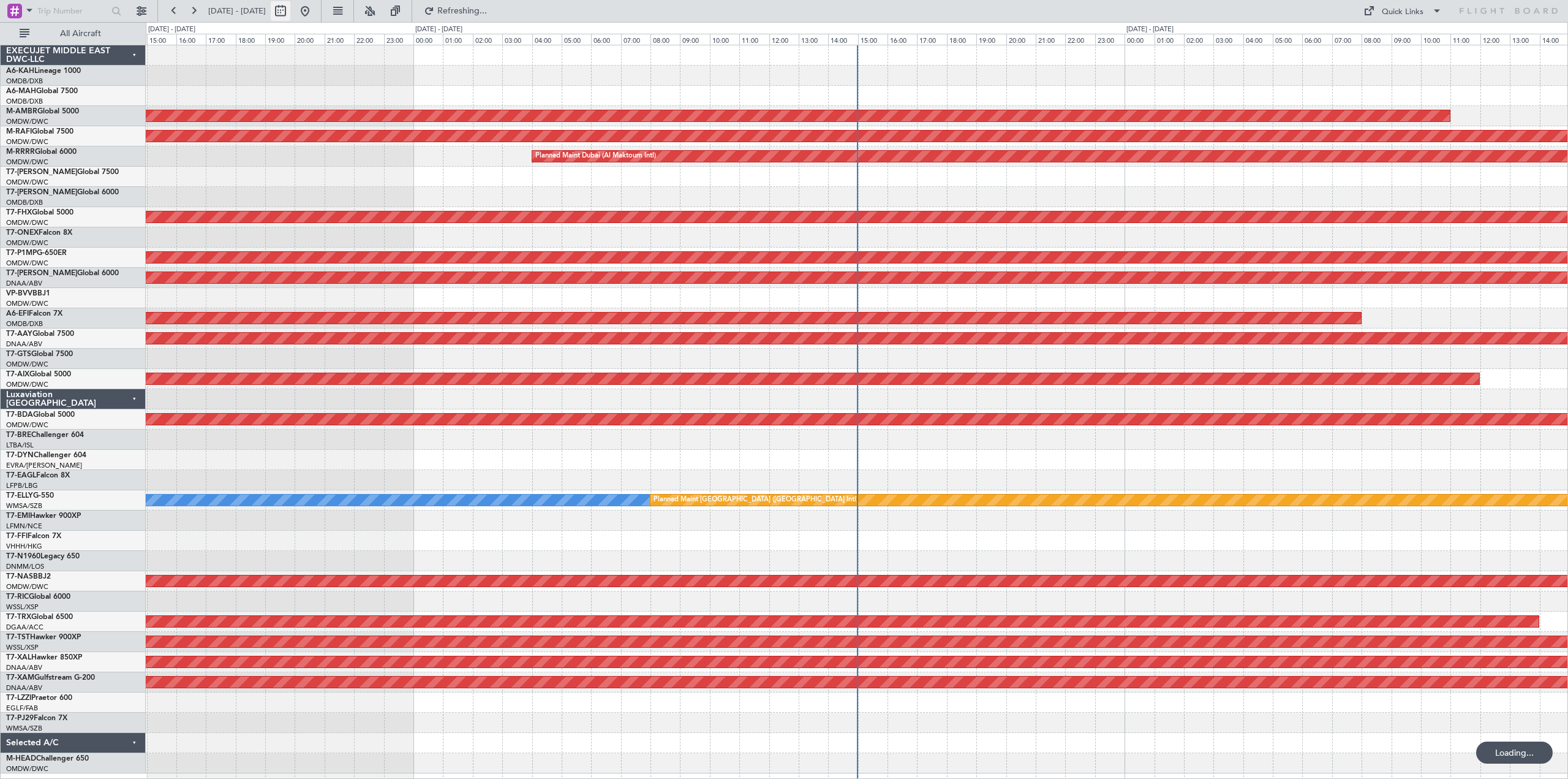
click at [290, 12] on button at bounding box center [281, 11] width 20 height 20
select select "9"
select select "2025"
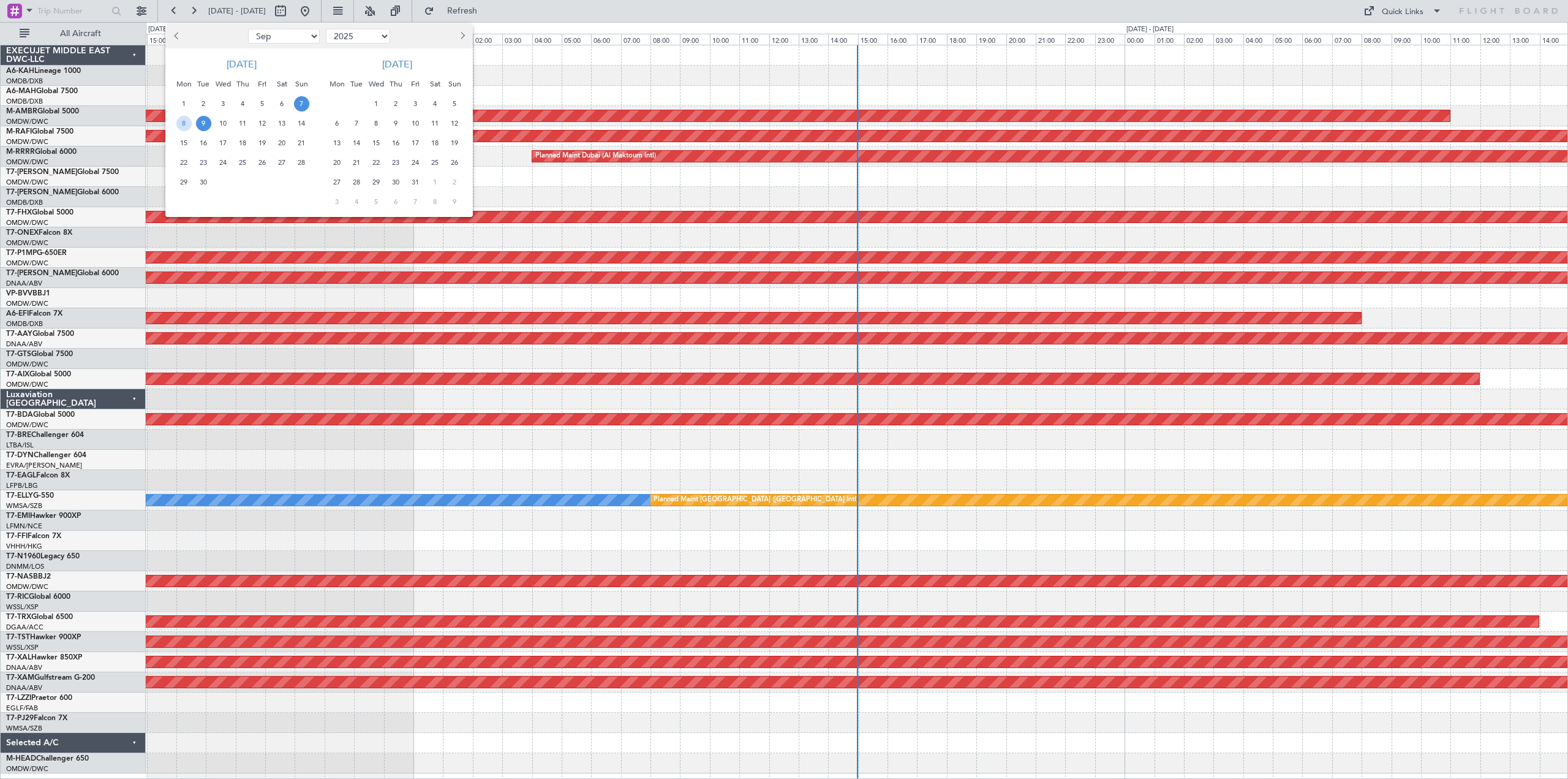
click at [177, 32] on button "Previous month" at bounding box center [177, 36] width 14 height 20
select select "8"
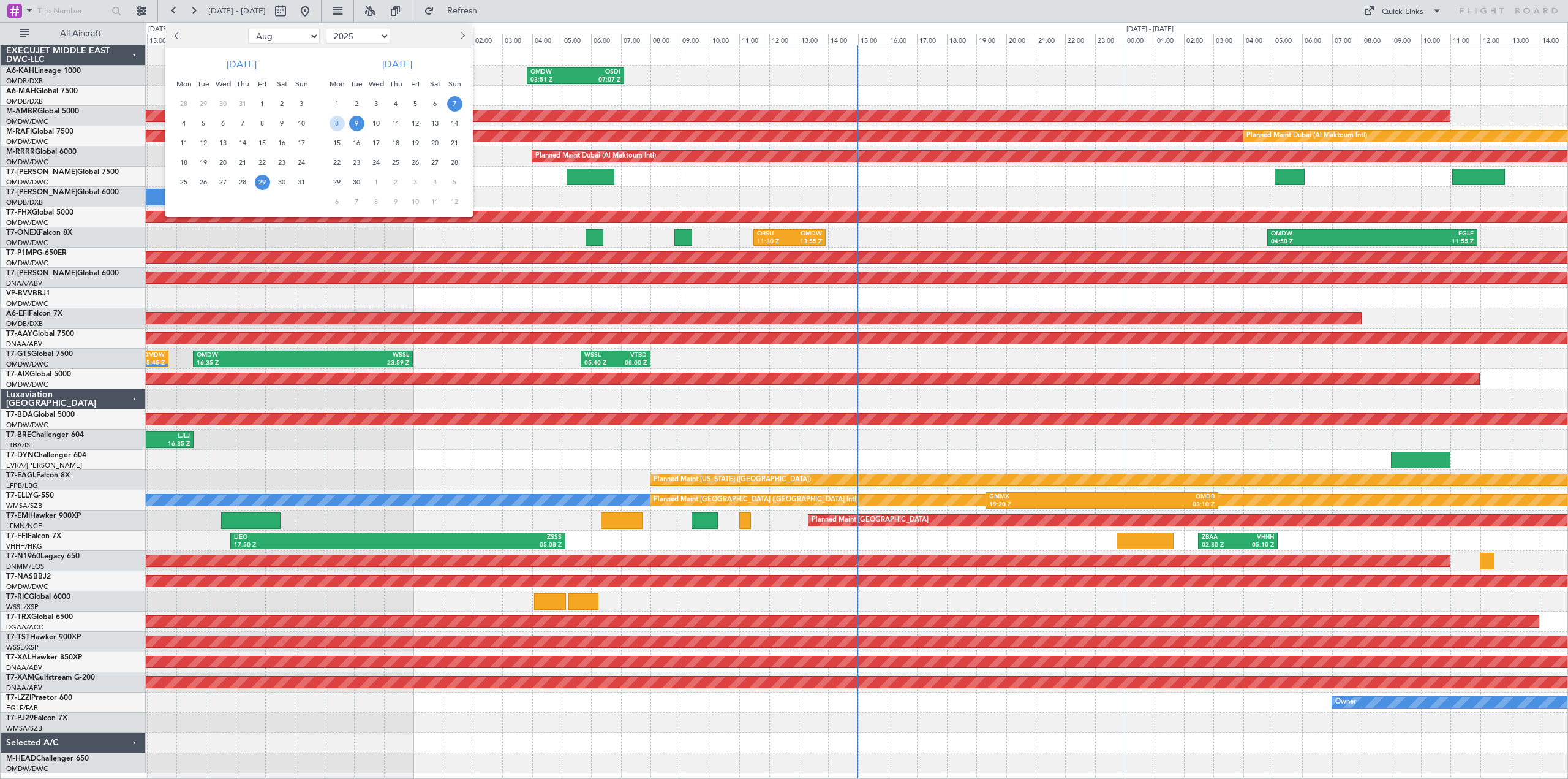
click at [254, 185] on div "29" at bounding box center [262, 182] width 20 height 20
click at [294, 182] on span "31" at bounding box center [301, 182] width 15 height 15
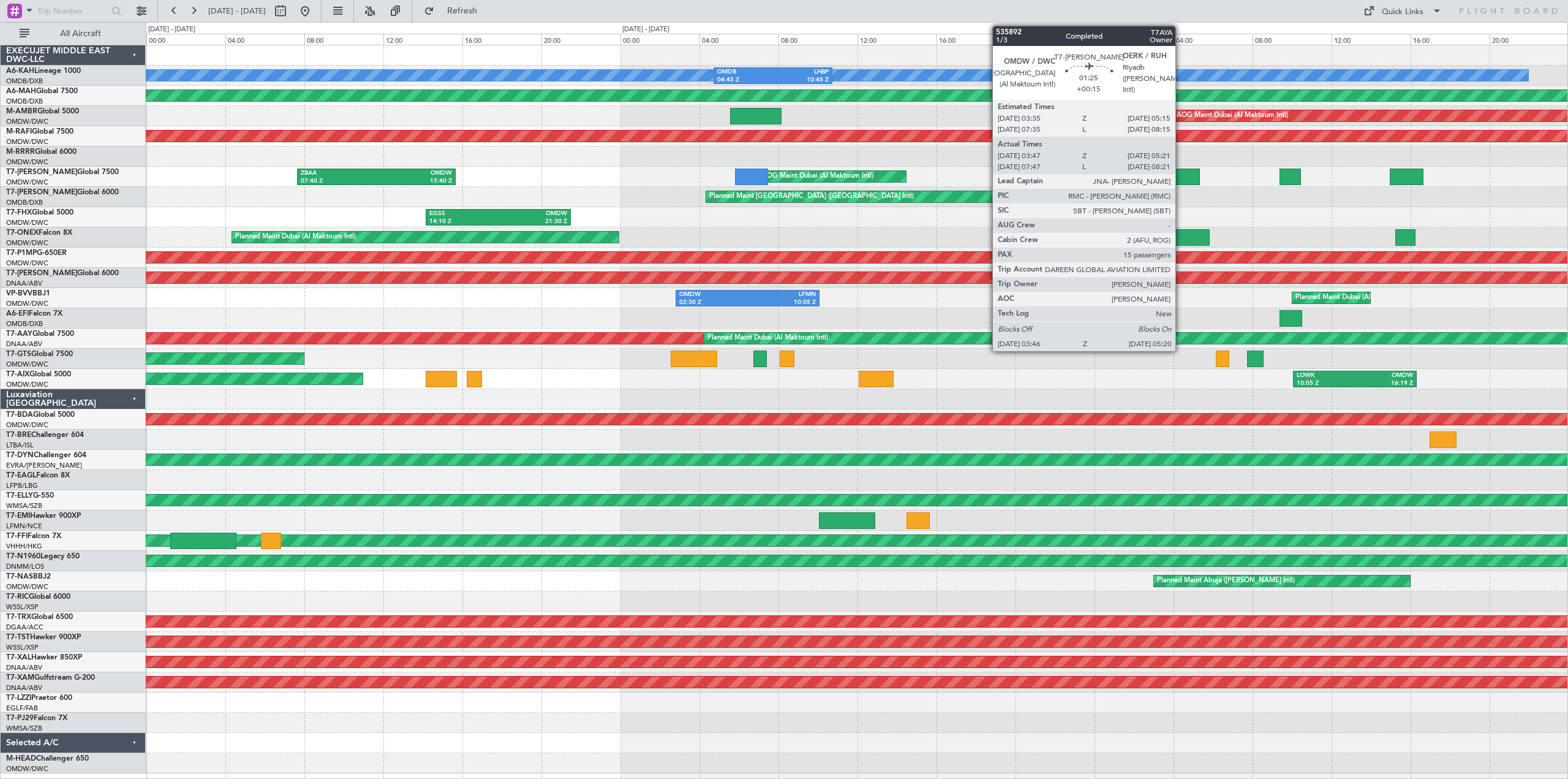
click at [1181, 176] on div at bounding box center [1184, 176] width 32 height 16
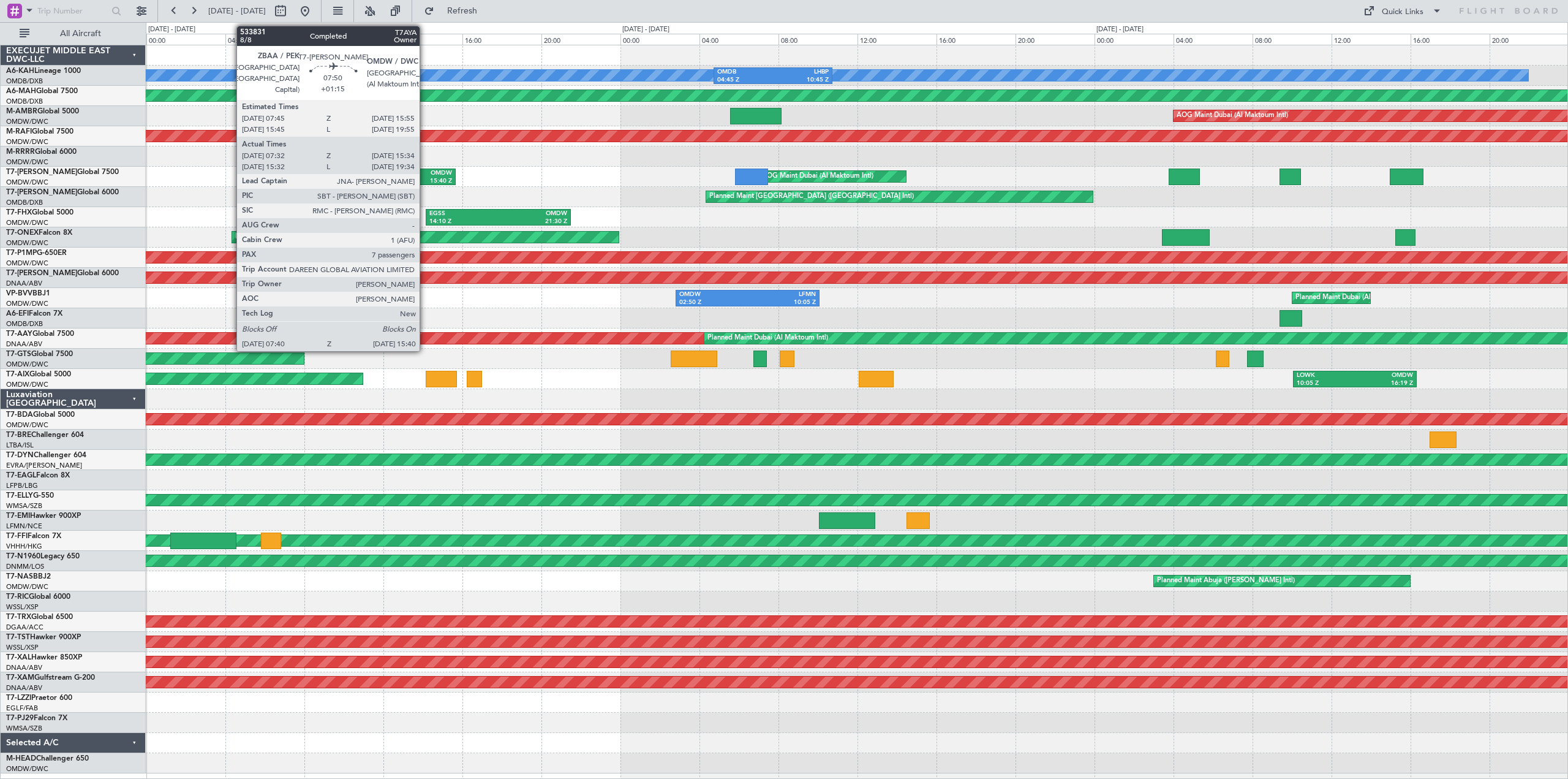
click at [425, 179] on div "15:40 Z" at bounding box center [414, 181] width 76 height 9
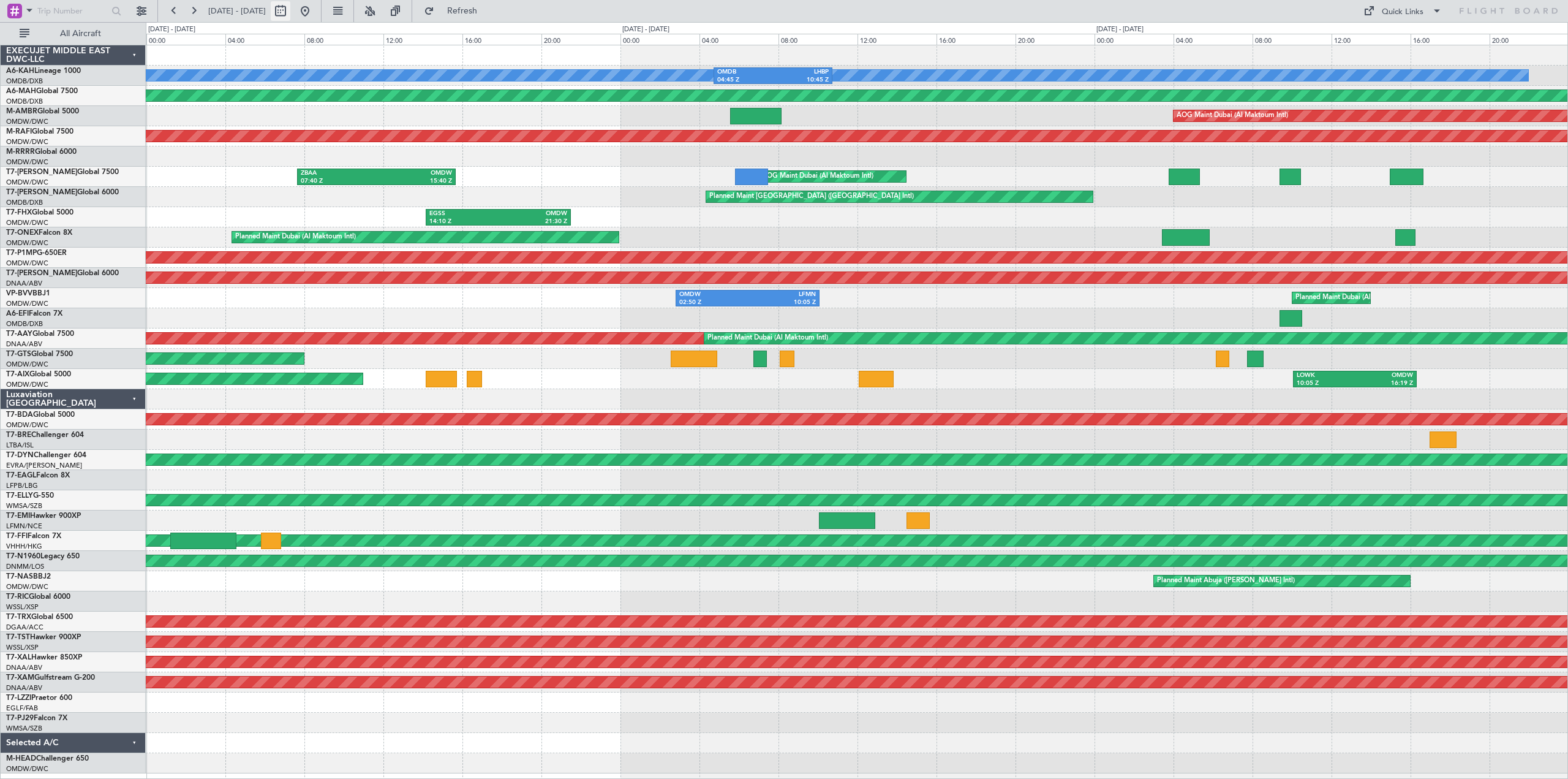
click at [290, 2] on button at bounding box center [281, 11] width 20 height 20
select select "8"
select select "2025"
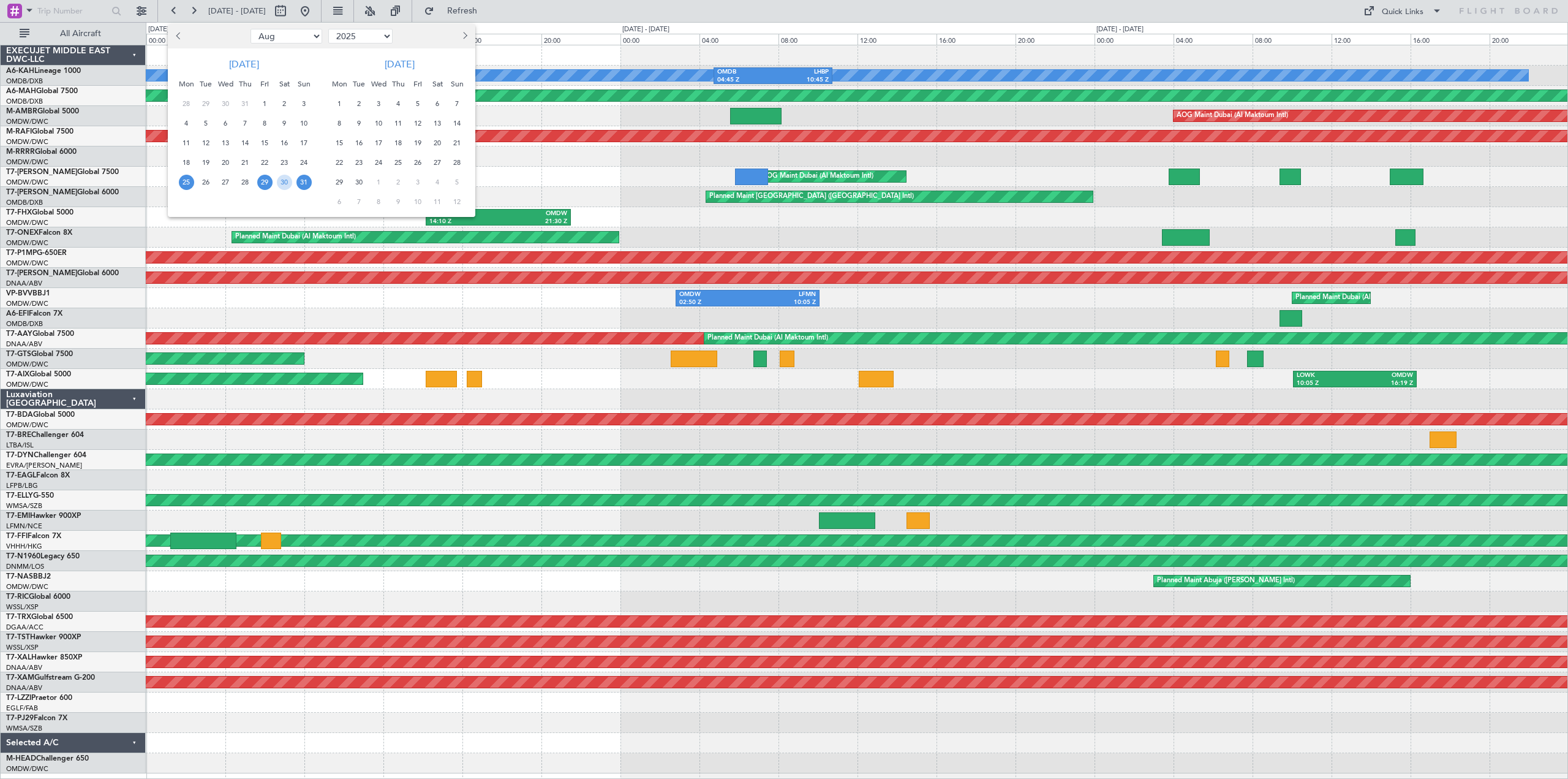
click at [187, 184] on span "25" at bounding box center [186, 182] width 15 height 15
click at [304, 185] on span "31" at bounding box center [304, 182] width 15 height 15
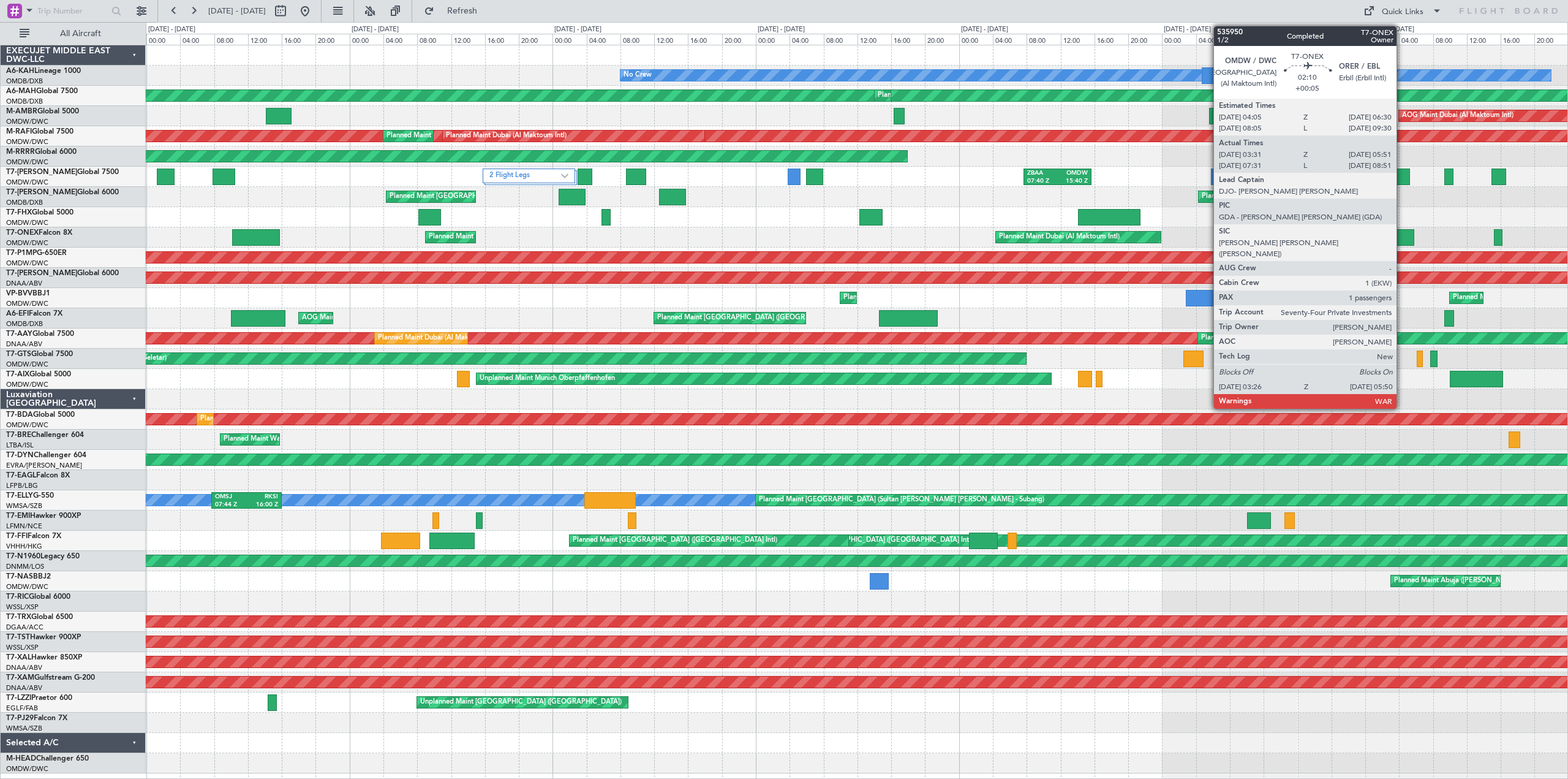
click at [1402, 235] on div at bounding box center [1404, 237] width 21 height 16
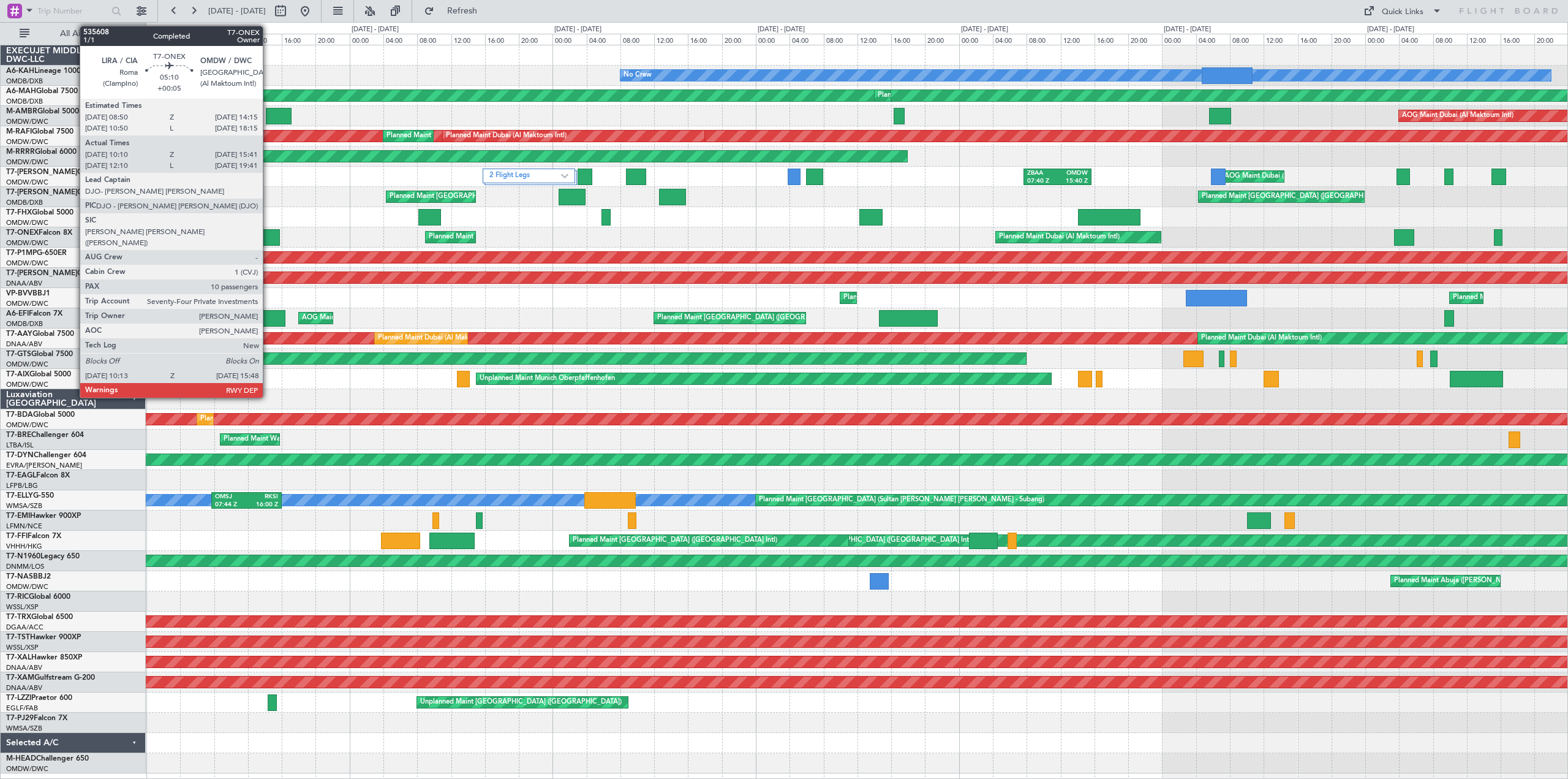
click at [265, 237] on div at bounding box center [256, 237] width 48 height 16
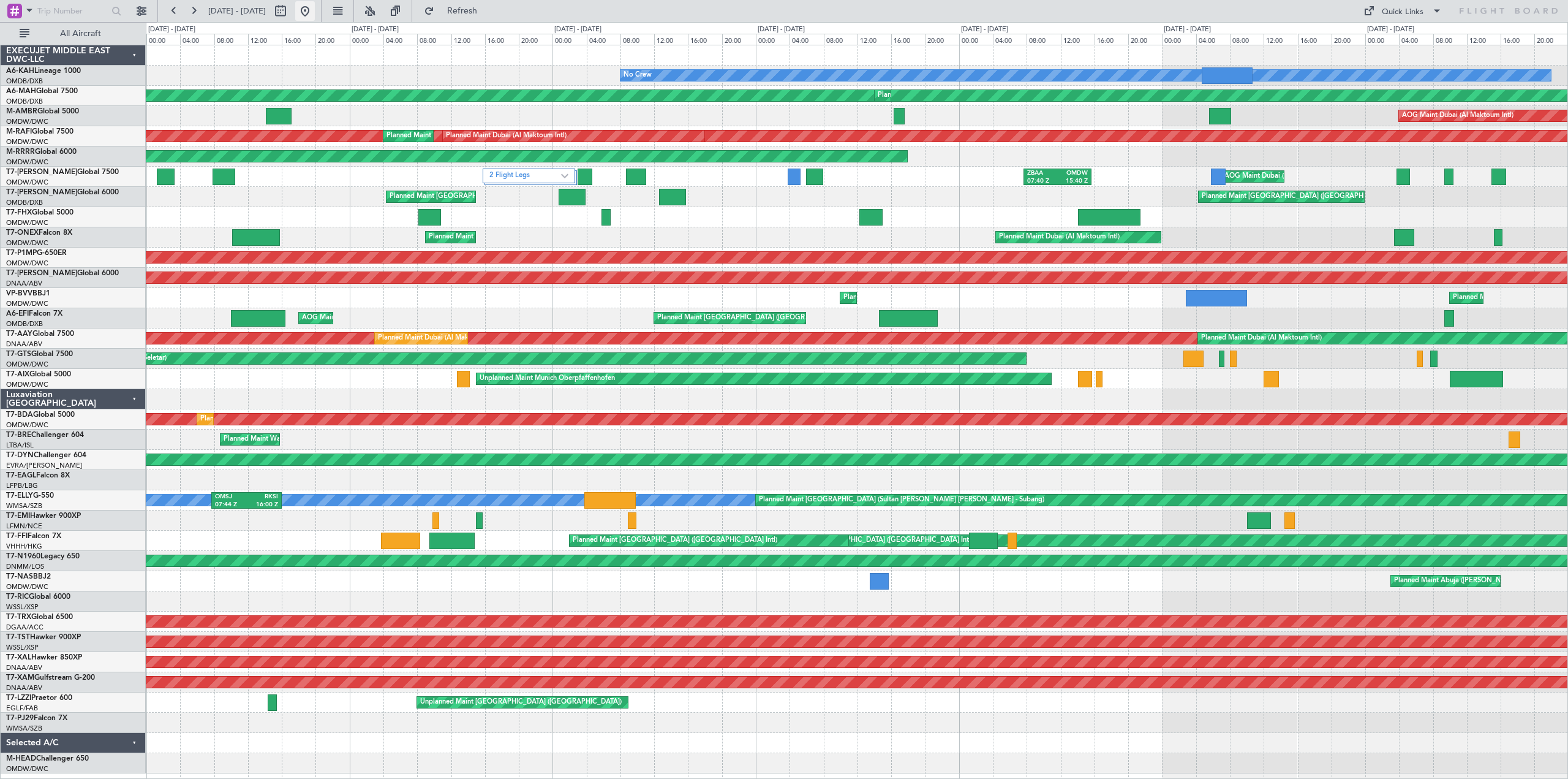
click at [315, 8] on button at bounding box center [305, 11] width 20 height 20
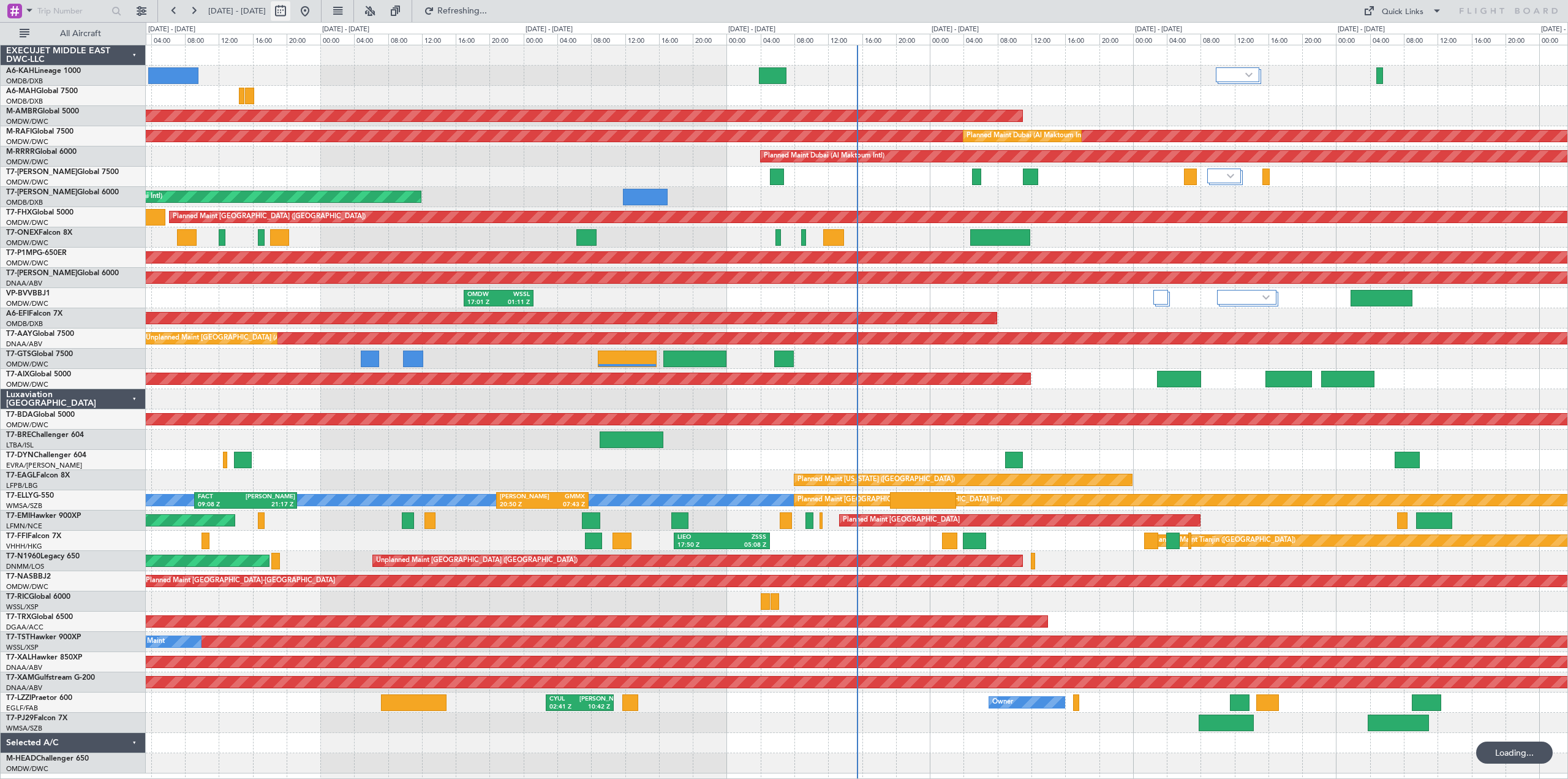
click at [290, 12] on button at bounding box center [281, 11] width 20 height 20
select select "9"
select select "2025"
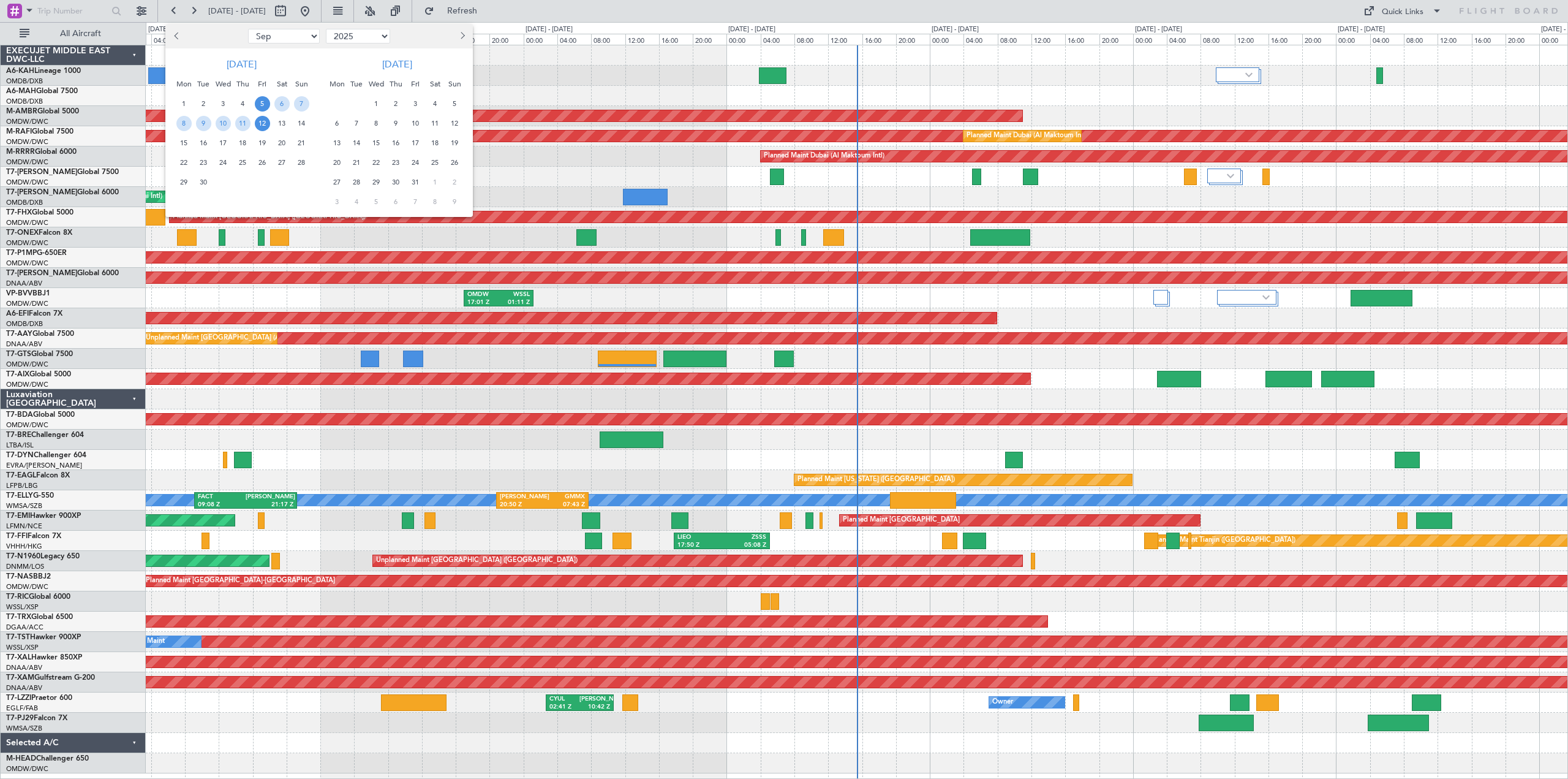
click at [172, 32] on button "Previous month" at bounding box center [177, 36] width 14 height 20
select select "8"
click at [280, 164] on span "23" at bounding box center [282, 162] width 15 height 15
click at [210, 181] on span "26" at bounding box center [203, 182] width 15 height 15
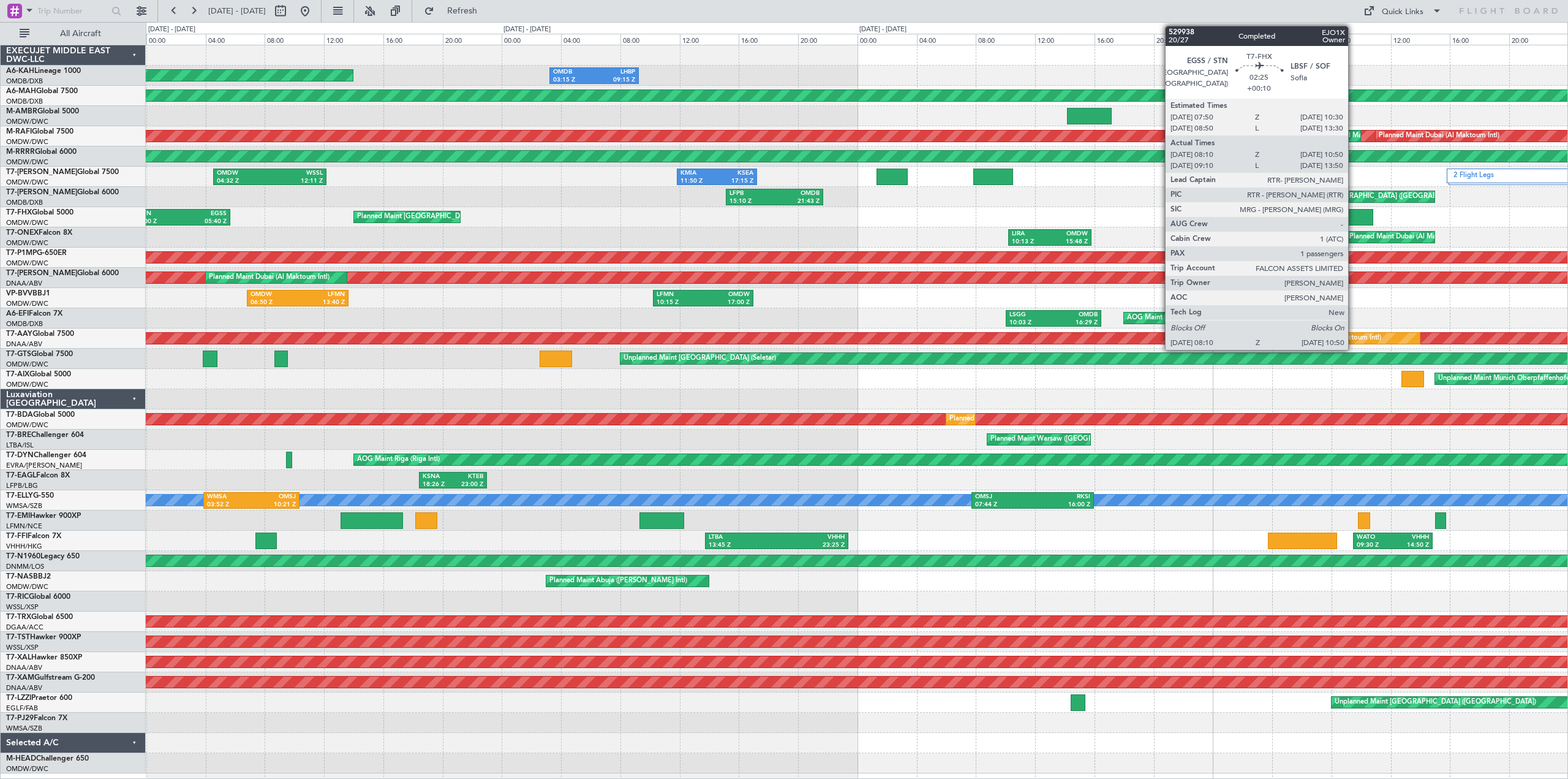
click at [1356, 212] on div at bounding box center [1353, 217] width 40 height 16
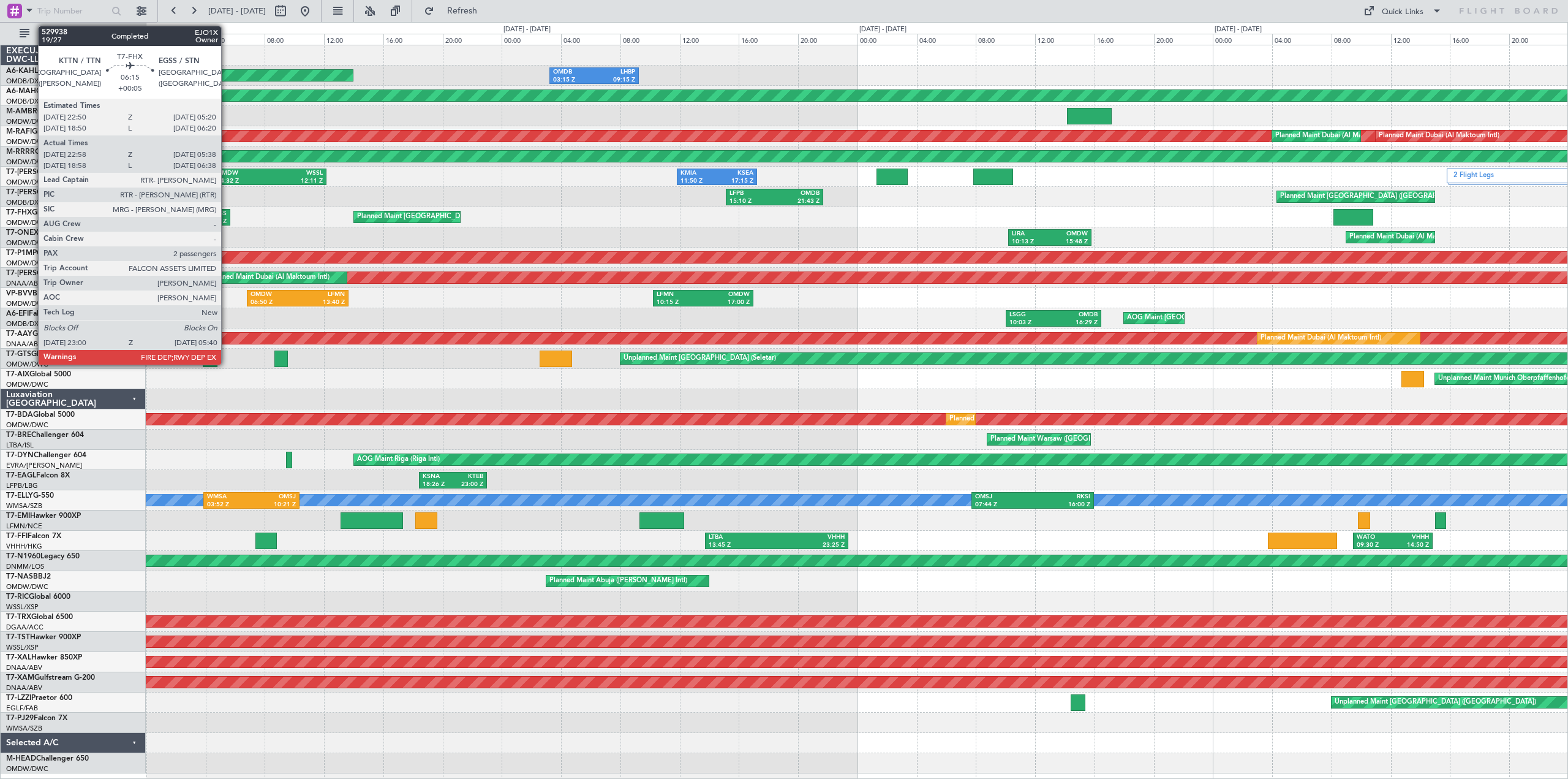
click at [218, 215] on div "EGSS" at bounding box center [204, 214] width 46 height 9
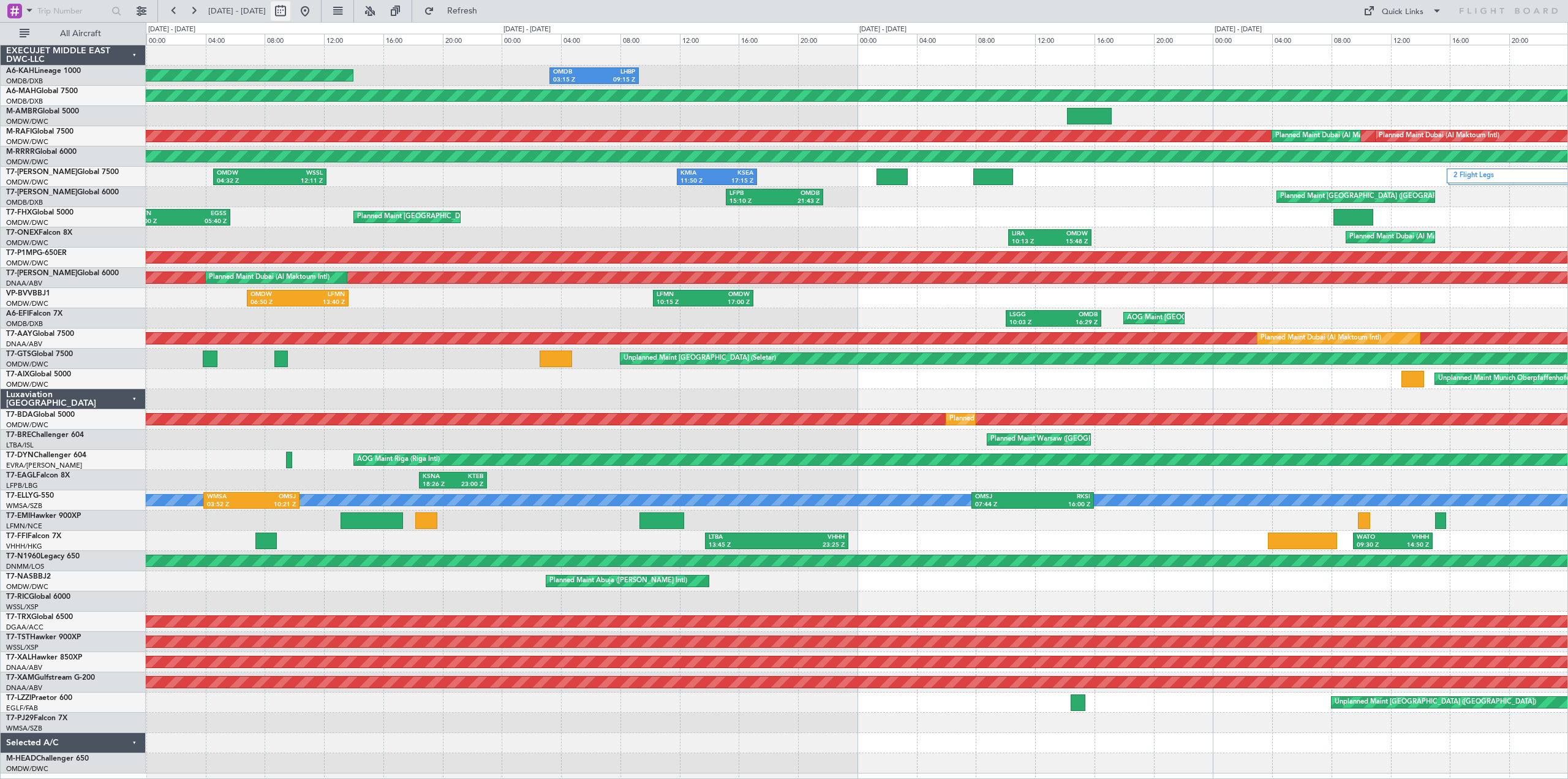
click at [290, 11] on button at bounding box center [281, 11] width 20 height 20
select select "8"
select select "2025"
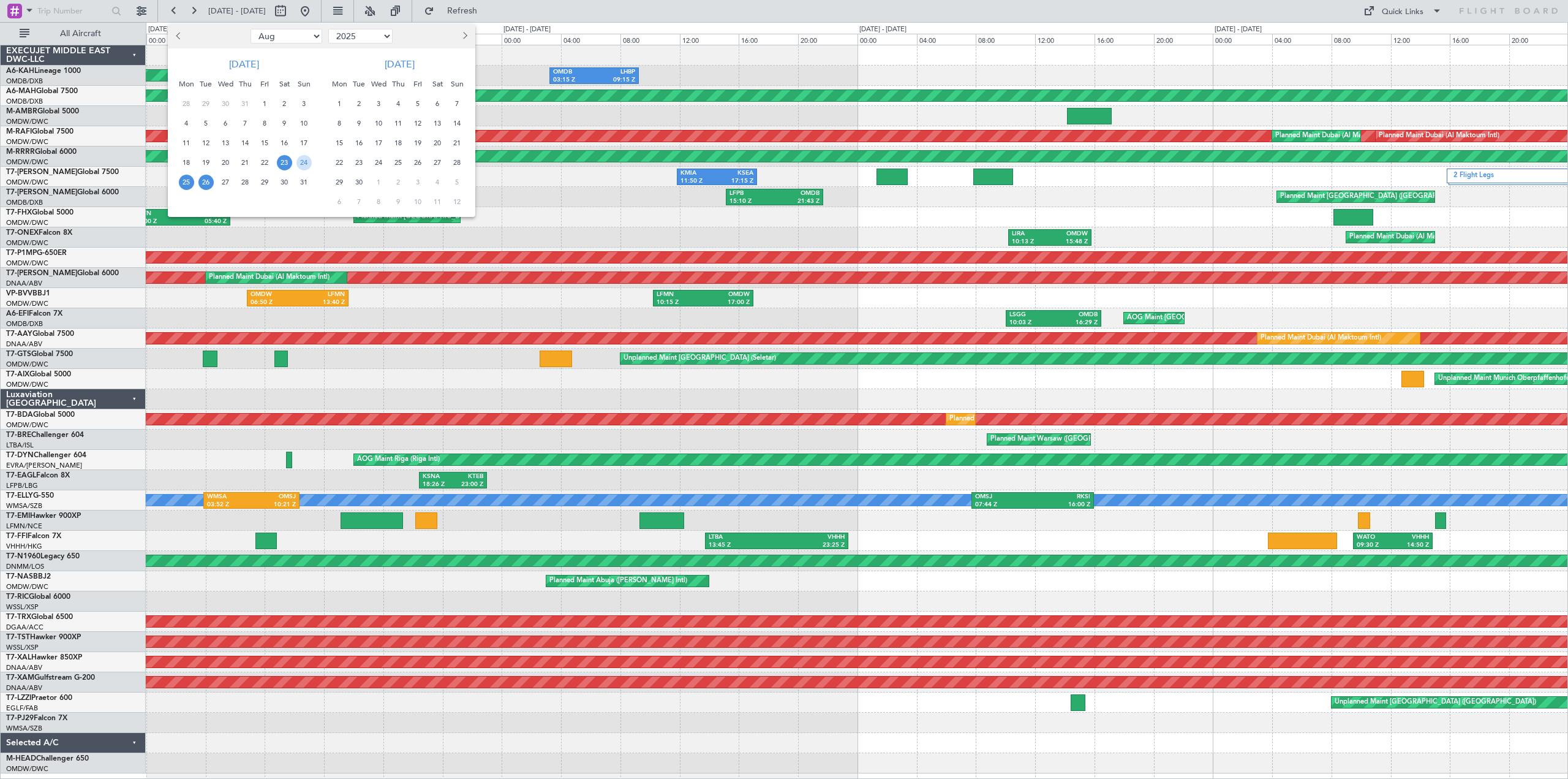
click at [187, 182] on span "25" at bounding box center [186, 182] width 15 height 15
click at [295, 181] on div "31" at bounding box center [304, 182] width 20 height 20
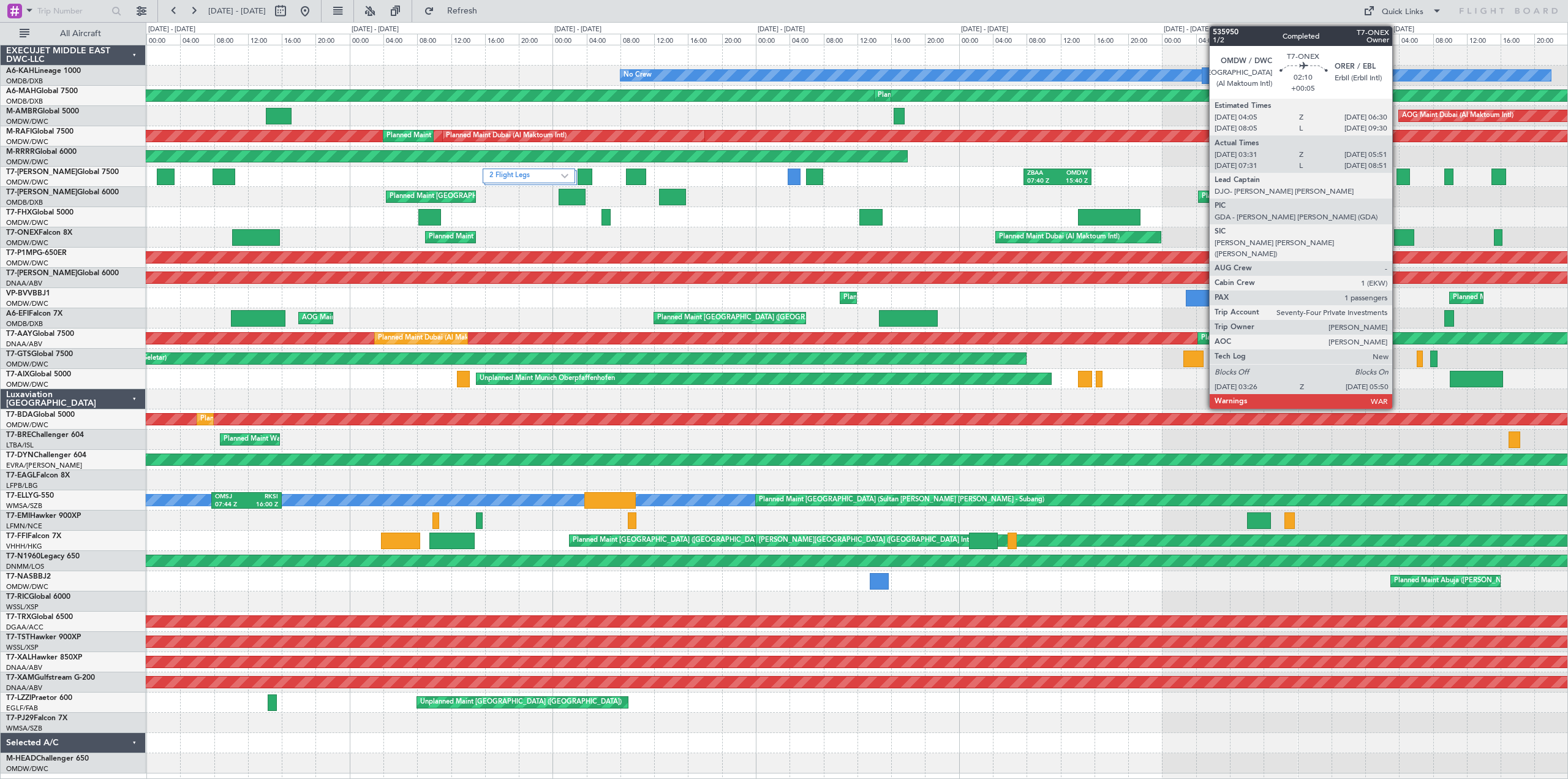
click at [1399, 231] on div at bounding box center [1404, 237] width 21 height 16
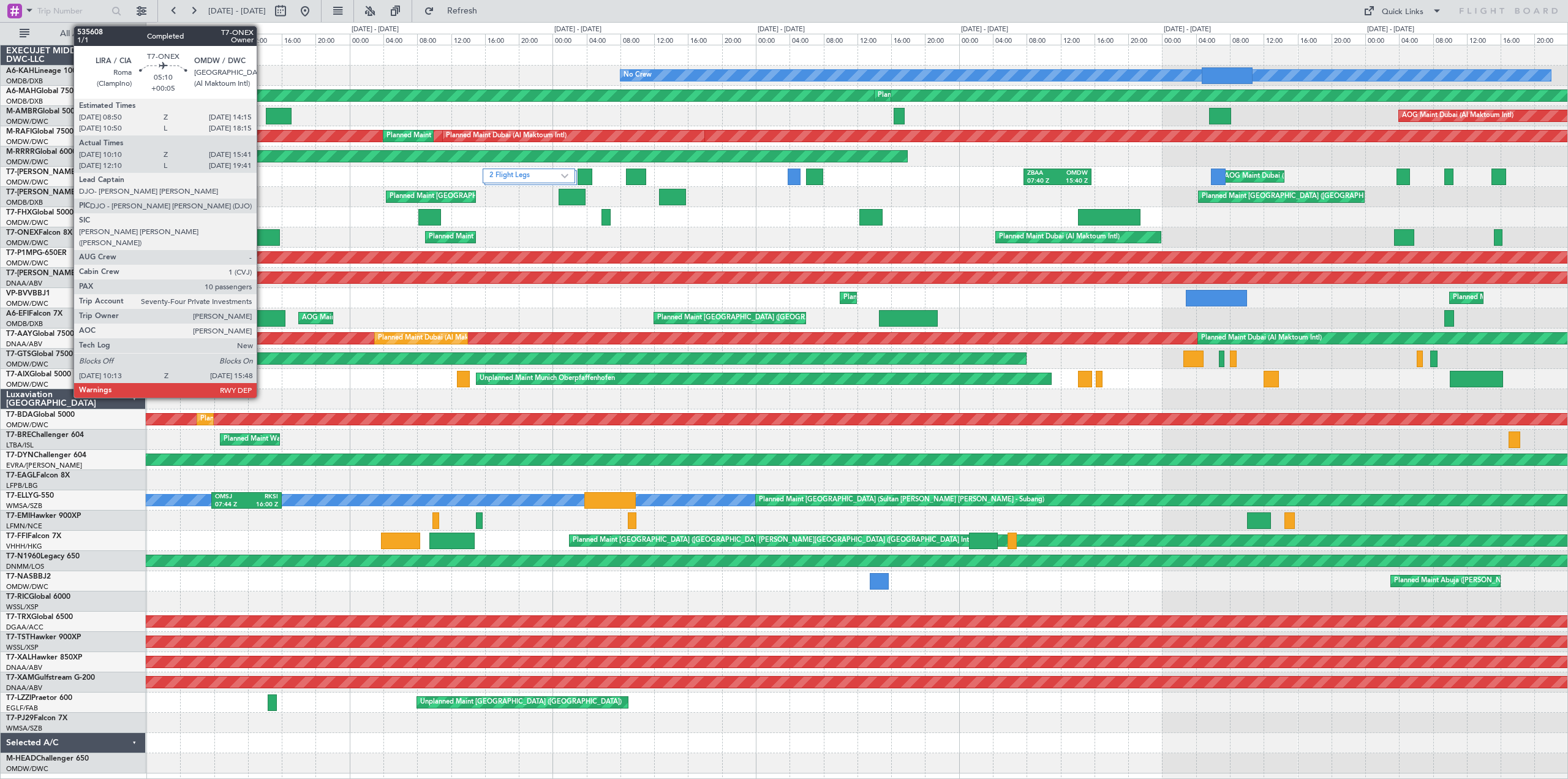
click at [260, 237] on div at bounding box center [256, 237] width 48 height 16
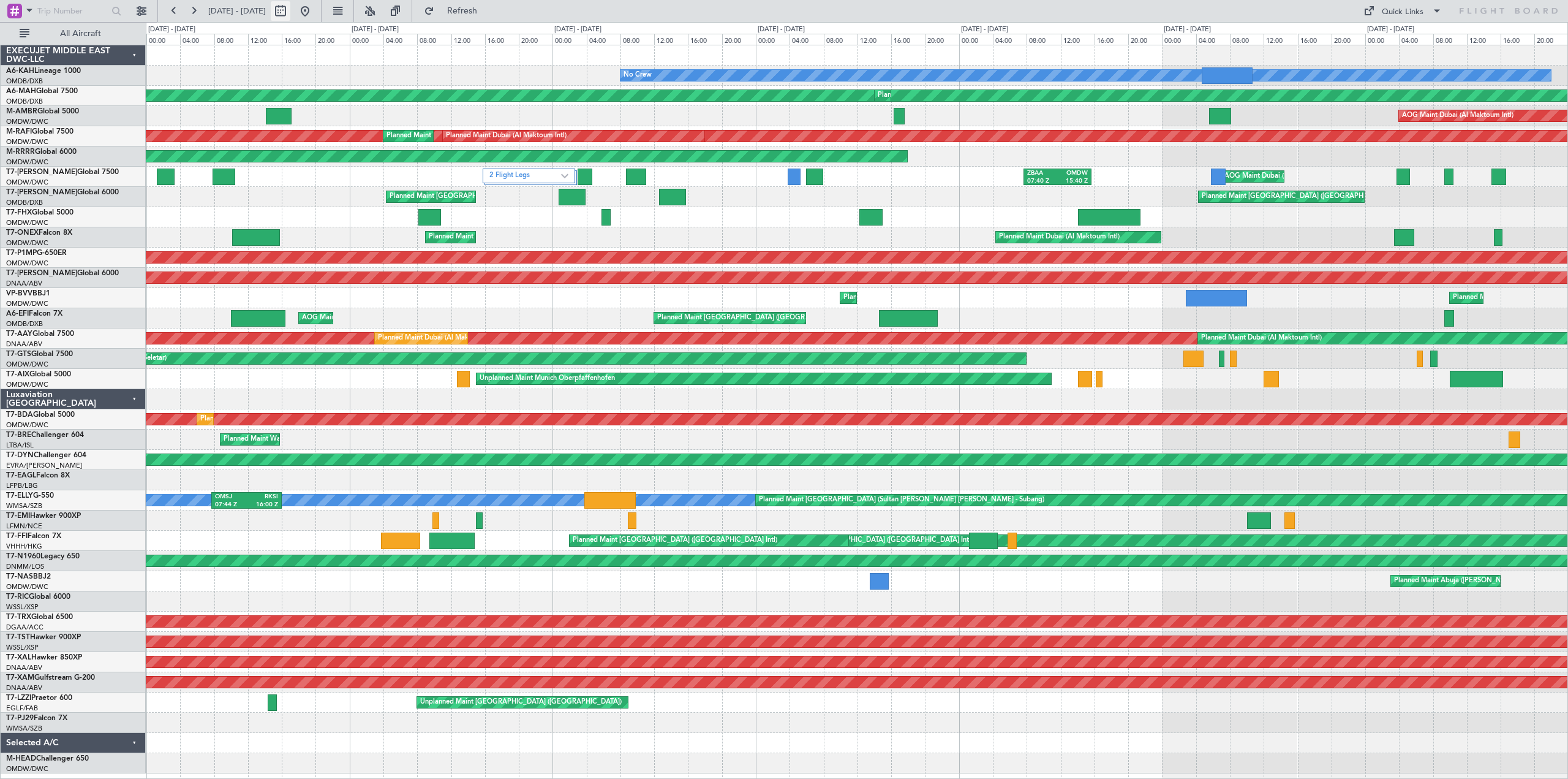
click at [290, 10] on button at bounding box center [281, 11] width 20 height 20
select select "8"
select select "2025"
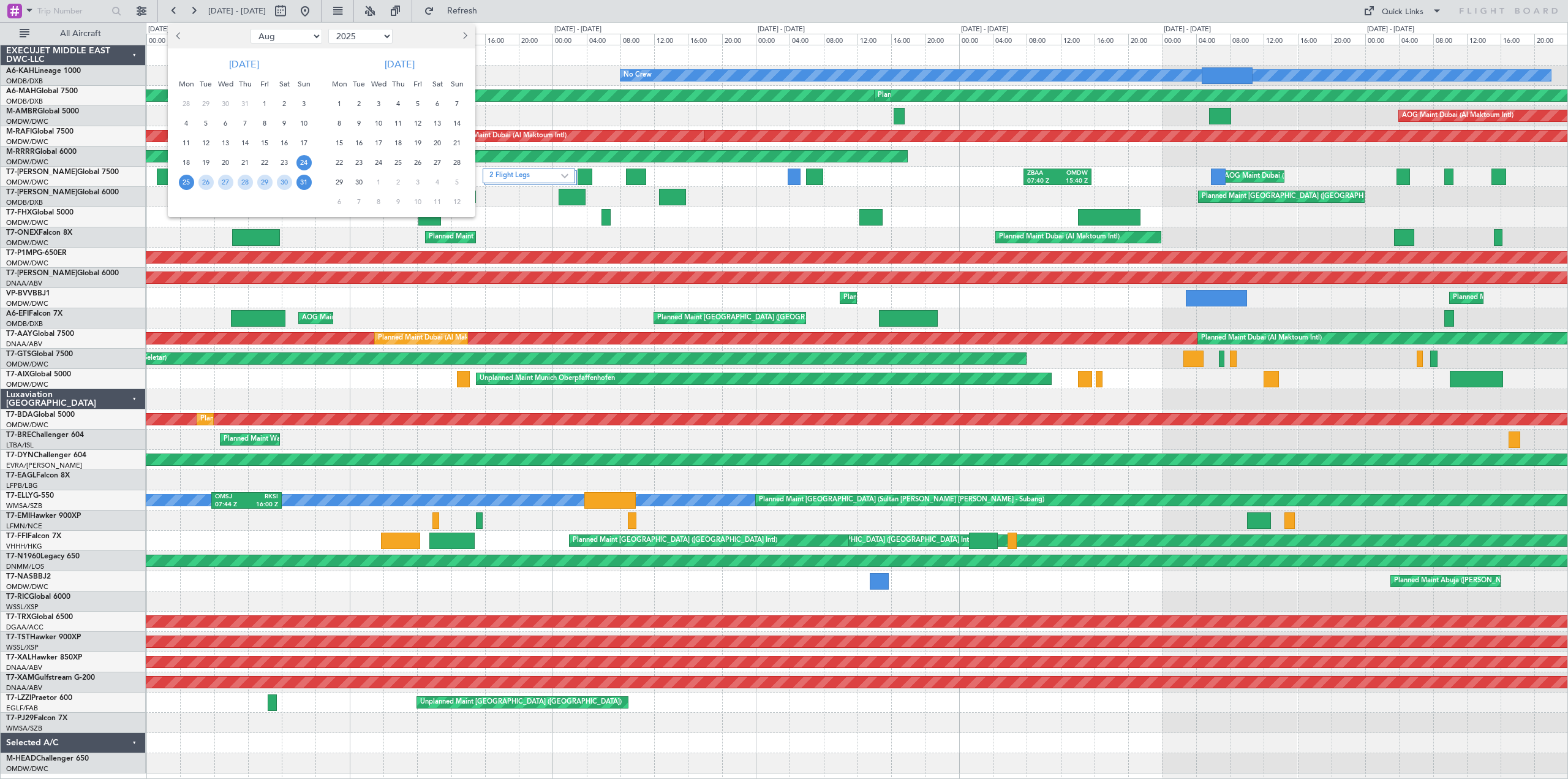
click at [300, 162] on span "24" at bounding box center [304, 162] width 15 height 15
click at [231, 183] on span "27" at bounding box center [225, 182] width 15 height 15
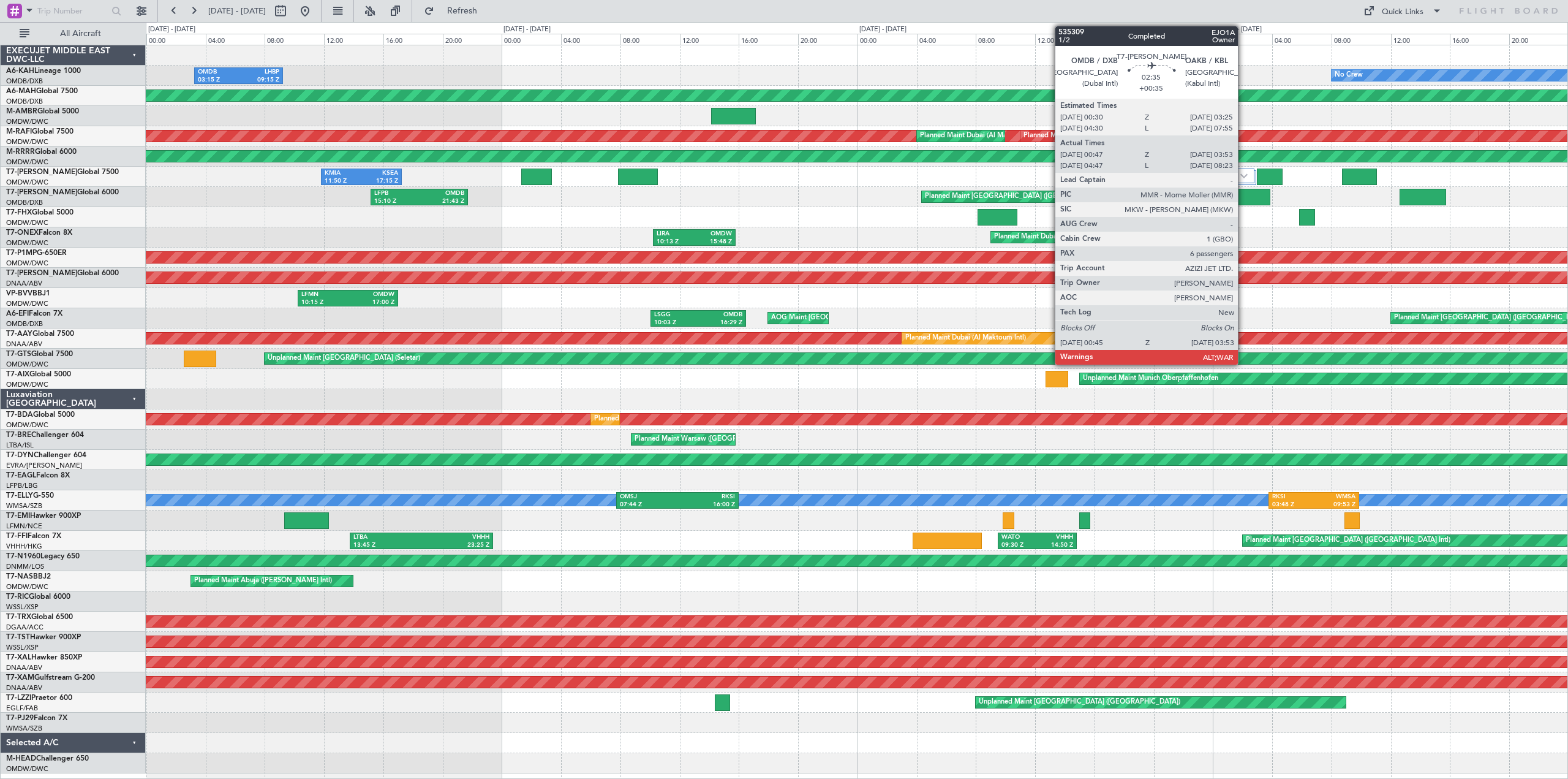
click at [1244, 197] on div at bounding box center [1247, 197] width 47 height 16
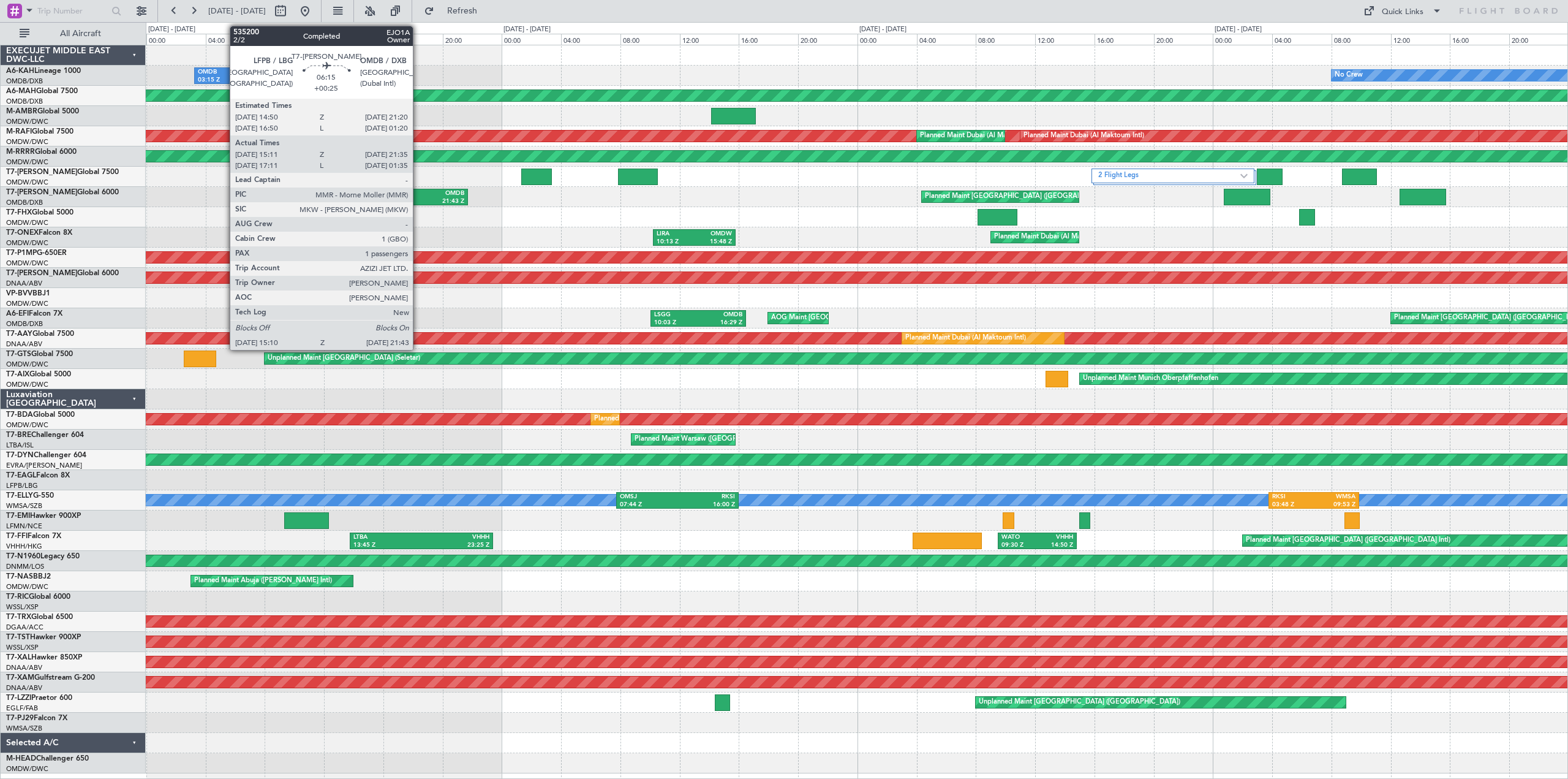
click at [419, 199] on div "15:10 Z" at bounding box center [396, 201] width 45 height 9
